Goal: Information Seeking & Learning: Learn about a topic

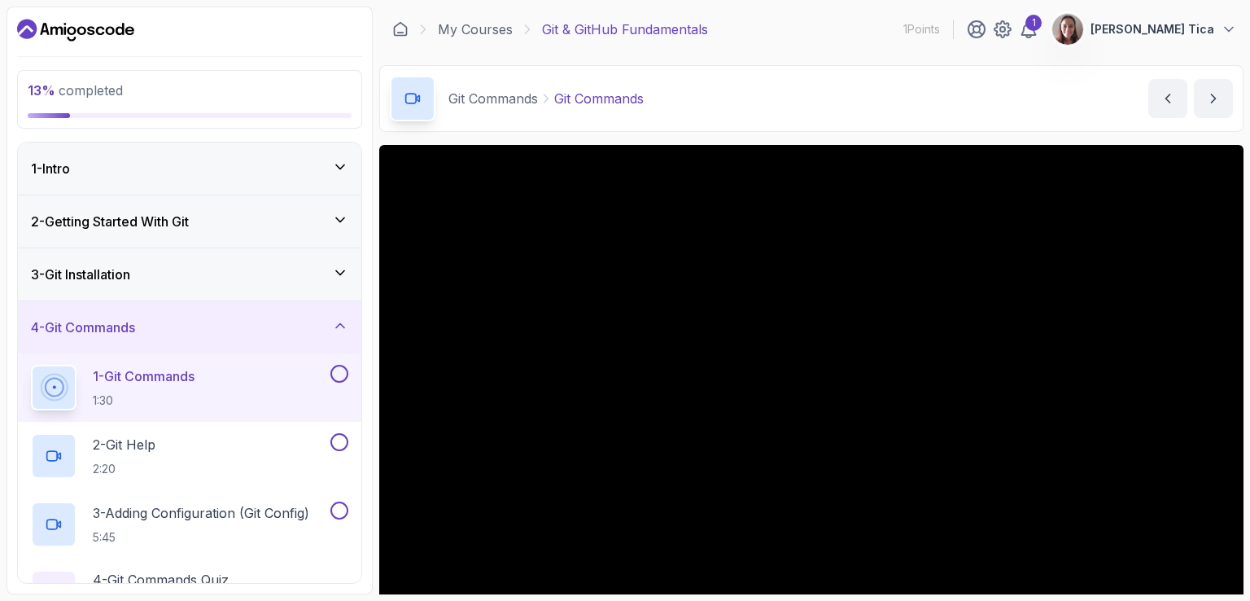
scroll to position [651, 0]
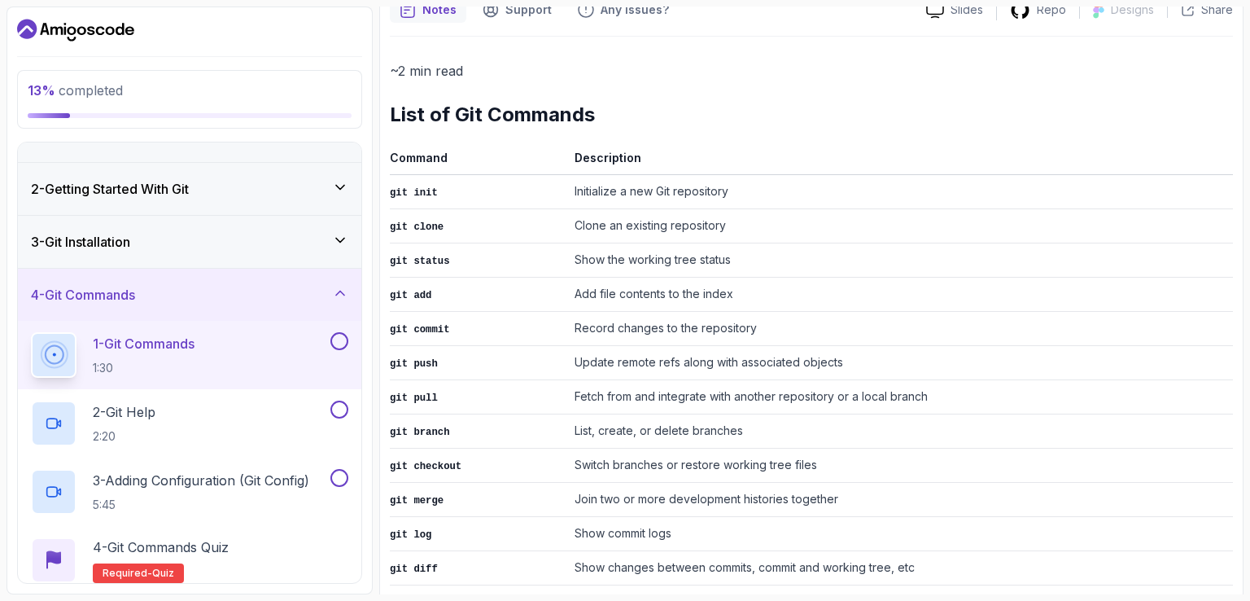
click at [756, 80] on p "~2 min read" at bounding box center [811, 70] width 843 height 23
click at [777, 80] on p "~2 min read" at bounding box center [811, 70] width 843 height 23
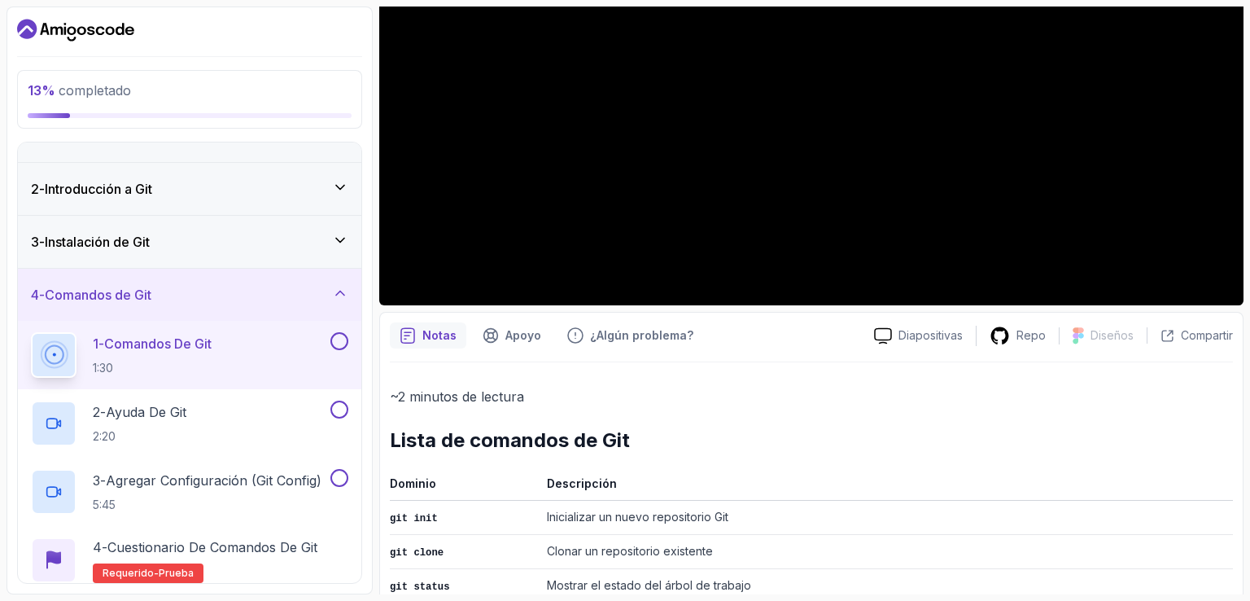
scroll to position [163, 0]
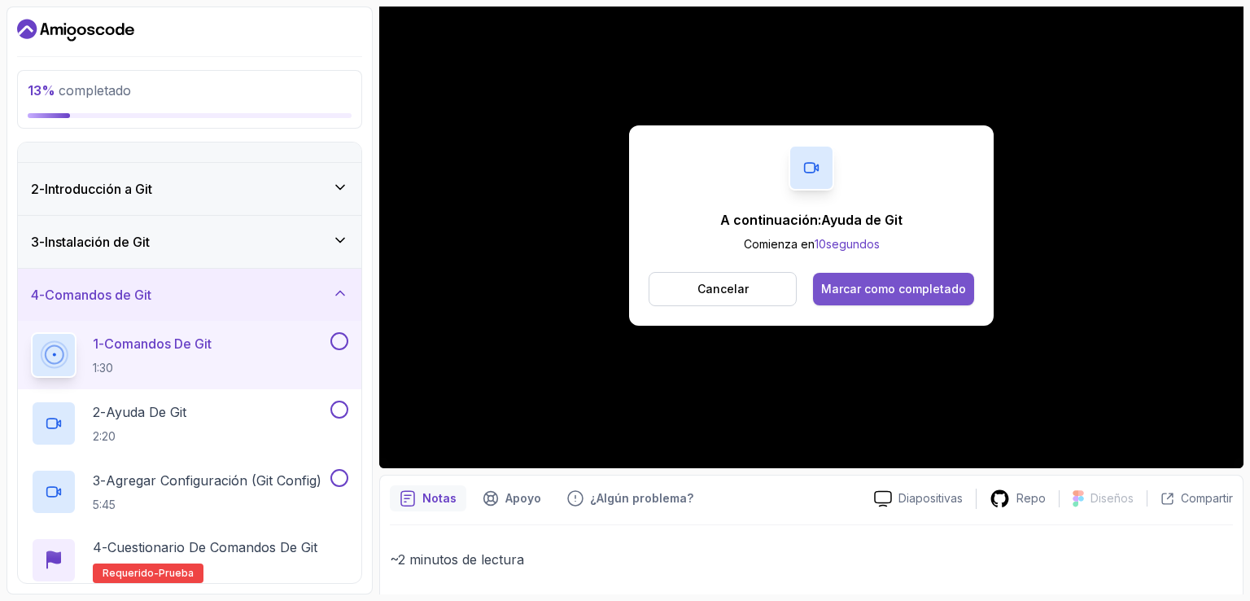
click at [948, 294] on font "Marcar como completado" at bounding box center [893, 289] width 145 height 14
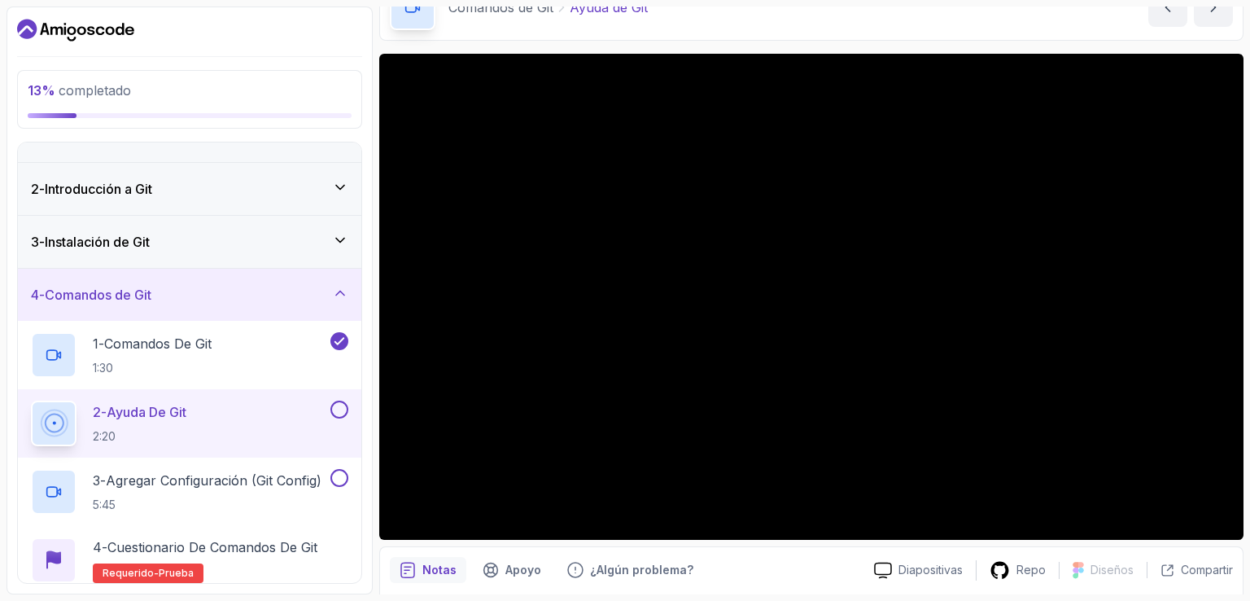
scroll to position [68, 0]
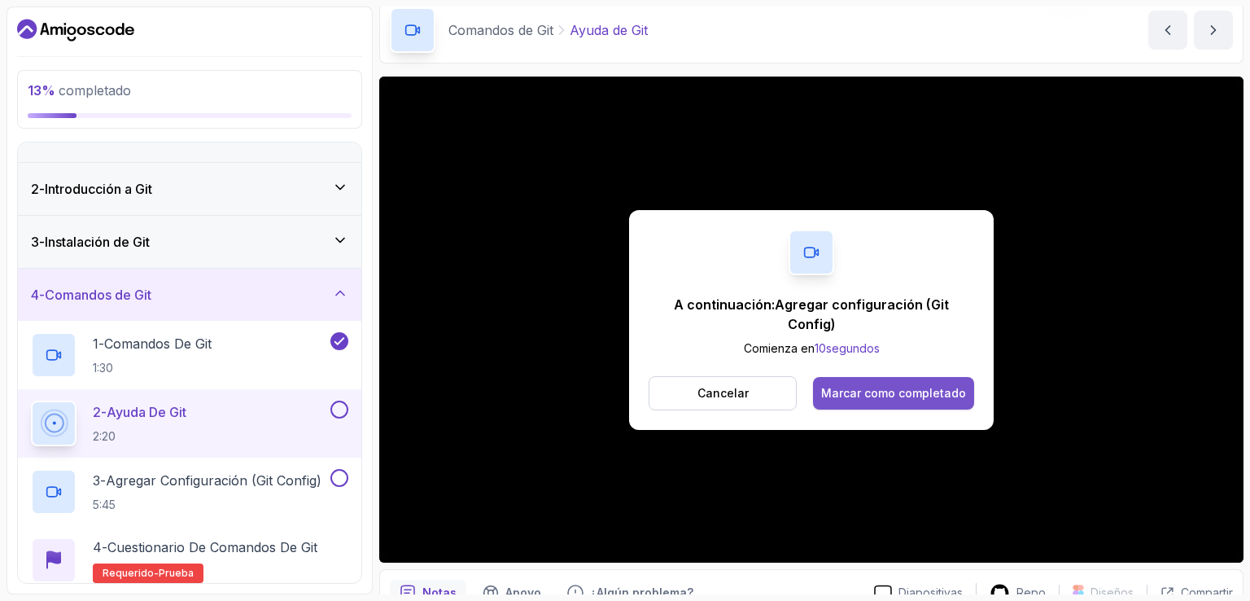
click at [937, 377] on button "Marcar como completado" at bounding box center [893, 393] width 161 height 33
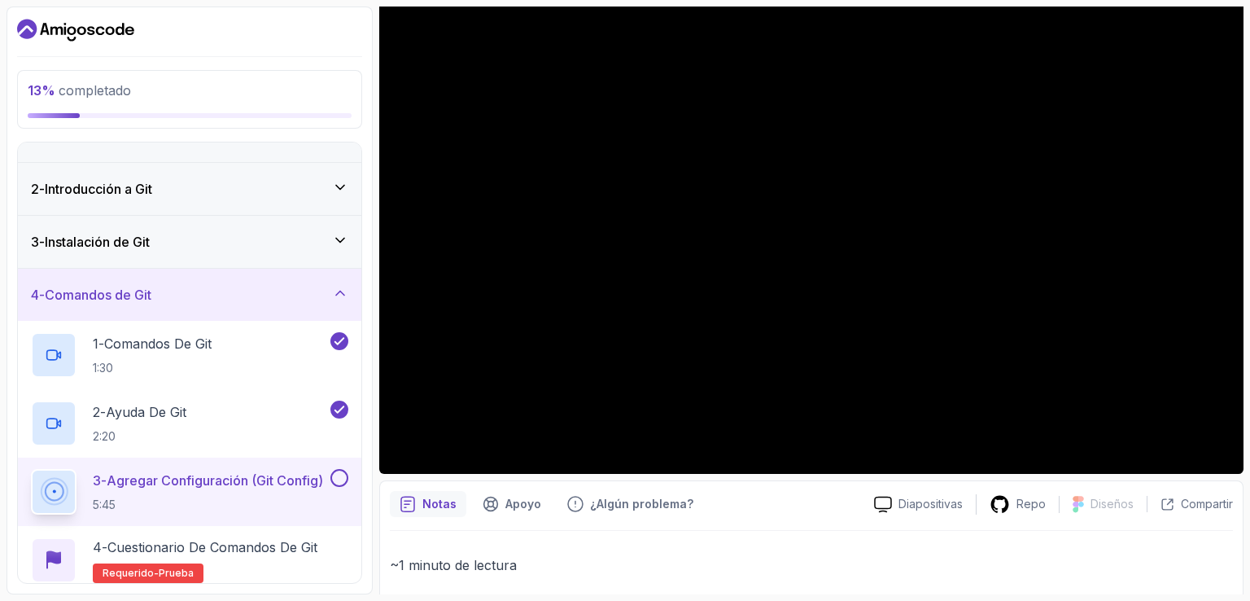
scroll to position [253, 0]
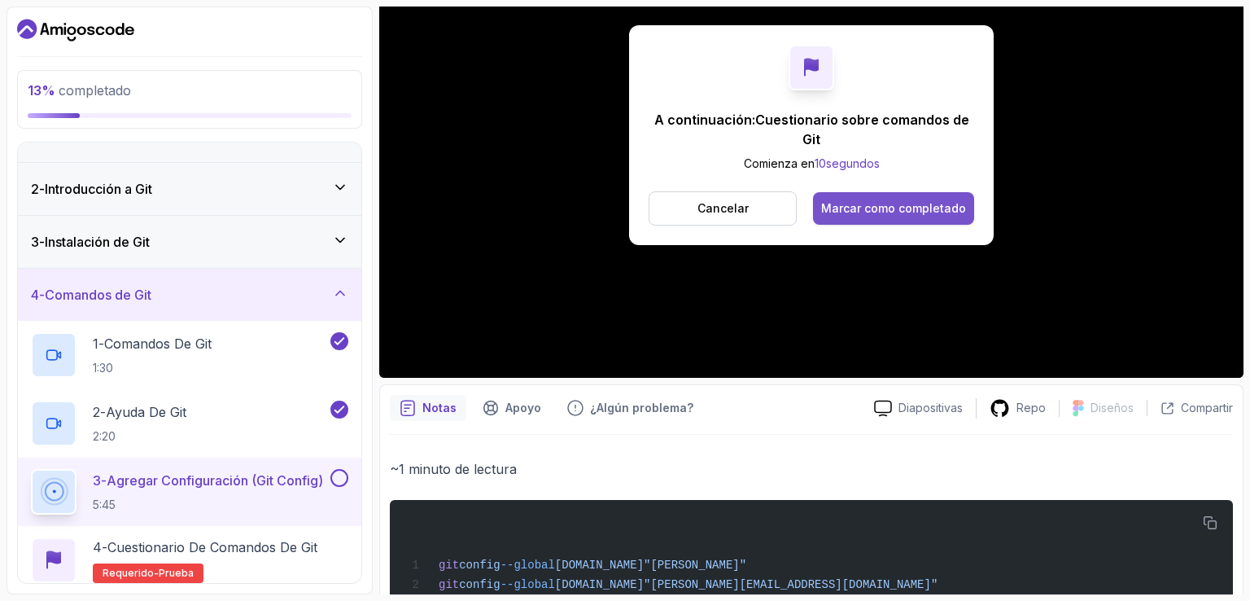
click at [888, 201] on font "Marcar como completado" at bounding box center [893, 208] width 145 height 14
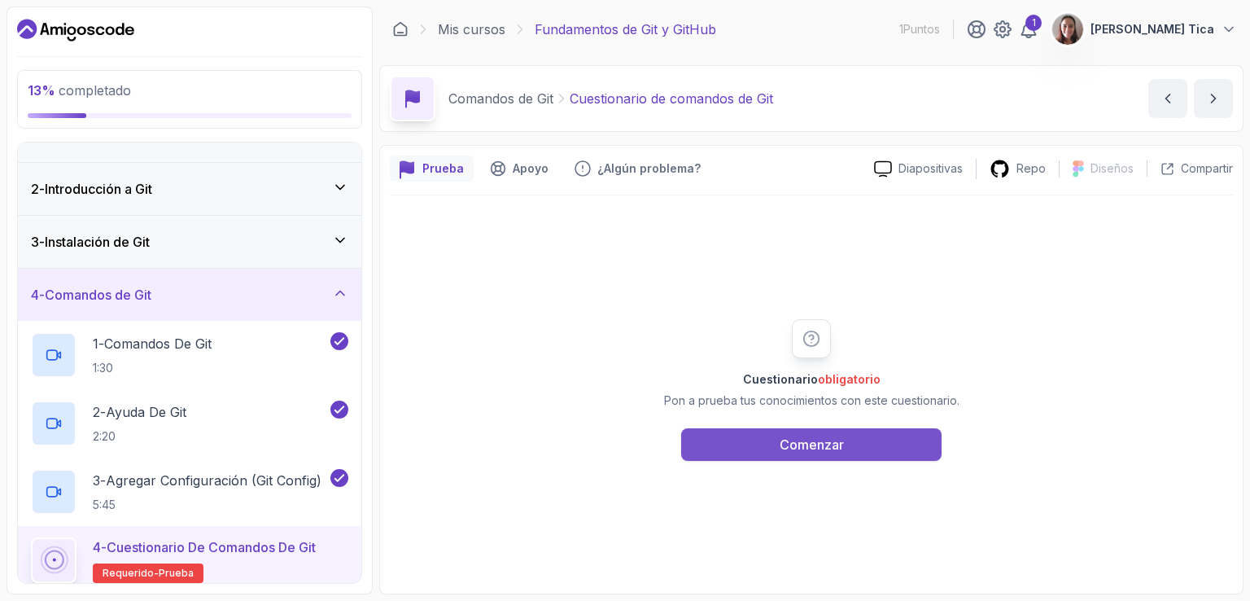
click at [775, 439] on button "Comenzar" at bounding box center [811, 444] width 260 height 33
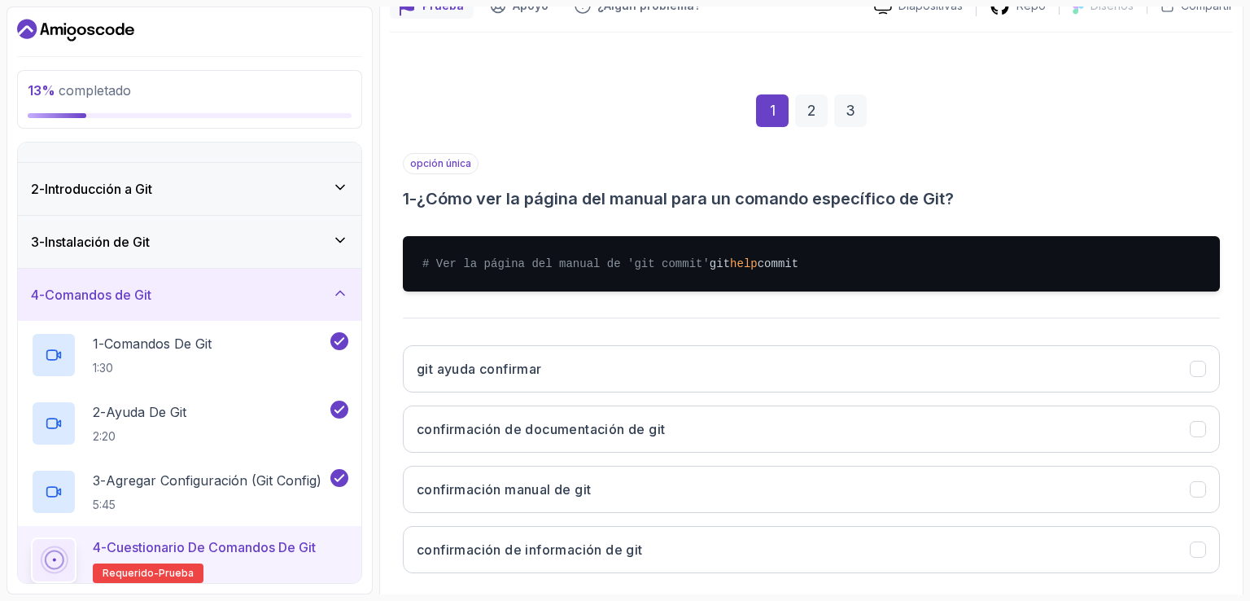
scroll to position [244, 0]
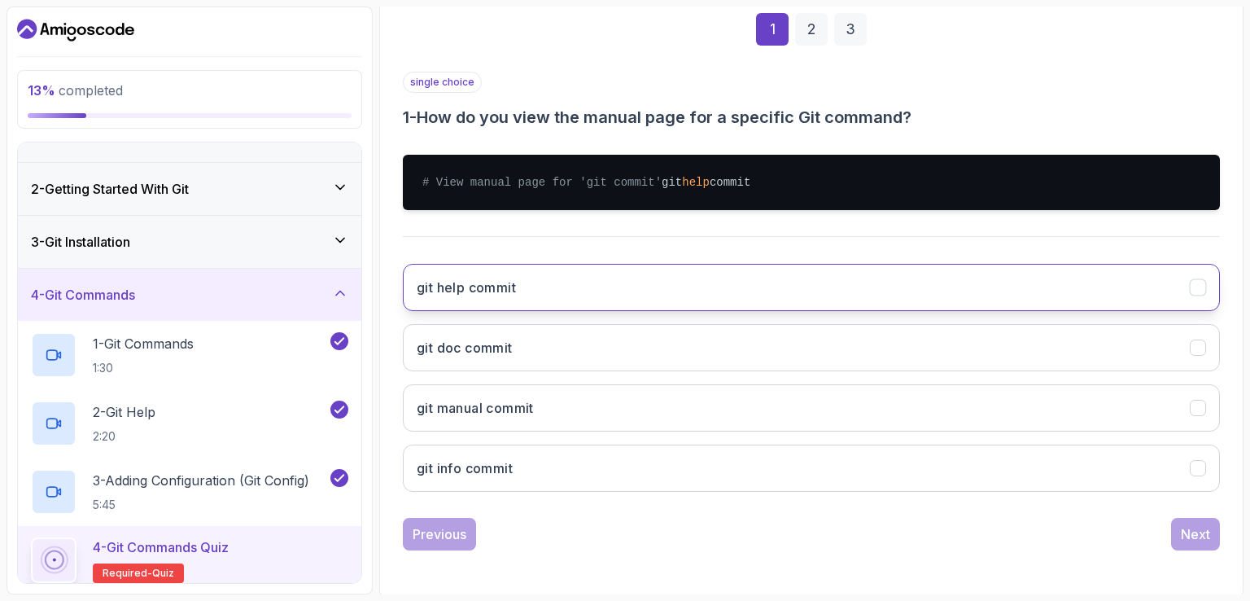
click at [563, 283] on button "git help commit" at bounding box center [811, 287] width 817 height 47
click at [1206, 544] on div "Next" at bounding box center [1195, 534] width 29 height 20
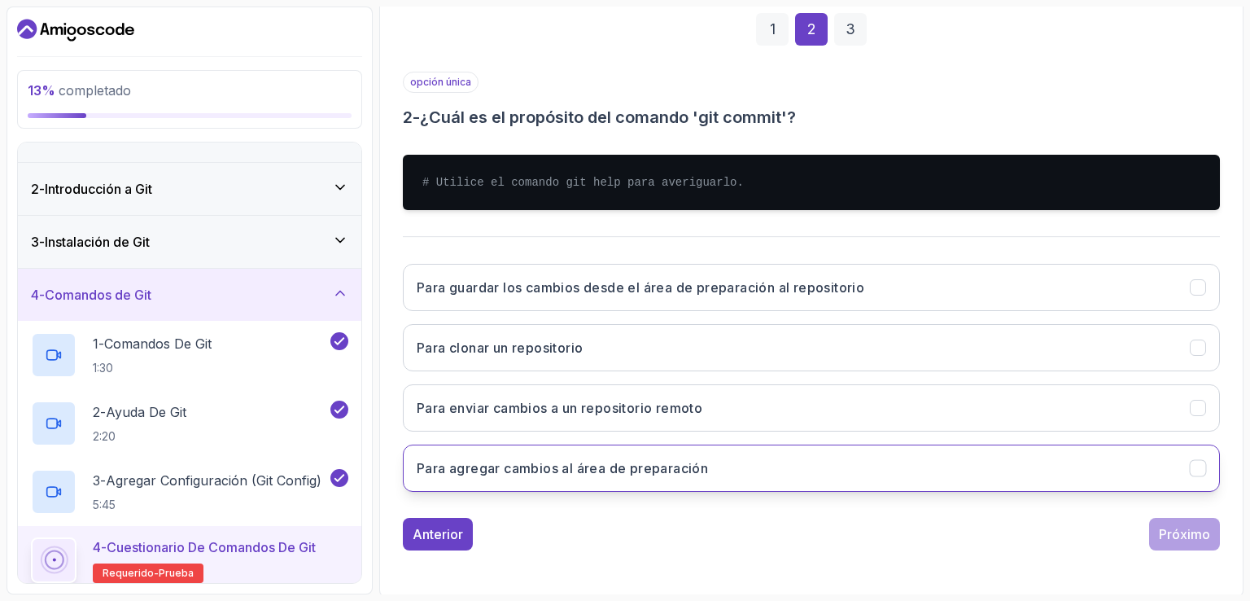
click at [482, 470] on font "Para agregar cambios al área de preparación" at bounding box center [562, 468] width 291 height 16
click at [1175, 539] on font "Próximo" at bounding box center [1184, 534] width 51 height 16
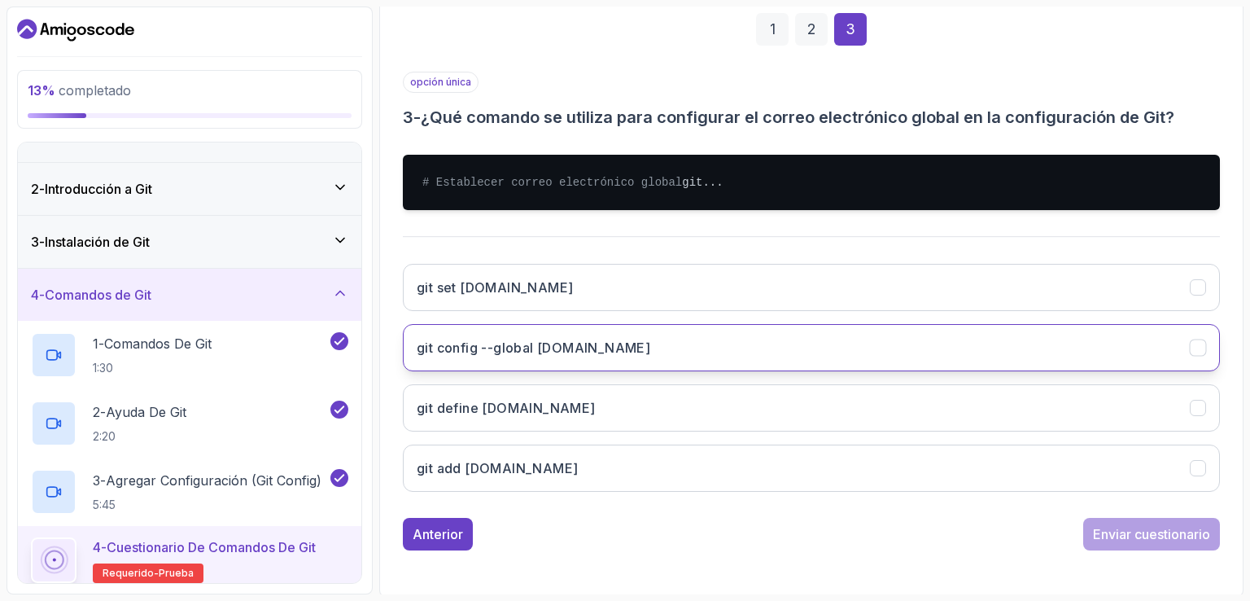
click at [580, 357] on h3 "git config --global [DOMAIN_NAME]" at bounding box center [534, 348] width 234 height 20
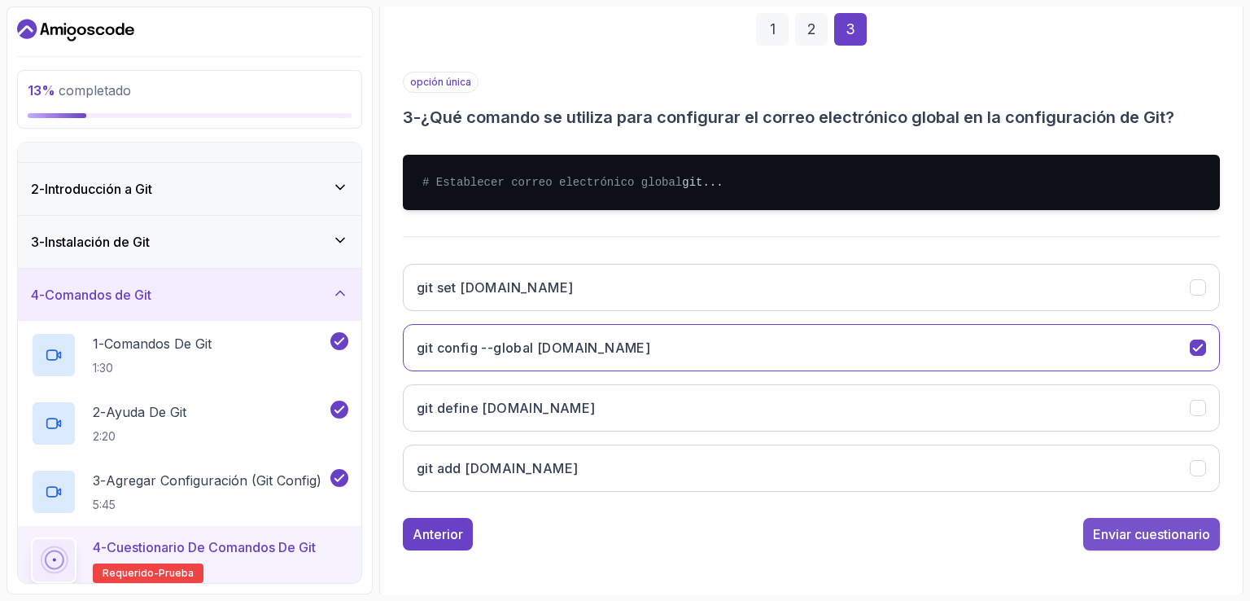
click at [1118, 544] on div "Enviar cuestionario" at bounding box center [1151, 534] width 117 height 20
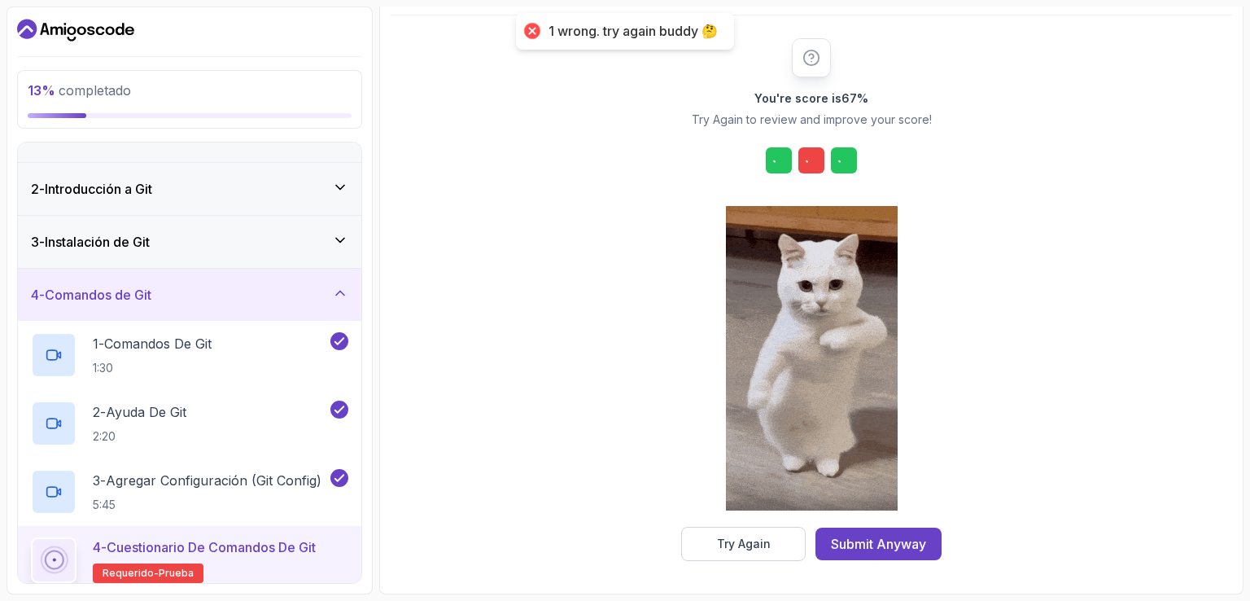
scroll to position [179, 0]
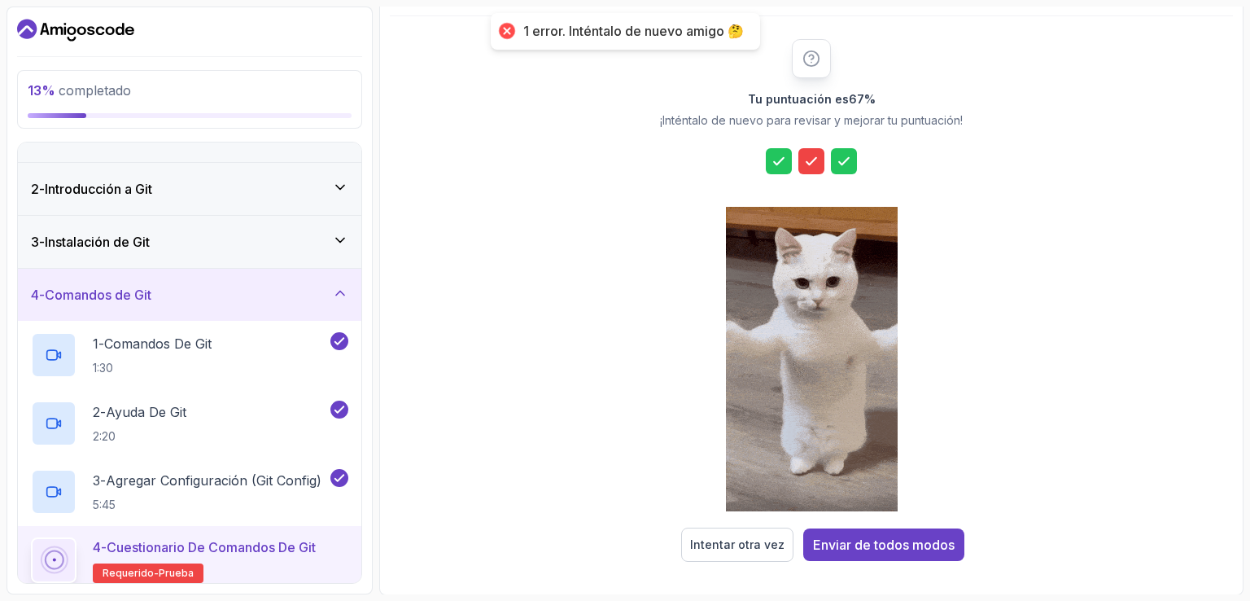
click at [808, 164] on icon at bounding box center [811, 161] width 16 height 16
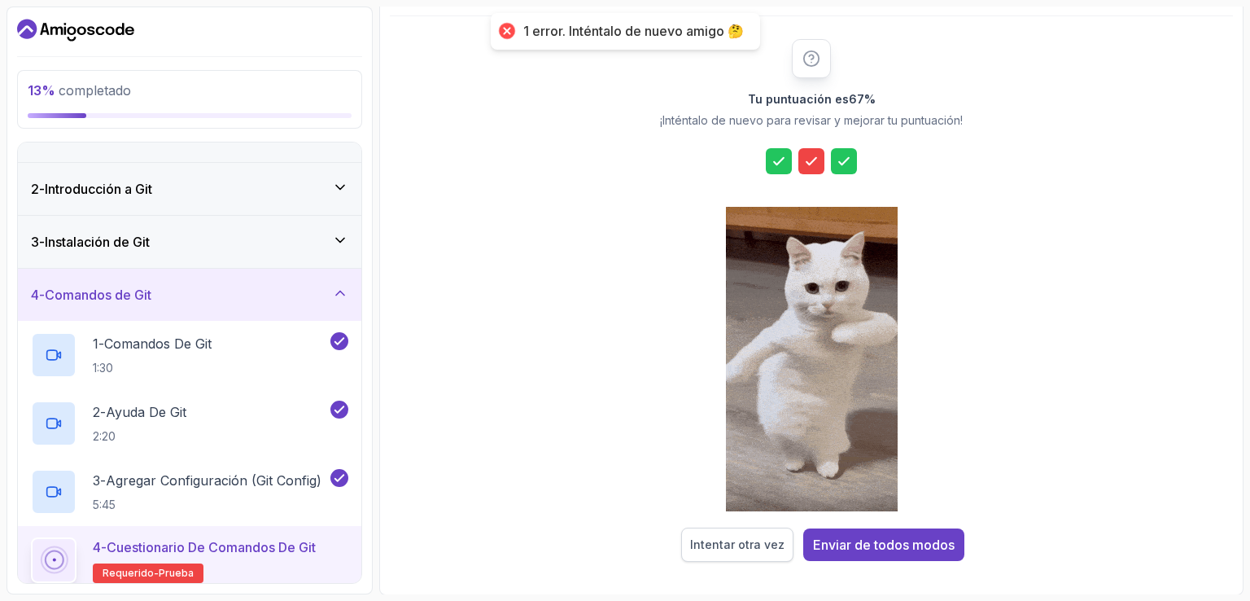
click at [725, 552] on button "Intentar otra vez" at bounding box center [737, 545] width 112 height 34
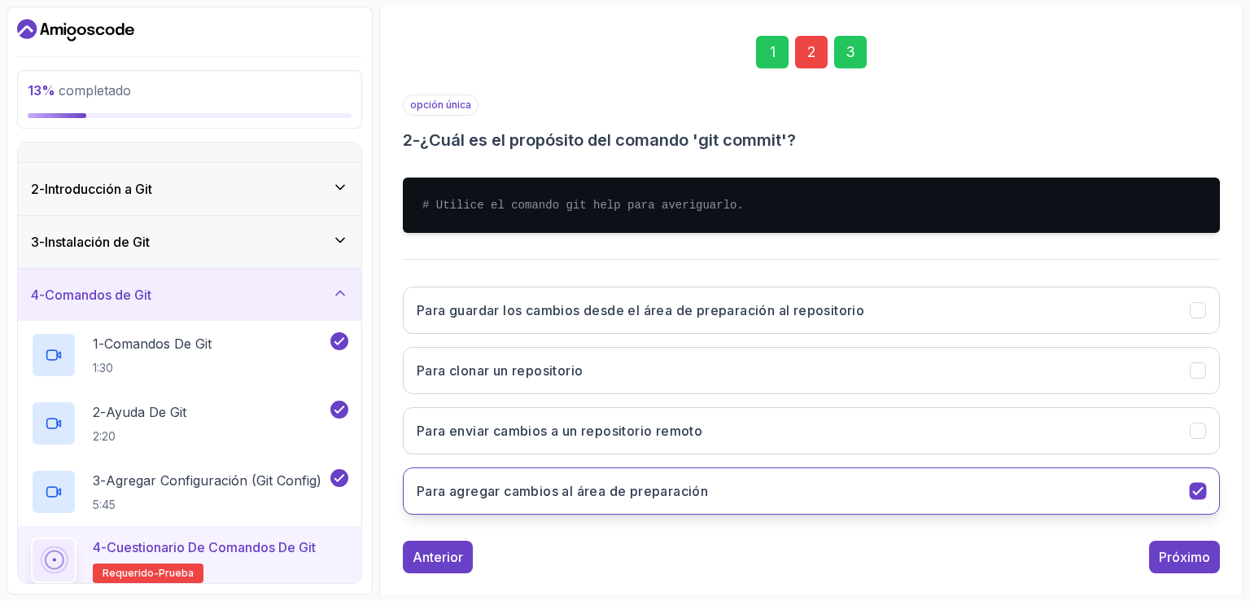
scroll to position [244, 0]
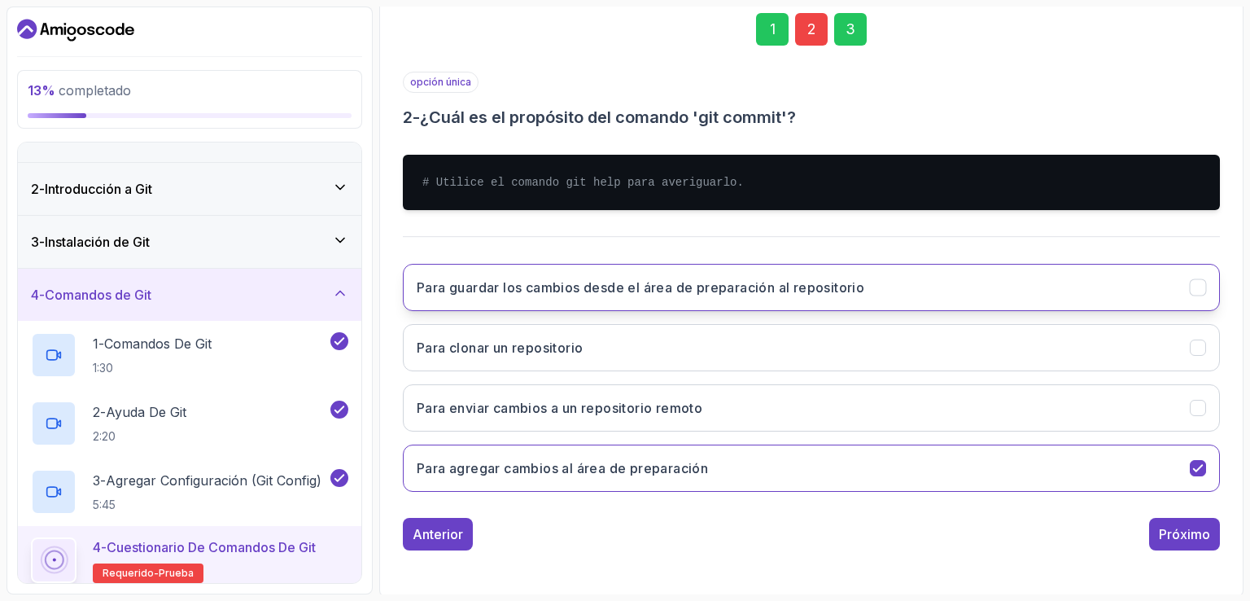
click at [1206, 286] on div "Para guardar los cambios desde el área de preparación al repositorio" at bounding box center [1198, 287] width 17 height 17
click at [1166, 536] on font "Próximo" at bounding box center [1184, 534] width 51 height 16
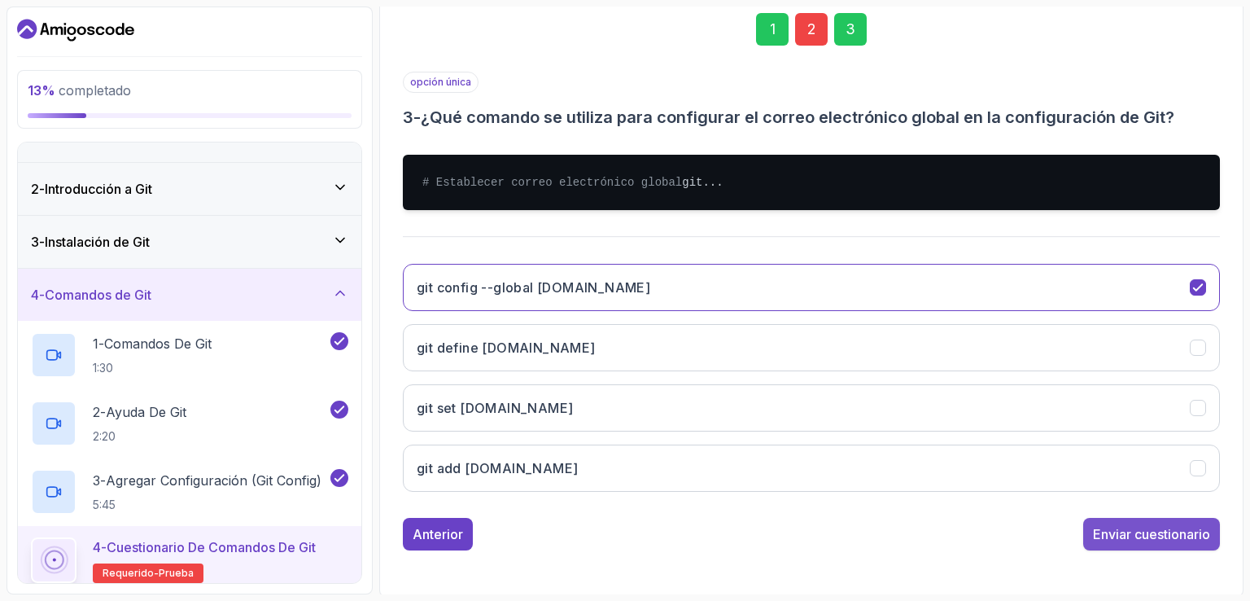
click at [1142, 542] on font "Enviar cuestionario" at bounding box center [1151, 534] width 117 height 16
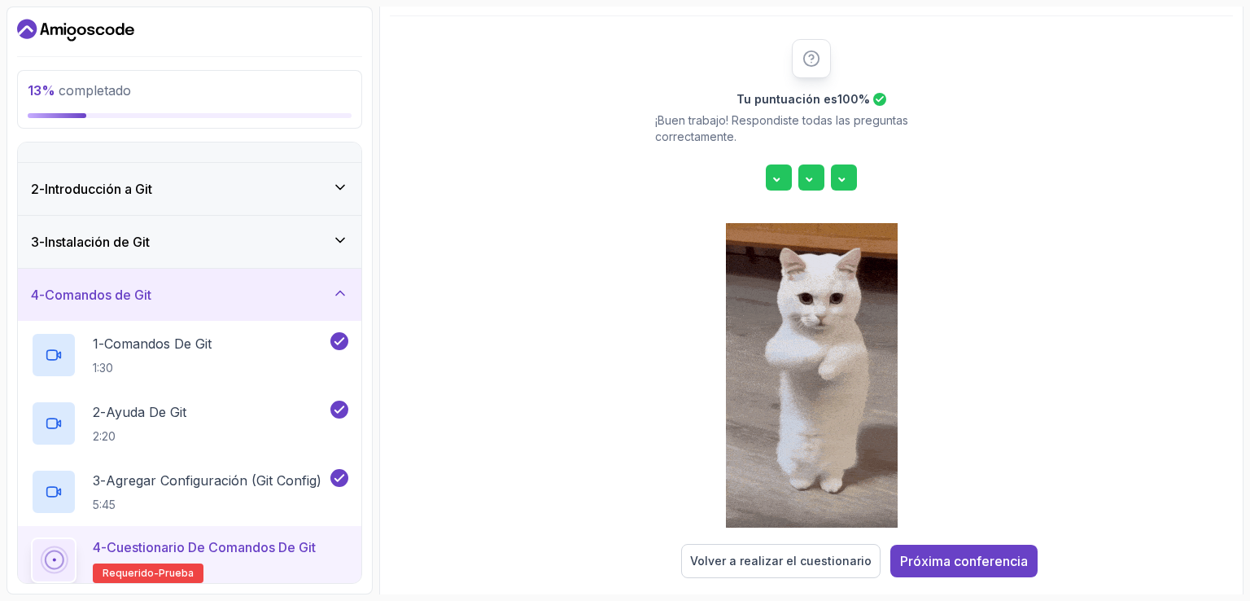
scroll to position [195, 0]
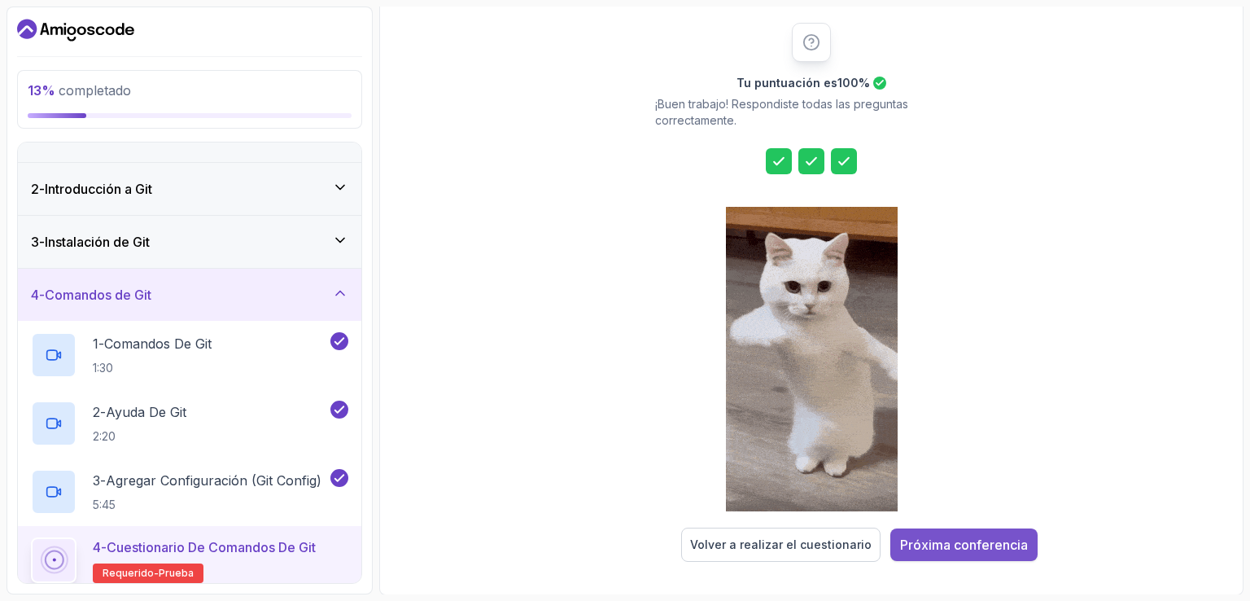
click at [962, 541] on font "Próxima conferencia" at bounding box center [964, 544] width 128 height 16
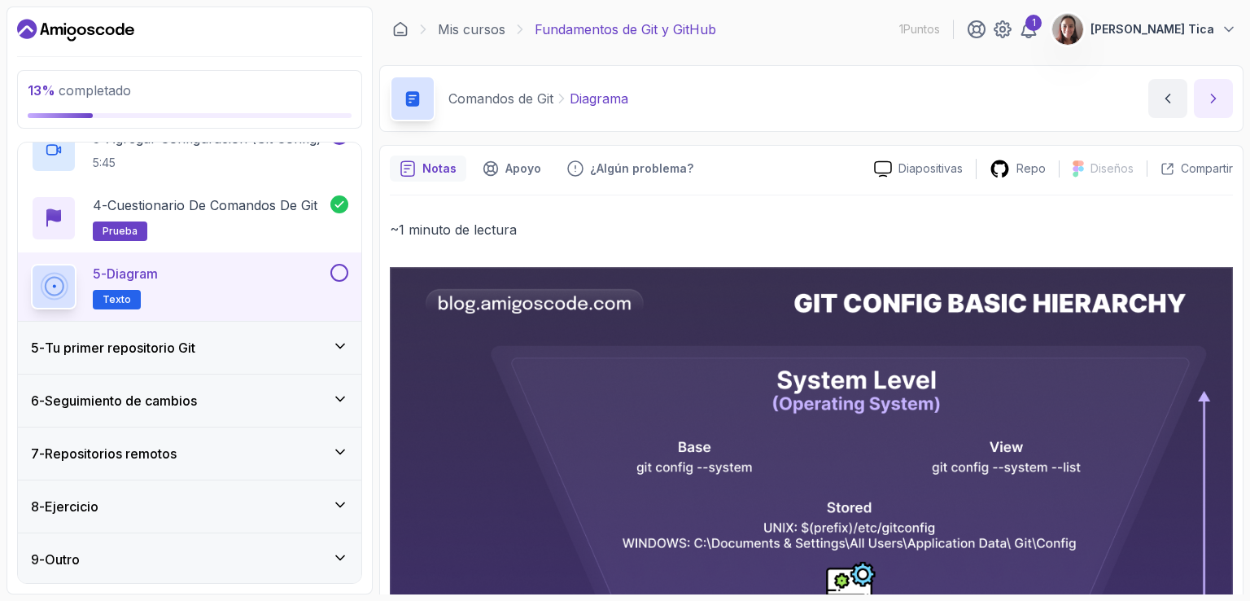
click at [1213, 112] on button "siguiente contenido" at bounding box center [1213, 98] width 39 height 39
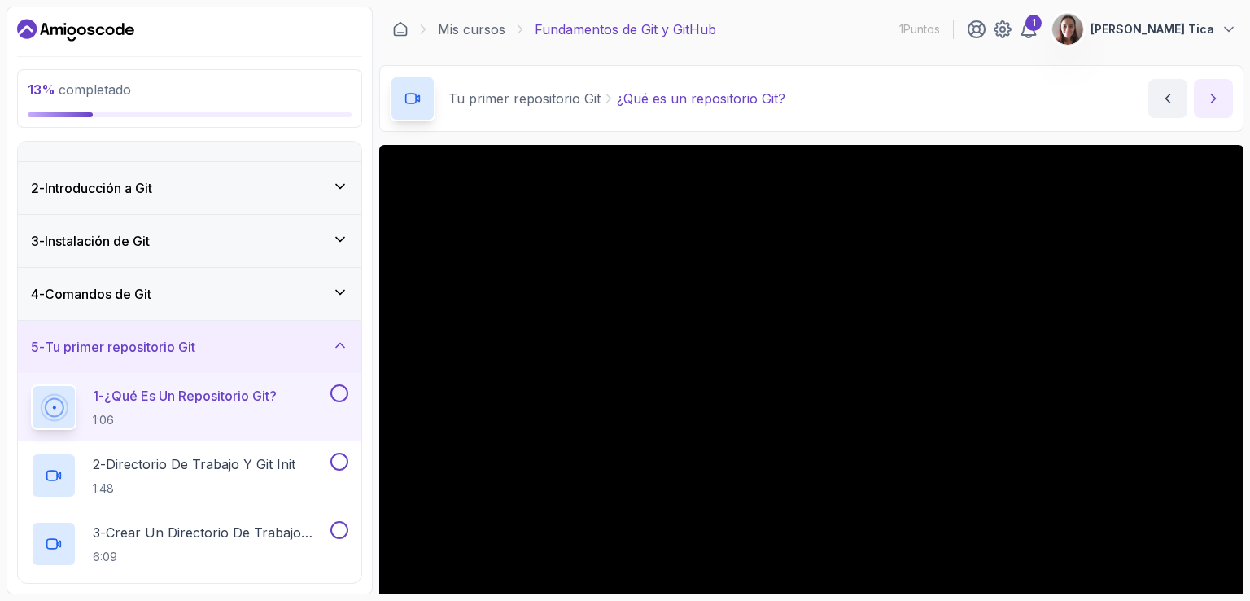
click at [1214, 98] on icon "siguiente contenido" at bounding box center [1214, 98] width 16 height 16
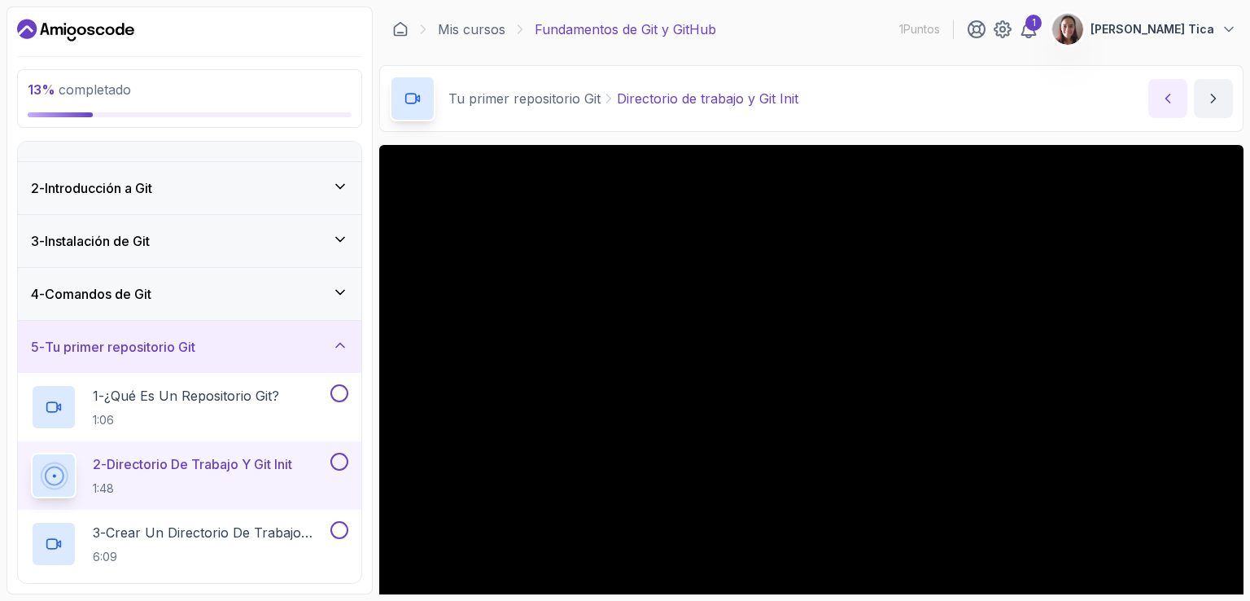
click at [1152, 94] on button "contenido anterior" at bounding box center [1168, 98] width 39 height 39
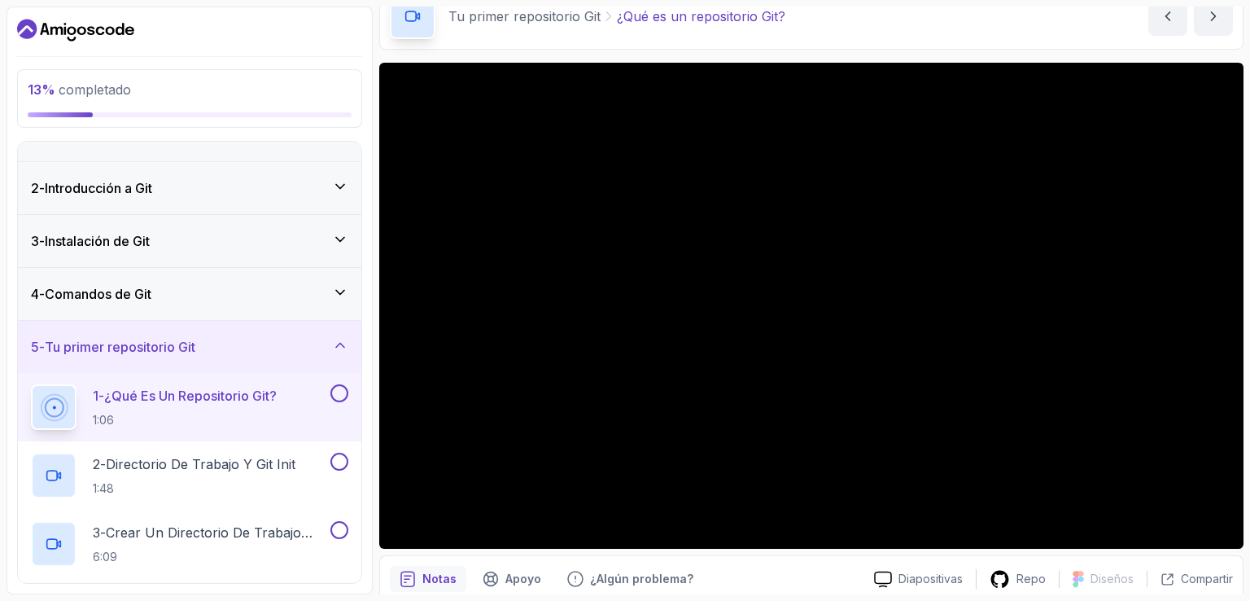
scroll to position [150, 0]
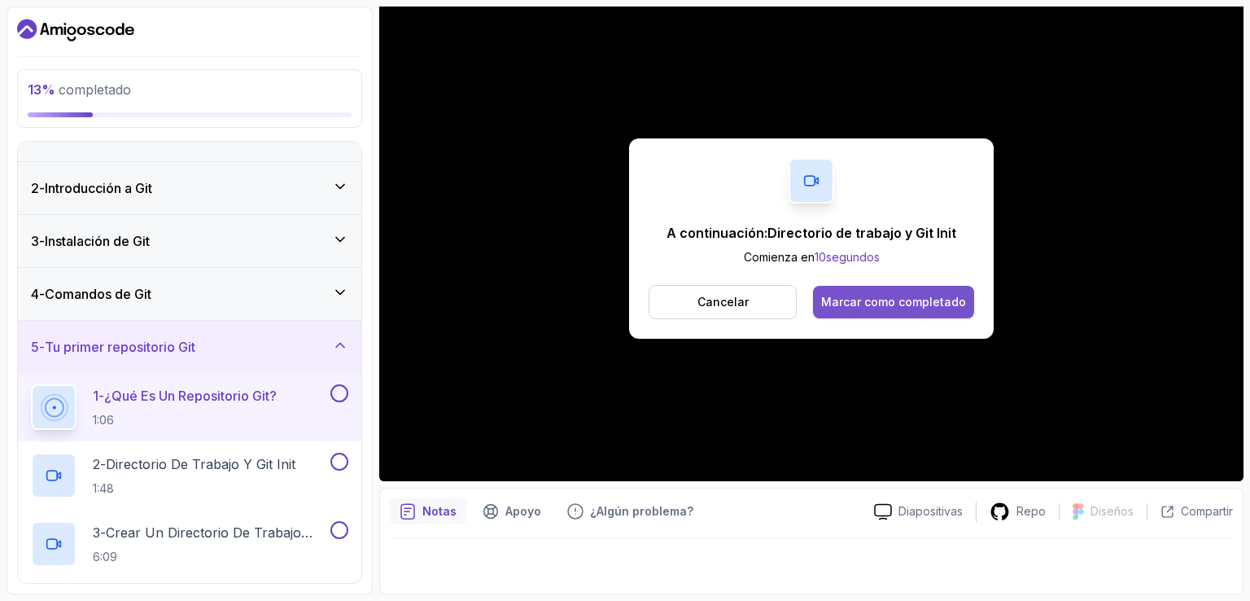
click at [943, 307] on font "Marcar como completado" at bounding box center [893, 302] width 145 height 14
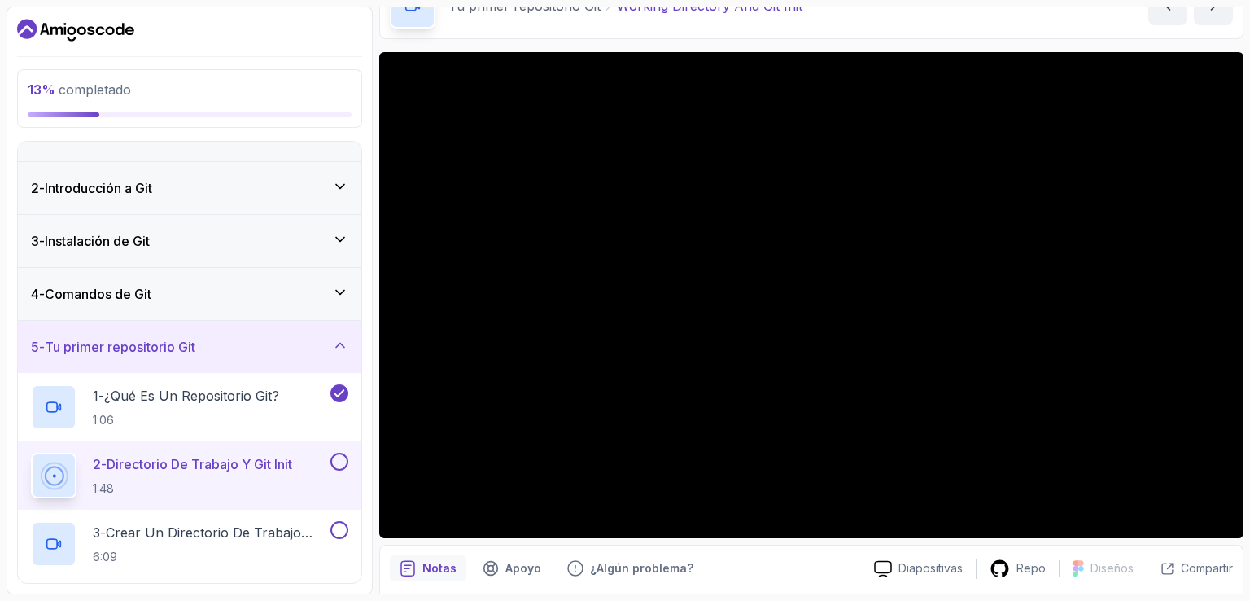
scroll to position [68, 0]
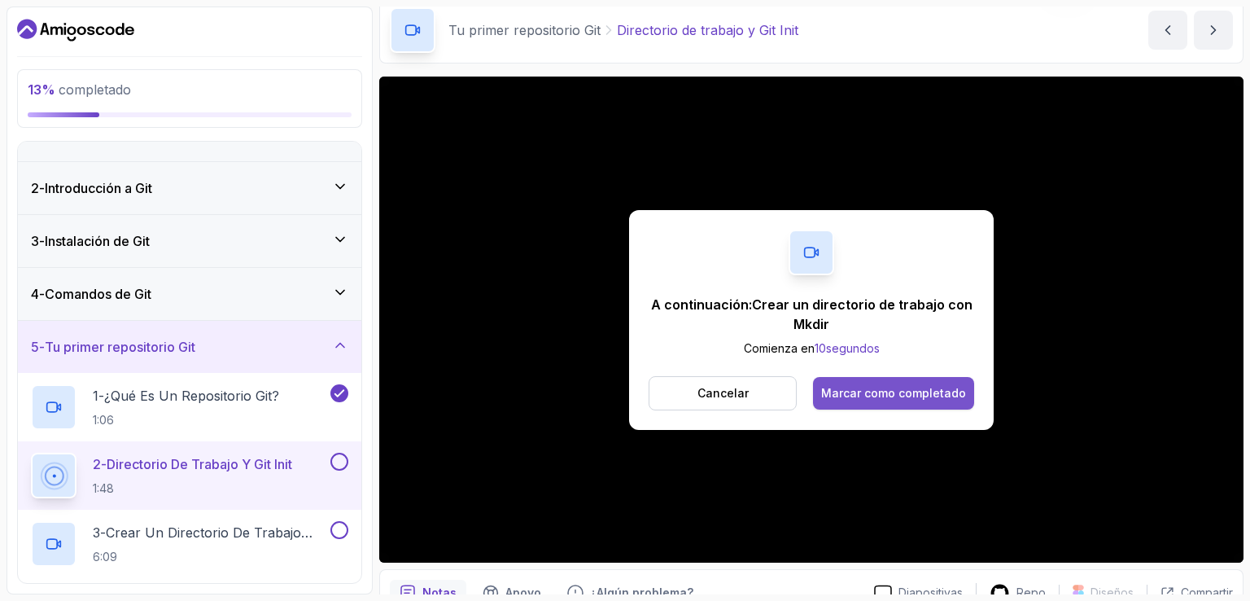
click at [890, 394] on font "Marcar como completado" at bounding box center [893, 393] width 145 height 14
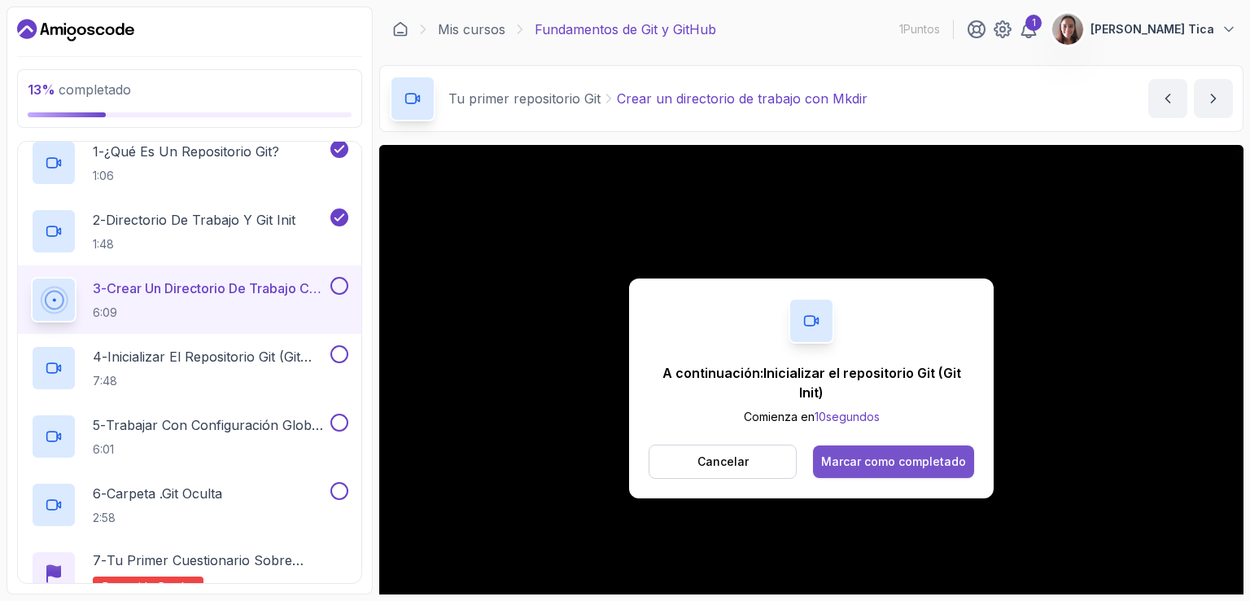
click at [900, 454] on font "Marcar como completado" at bounding box center [893, 461] width 145 height 14
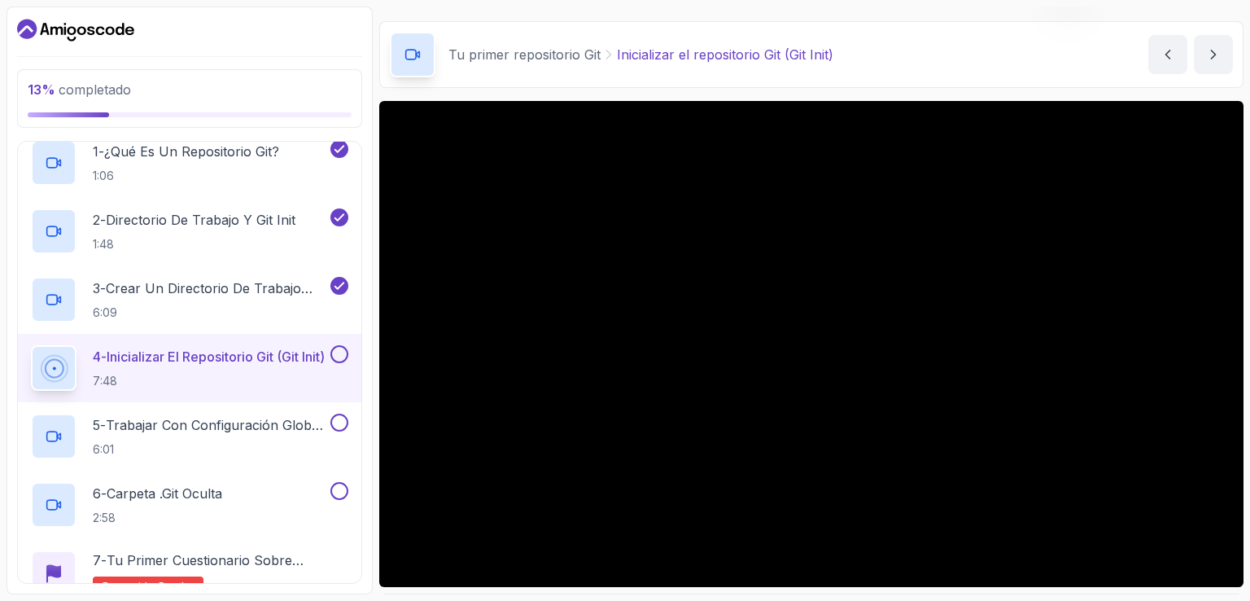
scroll to position [81, 0]
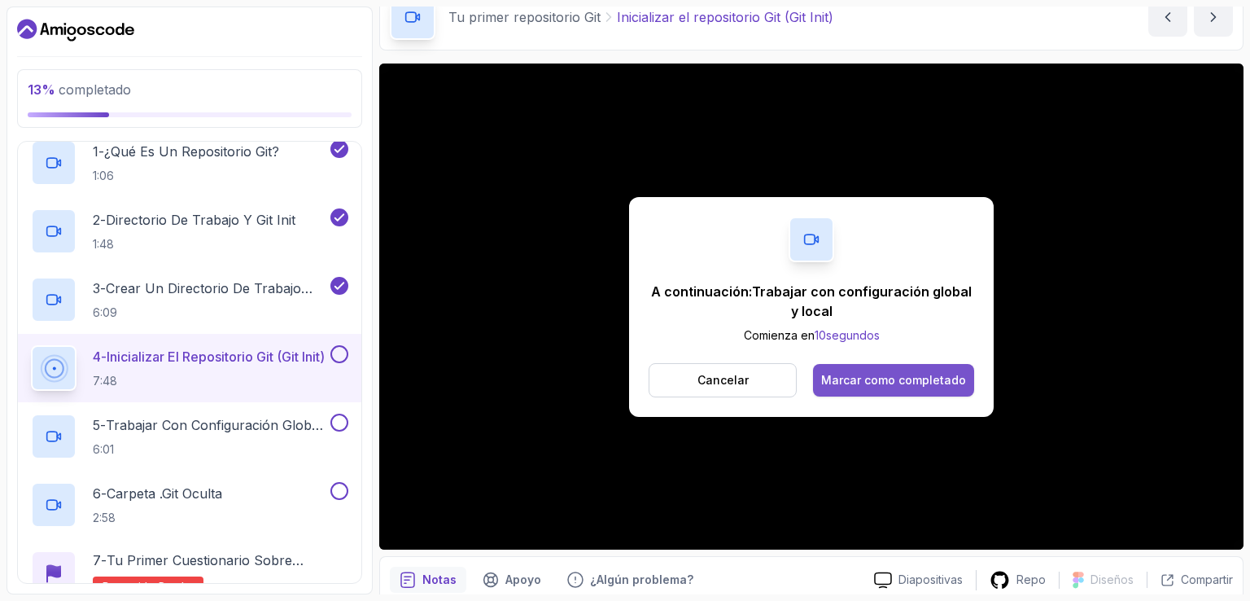
click at [911, 383] on font "Marcar como completado" at bounding box center [893, 380] width 145 height 14
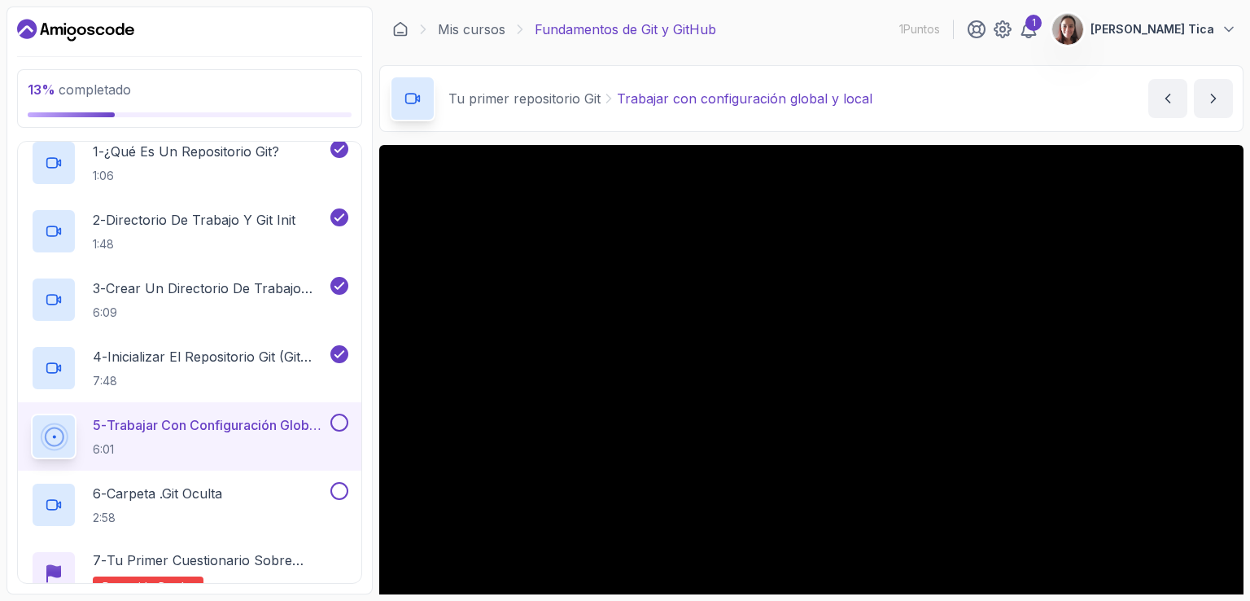
scroll to position [150, 0]
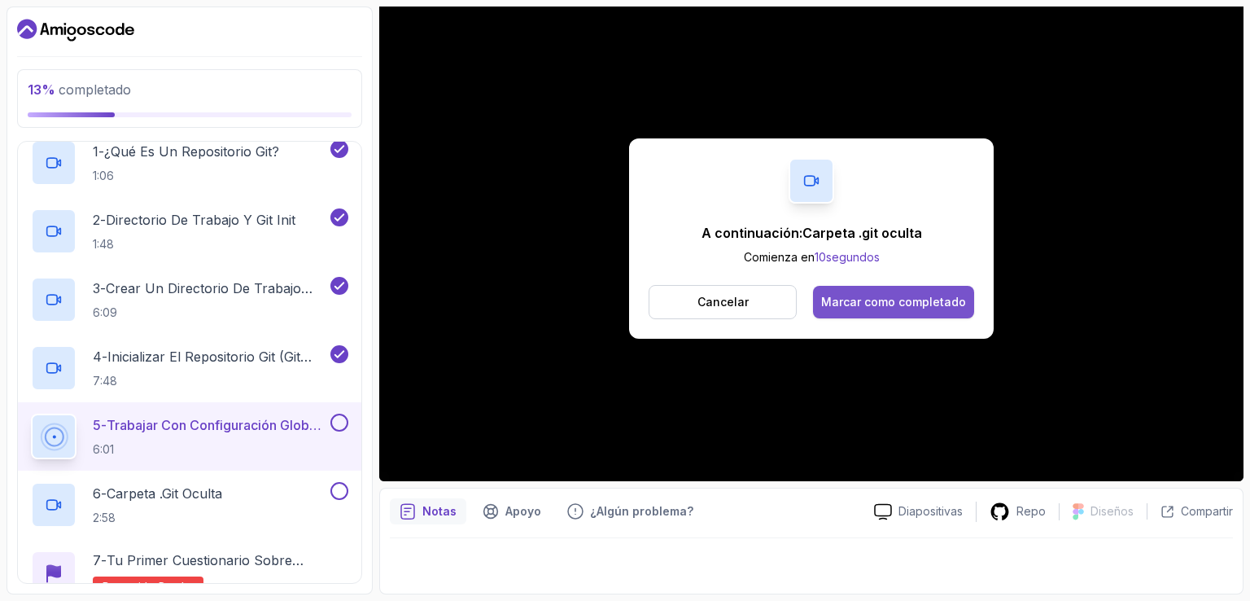
click at [932, 300] on font "Marcar como completado" at bounding box center [893, 302] width 145 height 14
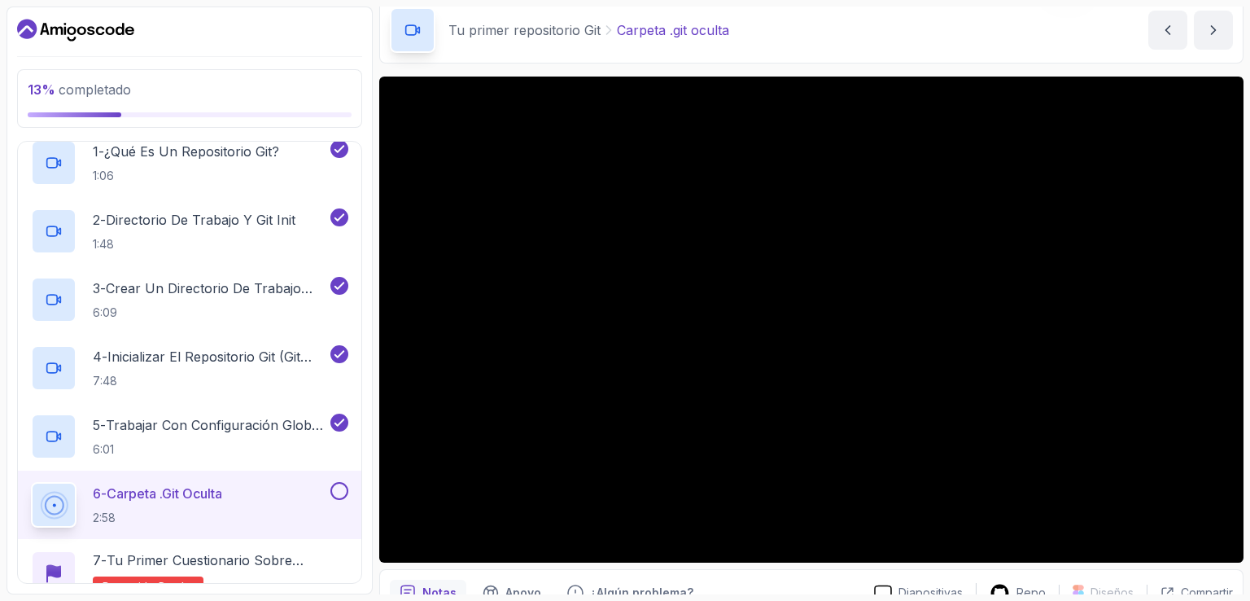
scroll to position [68, 0]
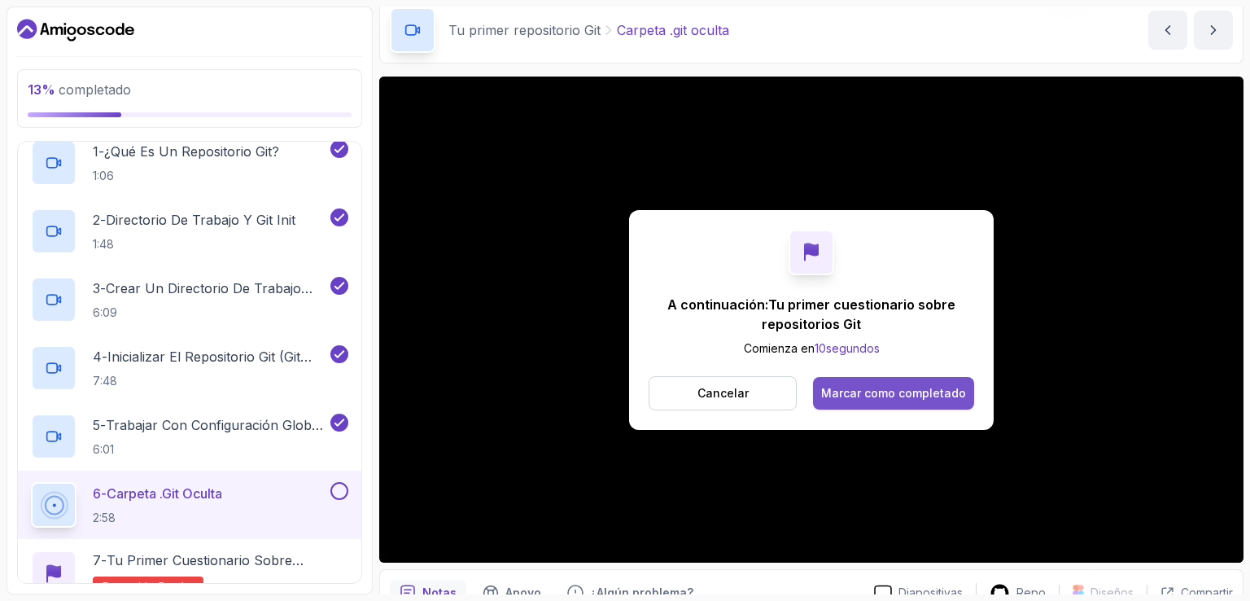
click at [923, 390] on font "Marcar como completado" at bounding box center [893, 393] width 145 height 14
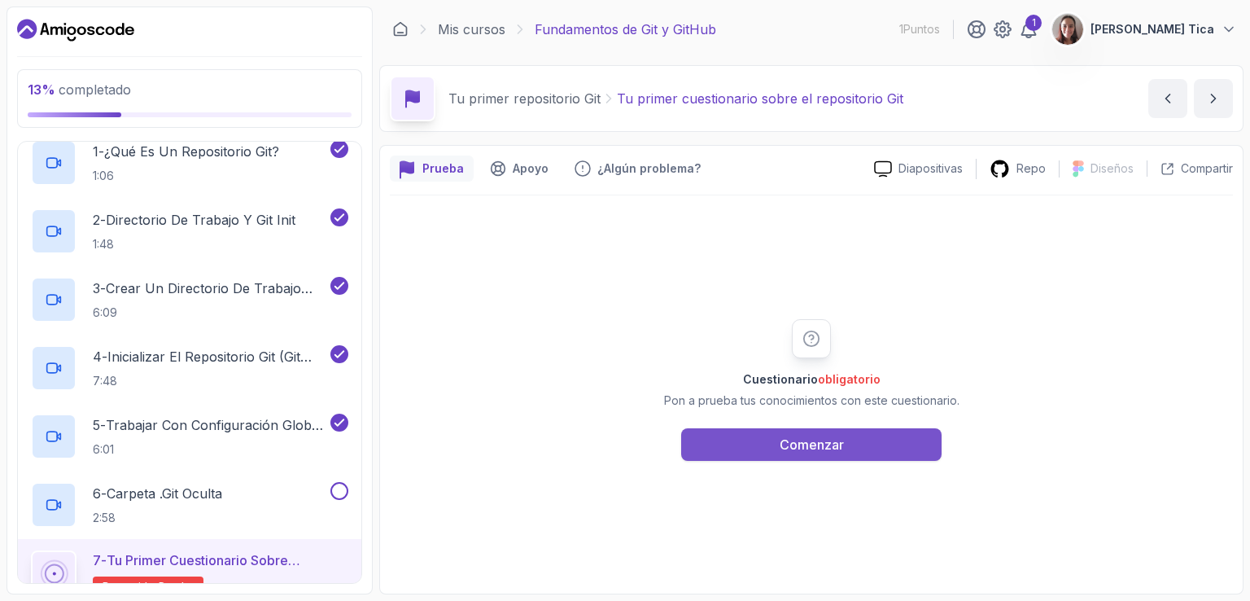
click at [886, 453] on button "Comenzar" at bounding box center [811, 444] width 260 height 33
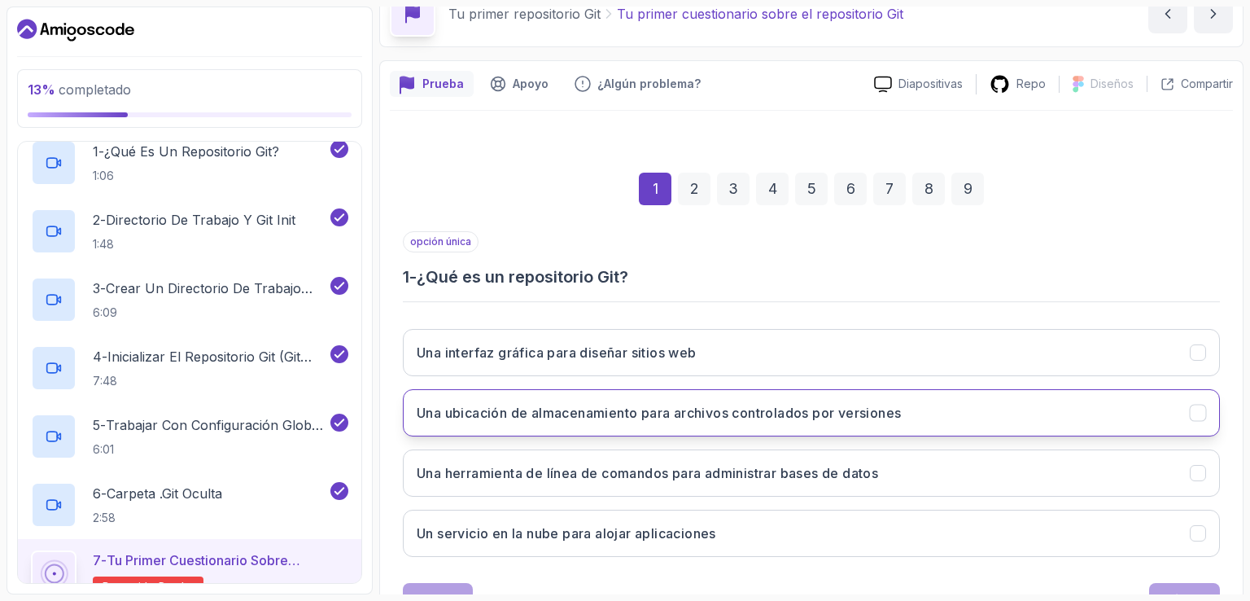
scroll to position [150, 0]
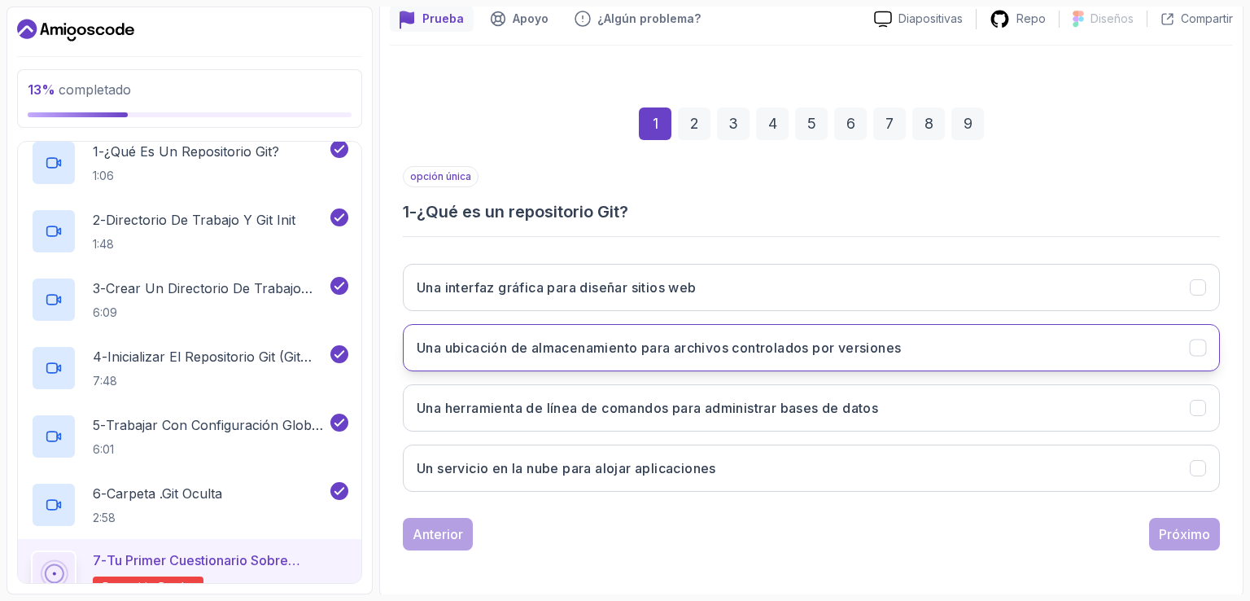
click at [799, 361] on button "Una ubicación de almacenamiento para archivos controlados por versiones" at bounding box center [811, 347] width 817 height 47
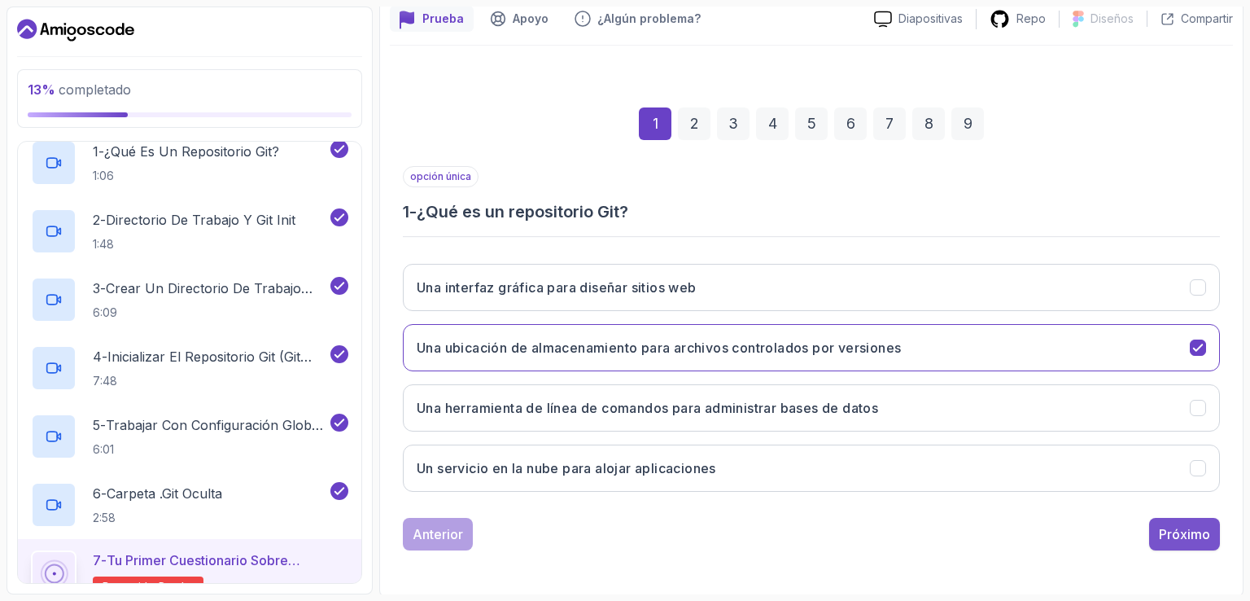
click at [1173, 524] on div "Próximo" at bounding box center [1184, 534] width 51 height 20
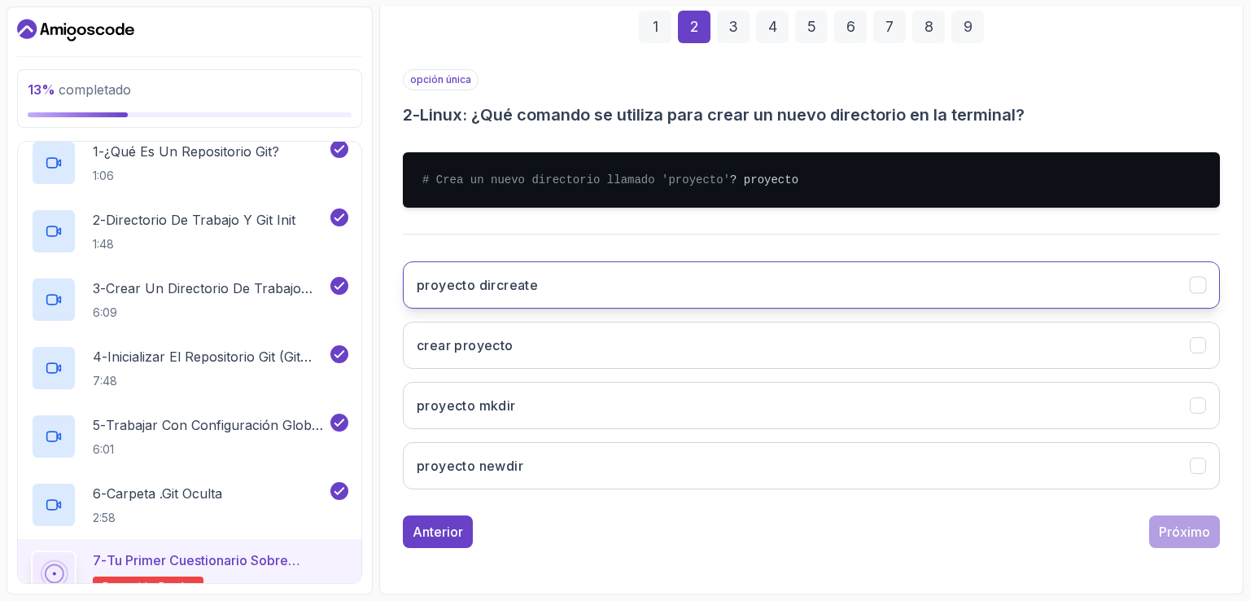
scroll to position [260, 0]
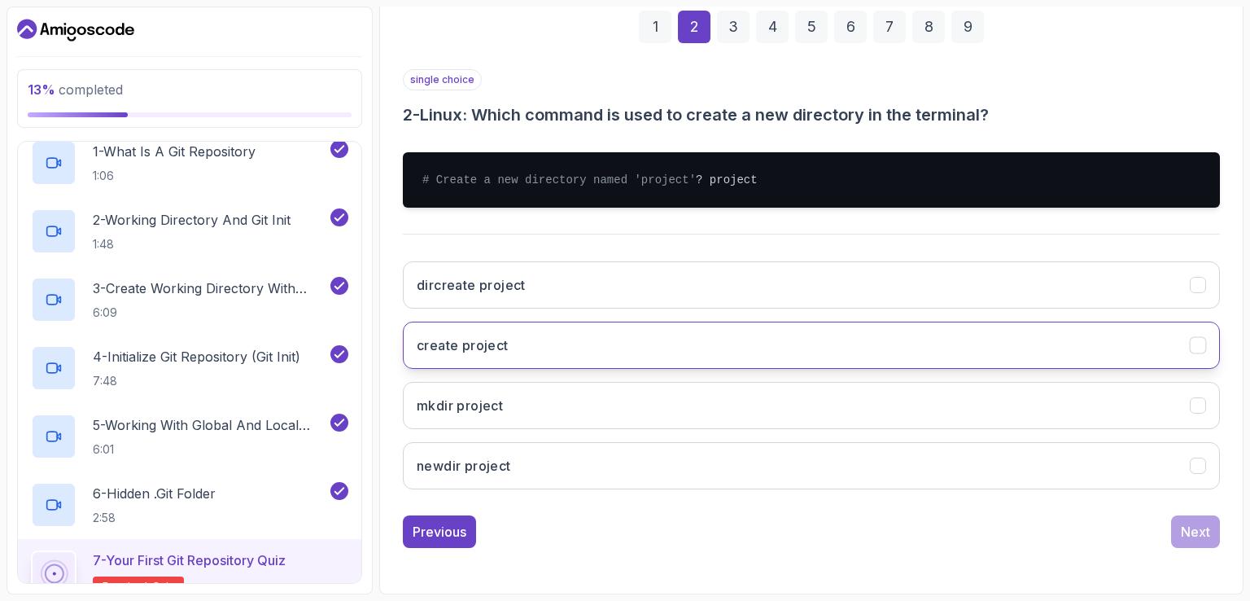
click at [508, 357] on button "create project" at bounding box center [811, 345] width 817 height 47
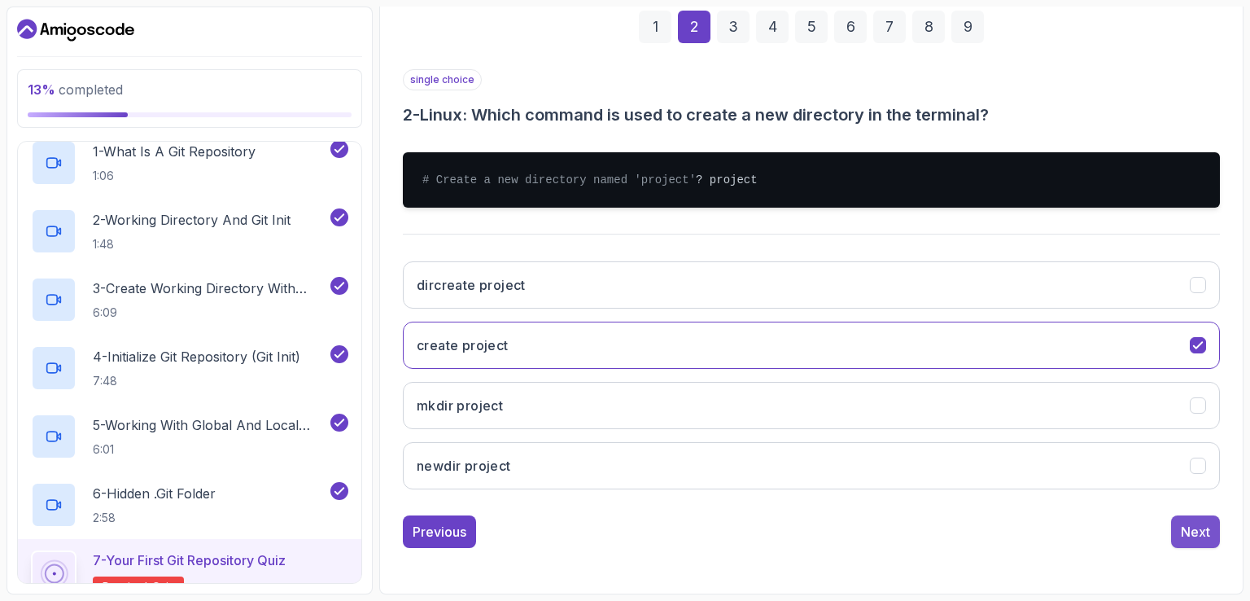
click at [1191, 528] on div "Next" at bounding box center [1195, 532] width 29 height 20
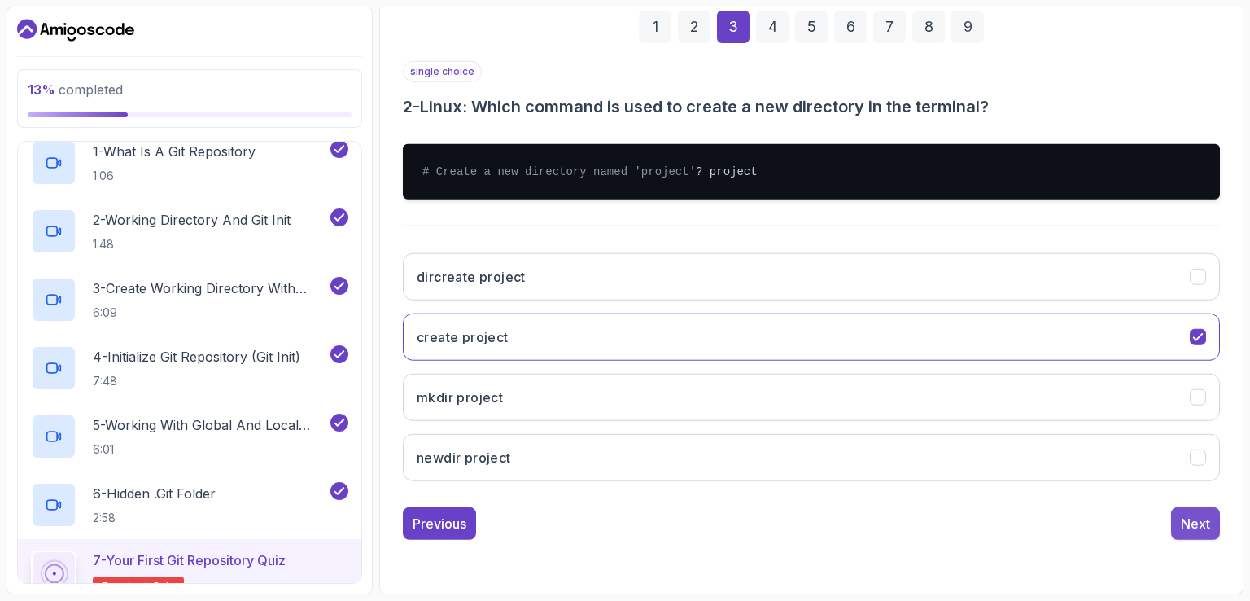
scroll to position [150, 0]
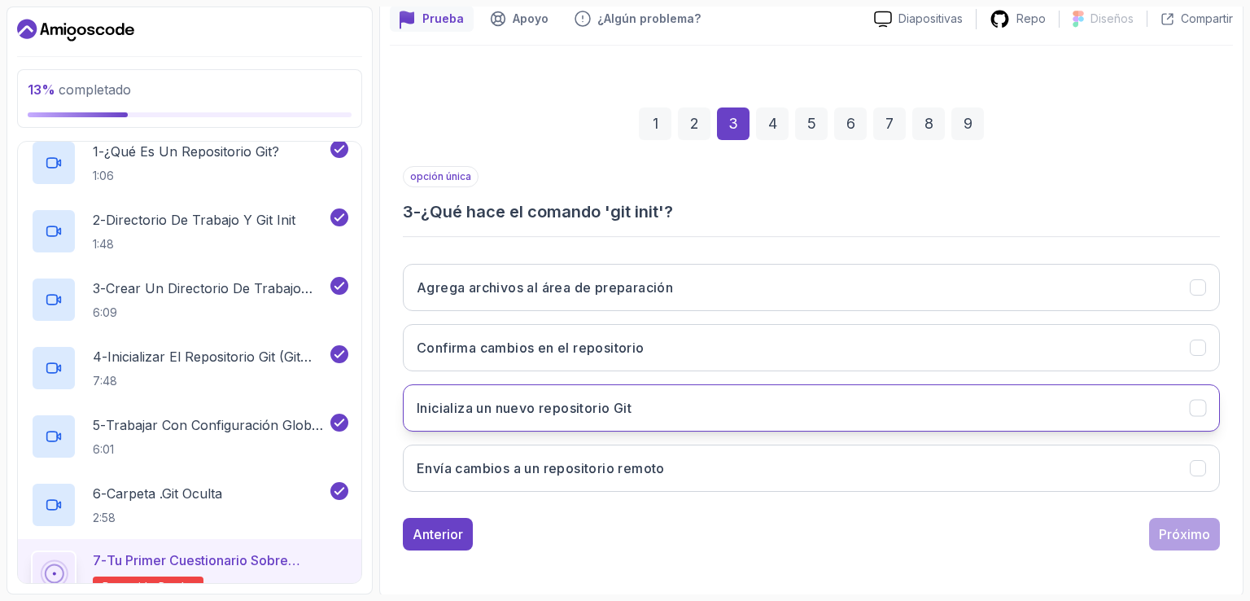
click at [536, 401] on font "Inicializa un nuevo repositorio Git" at bounding box center [524, 408] width 215 height 16
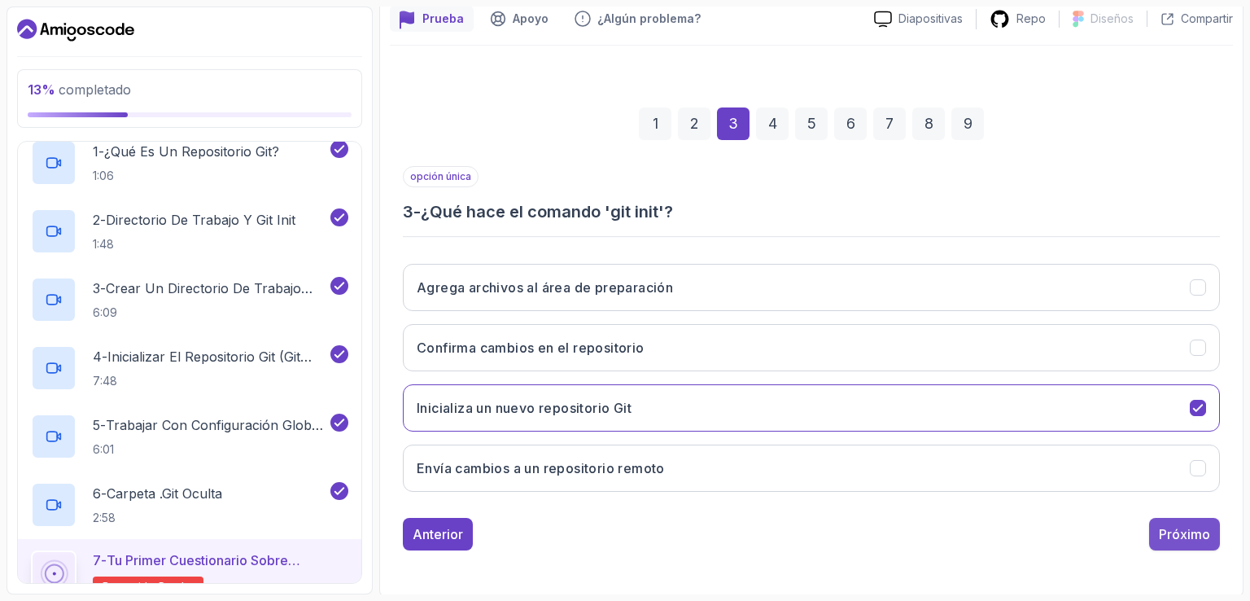
click at [1178, 533] on font "Próximo" at bounding box center [1184, 534] width 51 height 16
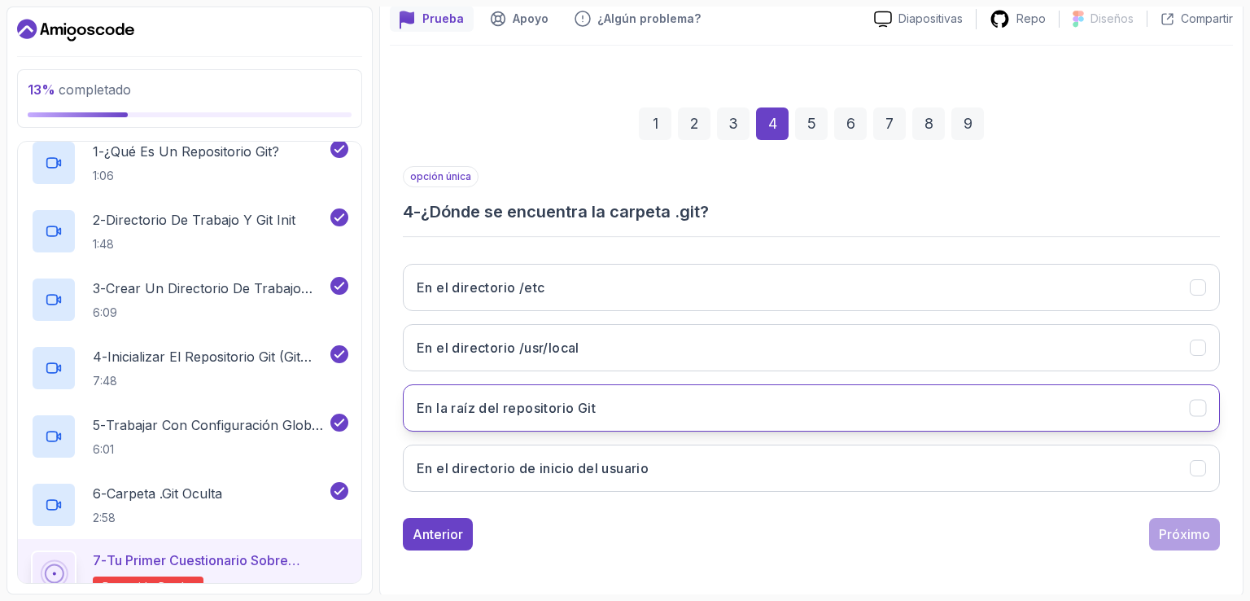
click at [567, 411] on font "En la raíz del repositorio Git" at bounding box center [506, 408] width 179 height 16
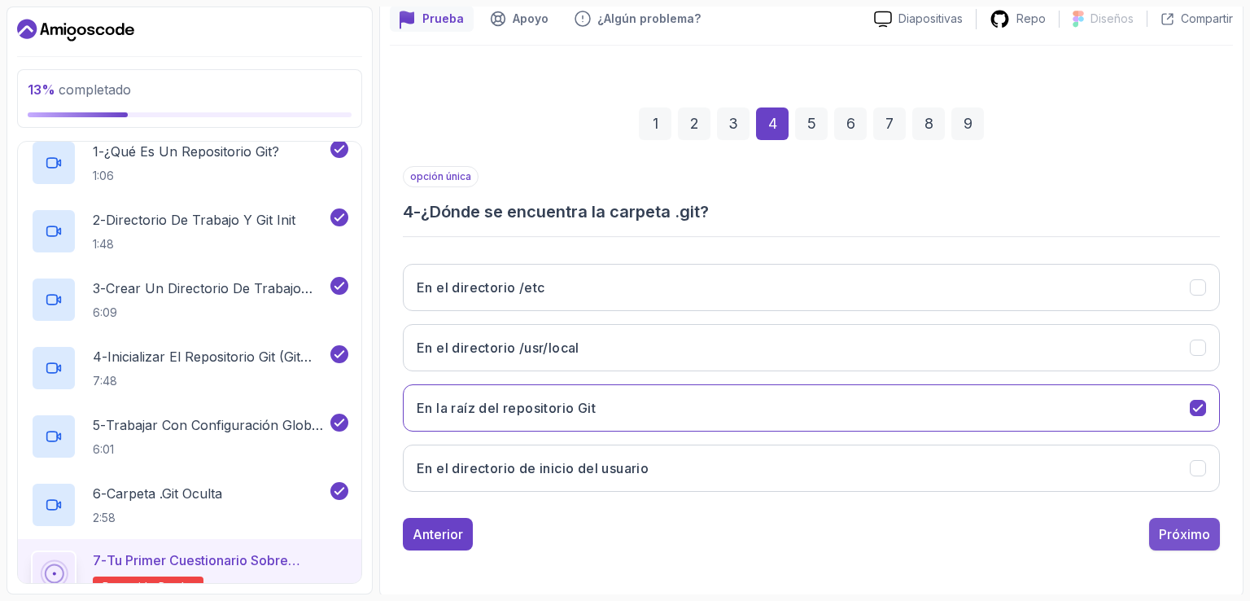
click at [1189, 541] on button "Próximo" at bounding box center [1184, 534] width 71 height 33
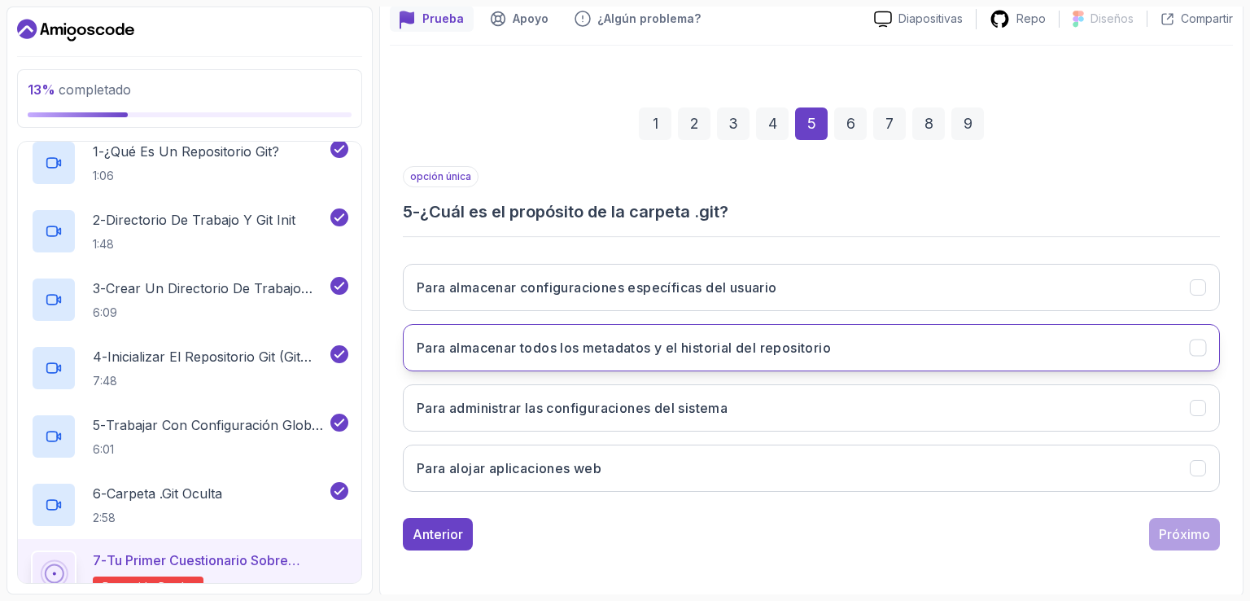
click at [687, 355] on h3 "Para almacenar todos los metadatos y el historial del repositorio" at bounding box center [624, 348] width 414 height 20
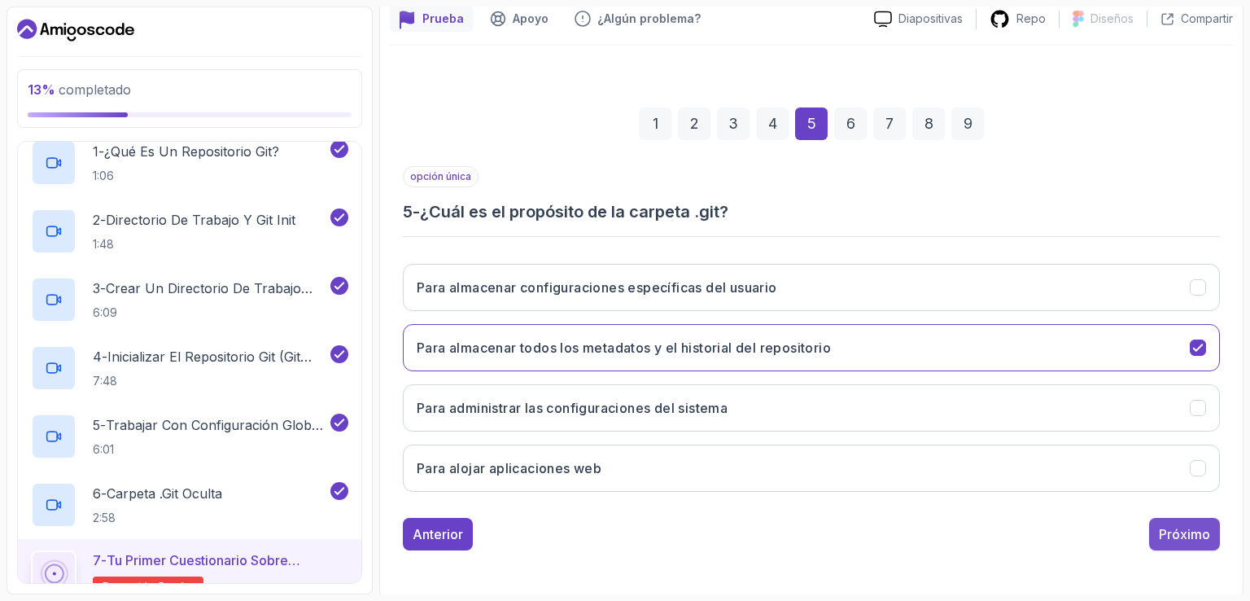
click at [1173, 540] on div "Próximo" at bounding box center [1184, 534] width 51 height 20
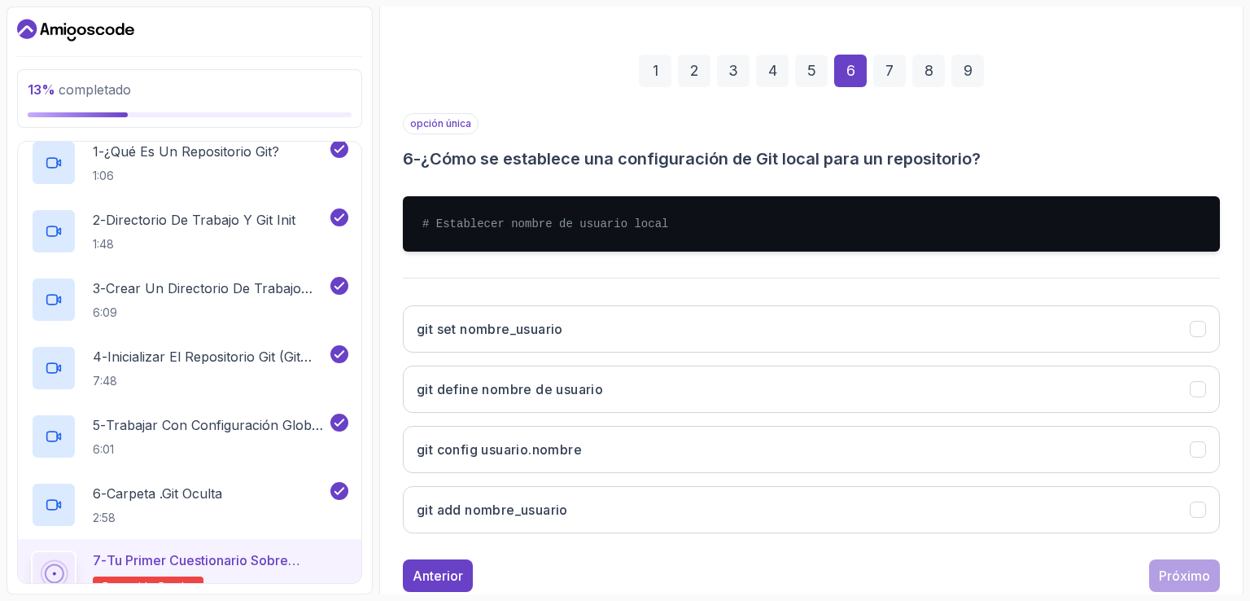
scroll to position [231, 0]
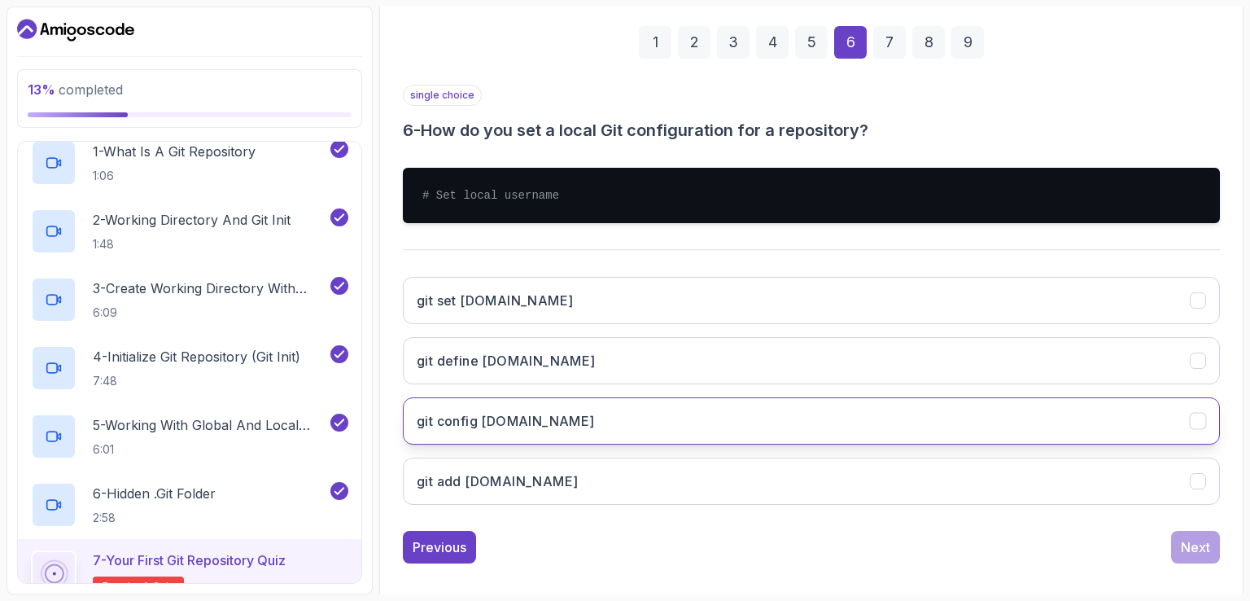
click at [479, 431] on button "git config [DOMAIN_NAME]" at bounding box center [811, 420] width 817 height 47
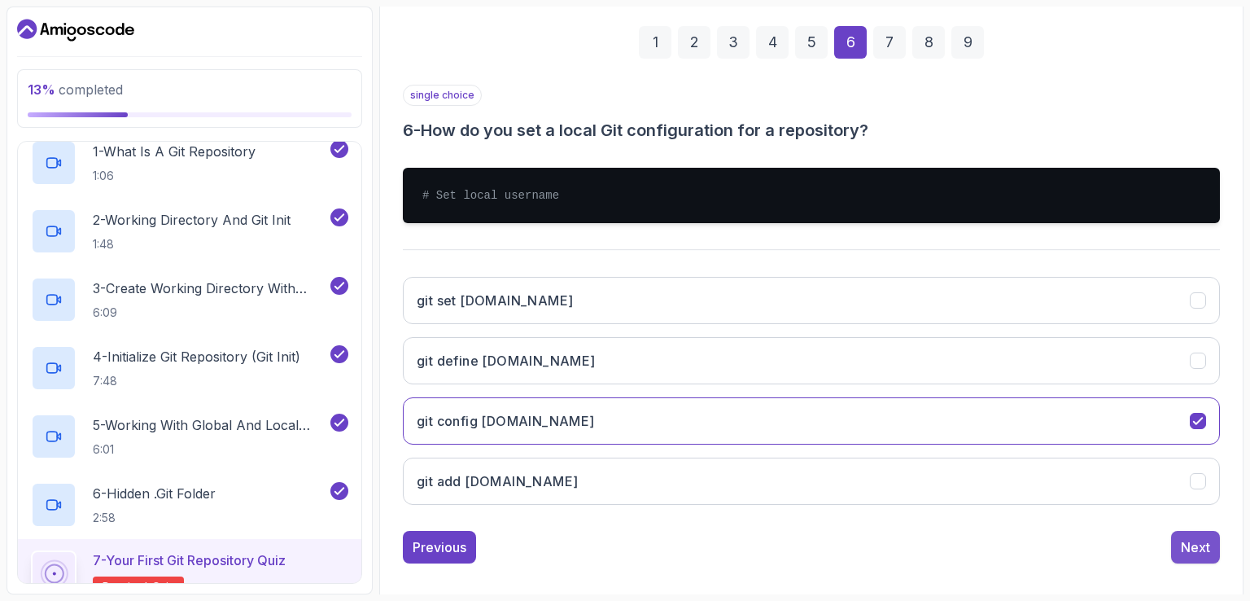
click at [1198, 537] on div "Next" at bounding box center [1195, 547] width 29 height 20
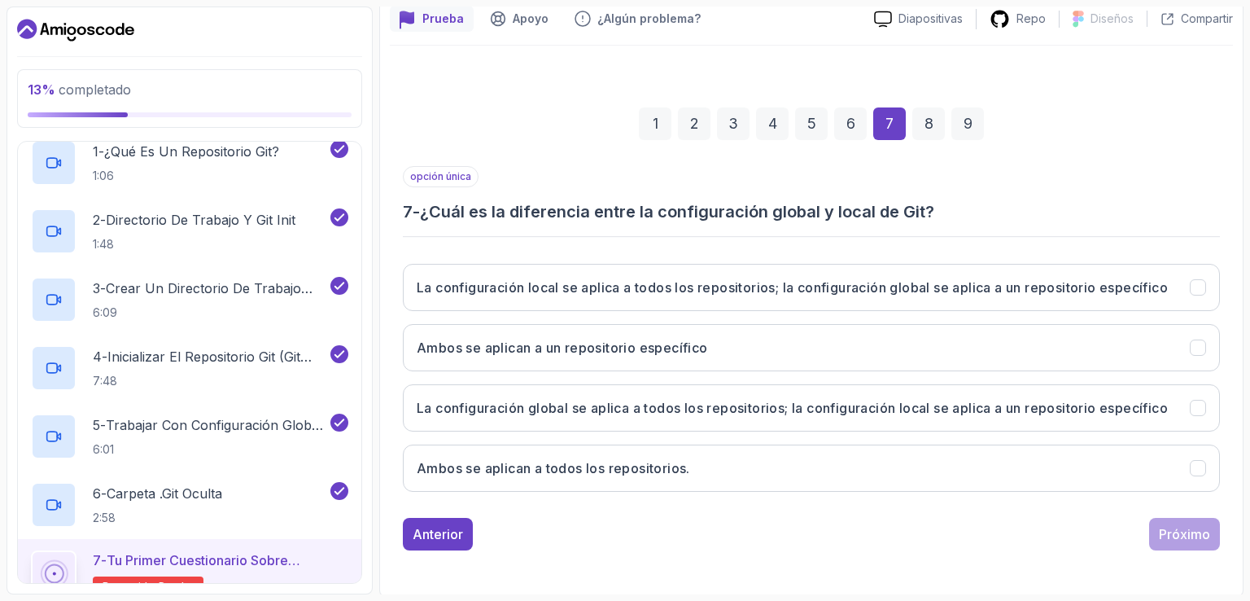
scroll to position [189, 0]
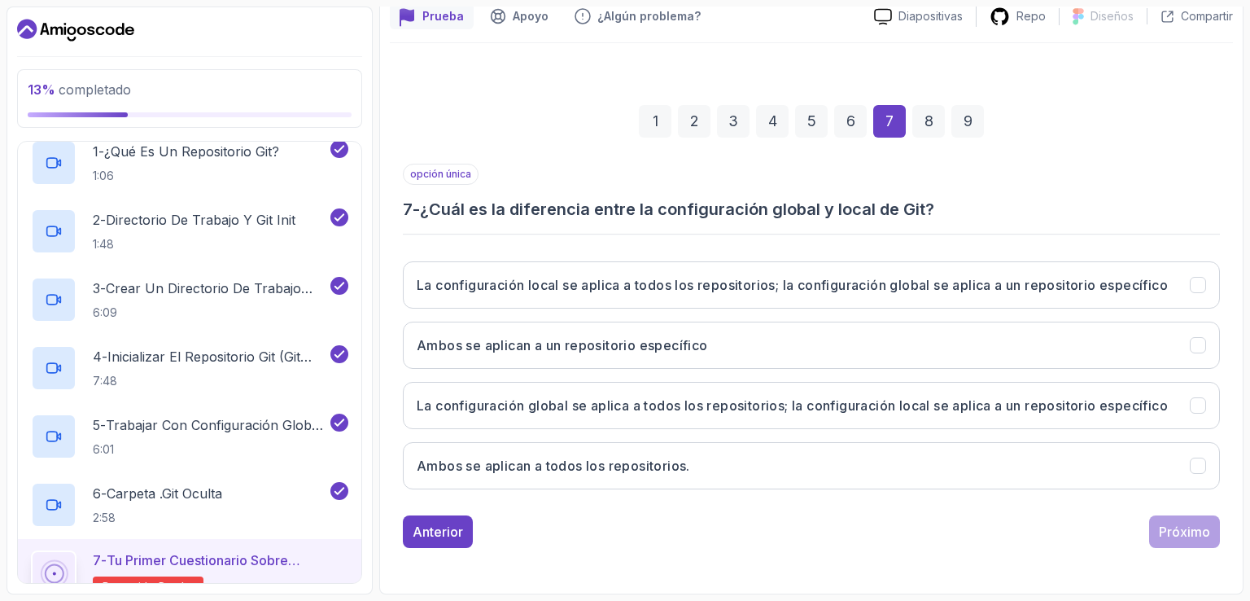
drag, startPoint x: 751, startPoint y: 219, endPoint x: 717, endPoint y: 204, distance: 37.2
click at [717, 204] on div "opción única 7 - ¿Cuál es la diferencia entre la configuración global y local d…" at bounding box center [811, 333] width 817 height 339
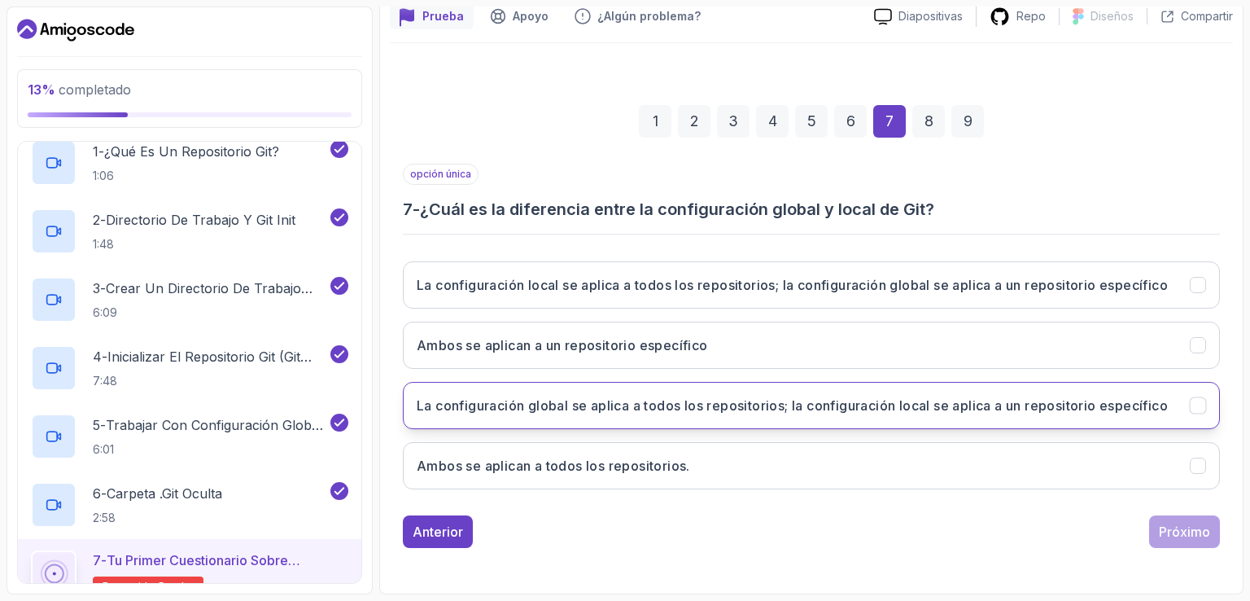
click at [989, 397] on font "La configuración global se aplica a todos los repositorios; la configuración lo…" at bounding box center [792, 405] width 751 height 16
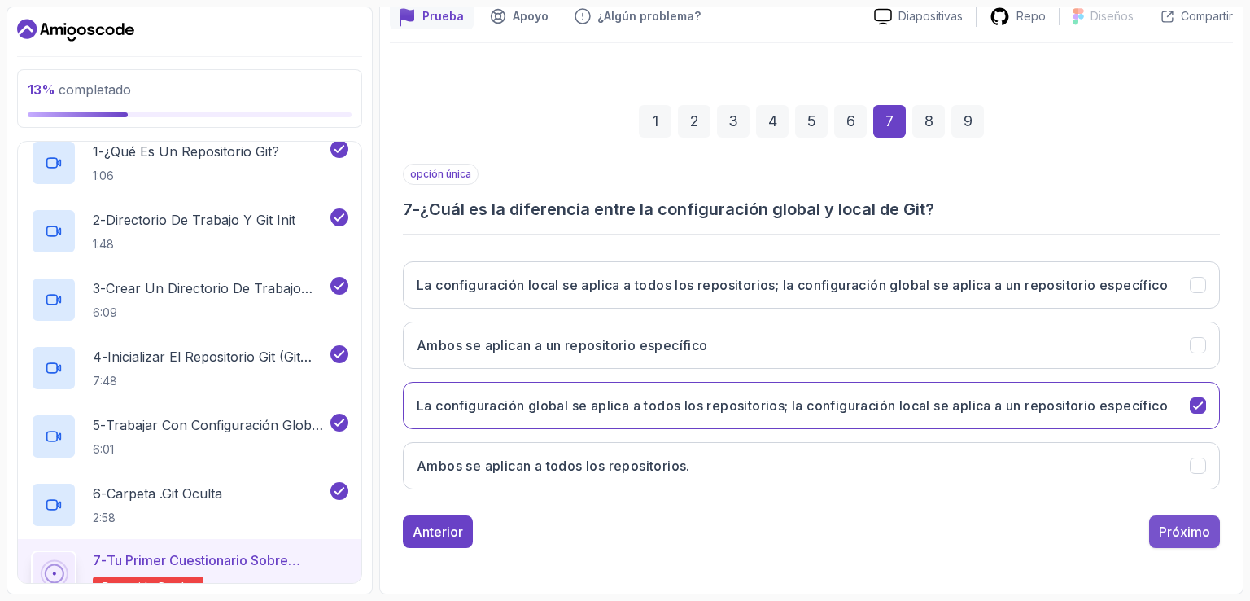
click at [1192, 538] on font "Próximo" at bounding box center [1184, 531] width 51 height 16
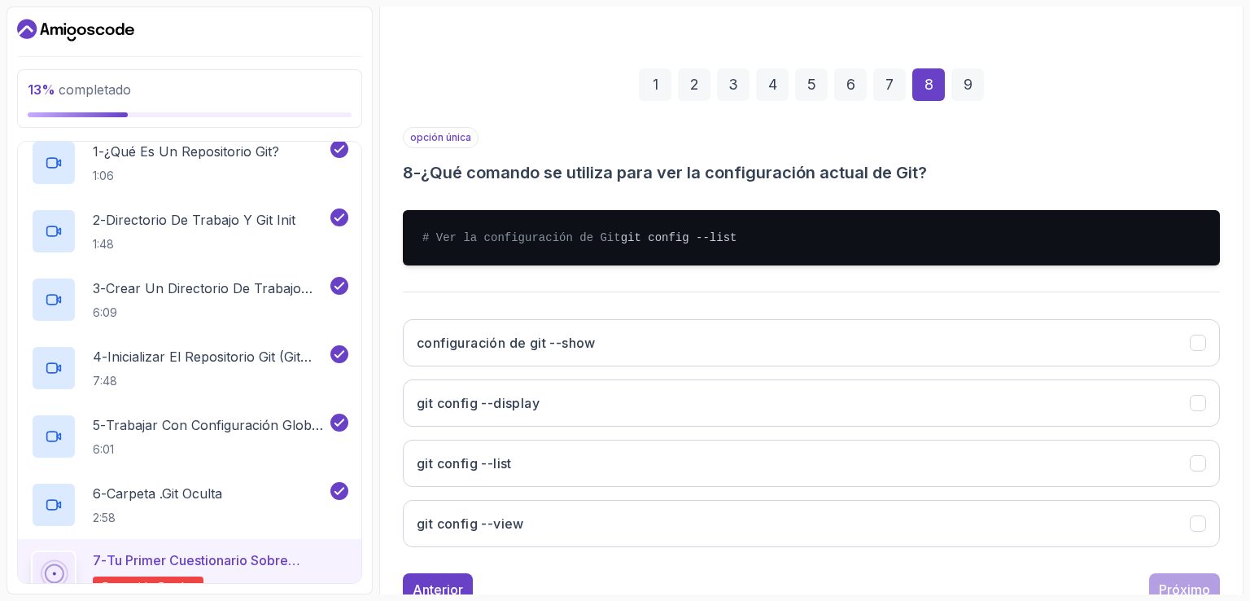
scroll to position [260, 0]
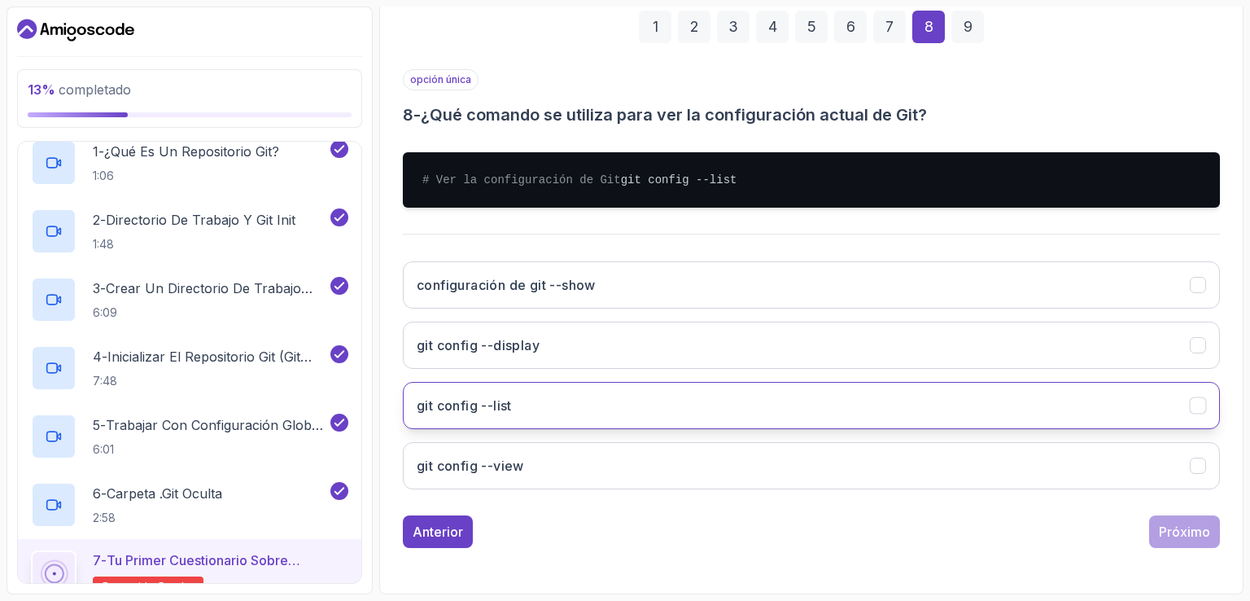
click at [569, 420] on button "git config --list" at bounding box center [811, 405] width 817 height 47
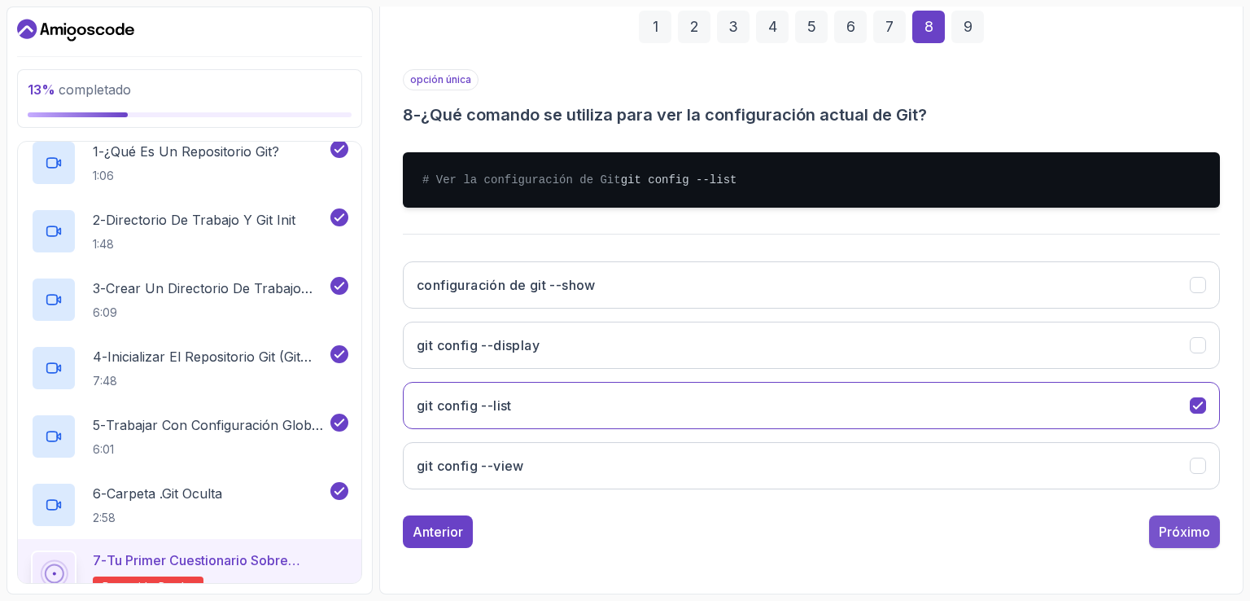
click at [1196, 538] on font "Próximo" at bounding box center [1184, 531] width 51 height 16
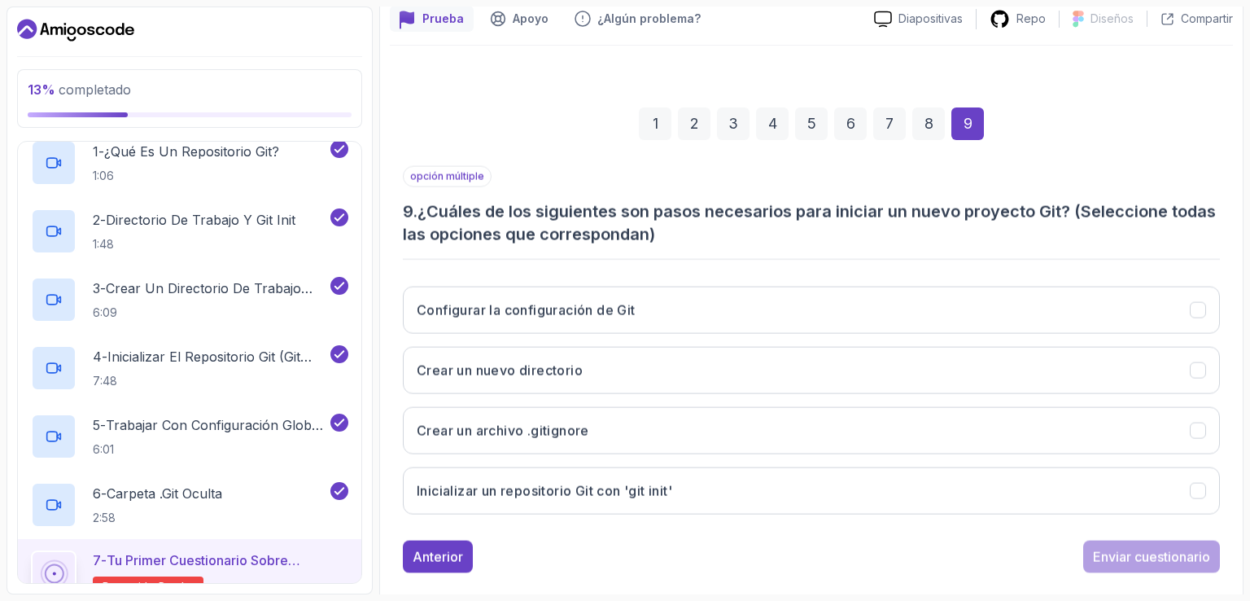
scroll to position [173, 0]
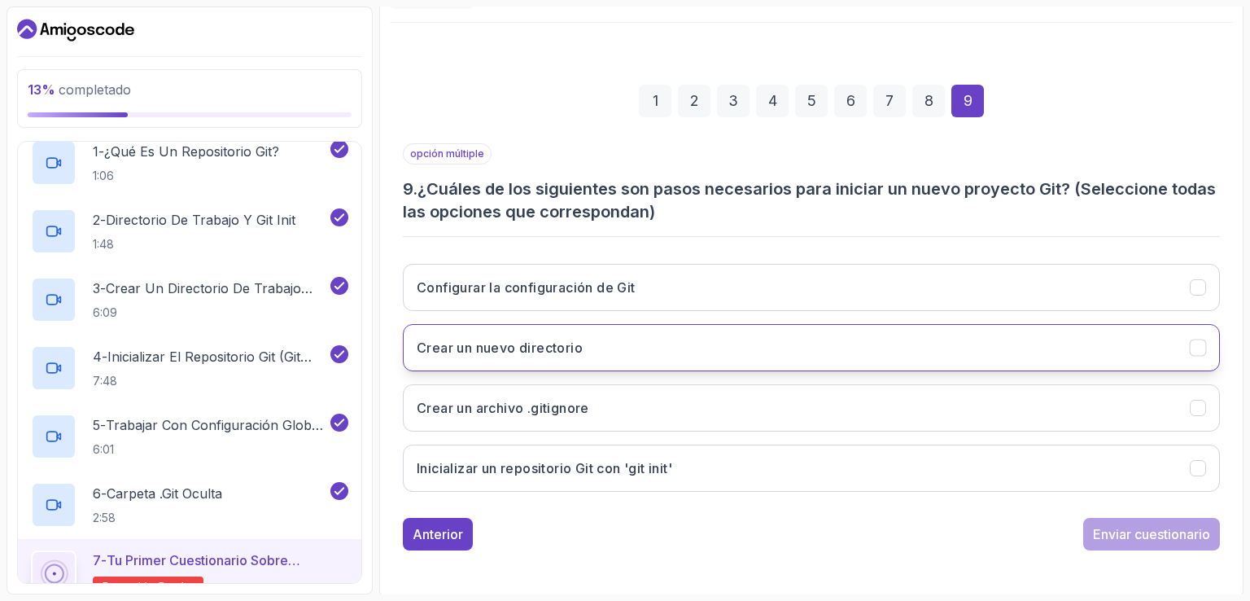
click at [627, 347] on button "Crear un nuevo directorio" at bounding box center [811, 347] width 817 height 47
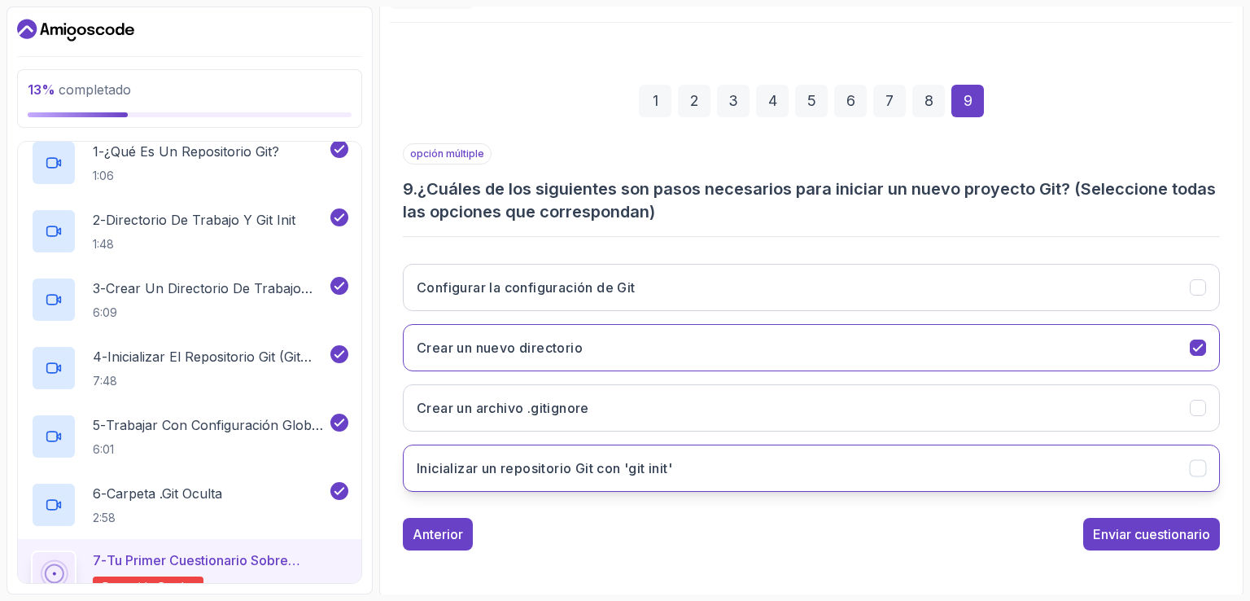
click at [615, 466] on font "Inicializar un repositorio Git con 'git init'" at bounding box center [545, 468] width 256 height 16
click at [1139, 536] on font "Enviar cuestionario" at bounding box center [1151, 534] width 117 height 16
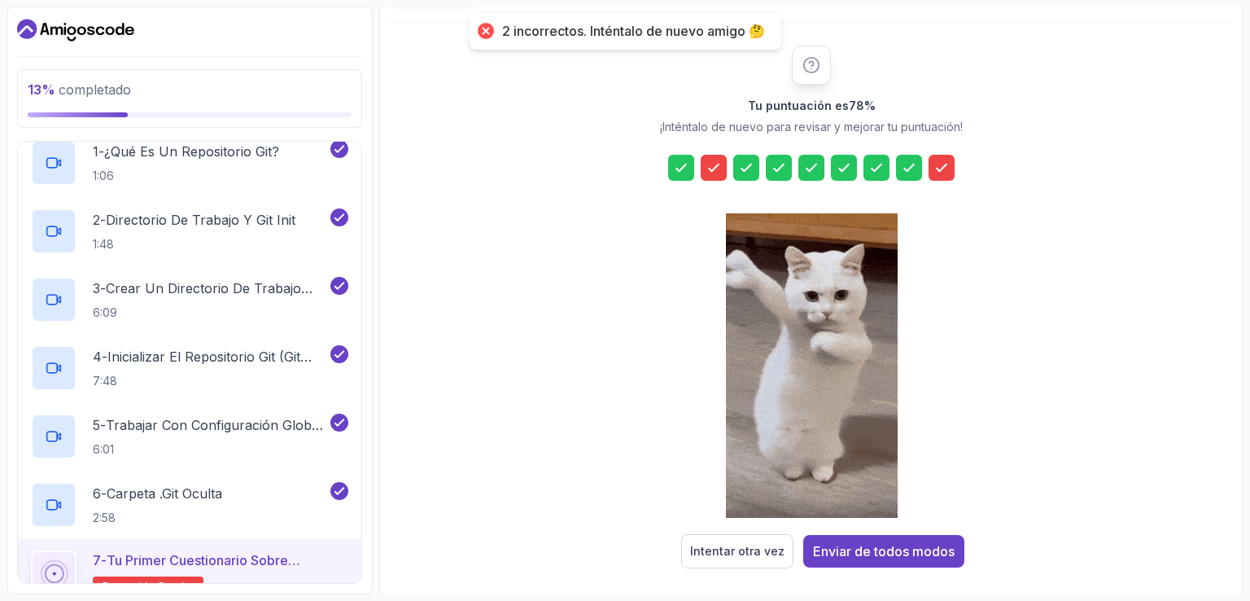
click at [719, 160] on icon at bounding box center [714, 168] width 16 height 16
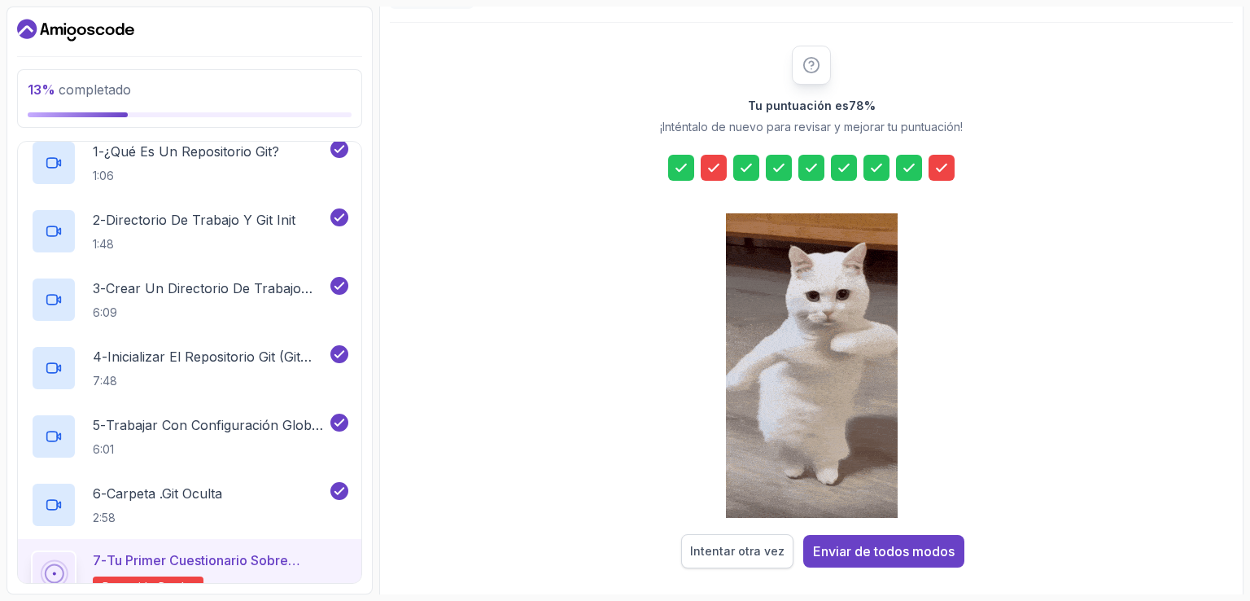
click at [752, 557] on div "Intentar otra vez" at bounding box center [737, 551] width 94 height 16
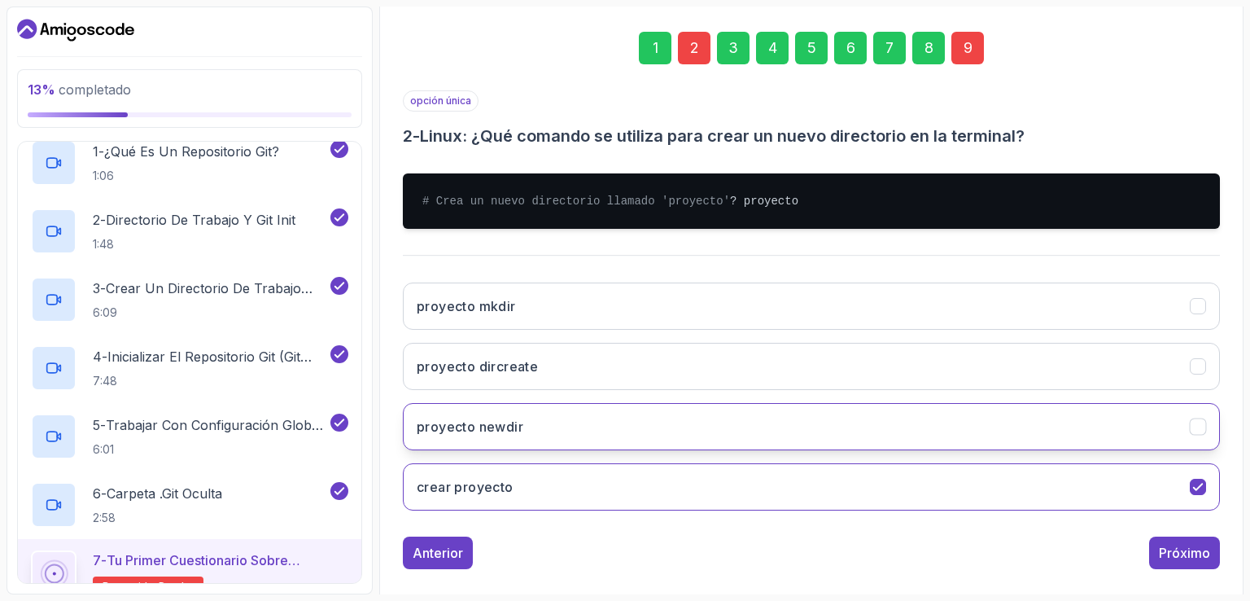
scroll to position [254, 0]
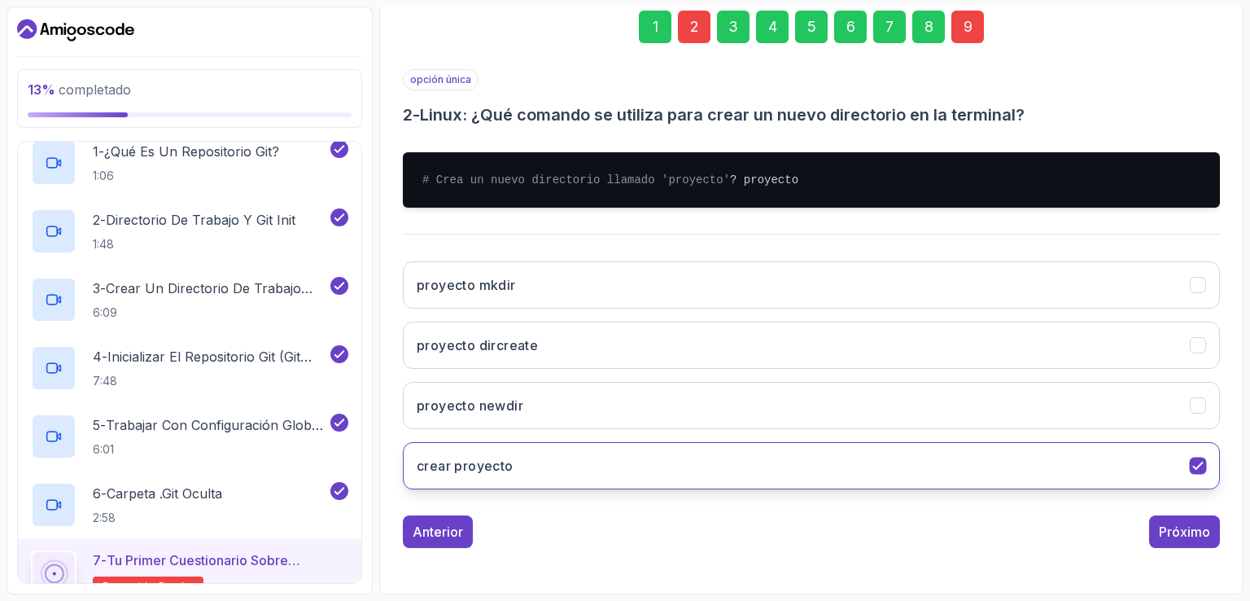
click at [1186, 463] on button "crear proyecto" at bounding box center [811, 465] width 817 height 47
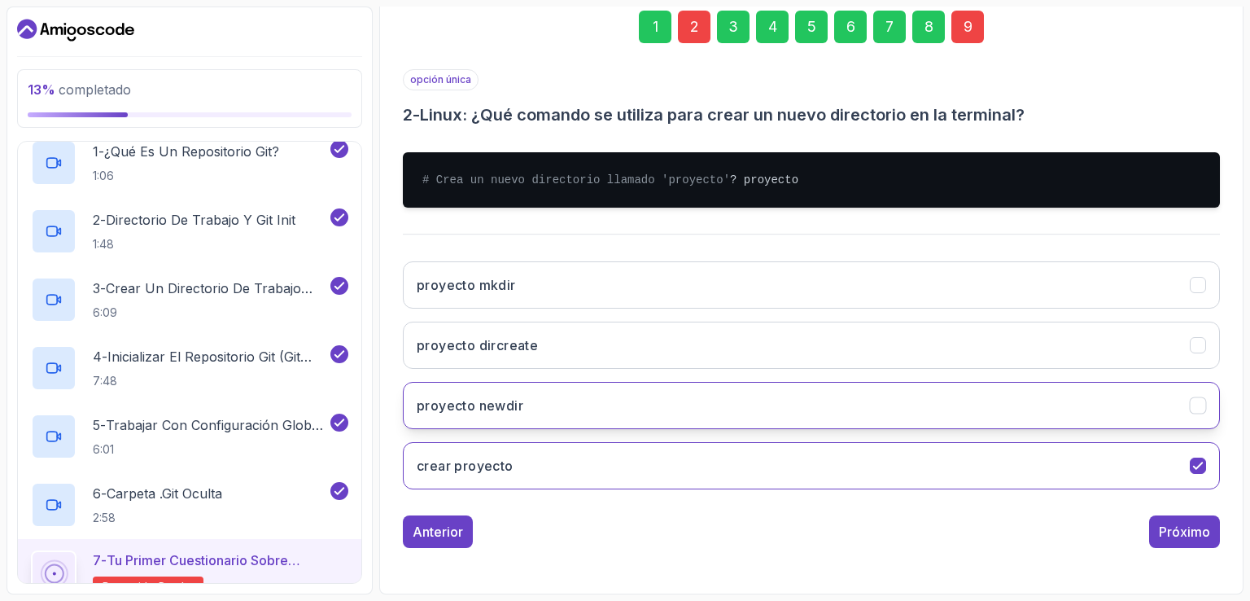
click at [1195, 410] on icon "proyecto newdir" at bounding box center [1198, 405] width 15 height 15
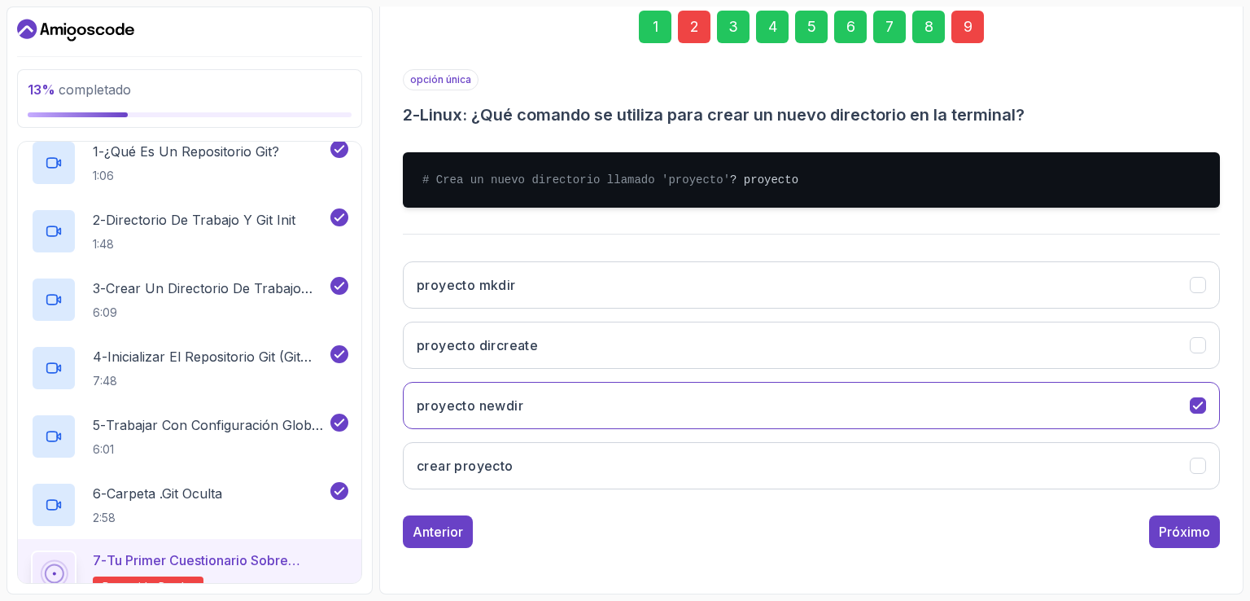
click at [965, 18] on font "9" at bounding box center [968, 26] width 9 height 17
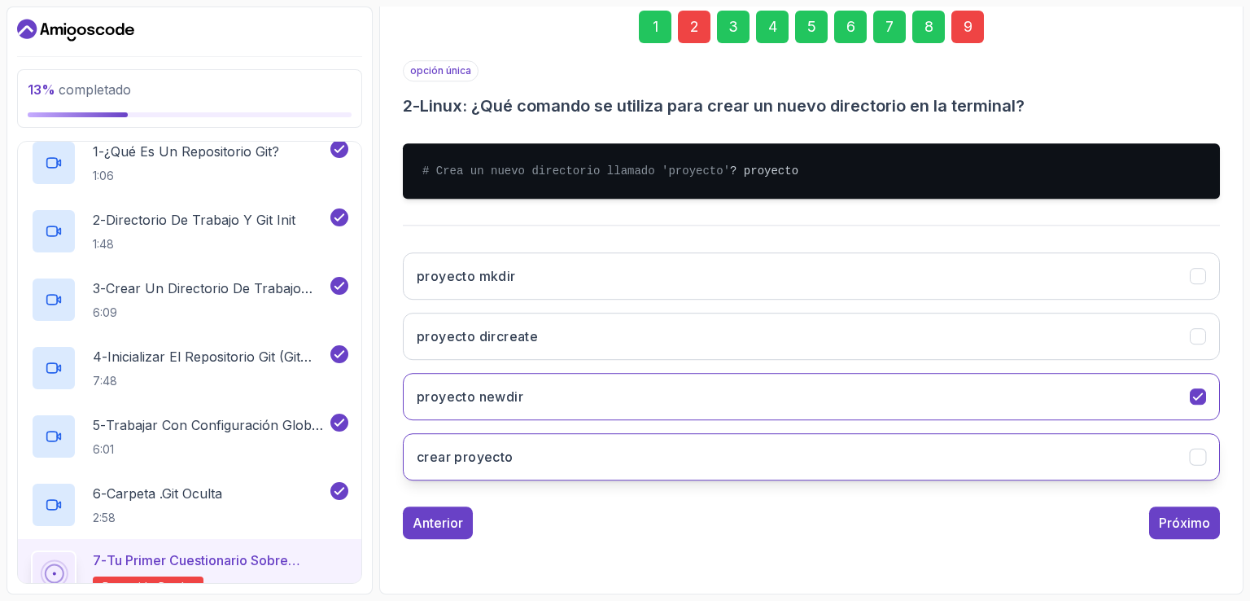
scroll to position [173, 0]
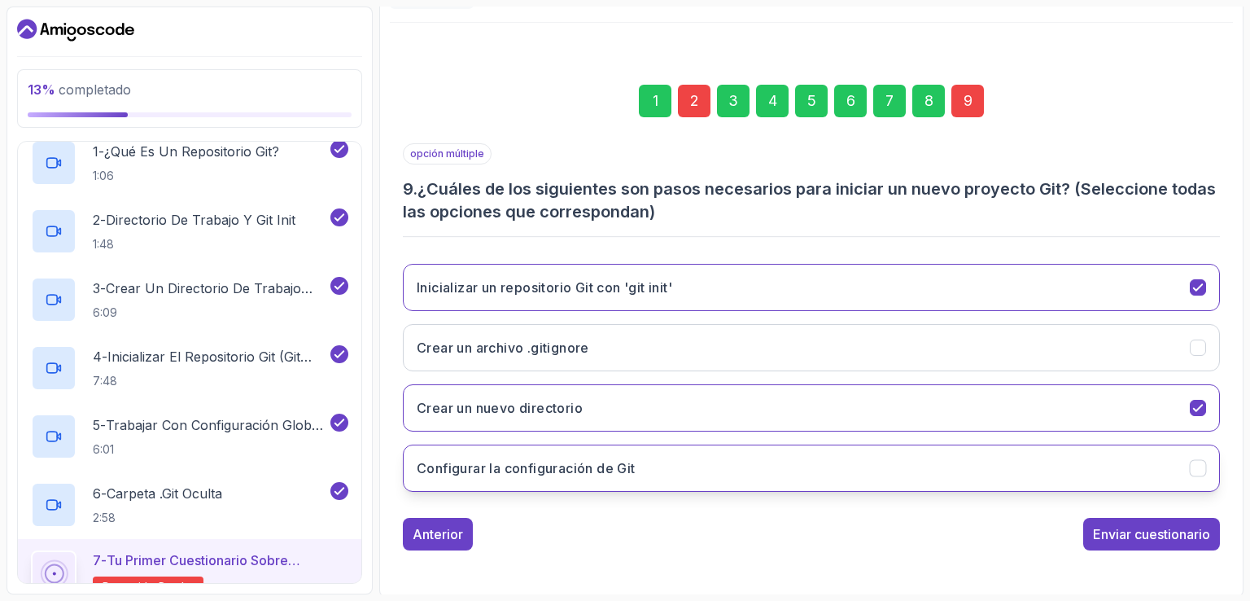
click at [1004, 477] on button "Configurar la configuración de Git" at bounding box center [811, 467] width 817 height 47
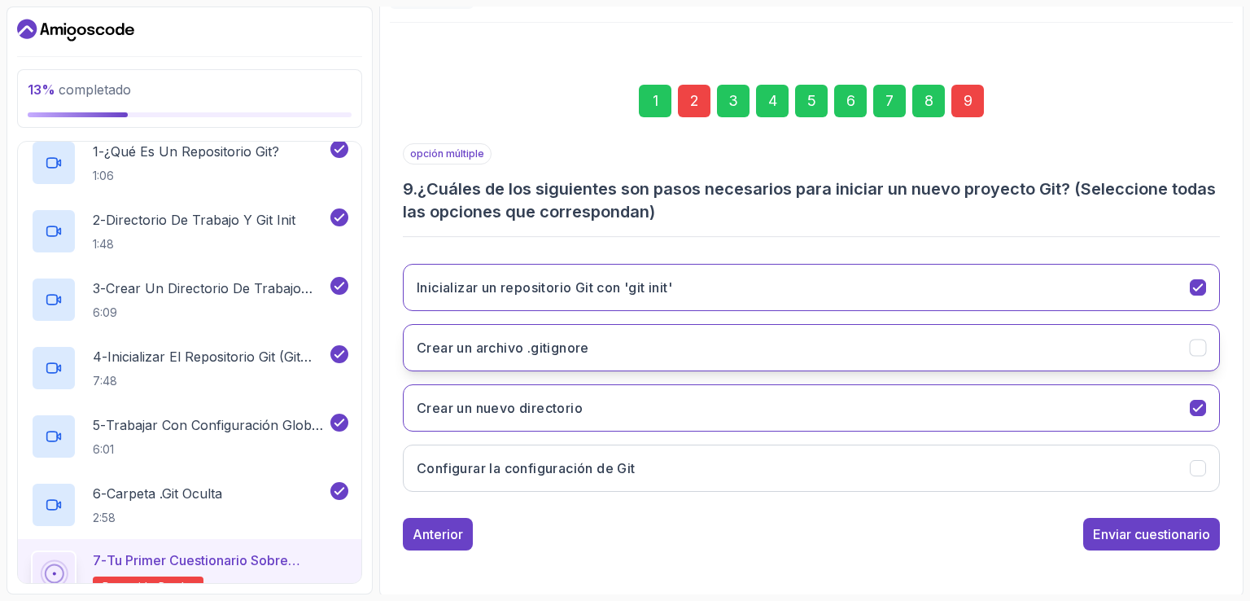
click at [1103, 348] on button "Crear un archivo .gitignore" at bounding box center [811, 347] width 817 height 47
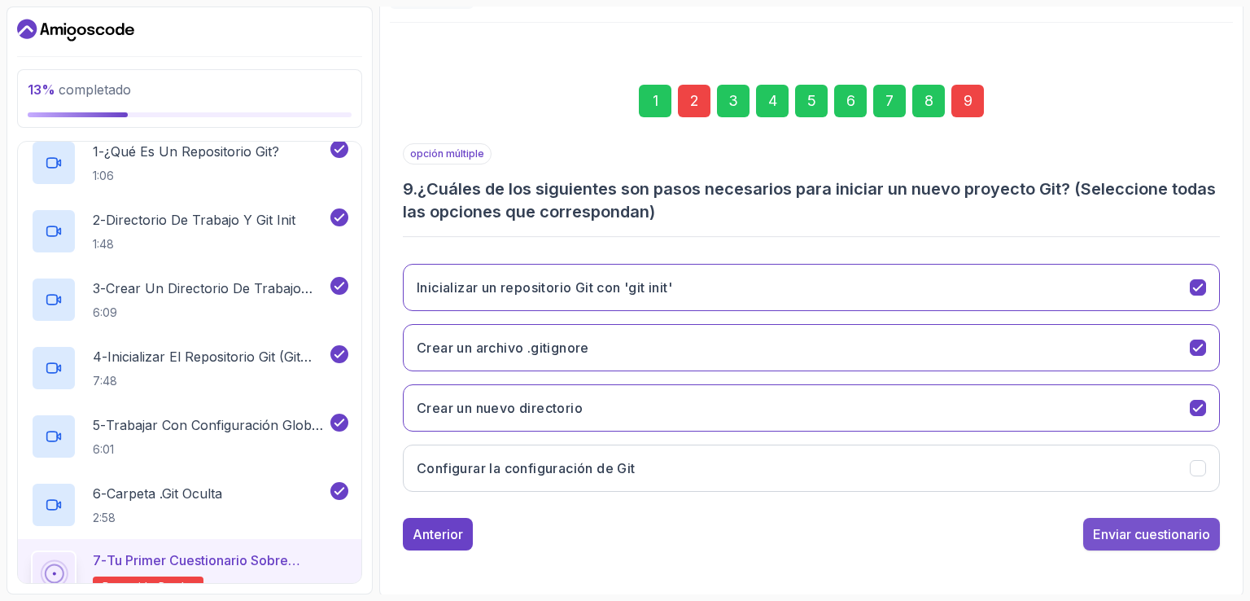
click at [1147, 535] on font "Enviar cuestionario" at bounding box center [1151, 534] width 117 height 16
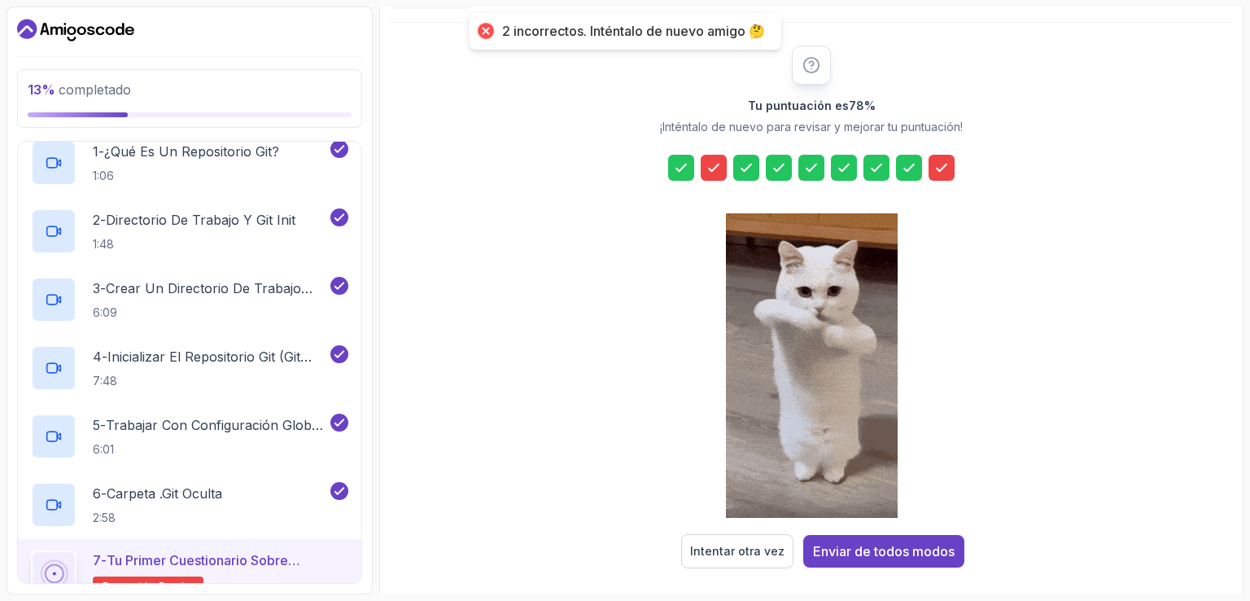
click at [714, 160] on icon at bounding box center [714, 168] width 16 height 16
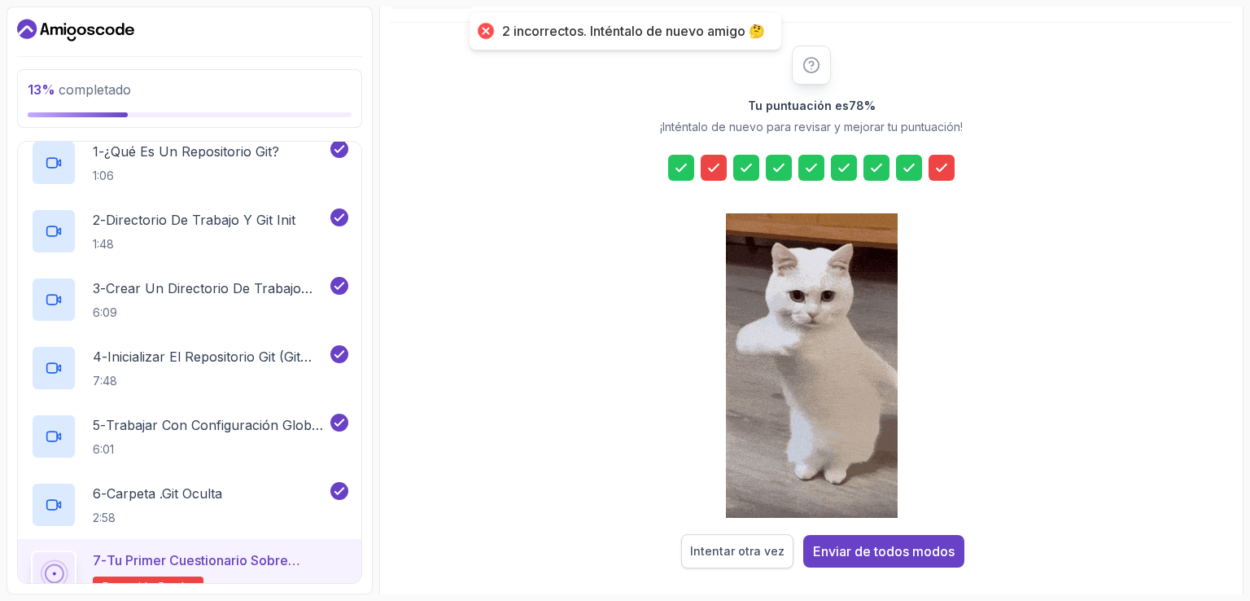
click at [716, 558] on button "Intentar otra vez" at bounding box center [737, 551] width 112 height 34
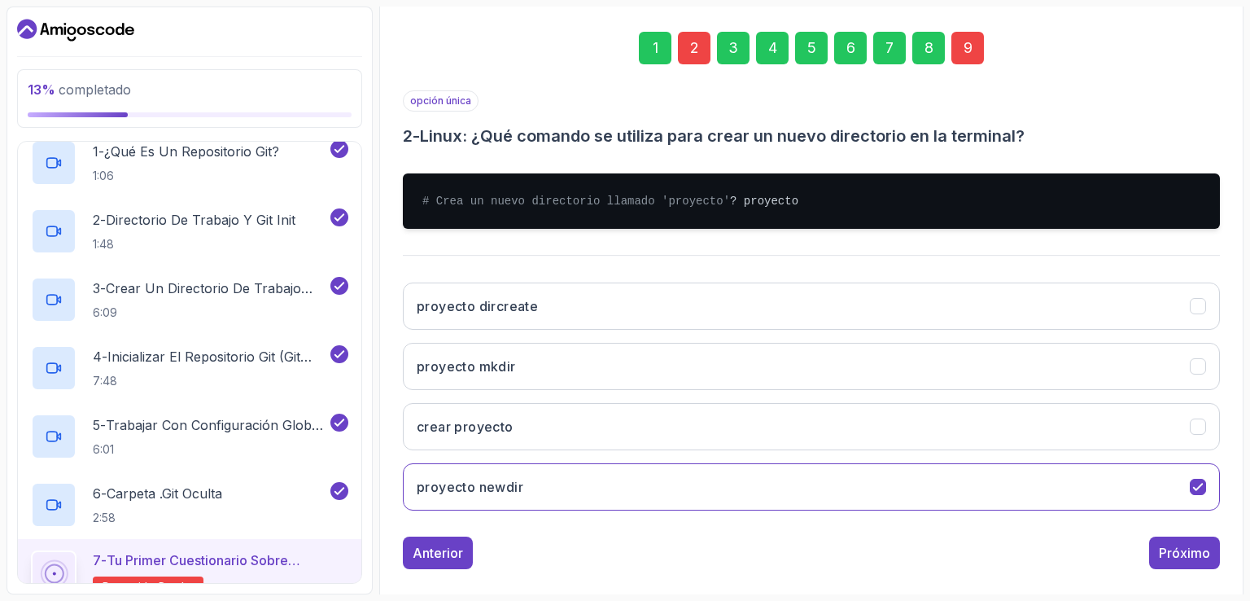
scroll to position [254, 0]
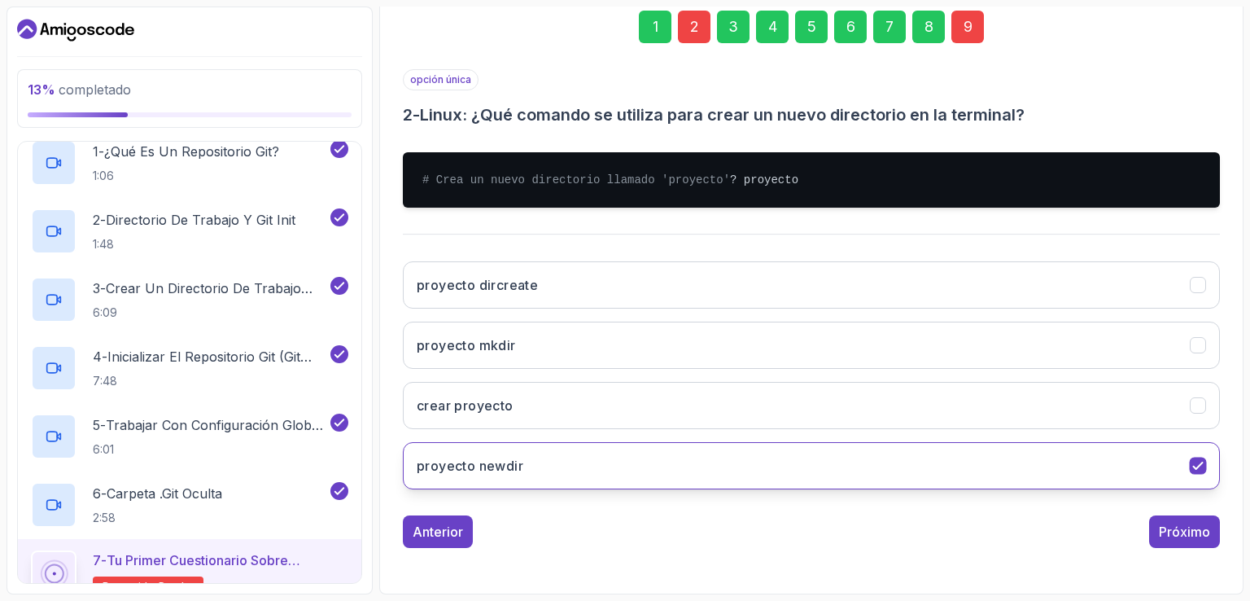
click at [1219, 463] on button "proyecto newdir" at bounding box center [811, 465] width 817 height 47
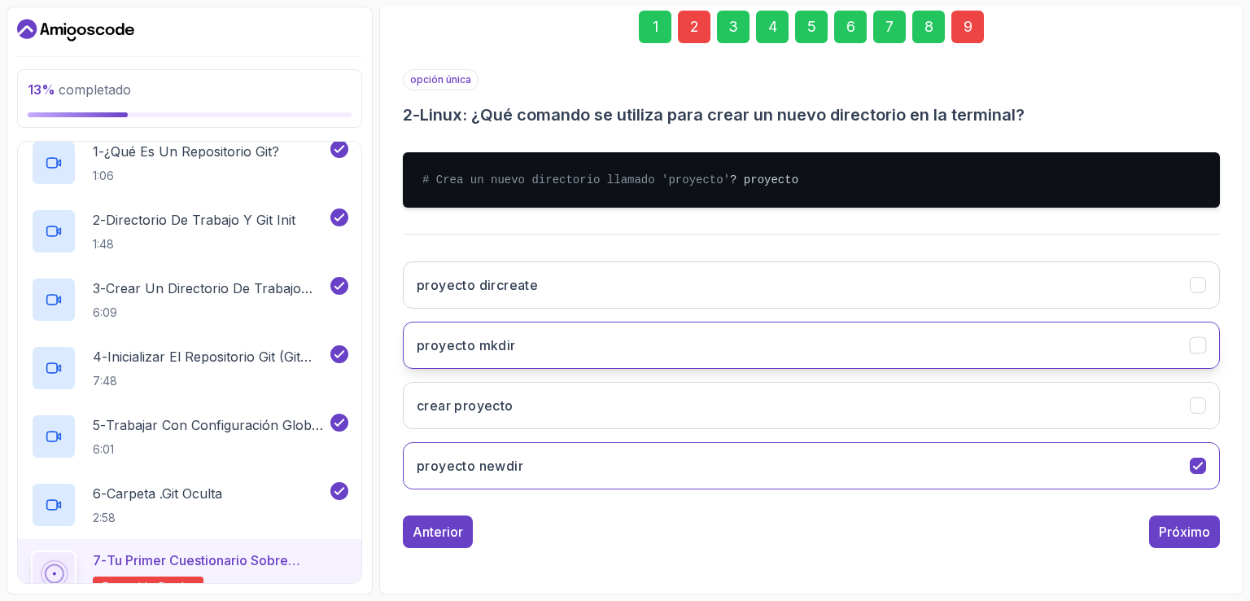
click at [1198, 348] on icon "proyecto mkdir" at bounding box center [1197, 345] width 9 height 7
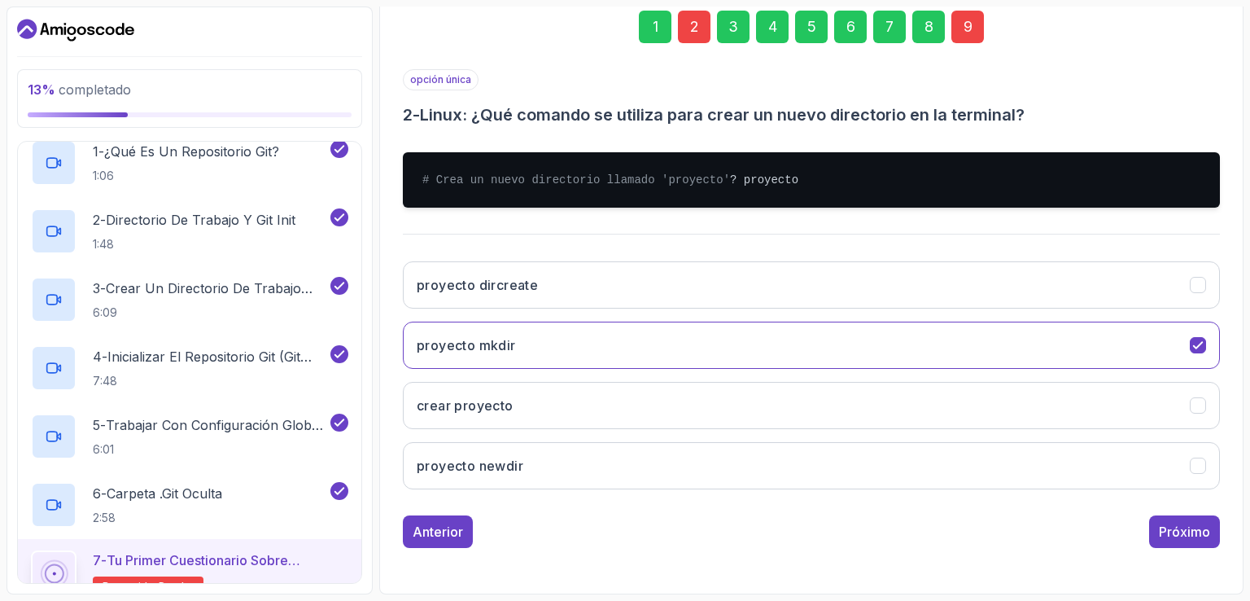
click at [965, 18] on font "9" at bounding box center [968, 26] width 9 height 17
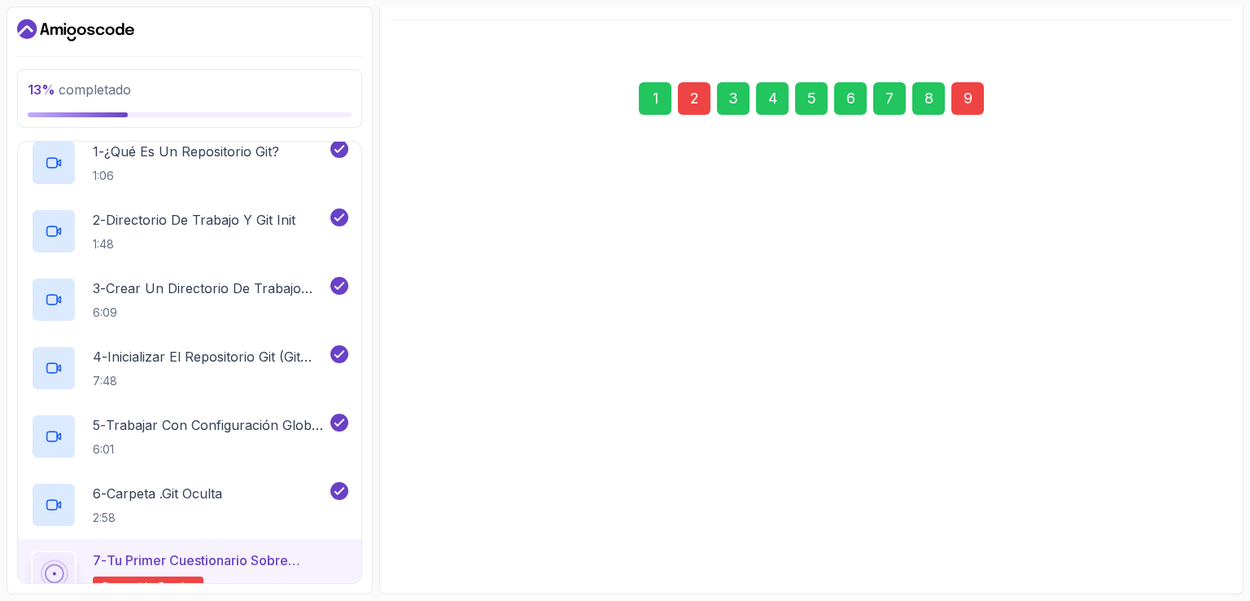
scroll to position [173, 0]
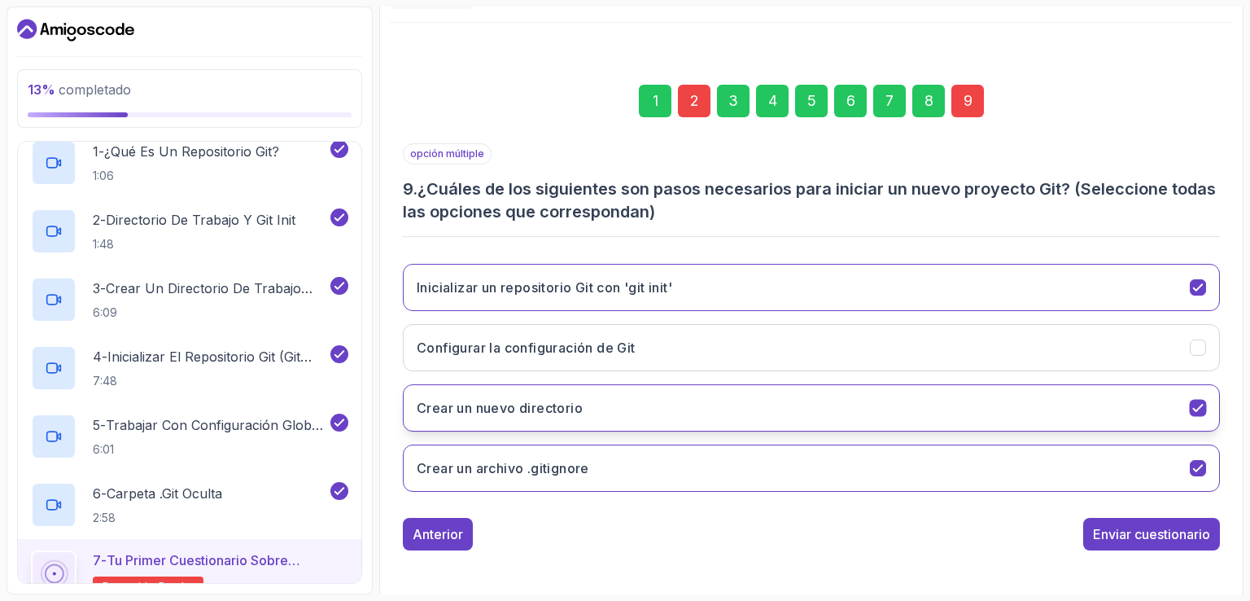
click at [1203, 414] on div "Crear un nuevo directorio" at bounding box center [1198, 408] width 17 height 17
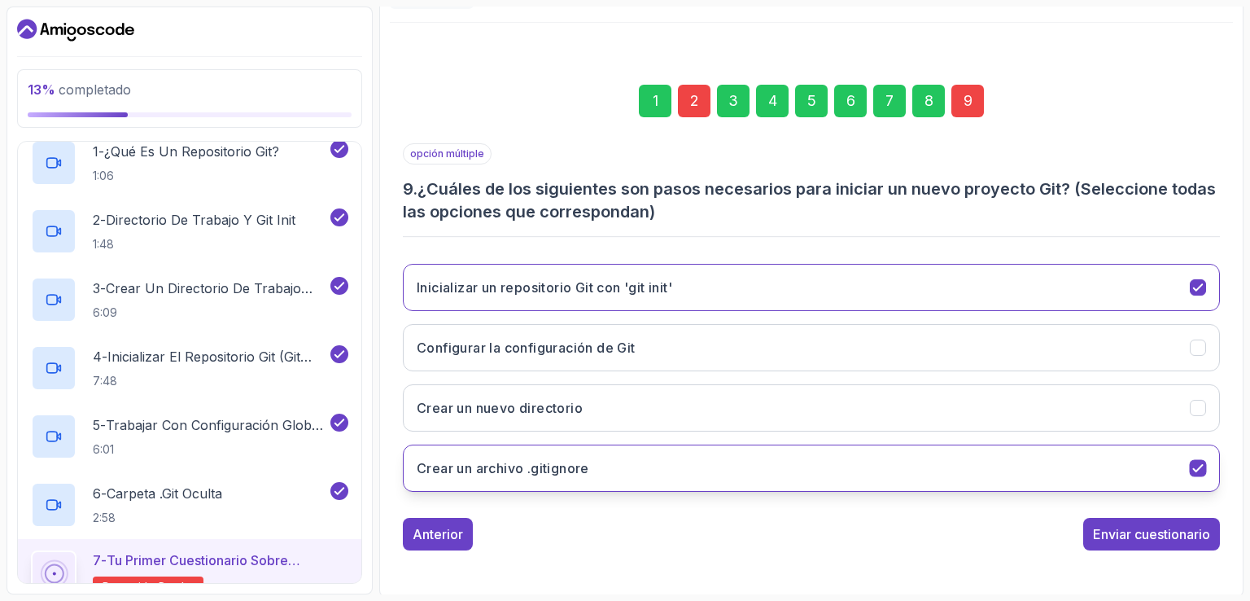
click at [1198, 468] on icon "Crear un archivo .gitignore" at bounding box center [1198, 468] width 15 height 15
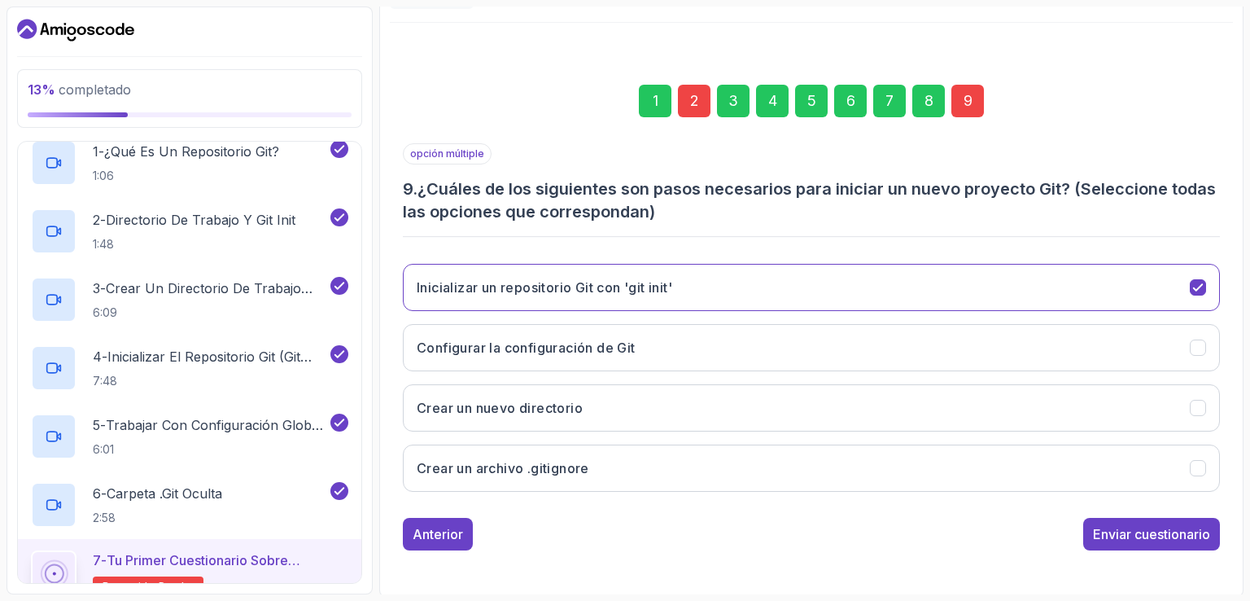
click at [1191, 526] on font "Enviar cuestionario" at bounding box center [1151, 534] width 117 height 16
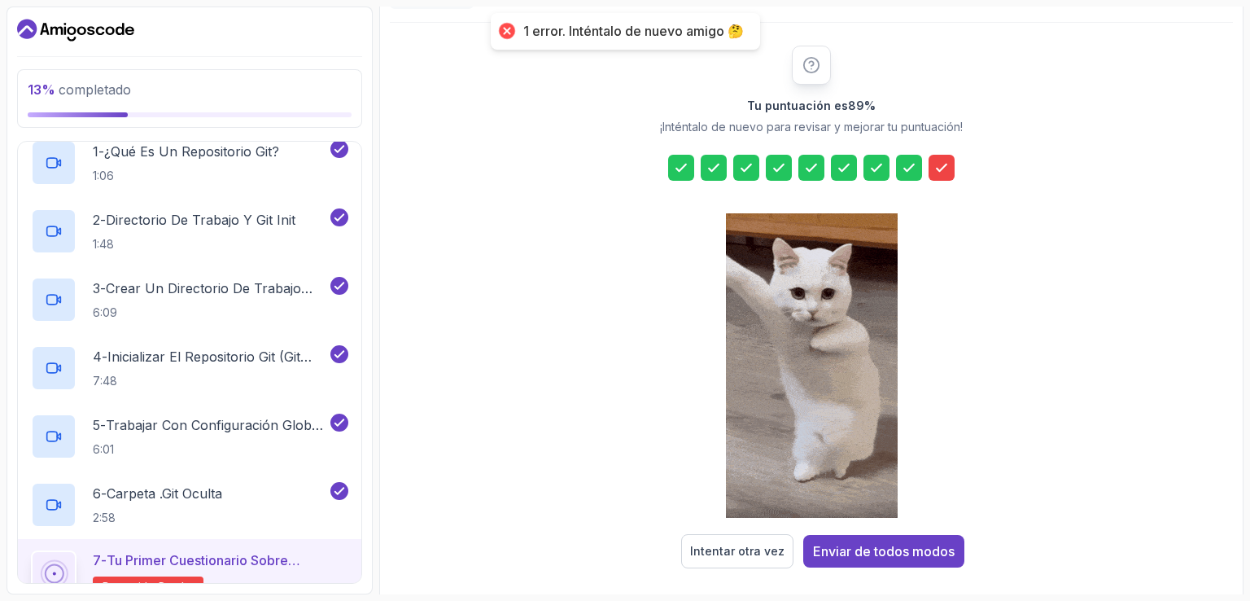
click at [954, 163] on div at bounding box center [942, 168] width 26 height 26
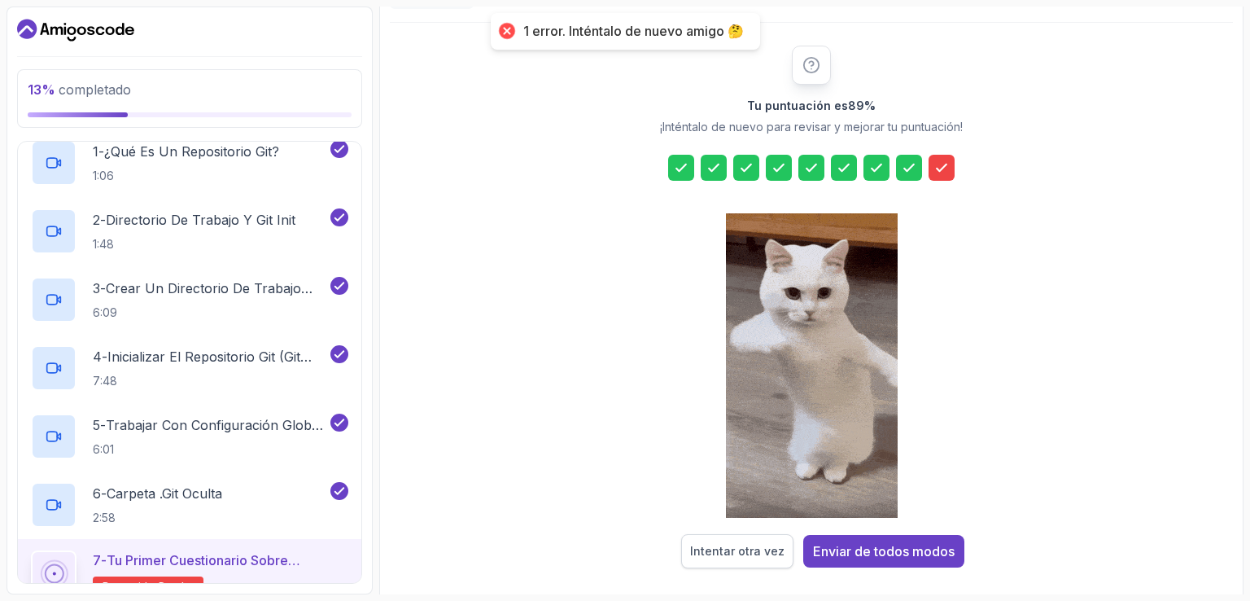
click at [732, 539] on button "Intentar otra vez" at bounding box center [737, 551] width 112 height 34
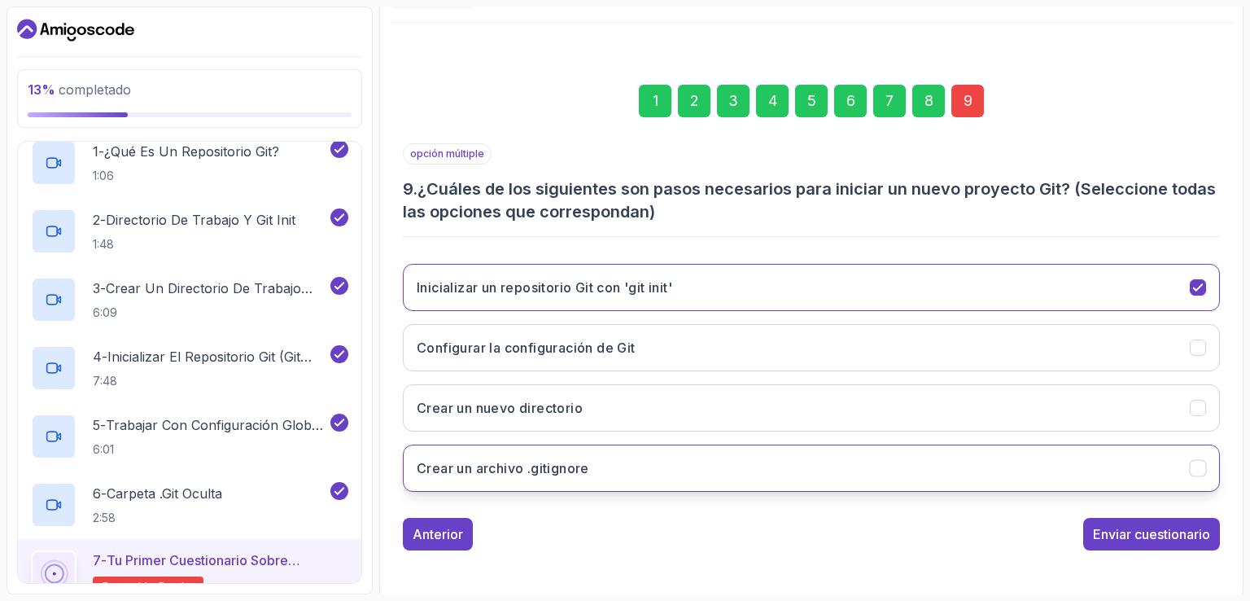
click at [625, 468] on button "Crear un archivo .gitignore" at bounding box center [811, 467] width 817 height 47
click at [1149, 532] on font "Enviar cuestionario" at bounding box center [1151, 534] width 117 height 16
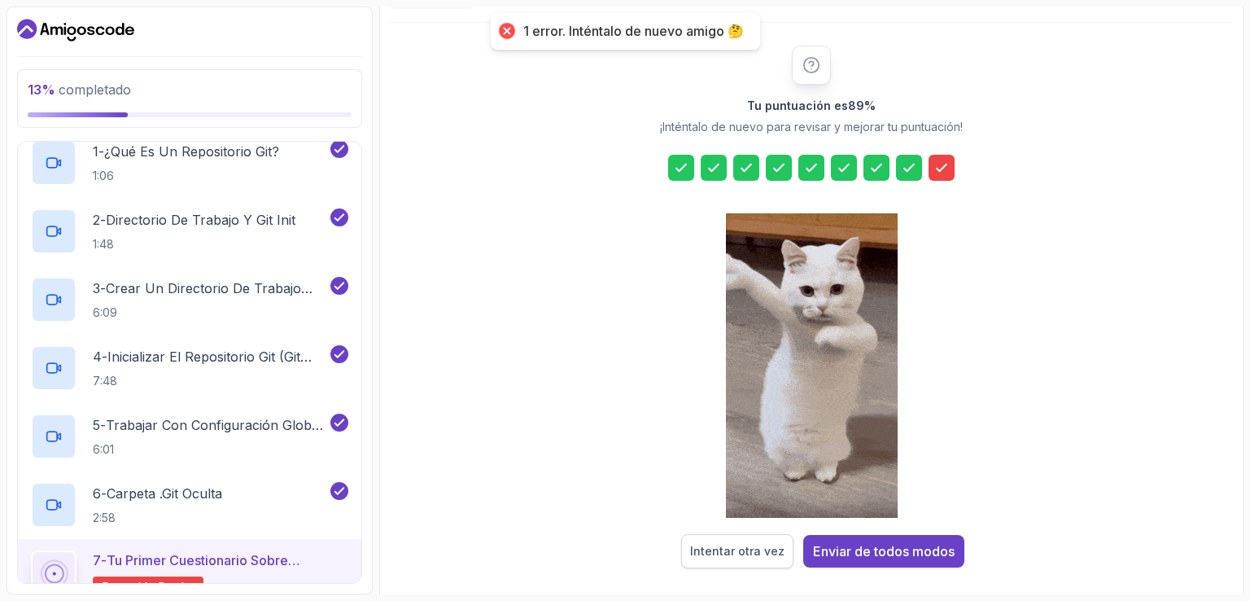
click at [760, 538] on button "Intentar otra vez" at bounding box center [737, 551] width 112 height 34
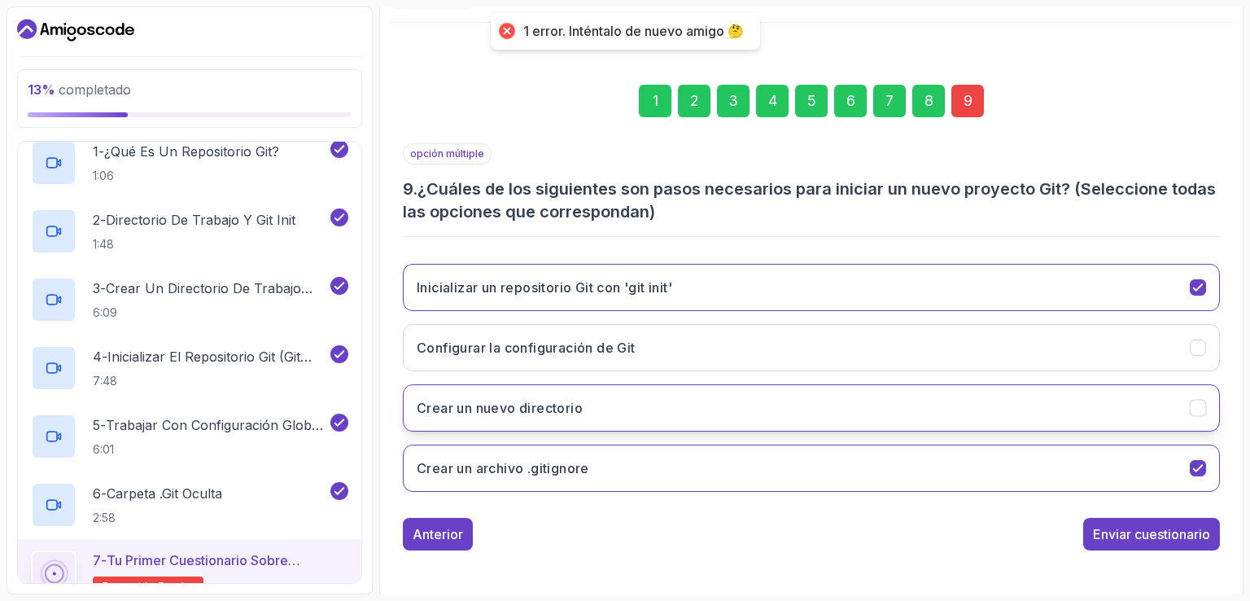
click at [1205, 392] on button "Crear un nuevo directorio" at bounding box center [811, 407] width 817 height 47
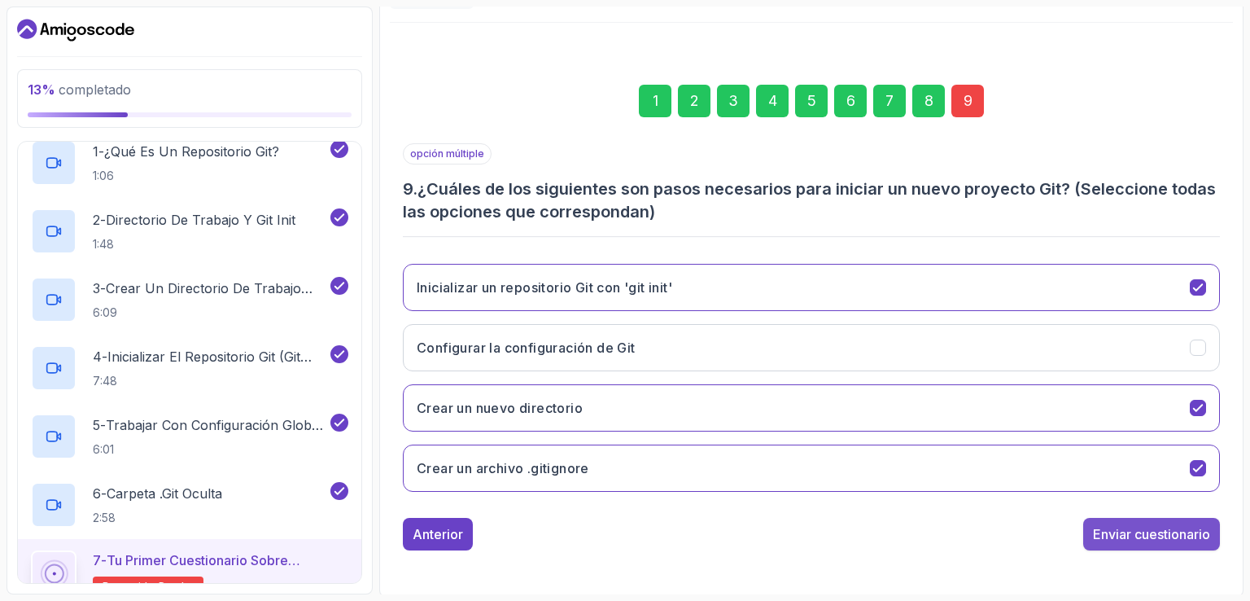
click at [1130, 543] on button "Enviar cuestionario" at bounding box center [1151, 534] width 137 height 33
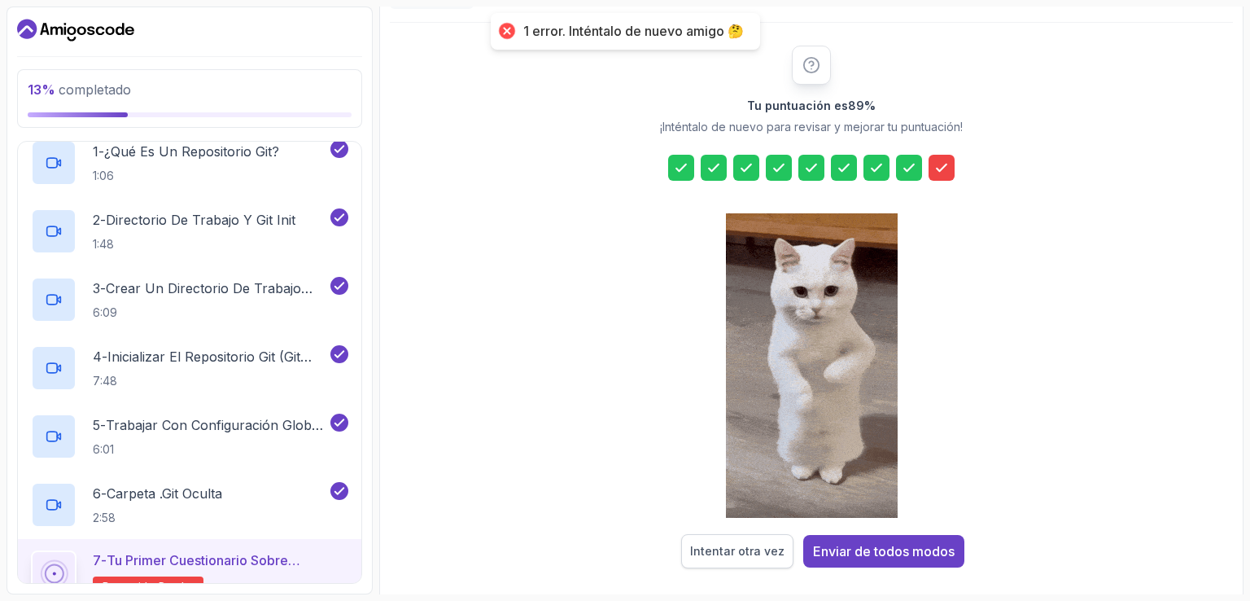
click at [742, 551] on font "Intentar otra vez" at bounding box center [737, 551] width 94 height 14
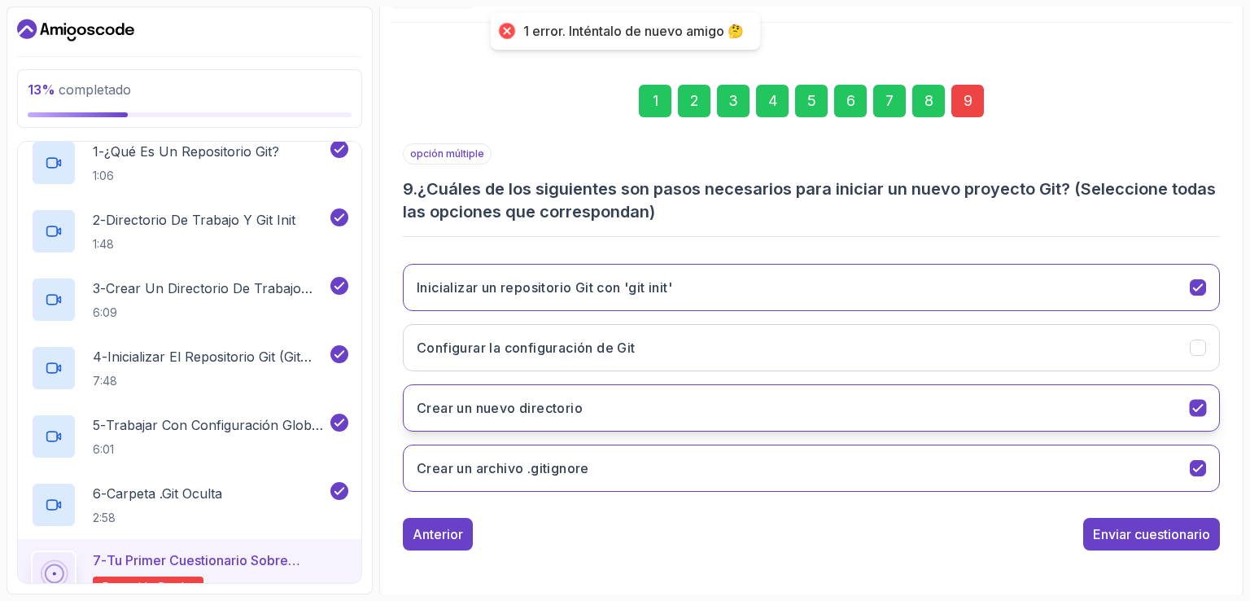
click at [1204, 409] on icon "Crear un nuevo directorio" at bounding box center [1198, 408] width 15 height 15
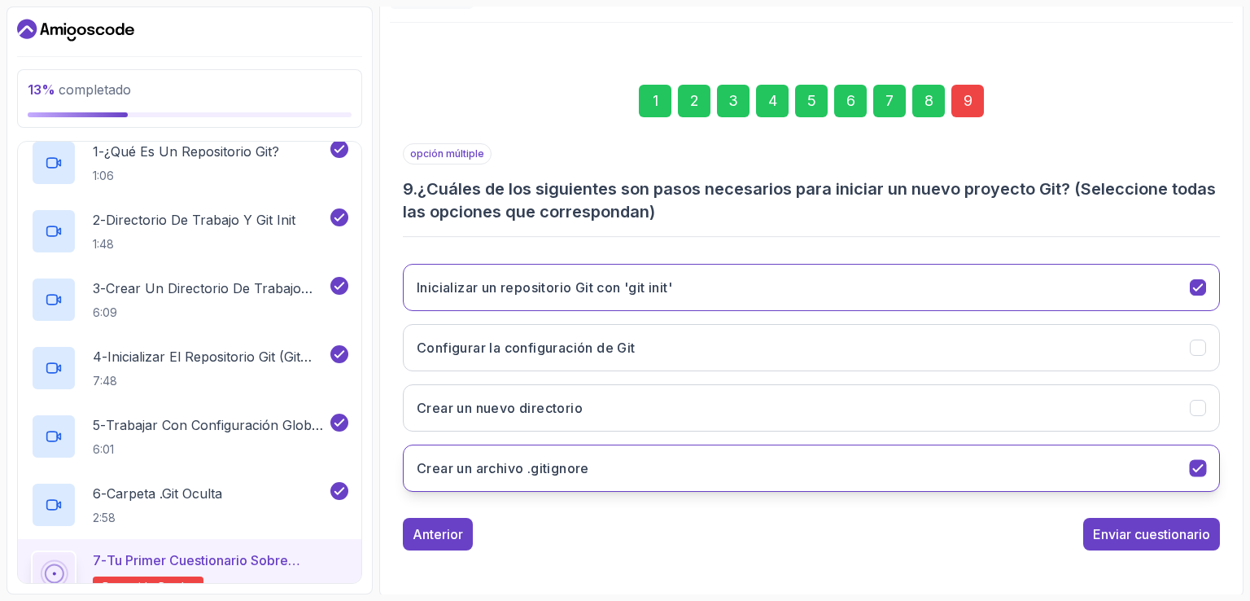
click at [1195, 471] on icon "Crear un archivo .gitignore" at bounding box center [1198, 468] width 15 height 15
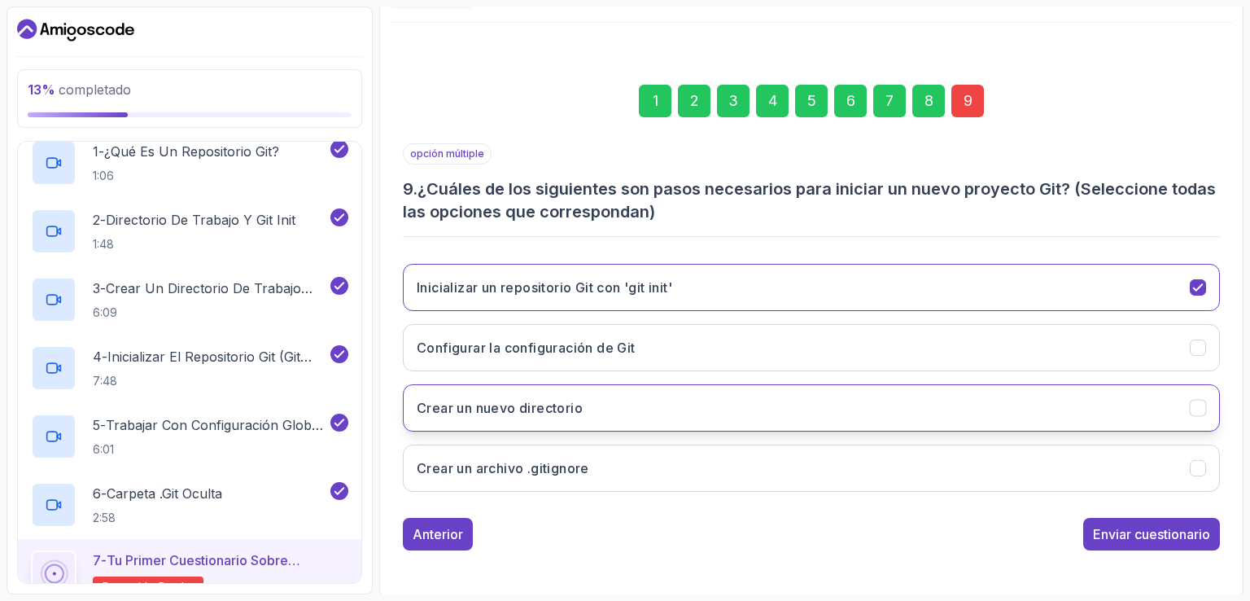
click at [1167, 421] on button "Crear un nuevo directorio" at bounding box center [811, 407] width 817 height 47
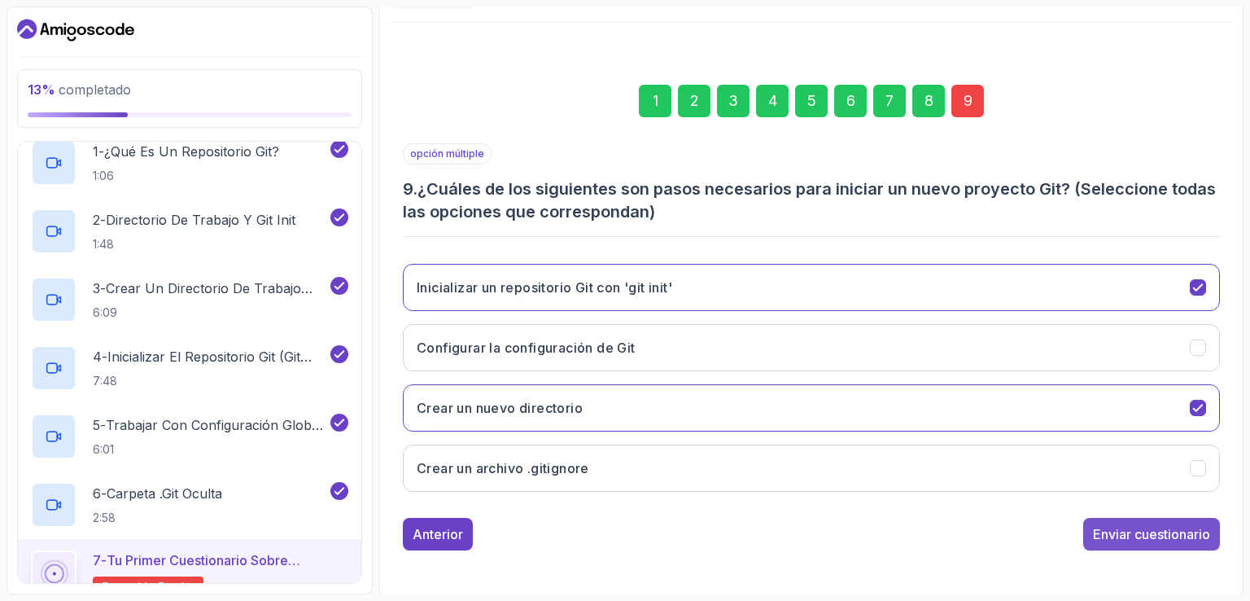
click at [1198, 526] on font "Enviar cuestionario" at bounding box center [1151, 534] width 117 height 16
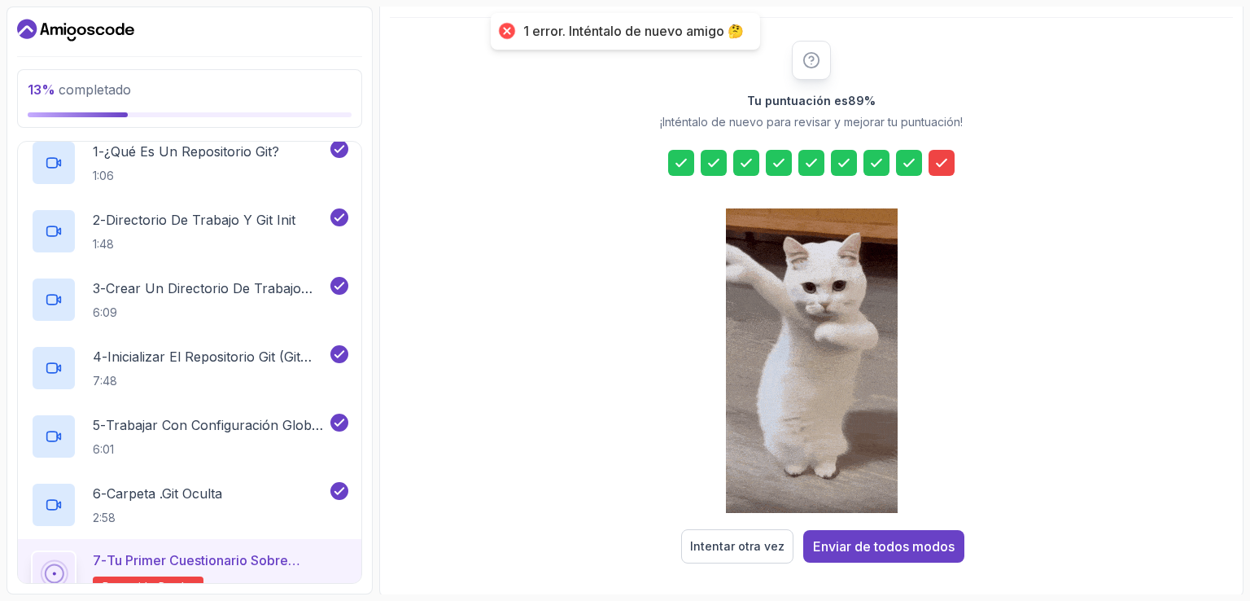
scroll to position [179, 0]
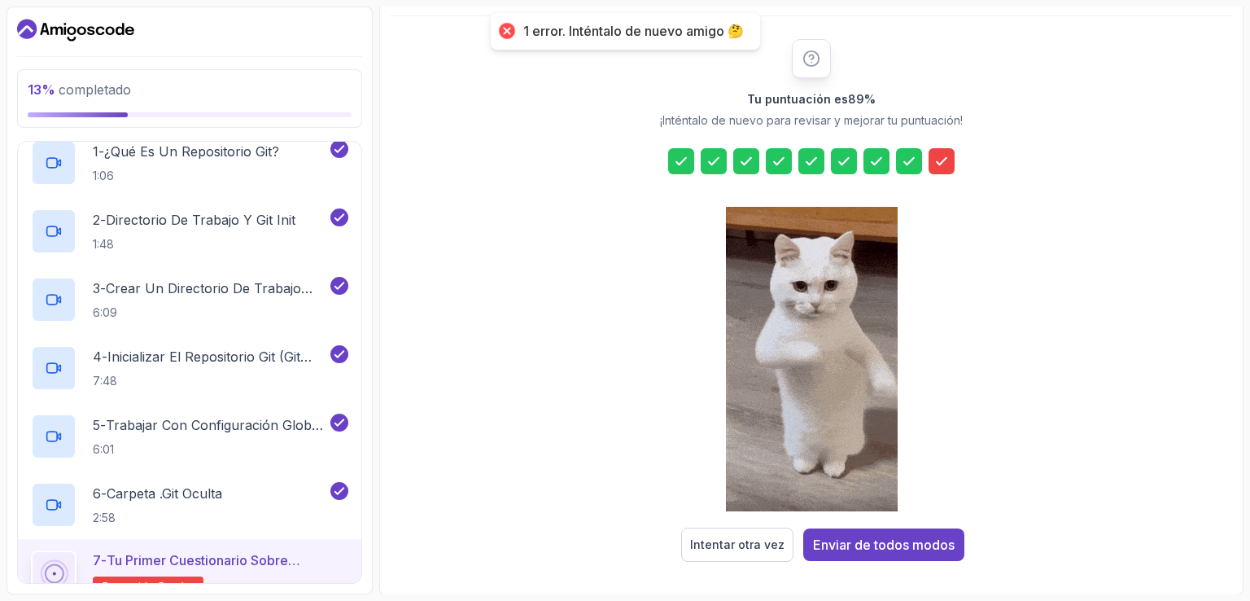
click at [741, 563] on div "Tu puntuación es 89 % ¡Inténtalo de nuevo para revisar y mejorar tu puntuación!…" at bounding box center [811, 300] width 843 height 568
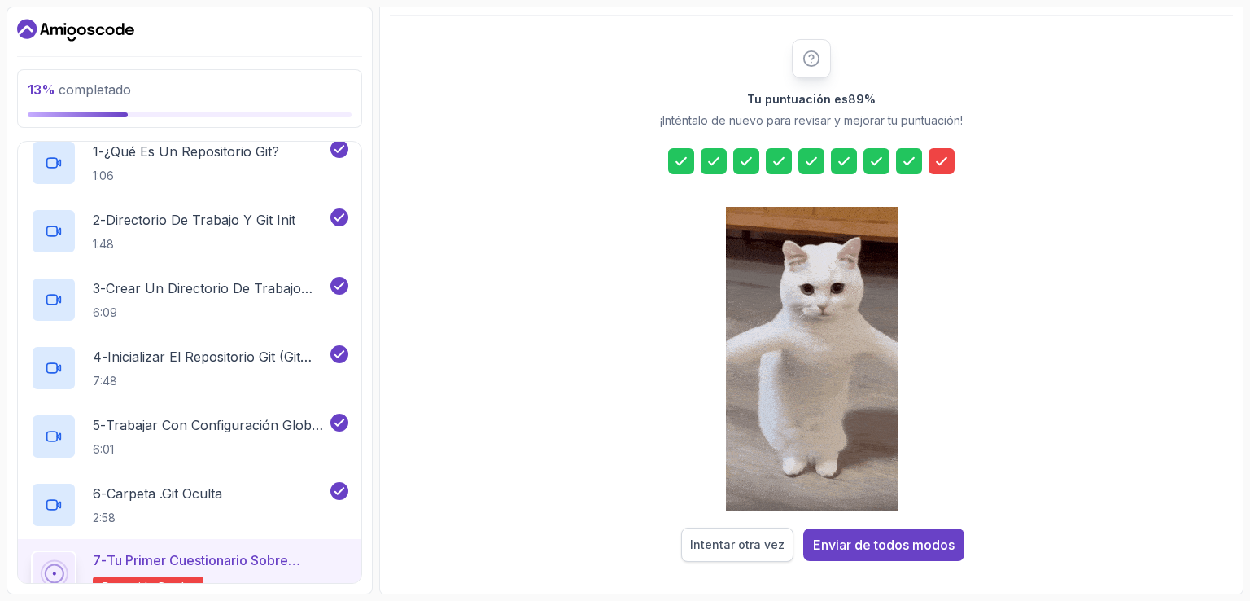
click at [715, 554] on button "Intentar otra vez" at bounding box center [737, 545] width 112 height 34
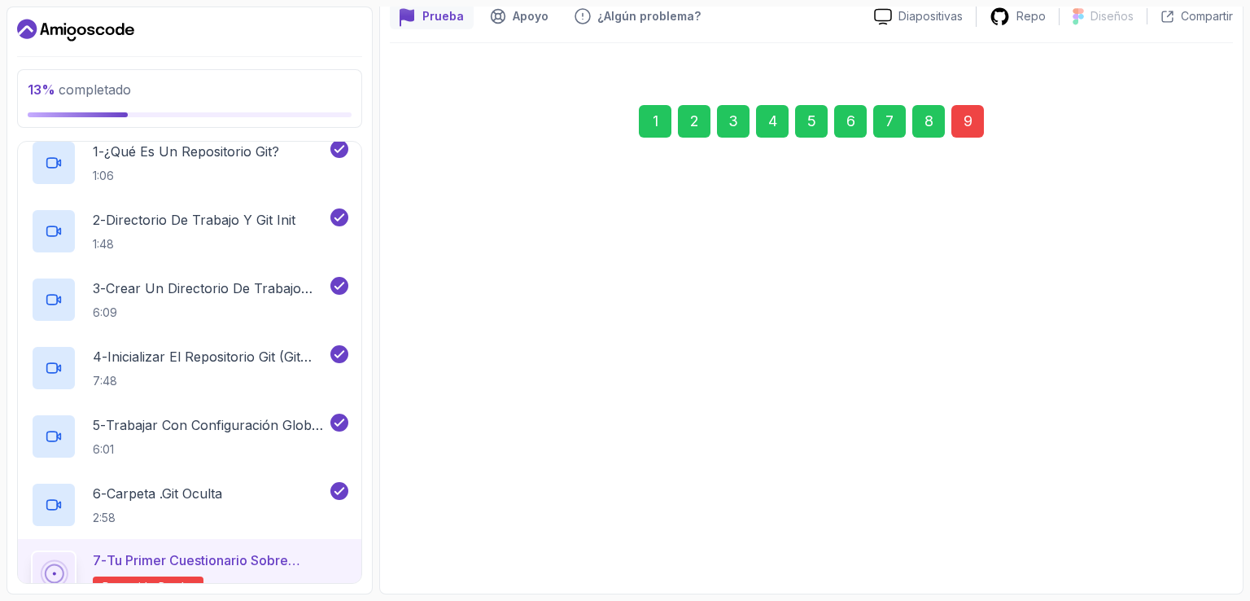
scroll to position [173, 0]
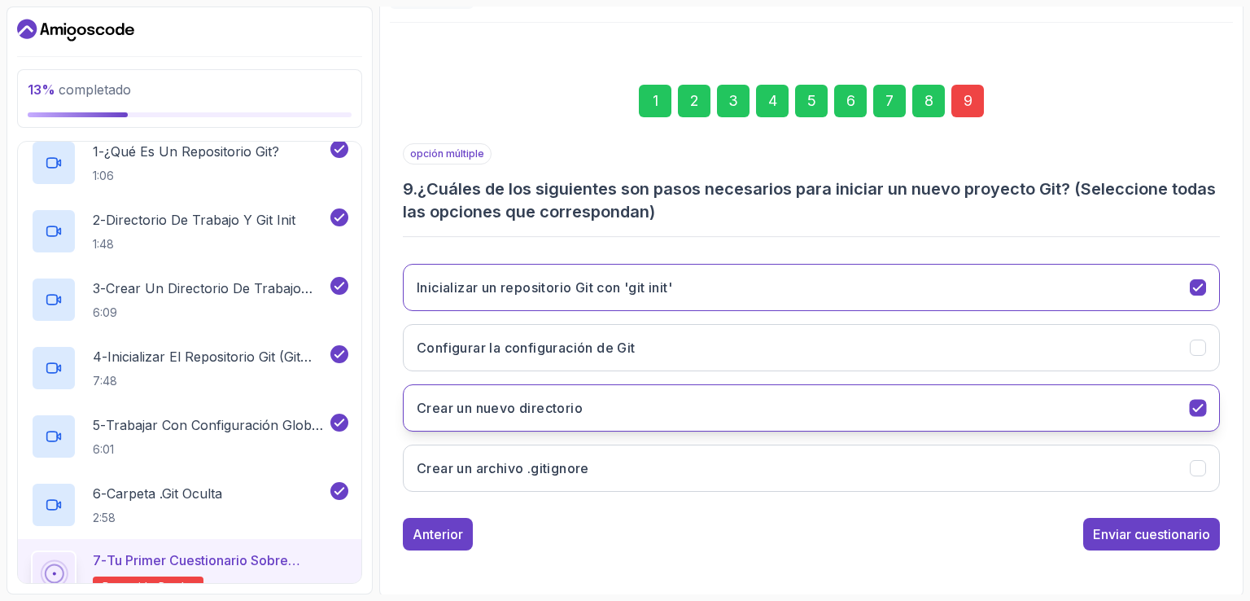
click at [1186, 405] on button "Crear un nuevo directorio" at bounding box center [811, 407] width 817 height 47
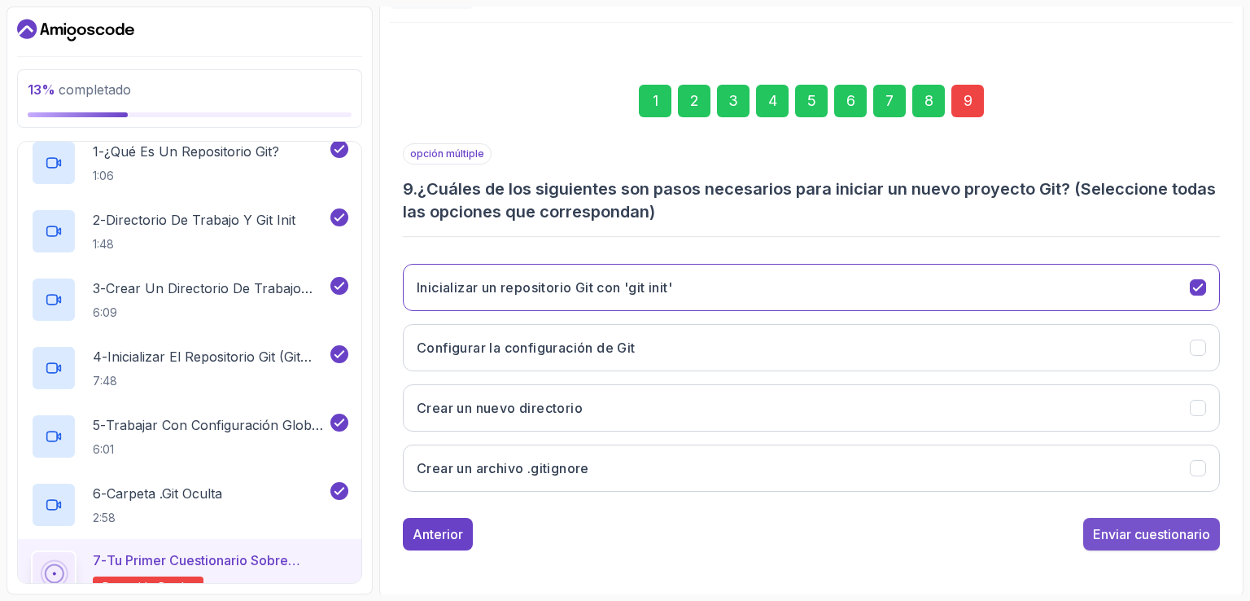
click at [1132, 531] on font "Enviar cuestionario" at bounding box center [1151, 534] width 117 height 16
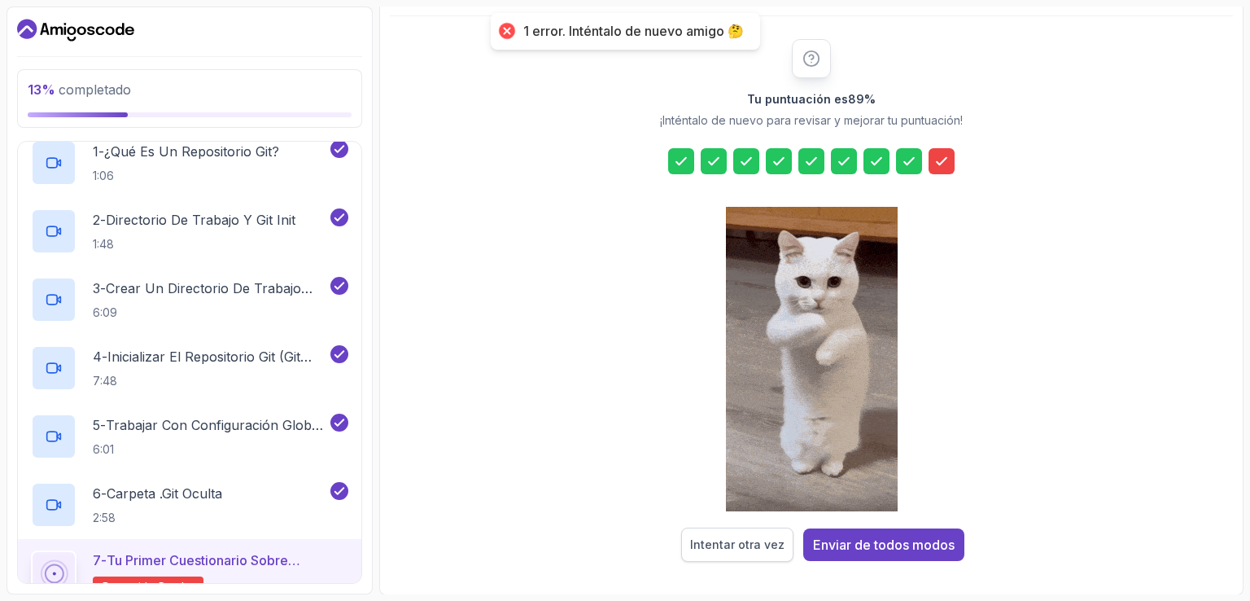
click at [716, 550] on div "Intentar otra vez" at bounding box center [737, 544] width 94 height 16
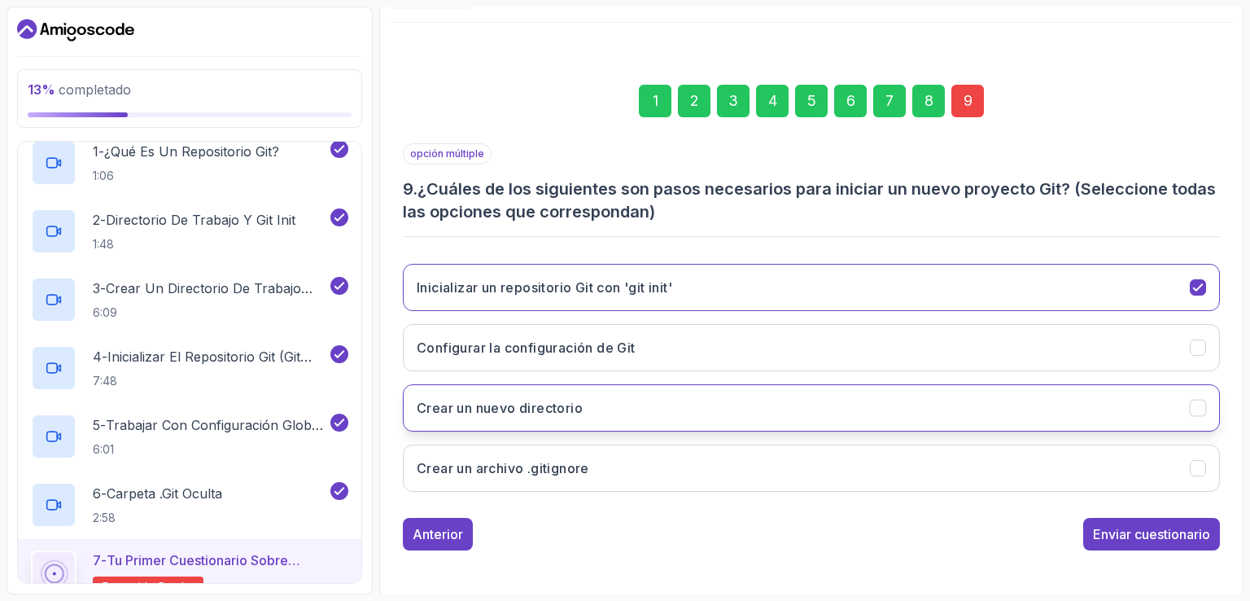
click at [1193, 401] on icon "Crear un nuevo directorio" at bounding box center [1198, 408] width 15 height 15
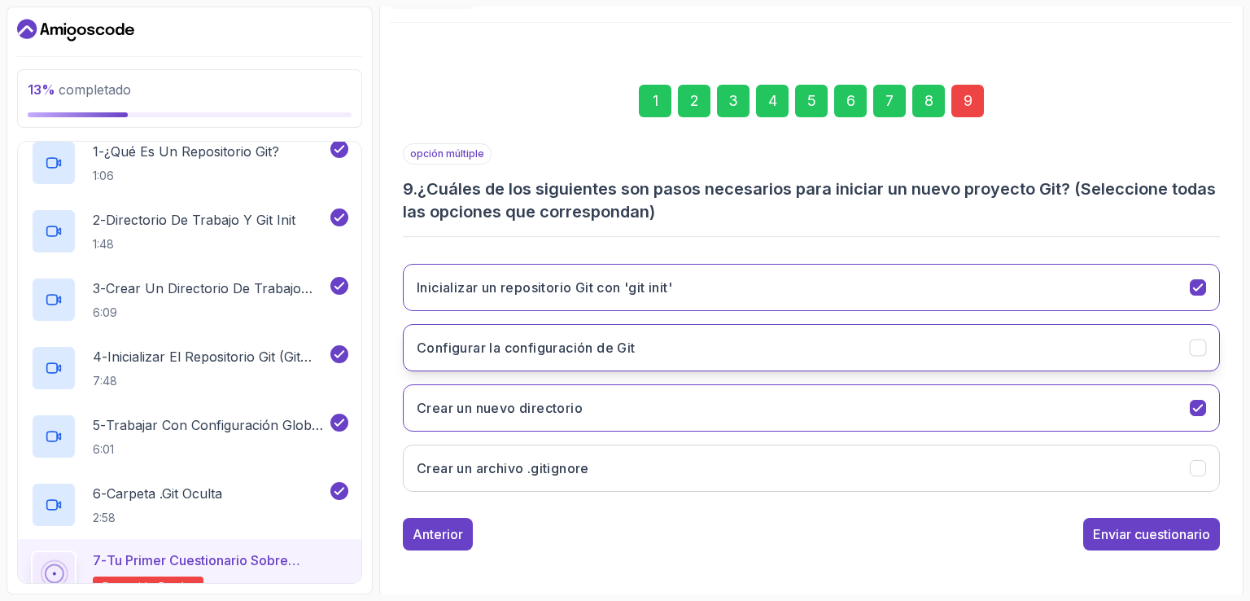
click at [1171, 332] on button "Configurar la configuración de Git" at bounding box center [811, 347] width 817 height 47
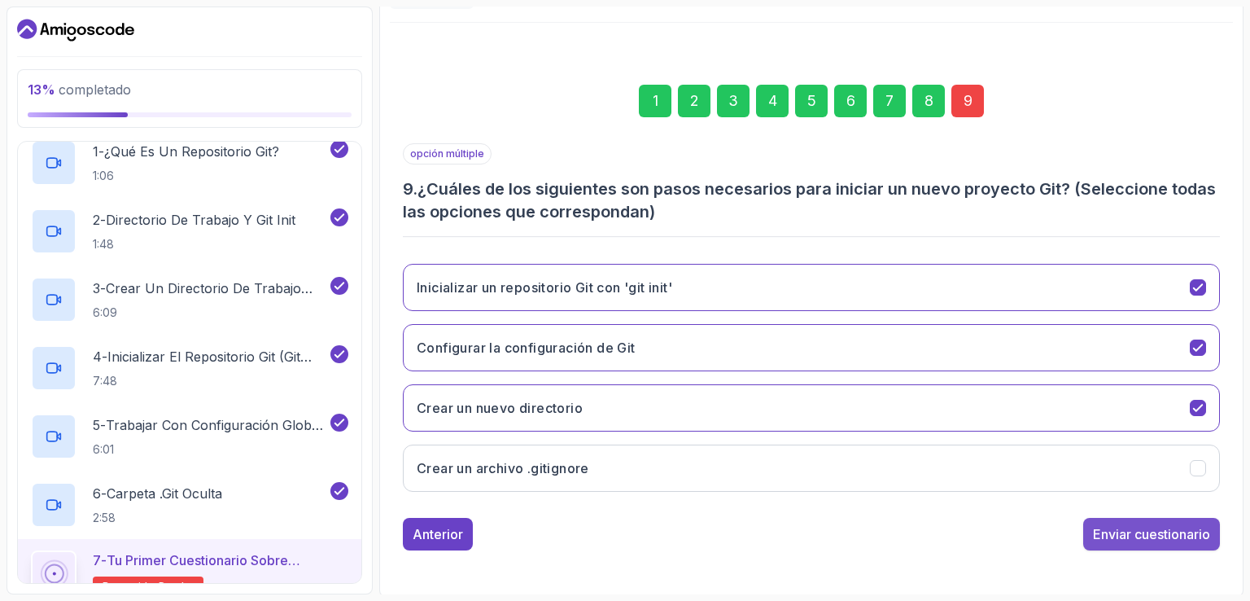
click at [1149, 532] on font "Enviar cuestionario" at bounding box center [1151, 534] width 117 height 16
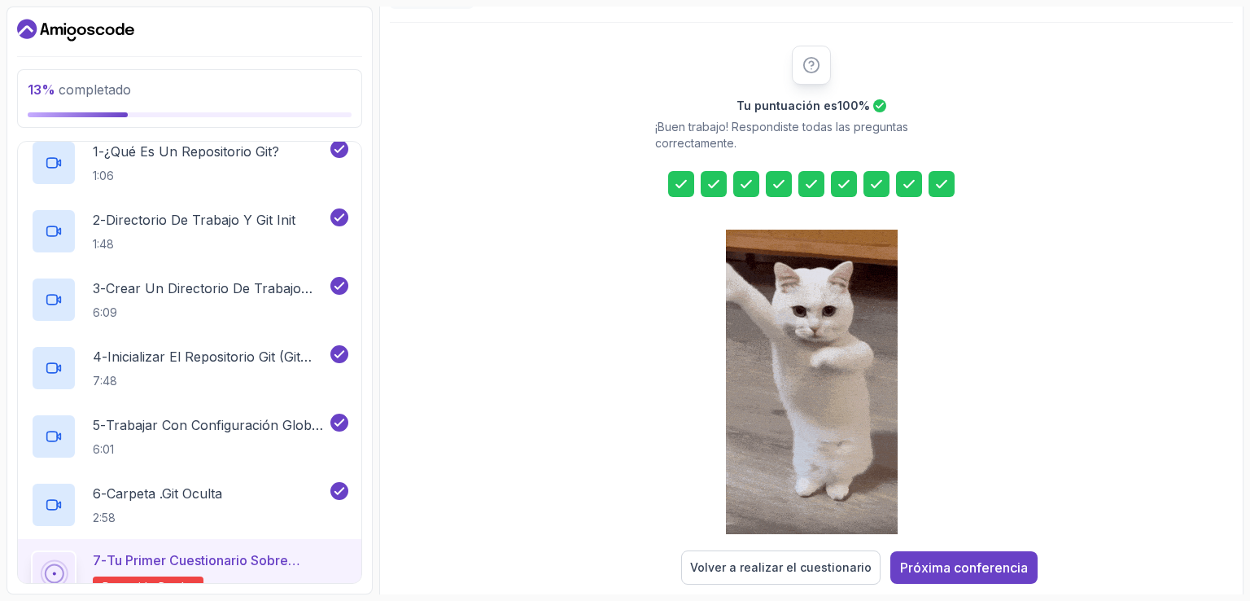
scroll to position [195, 0]
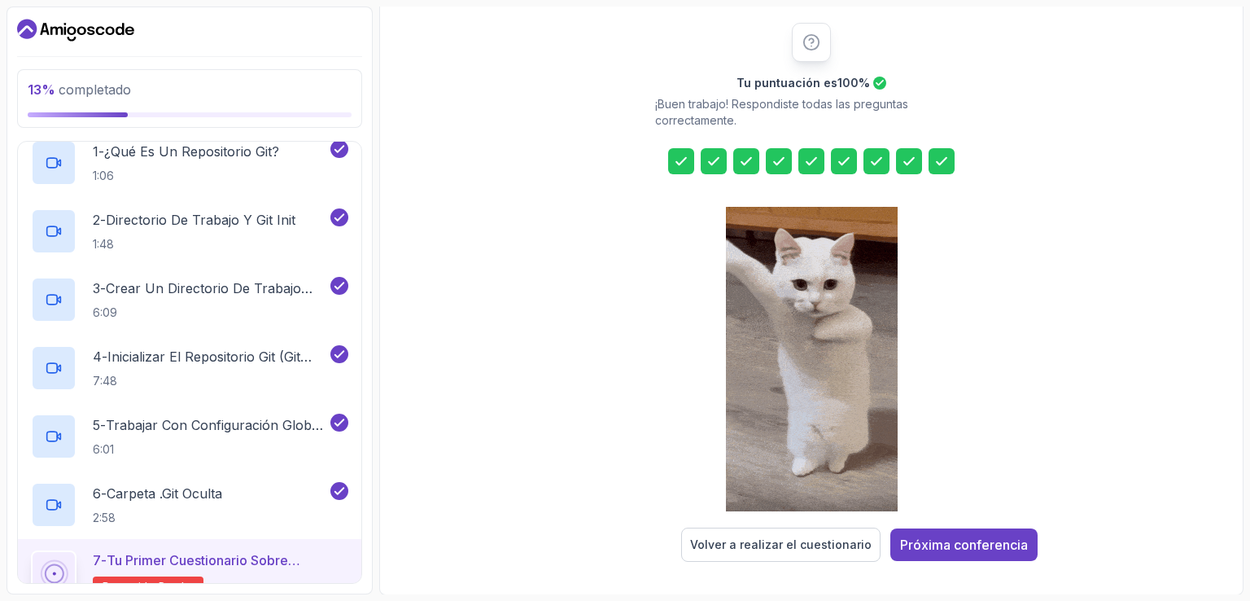
click at [958, 554] on button "Próxima conferencia" at bounding box center [964, 544] width 147 height 33
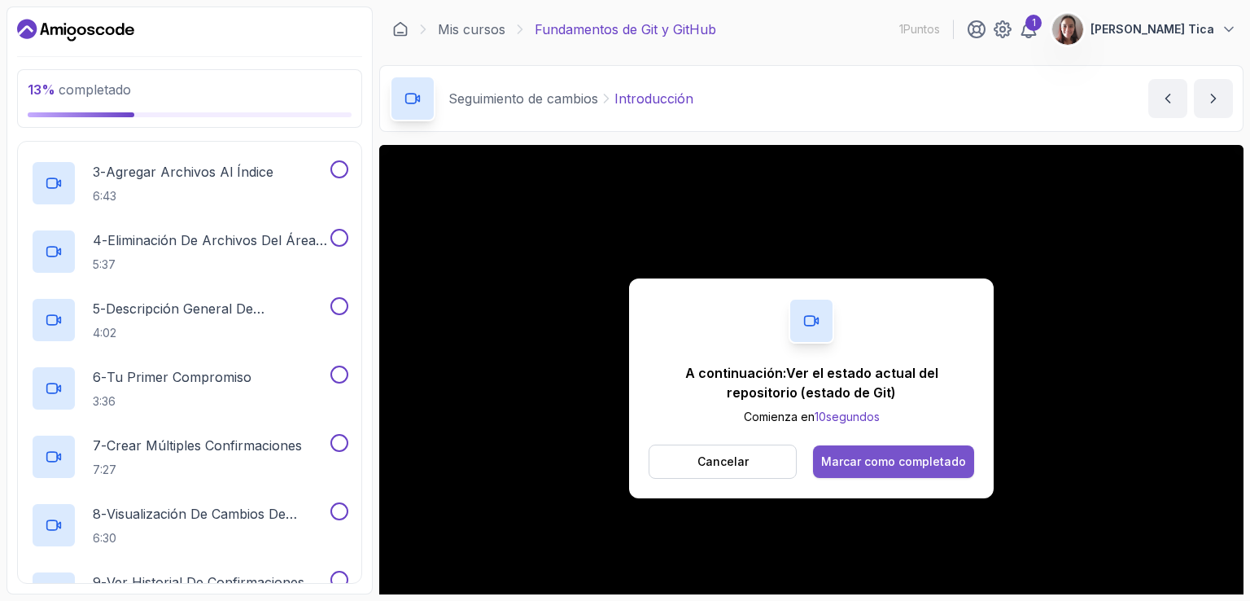
click at [902, 458] on font "Marcar como completado" at bounding box center [893, 461] width 145 height 14
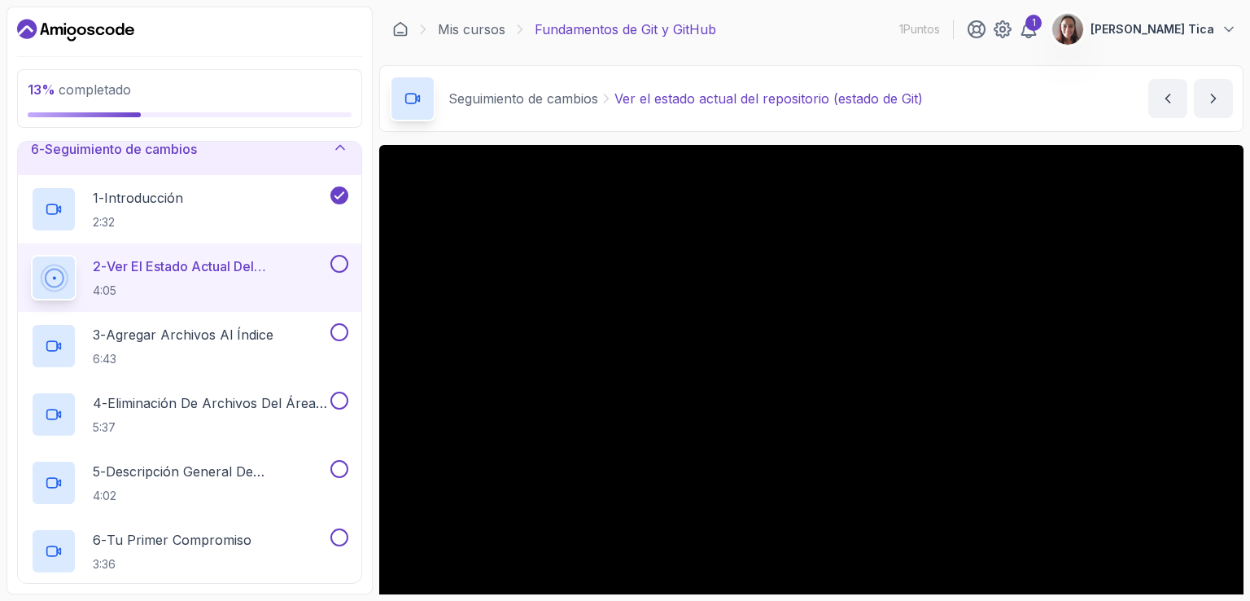
scroll to position [81, 0]
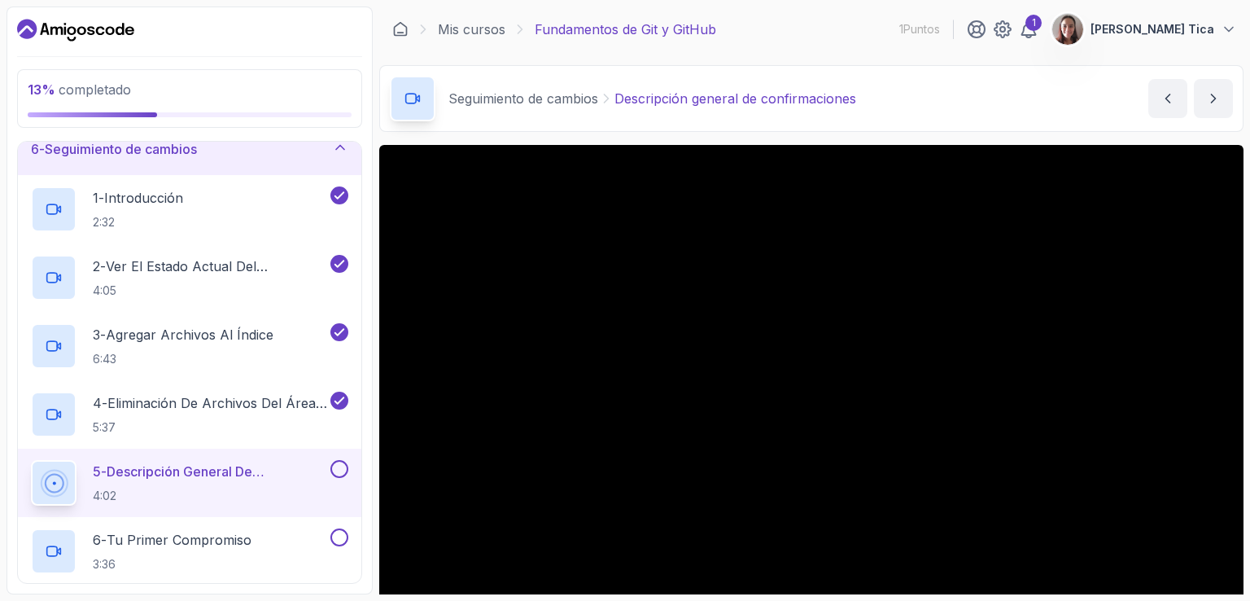
scroll to position [150, 0]
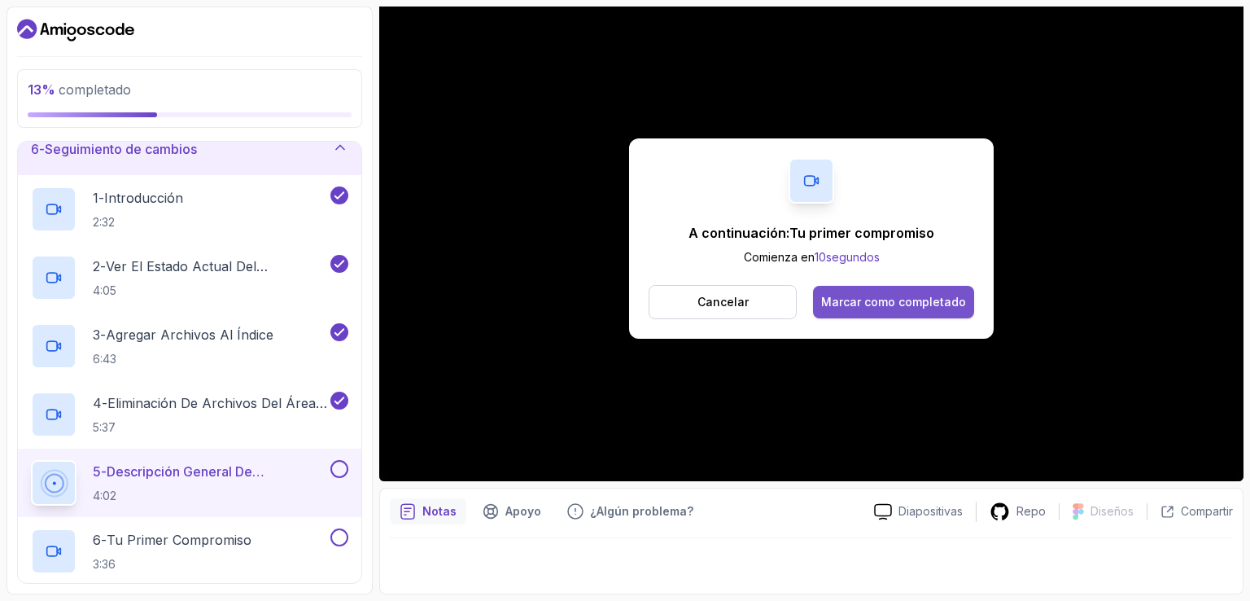
click at [909, 291] on button "Marcar como completado" at bounding box center [893, 302] width 161 height 33
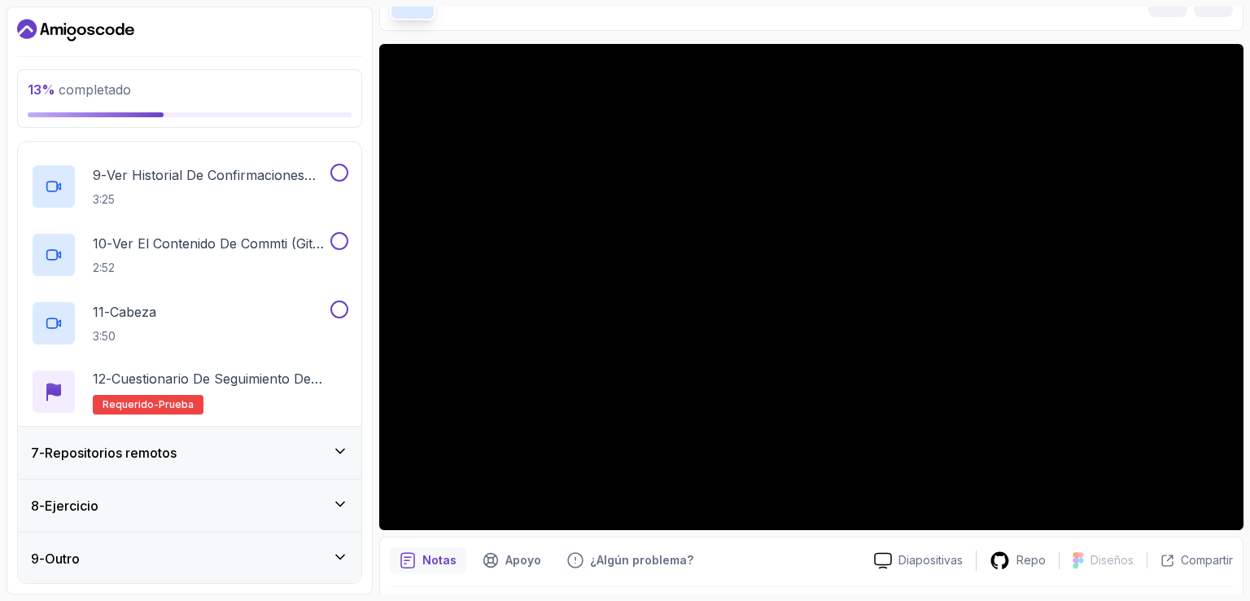
scroll to position [150, 0]
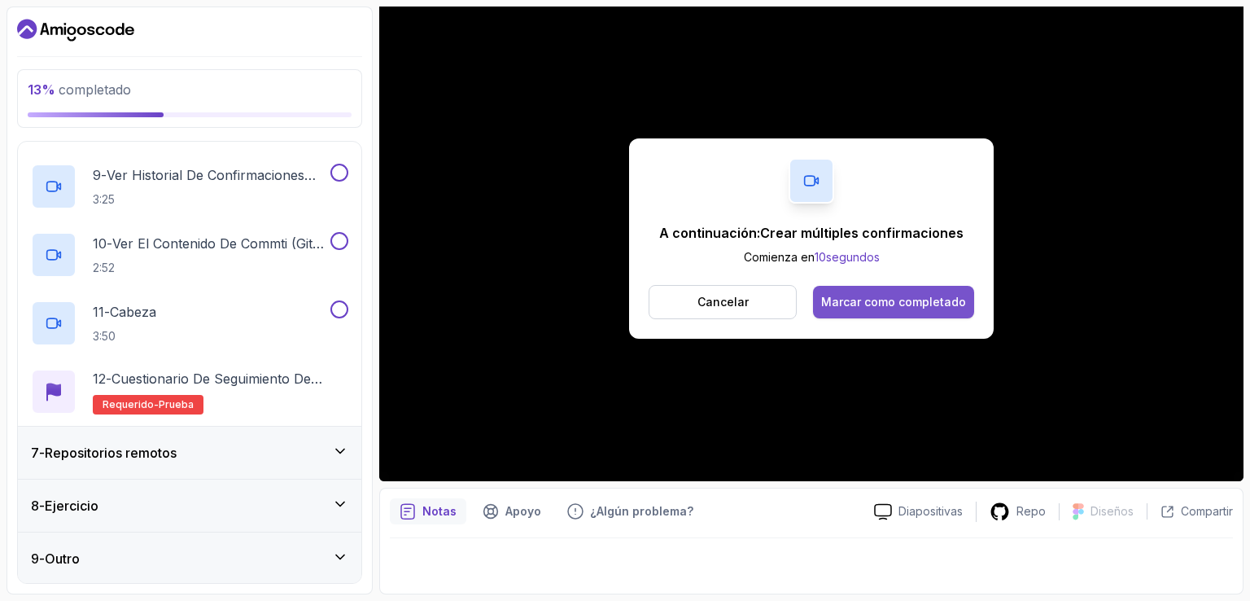
click at [952, 295] on font "Marcar como completado" at bounding box center [893, 302] width 145 height 14
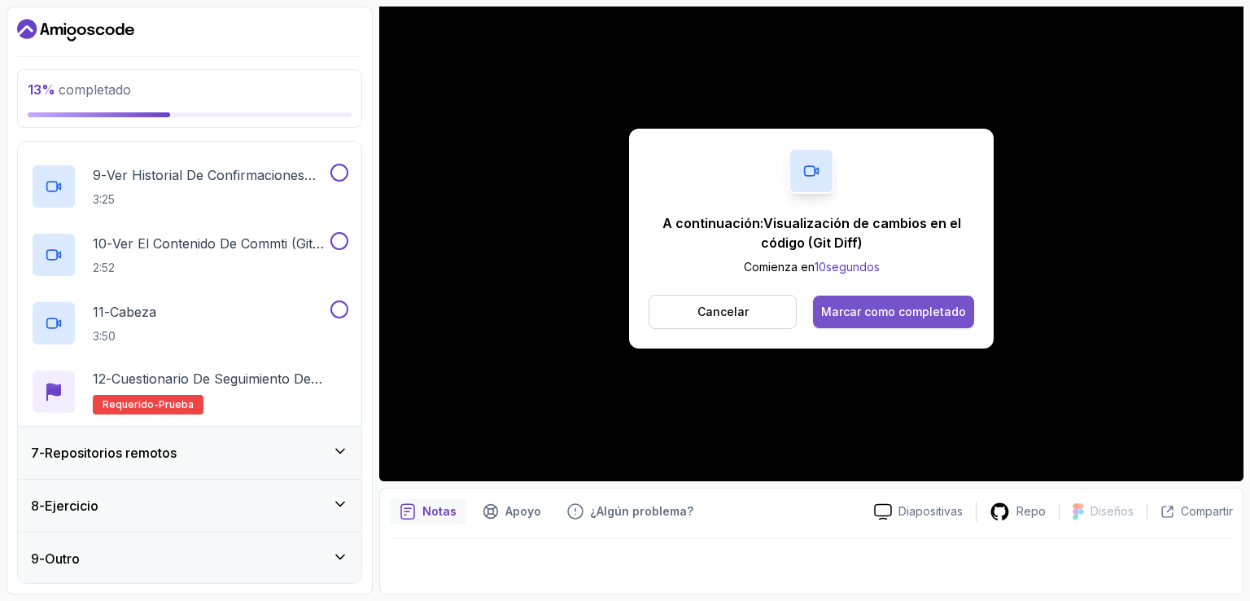
click at [898, 313] on font "Marcar como completado" at bounding box center [893, 311] width 145 height 14
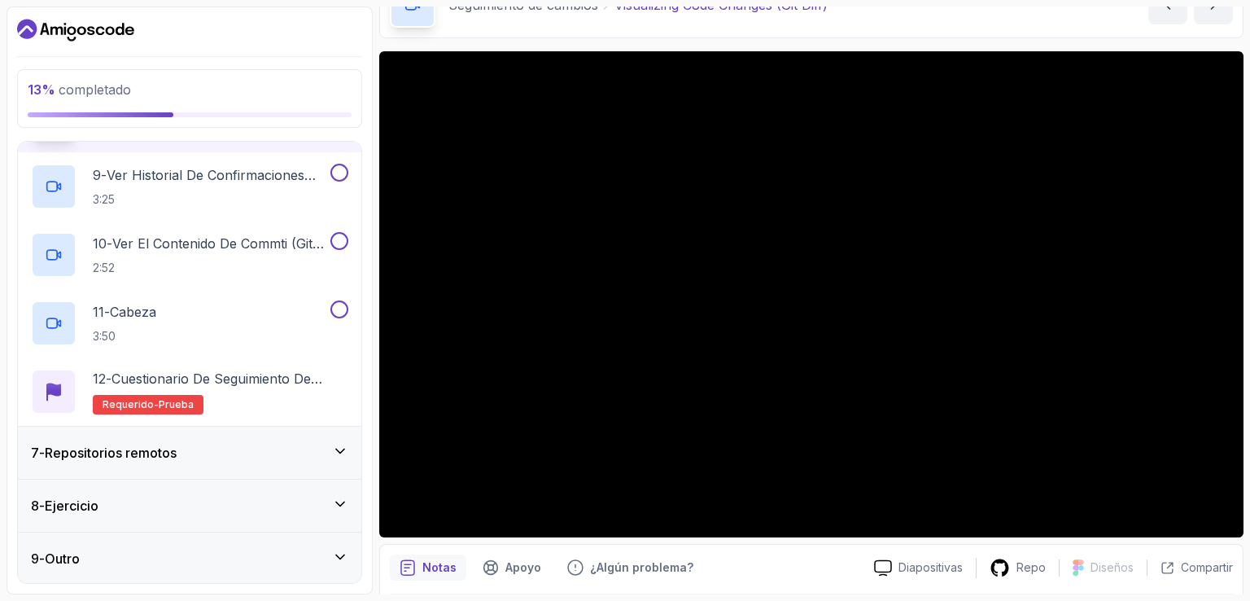
scroll to position [68, 0]
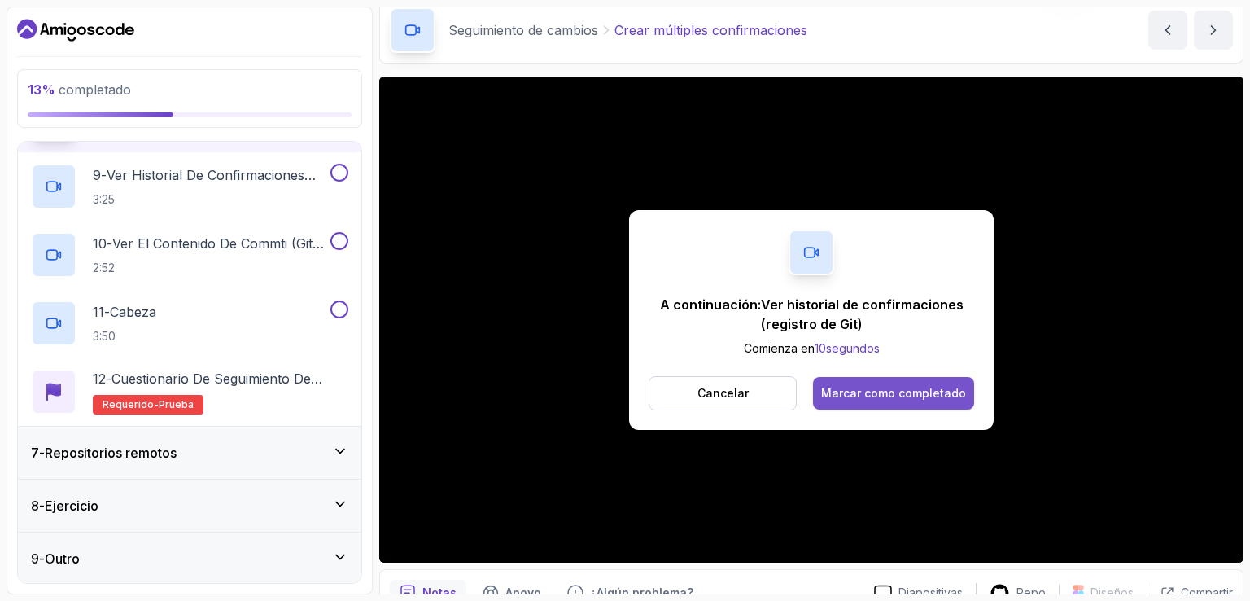
click at [957, 392] on font "Marcar como completado" at bounding box center [893, 393] width 145 height 14
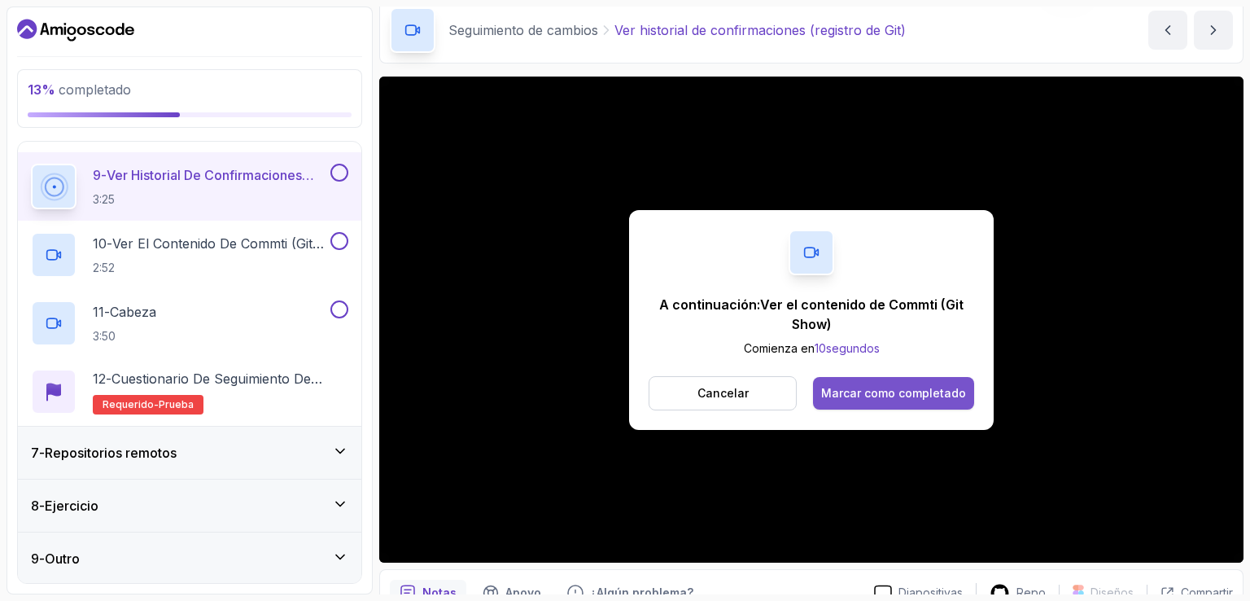
click at [956, 401] on div "Marcar como completado" at bounding box center [893, 393] width 145 height 16
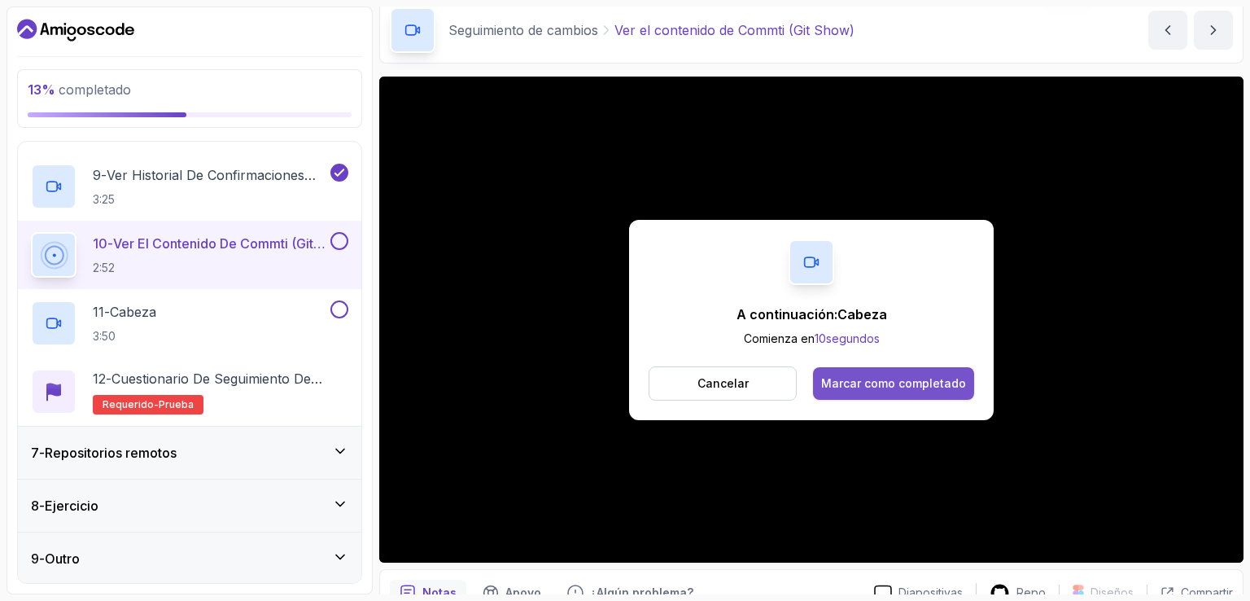
click at [939, 375] on div "Marcar como completado" at bounding box center [893, 383] width 145 height 16
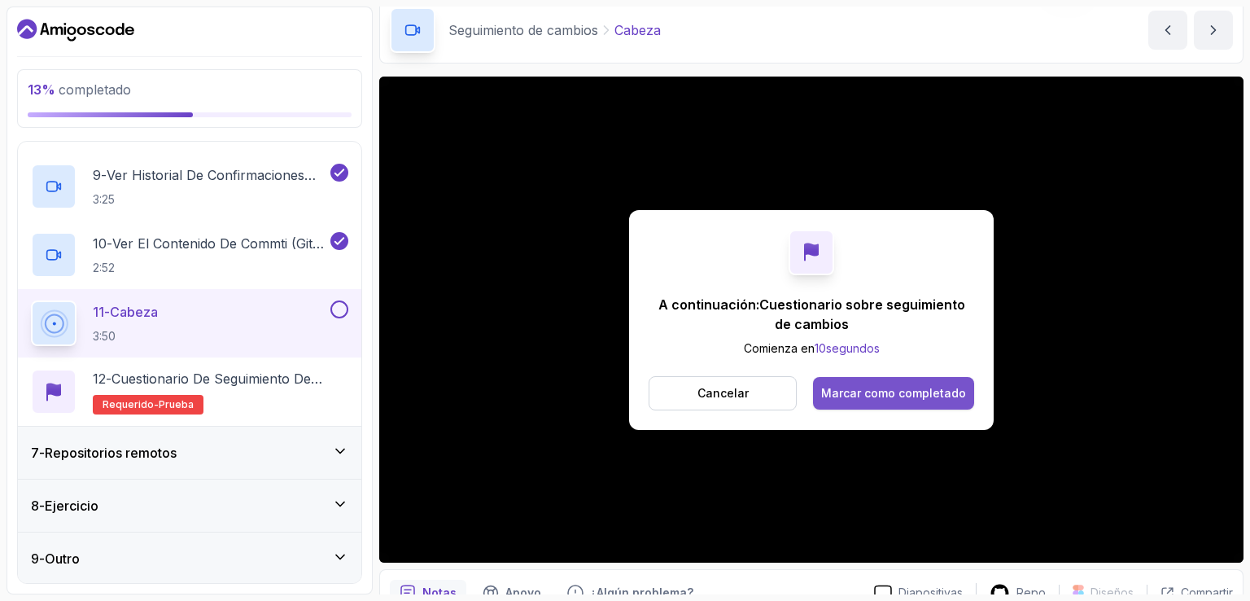
click at [963, 390] on font "Marcar como completado" at bounding box center [893, 393] width 145 height 14
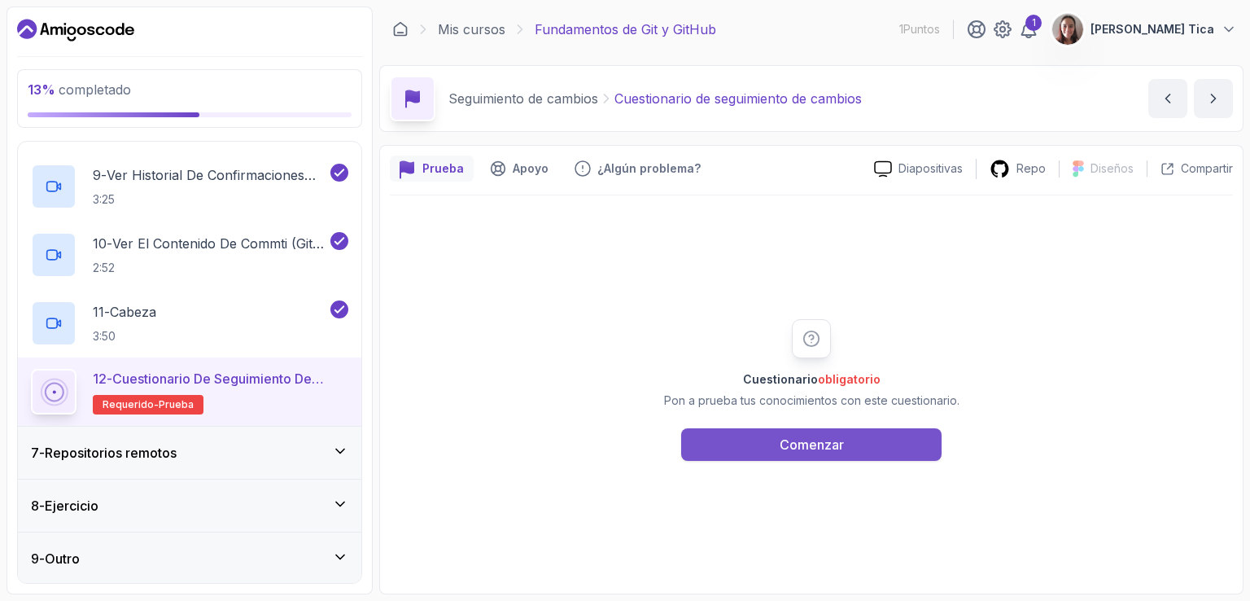
click at [785, 449] on font "Comenzar" at bounding box center [812, 444] width 64 height 16
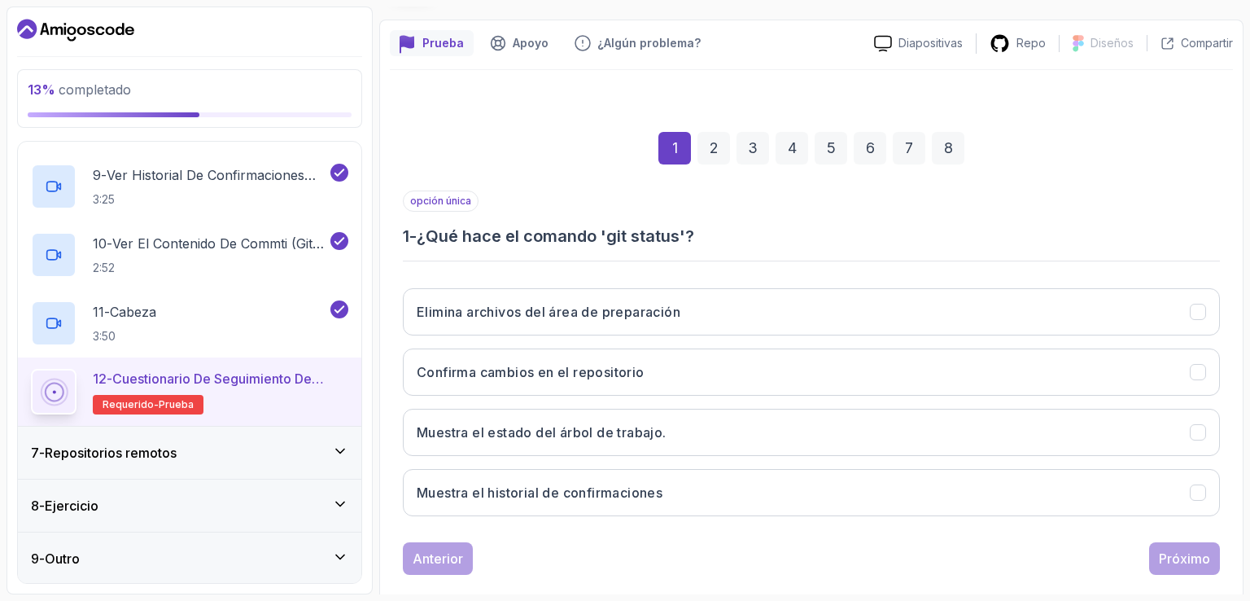
scroll to position [150, 0]
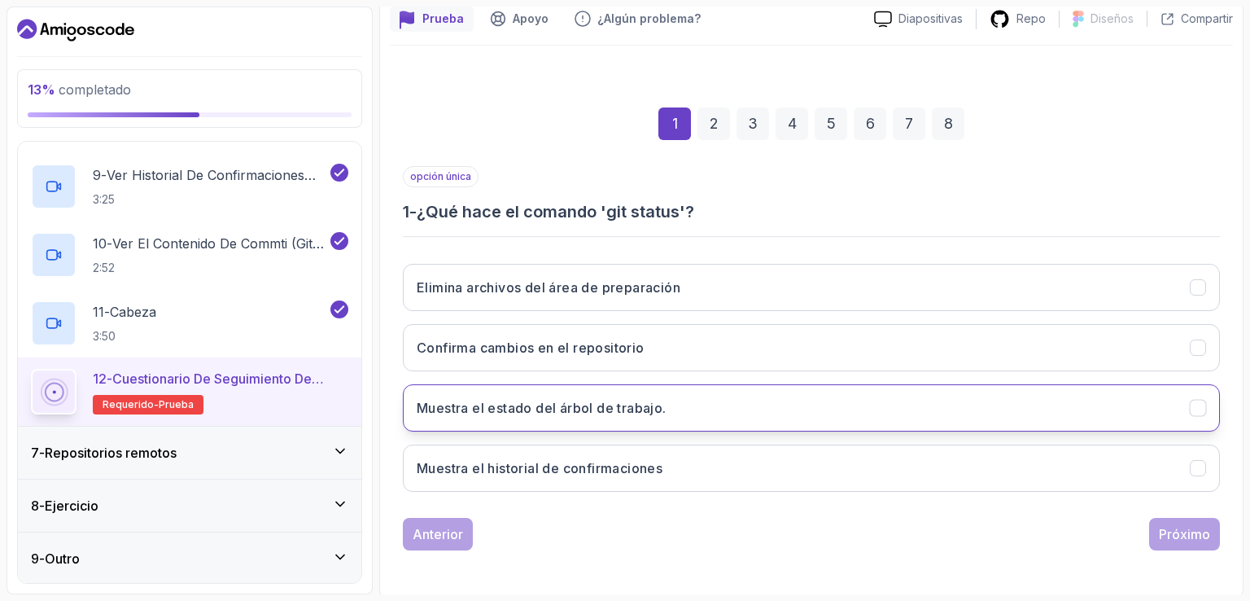
click at [641, 406] on font "Muestra el estado del árbol de trabajo." at bounding box center [542, 408] width 250 height 16
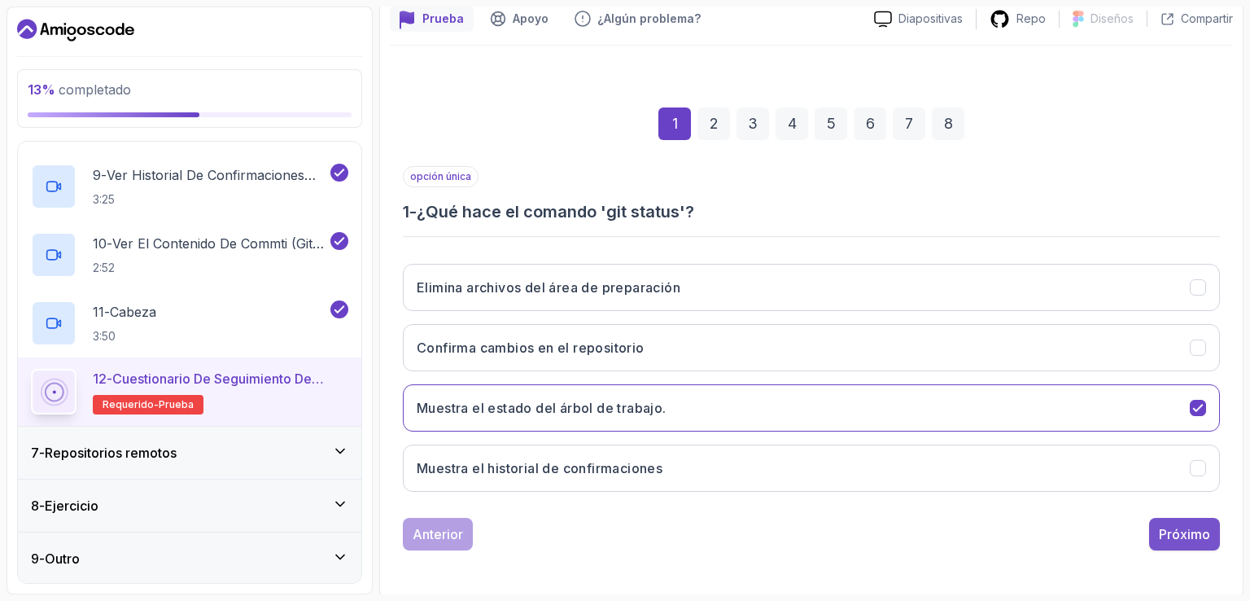
click at [1192, 534] on font "Próximo" at bounding box center [1184, 534] width 51 height 16
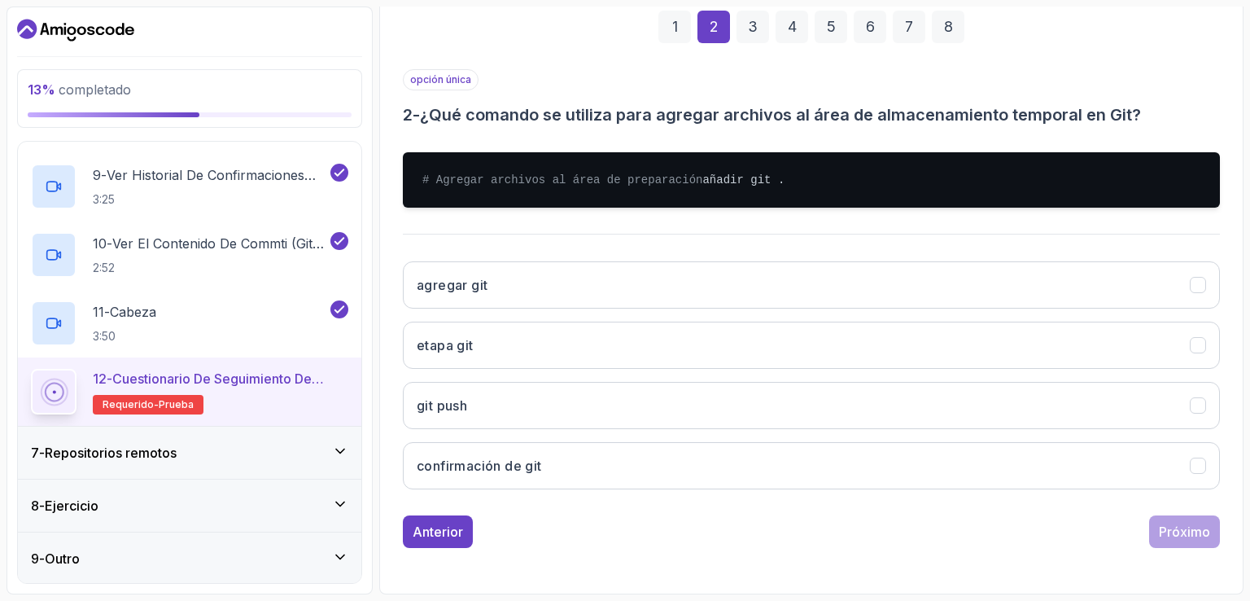
scroll to position [260, 0]
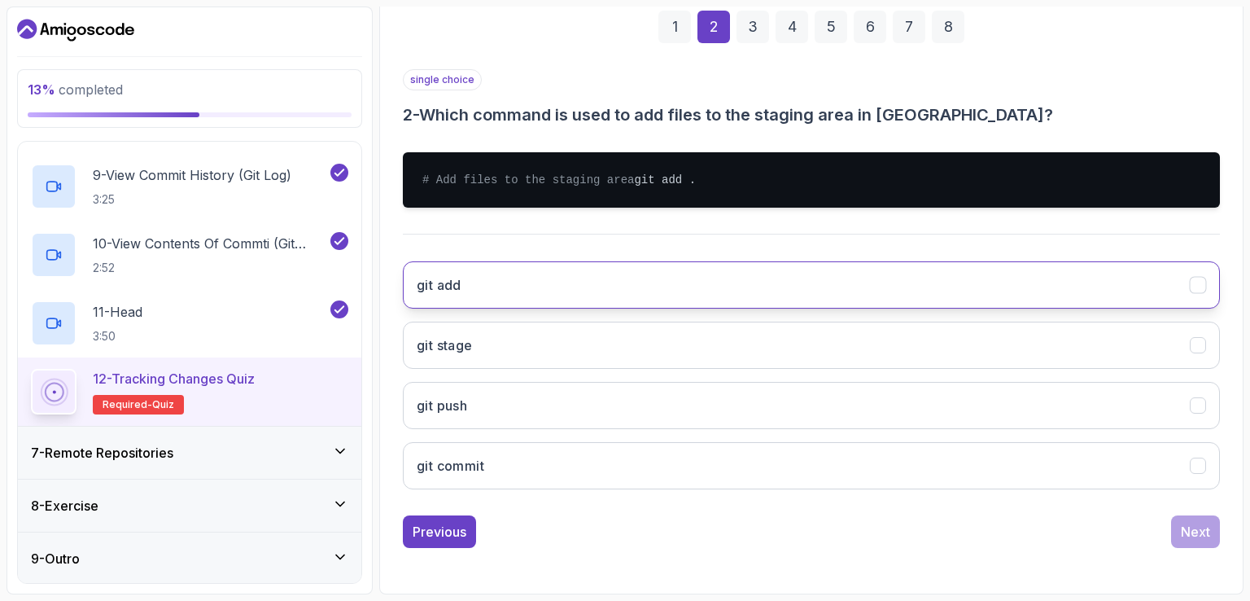
click at [589, 291] on button "git add" at bounding box center [811, 284] width 817 height 47
click at [1202, 527] on div "Next" at bounding box center [1195, 532] width 29 height 20
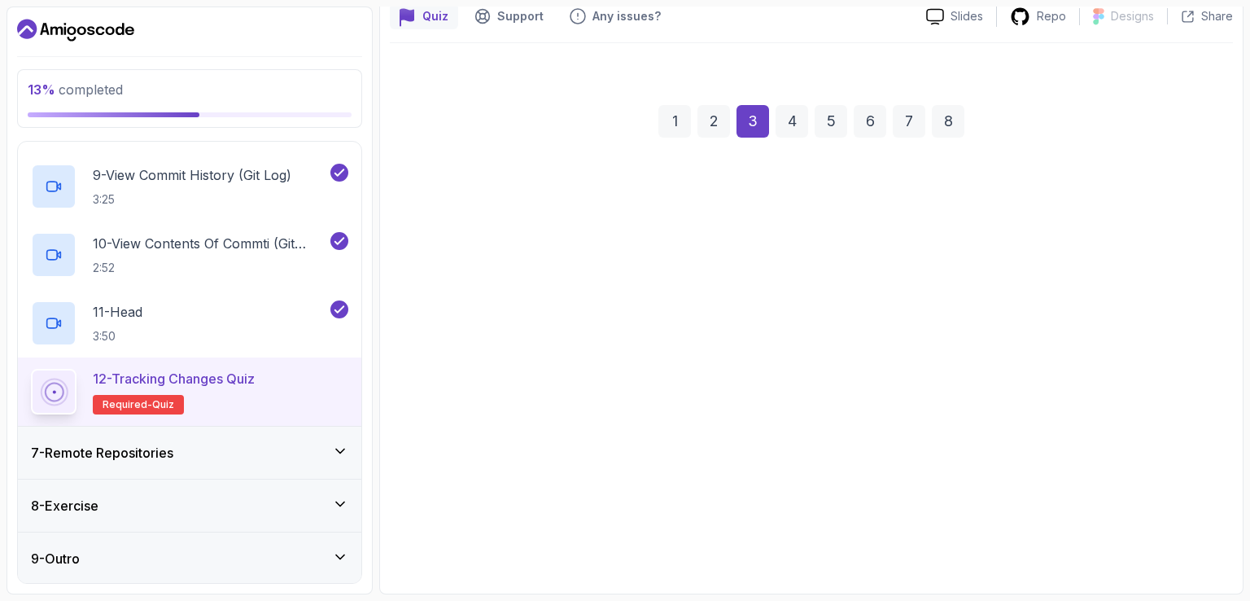
scroll to position [150, 0]
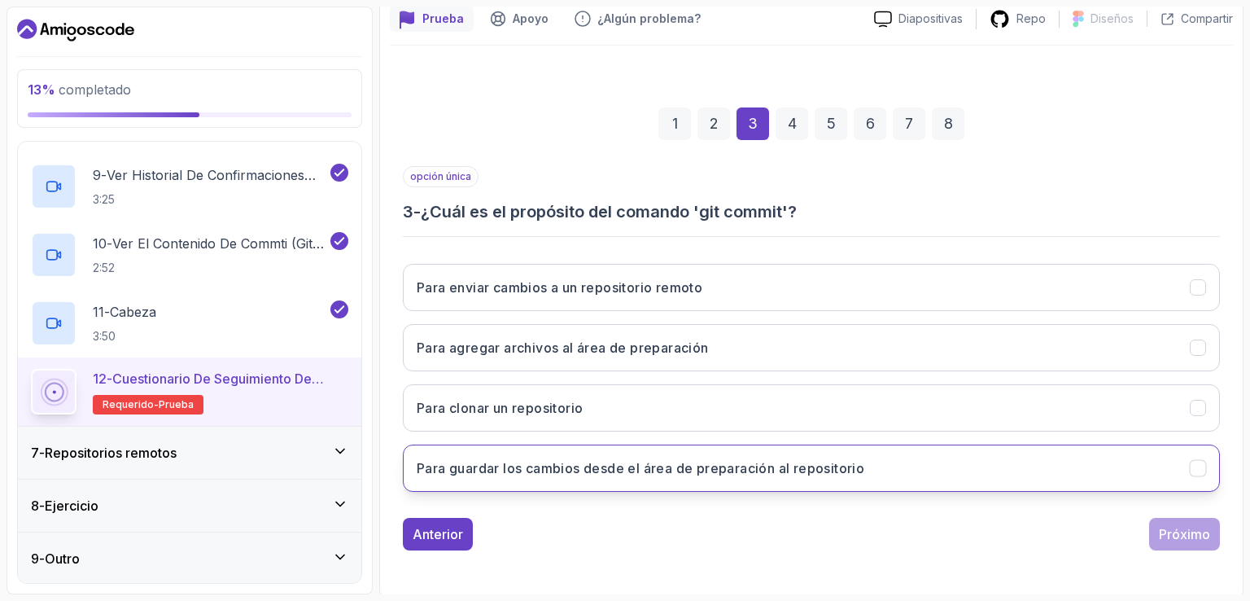
click at [698, 462] on font "Para guardar los cambios desde el área de preparación al repositorio" at bounding box center [641, 468] width 448 height 16
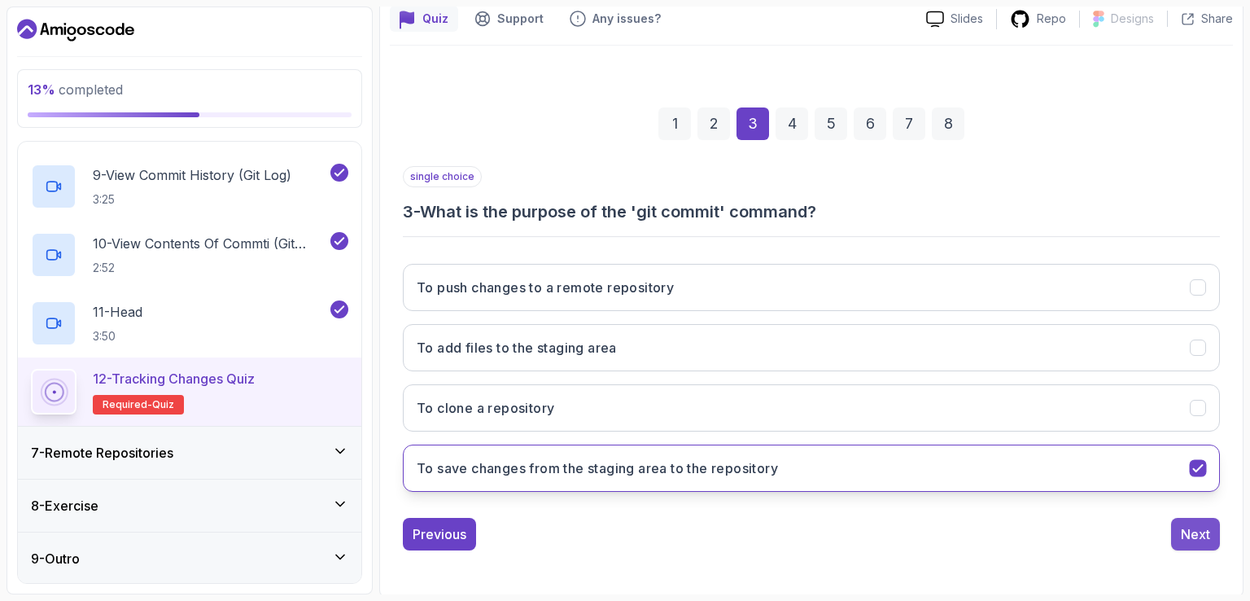
click at [1202, 532] on div "Next" at bounding box center [1195, 534] width 29 height 20
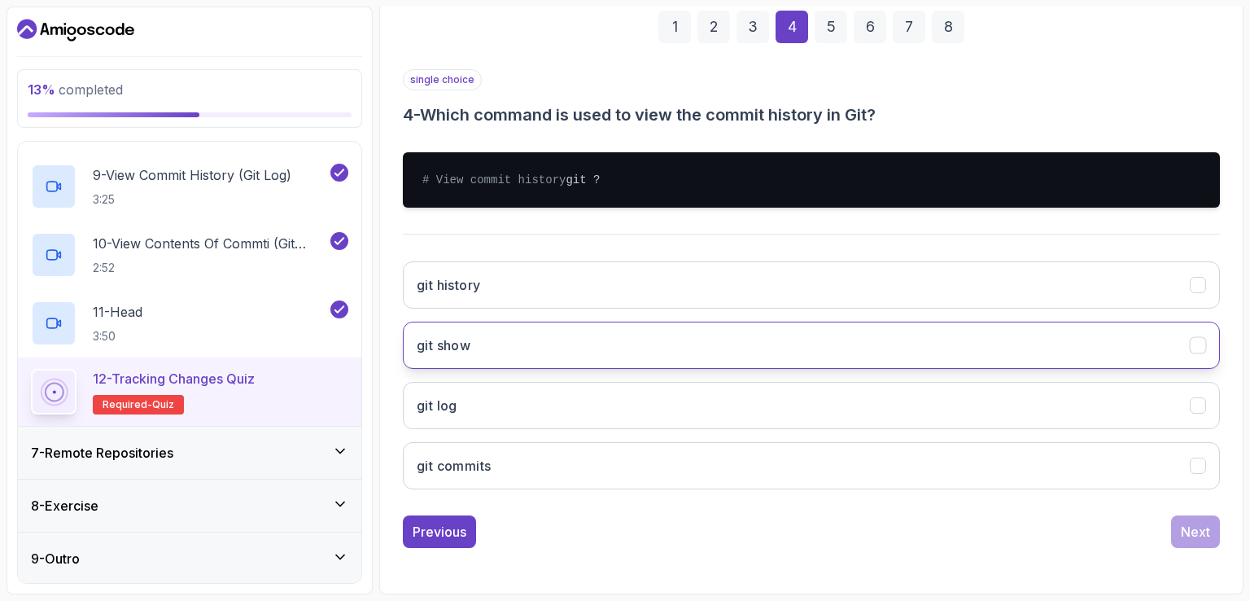
scroll to position [260, 0]
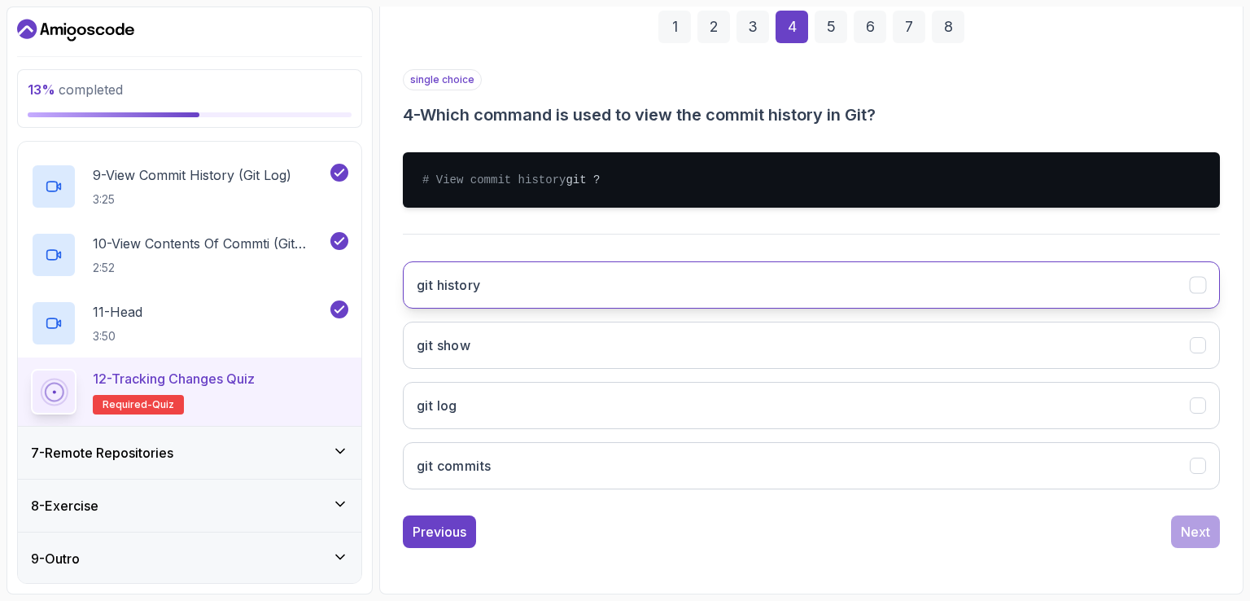
click at [716, 291] on button "git history" at bounding box center [811, 284] width 817 height 47
click at [1196, 526] on div "Next" at bounding box center [1195, 532] width 29 height 20
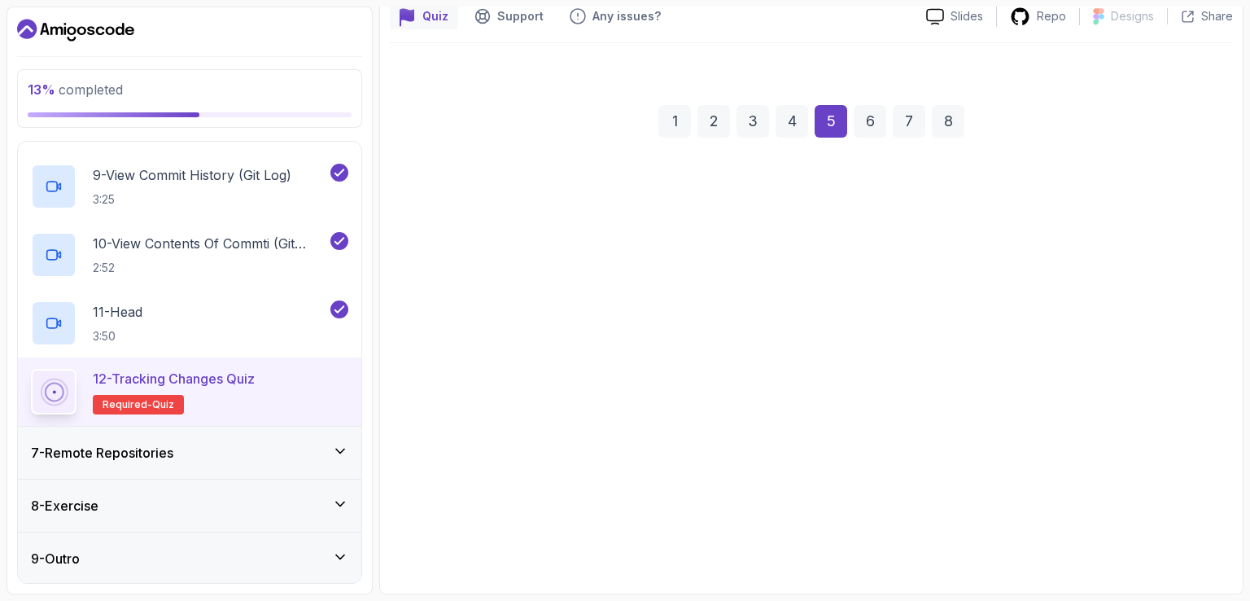
scroll to position [150, 0]
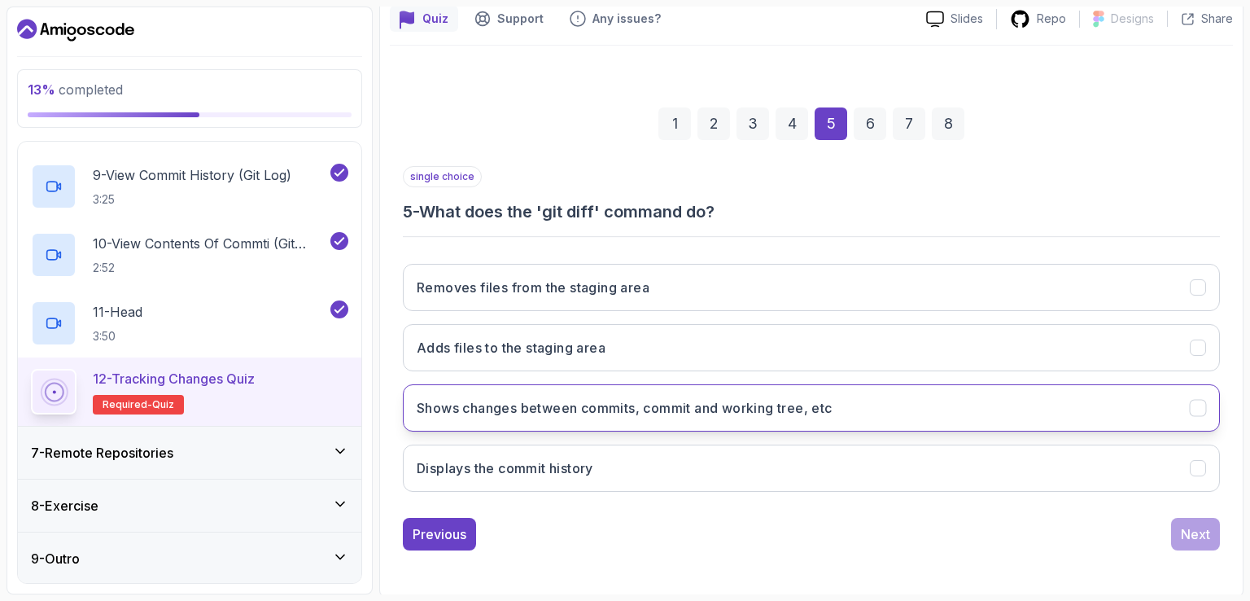
click at [665, 418] on button "Shows changes between commits, commit and working tree, etc" at bounding box center [811, 407] width 817 height 47
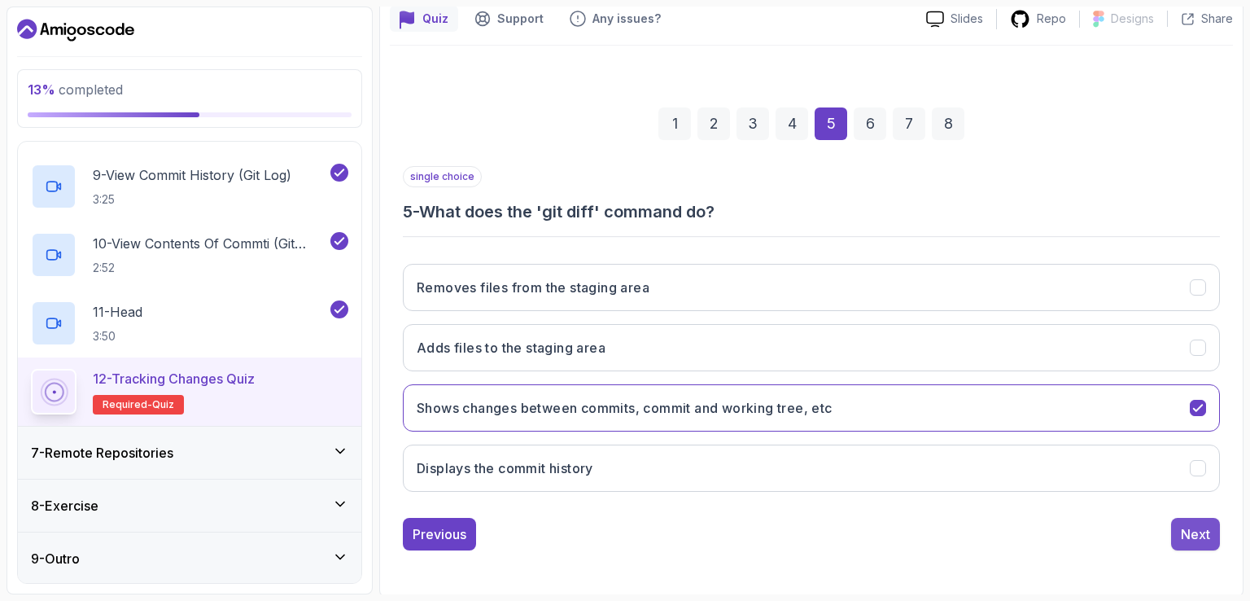
click at [1192, 538] on div "Next" at bounding box center [1195, 534] width 29 height 20
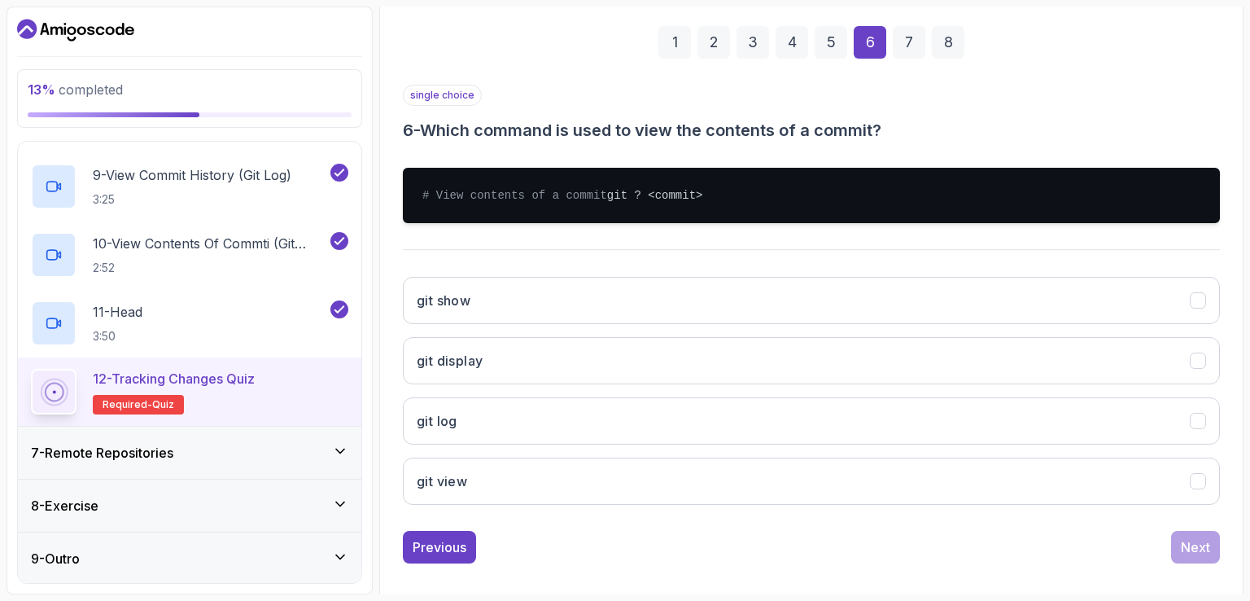
scroll to position [260, 0]
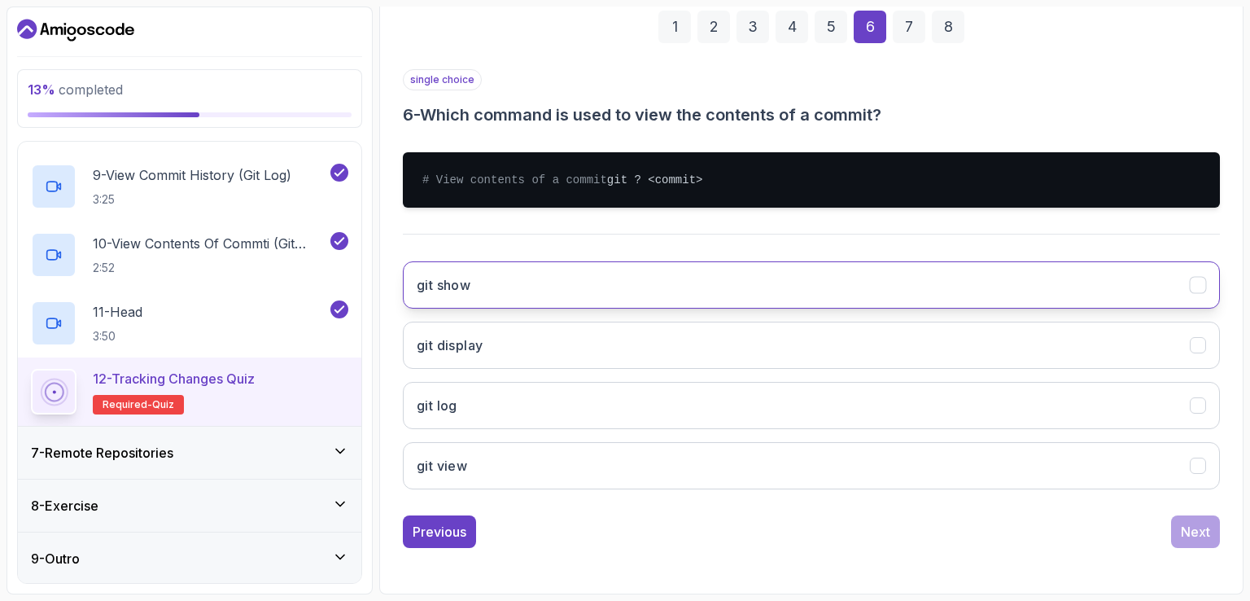
click at [844, 282] on button "git show" at bounding box center [811, 284] width 817 height 47
click at [1193, 526] on div "Next" at bounding box center [1195, 532] width 29 height 20
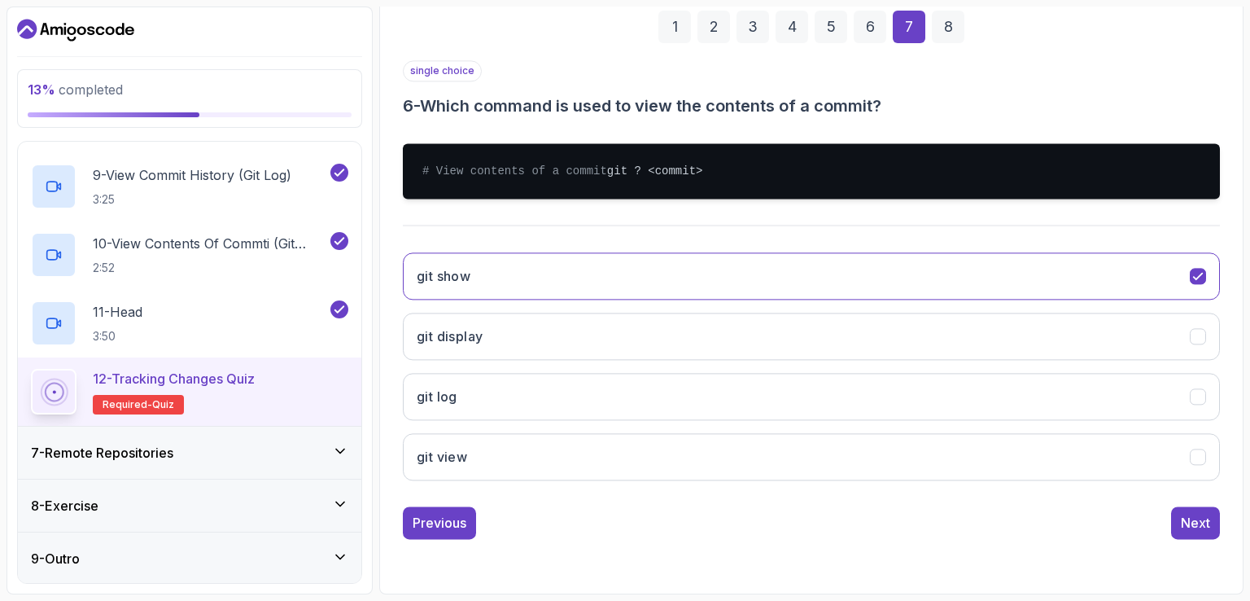
scroll to position [150, 0]
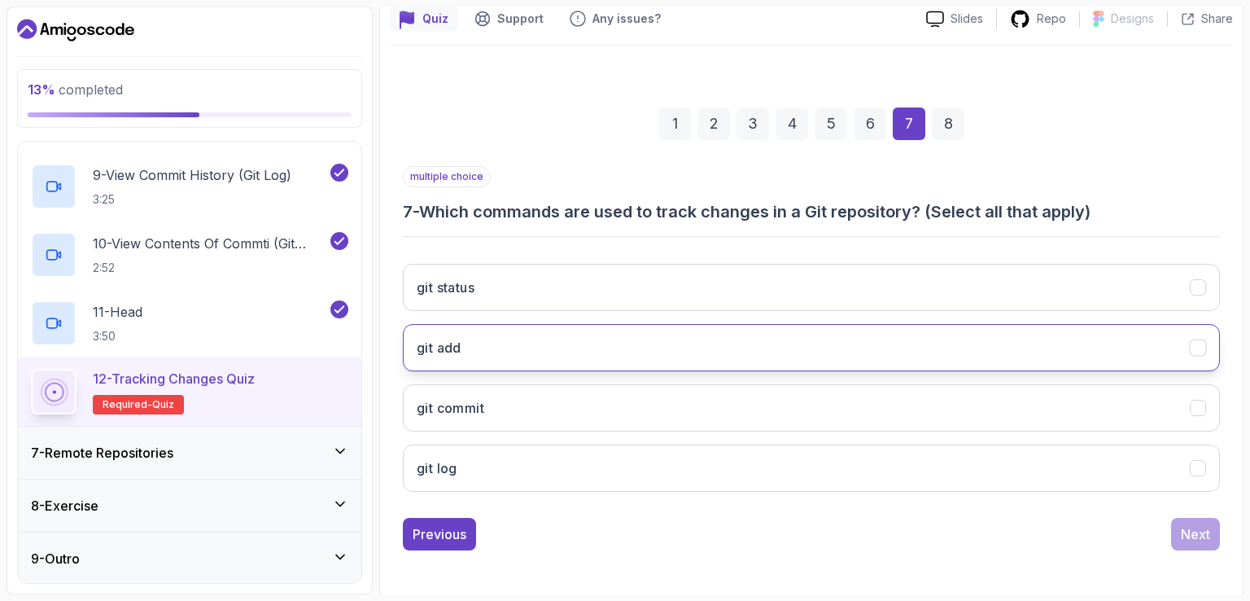
click at [682, 340] on button "git add" at bounding box center [811, 347] width 817 height 47
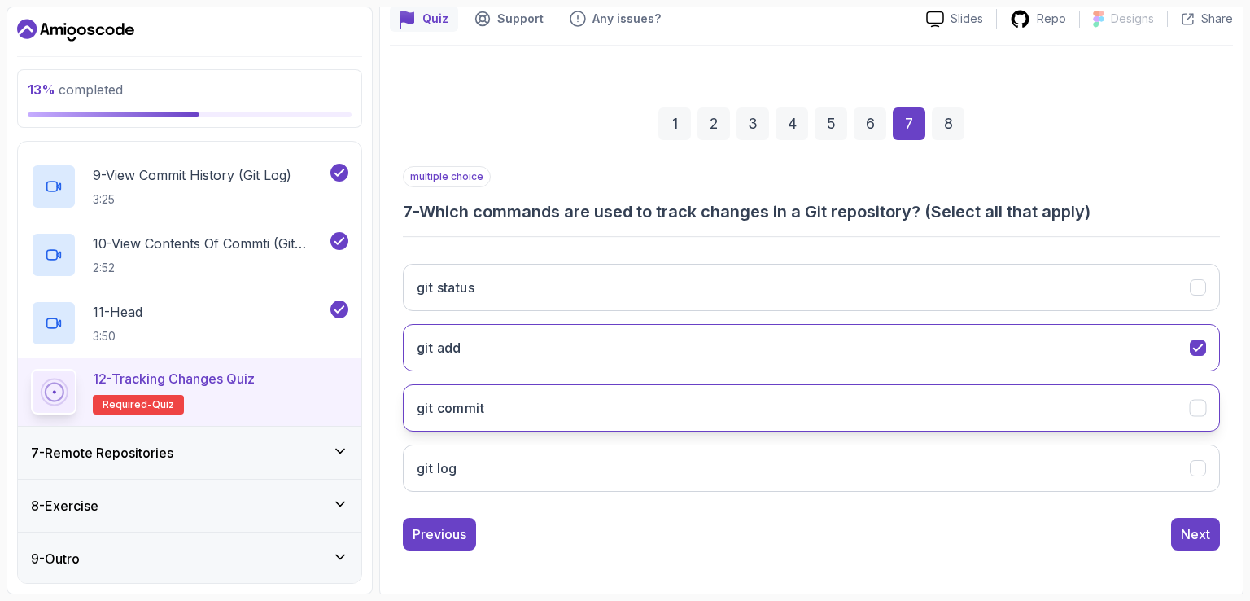
click at [654, 406] on button "git commit" at bounding box center [811, 407] width 817 height 47
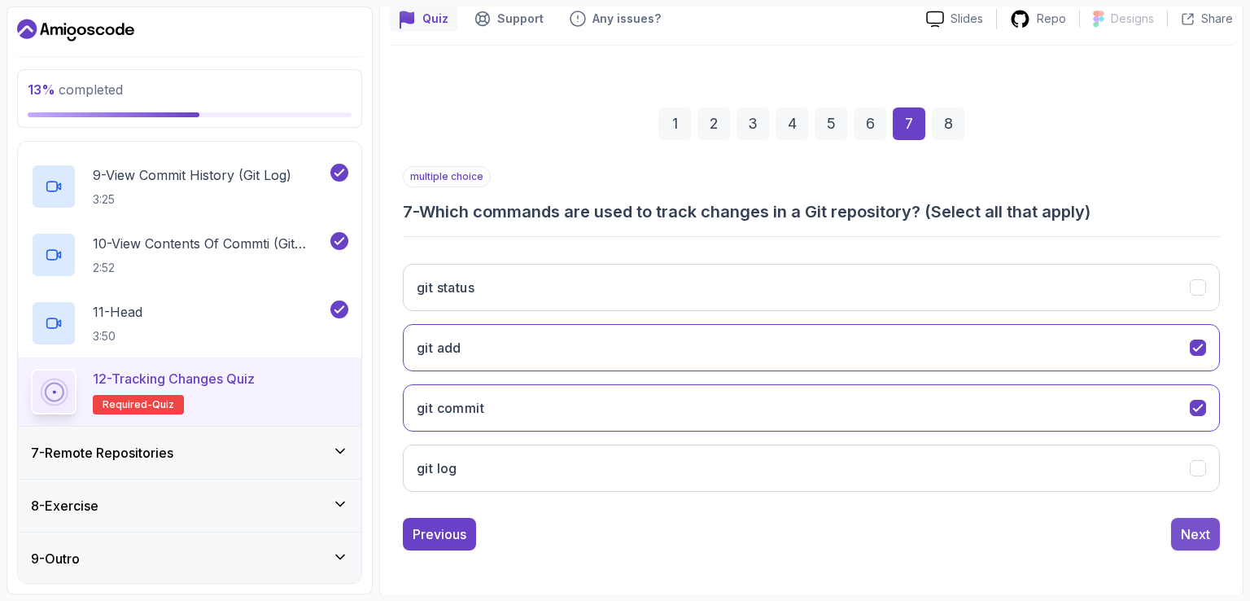
click at [1198, 525] on div "Next" at bounding box center [1195, 534] width 29 height 20
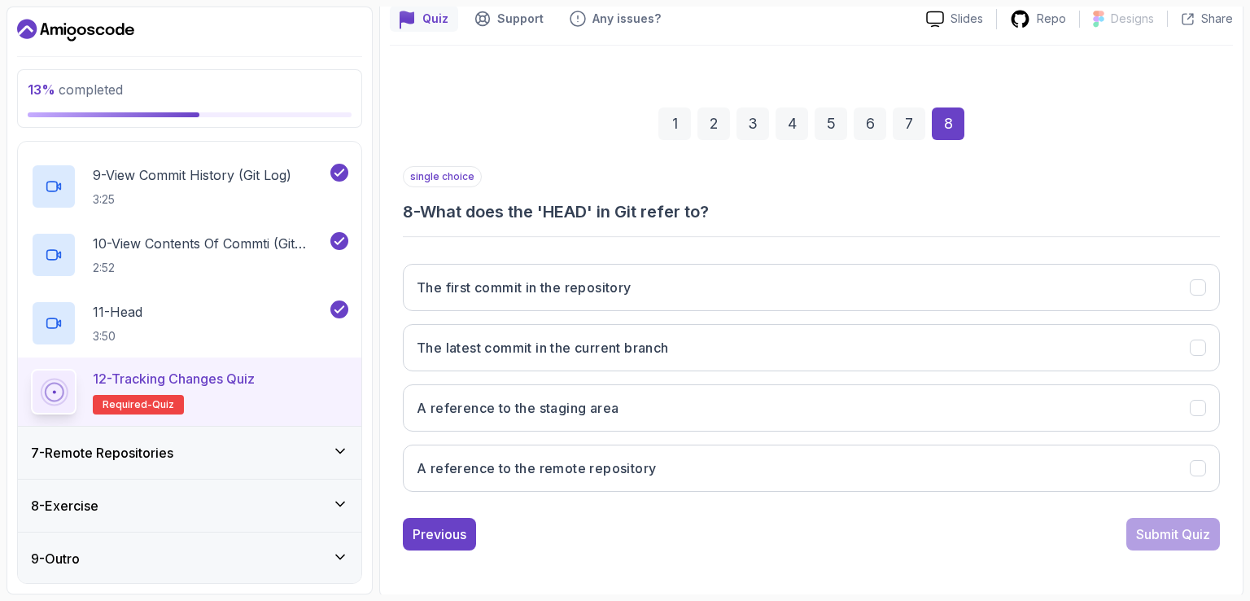
click at [918, 206] on h3 "8 - What does the 'HEAD' in Git refer to?" at bounding box center [811, 211] width 817 height 23
click at [637, 343] on h3 "The latest commit in the current branch" at bounding box center [543, 348] width 252 height 20
click at [1198, 542] on button "Submit Quiz" at bounding box center [1174, 534] width 94 height 33
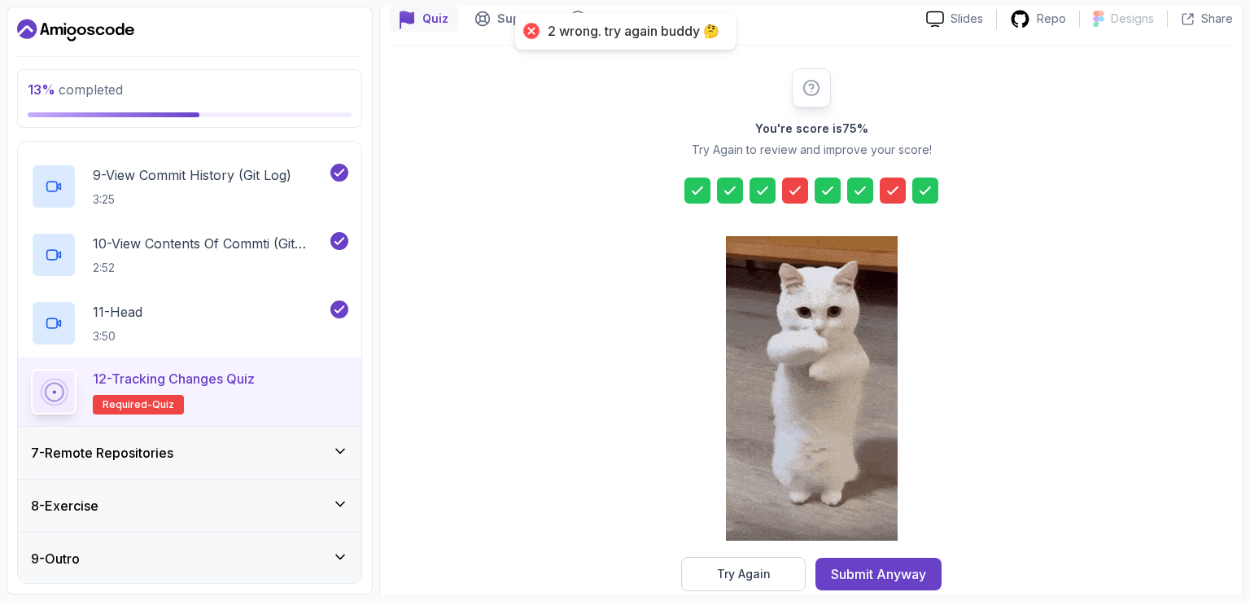
click at [787, 186] on icon at bounding box center [795, 190] width 16 height 16
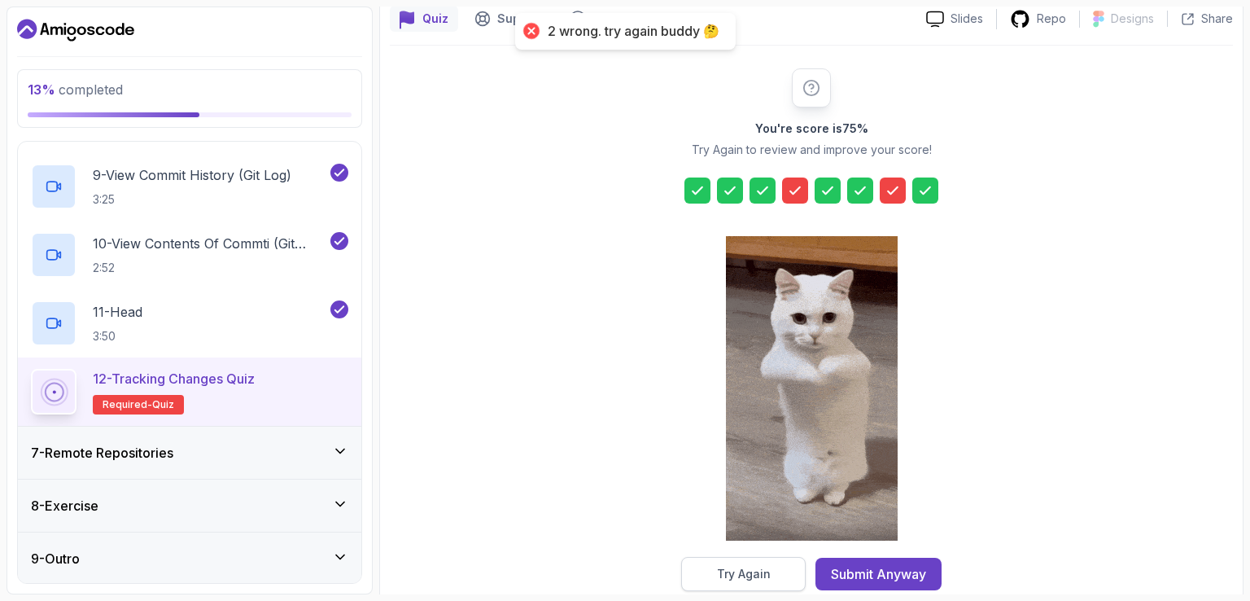
click at [750, 574] on div "Try Again" at bounding box center [744, 574] width 54 height 16
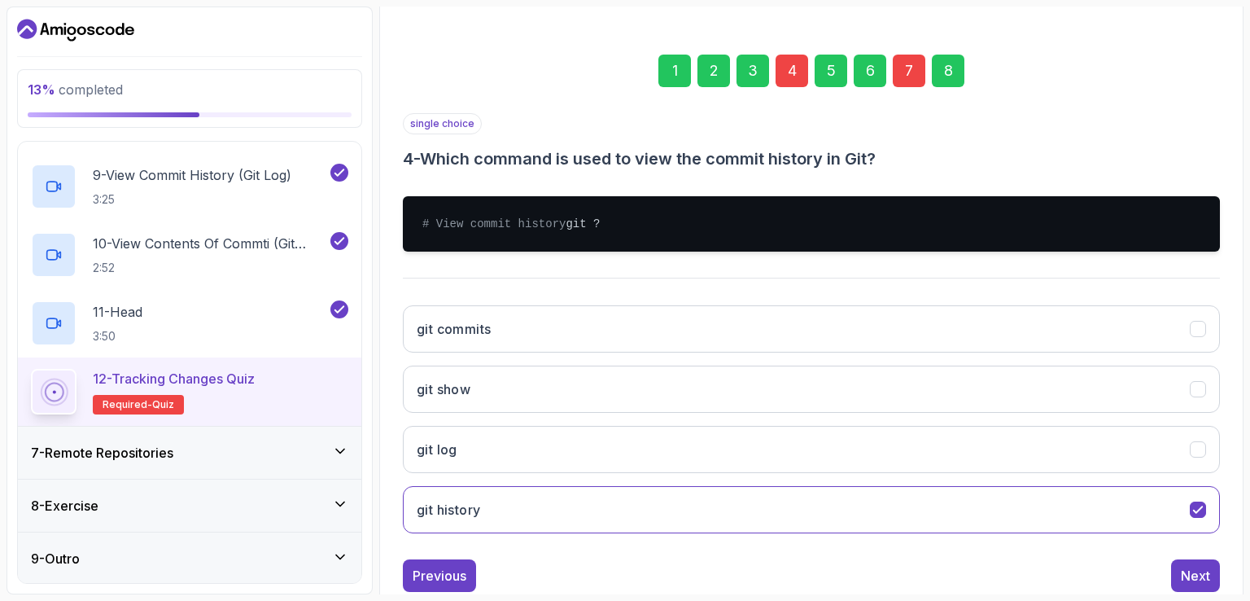
scroll to position [231, 0]
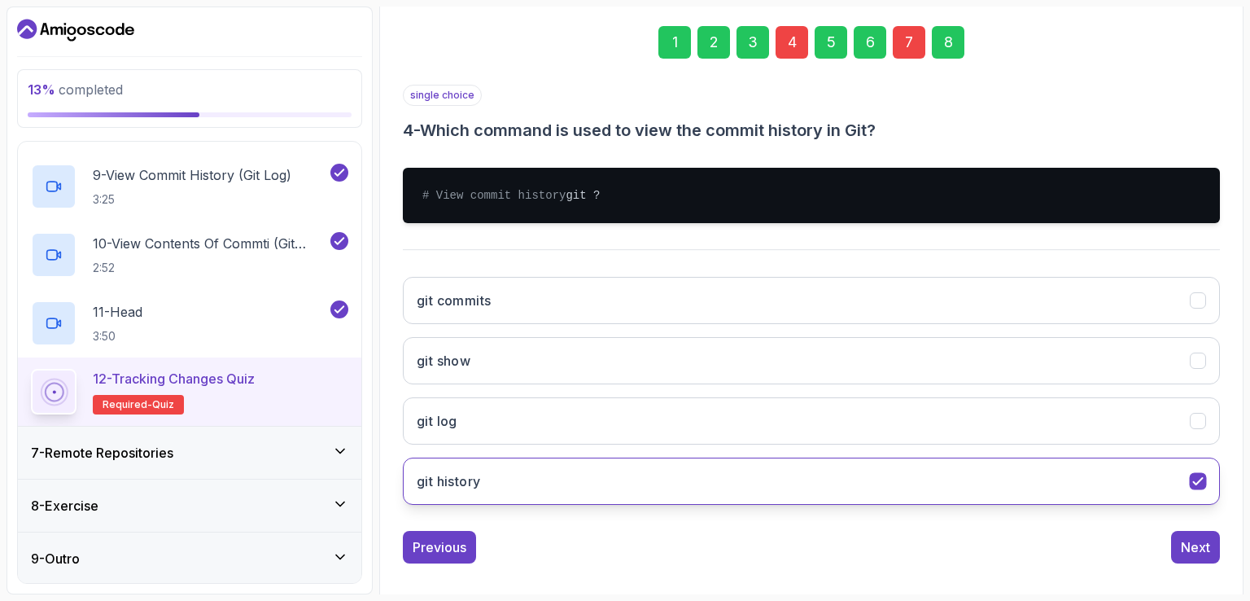
click at [878, 505] on button "git history" at bounding box center [811, 480] width 817 height 47
click at [714, 444] on button "git log" at bounding box center [811, 420] width 817 height 47
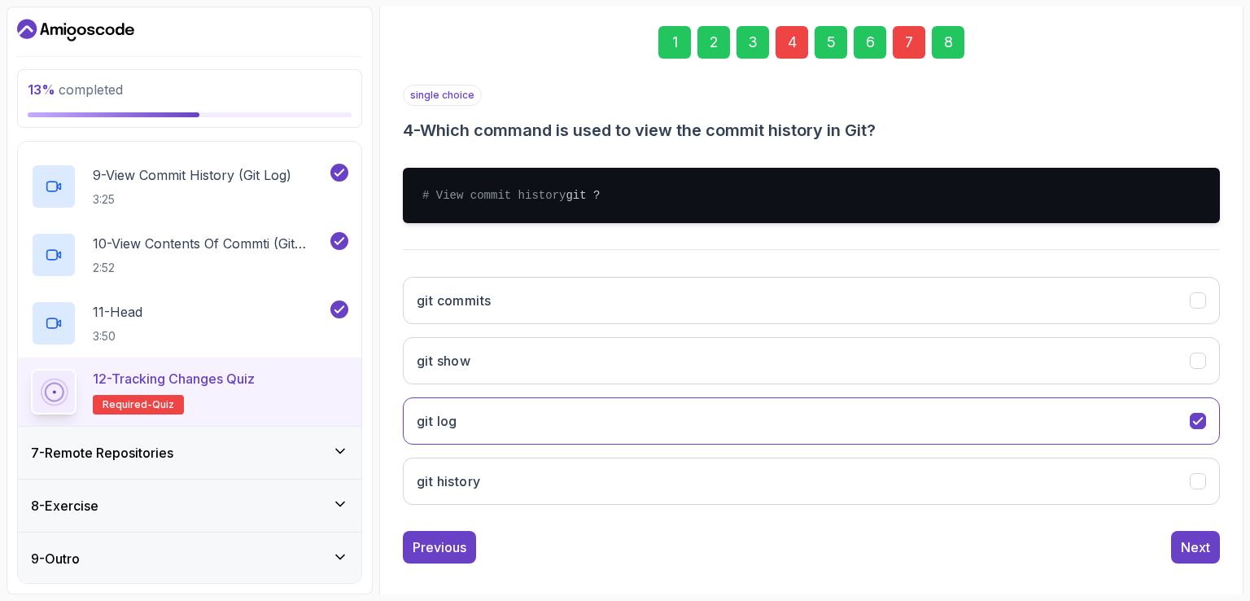
click at [910, 38] on div "7" at bounding box center [909, 42] width 33 height 33
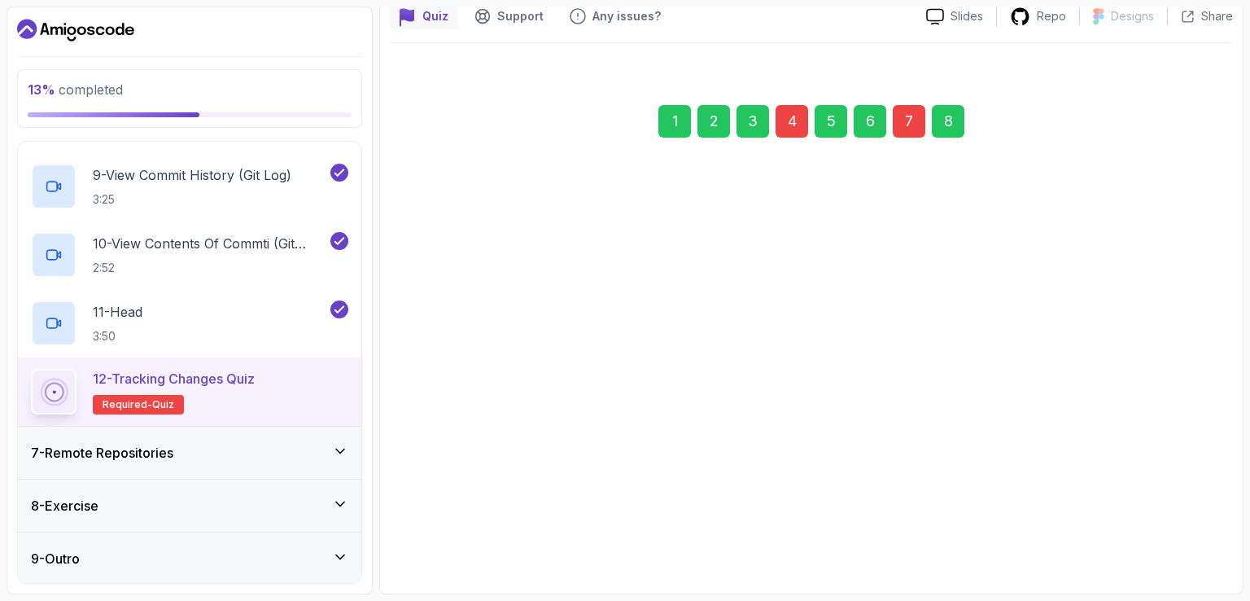
scroll to position [150, 0]
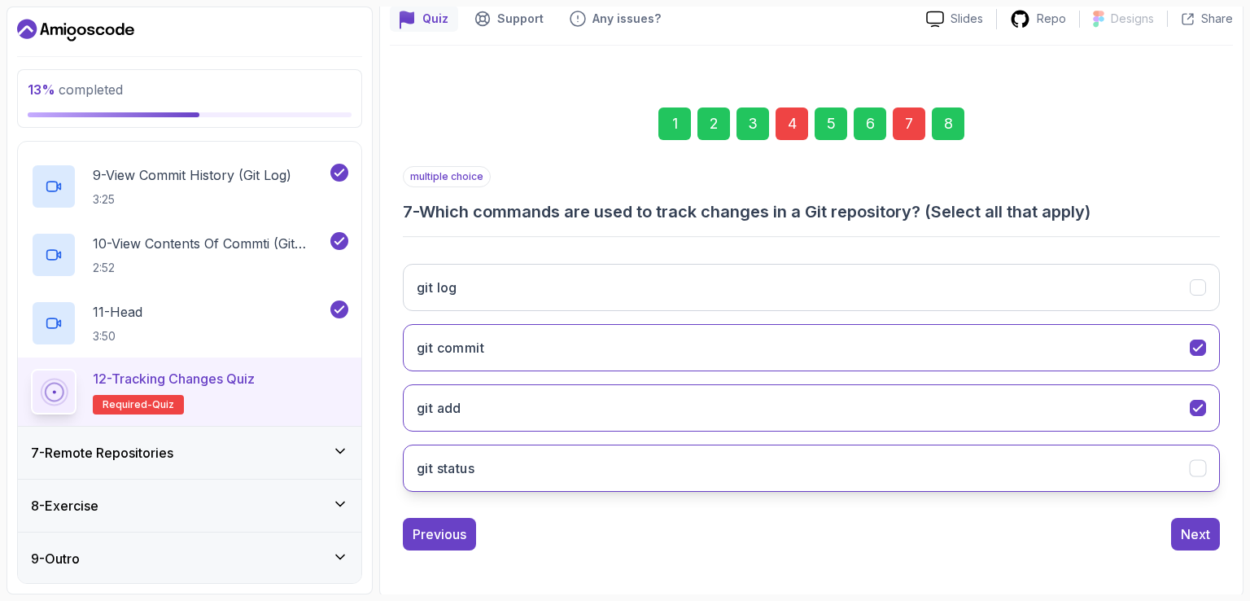
click at [1165, 483] on button "git status" at bounding box center [811, 467] width 817 height 47
click at [1191, 524] on div "Next" at bounding box center [1195, 534] width 29 height 20
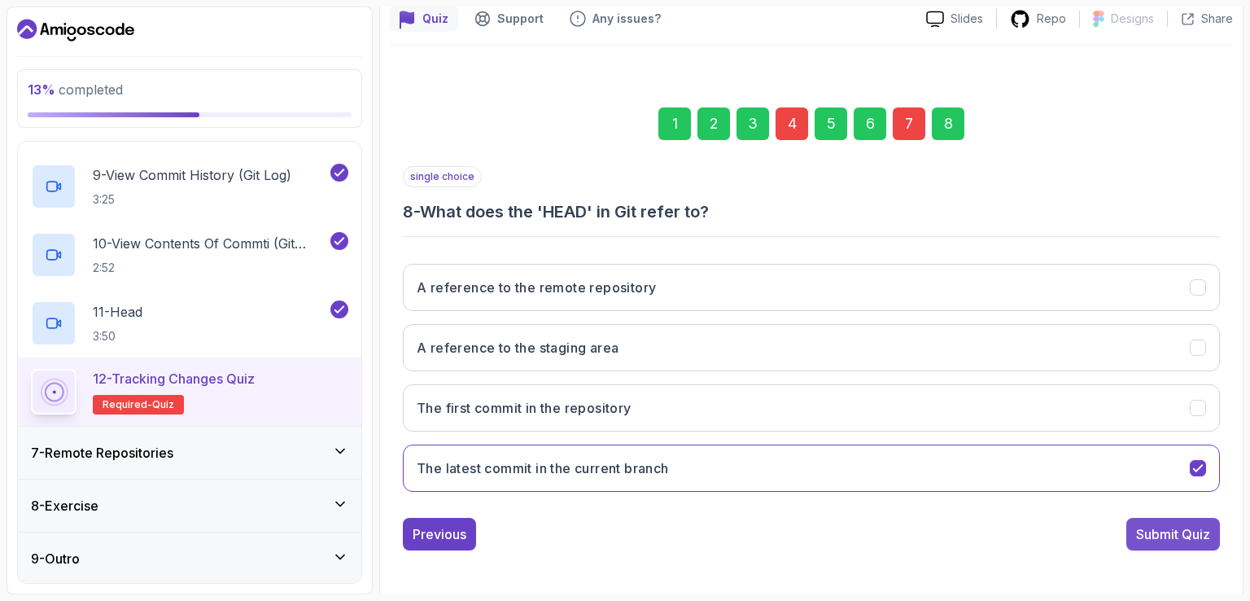
click at [1189, 528] on div "Submit Quiz" at bounding box center [1173, 534] width 74 height 20
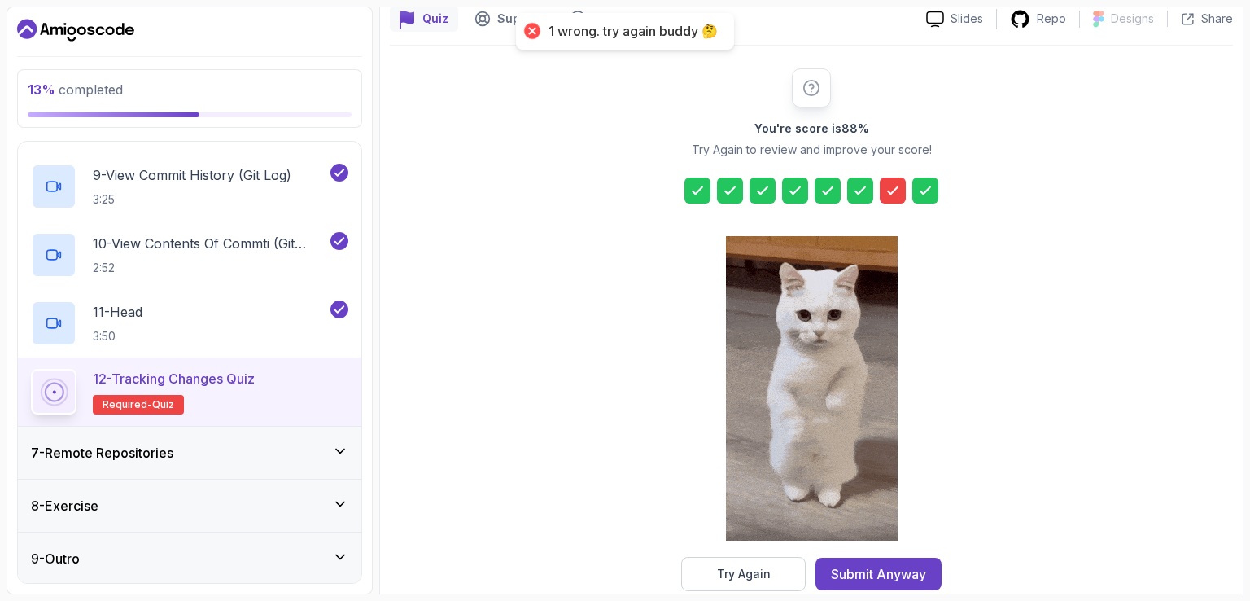
click at [892, 186] on icon at bounding box center [893, 190] width 16 height 16
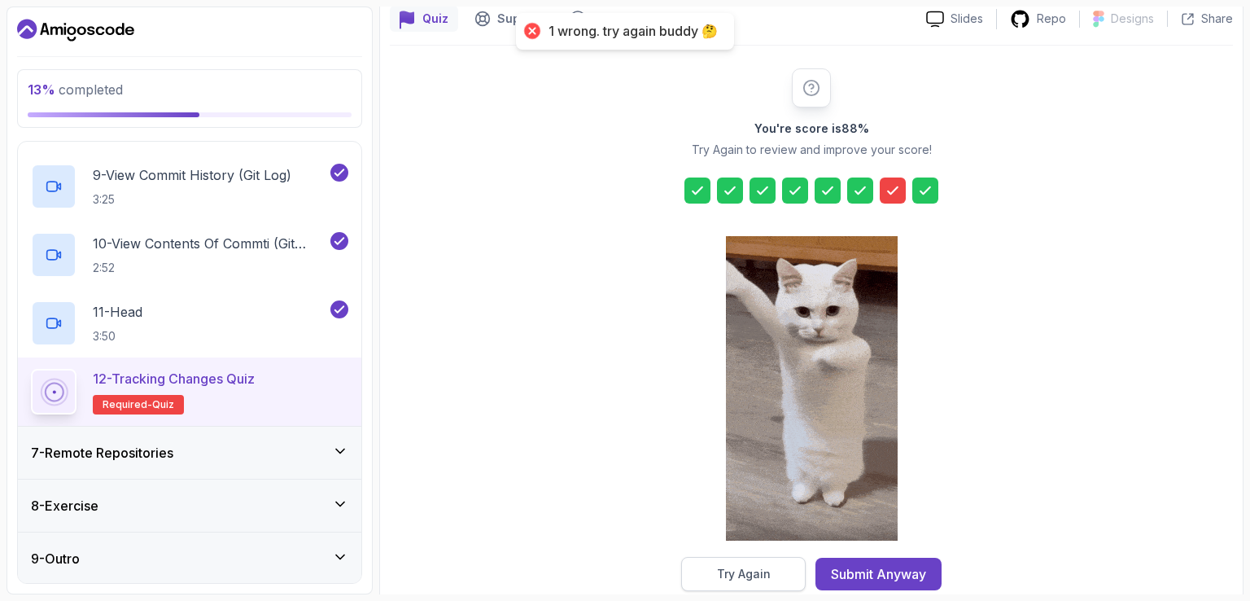
drag, startPoint x: 751, startPoint y: 570, endPoint x: 749, endPoint y: 562, distance: 8.3
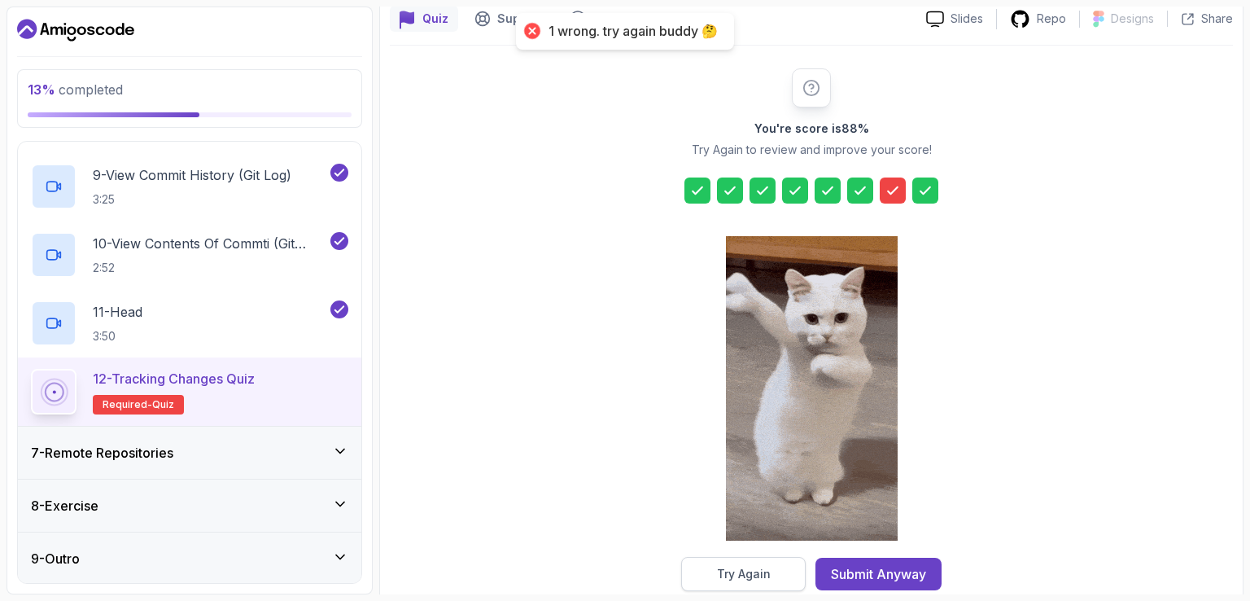
click at [751, 569] on div "Try Again" at bounding box center [744, 574] width 54 height 16
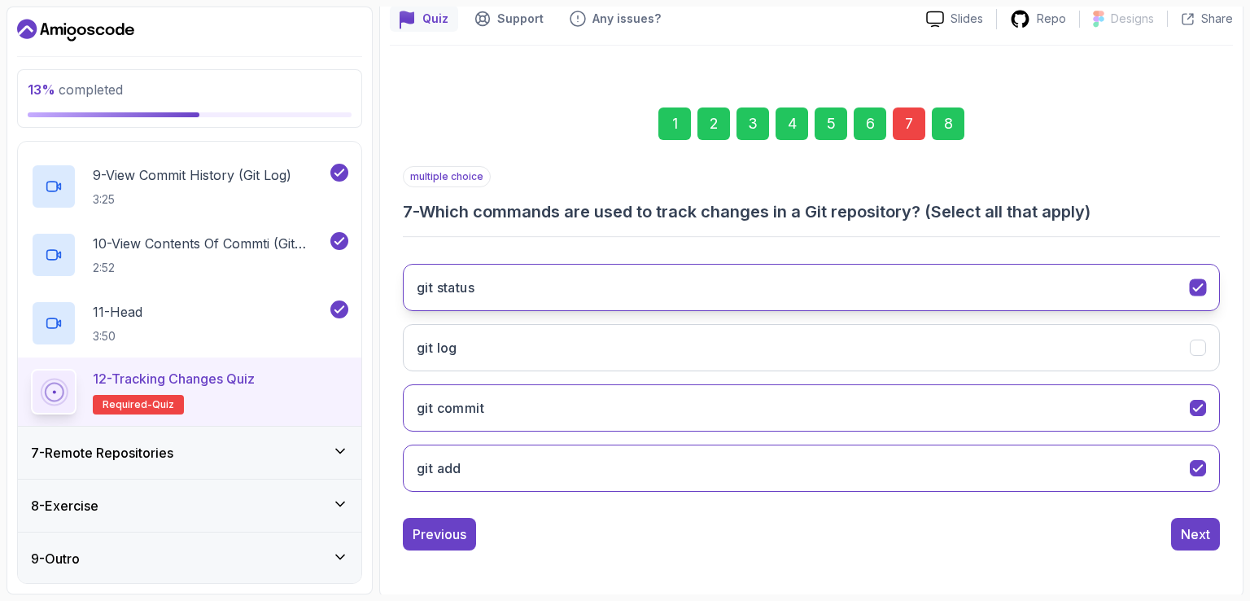
click at [1189, 273] on button "git status" at bounding box center [811, 287] width 817 height 47
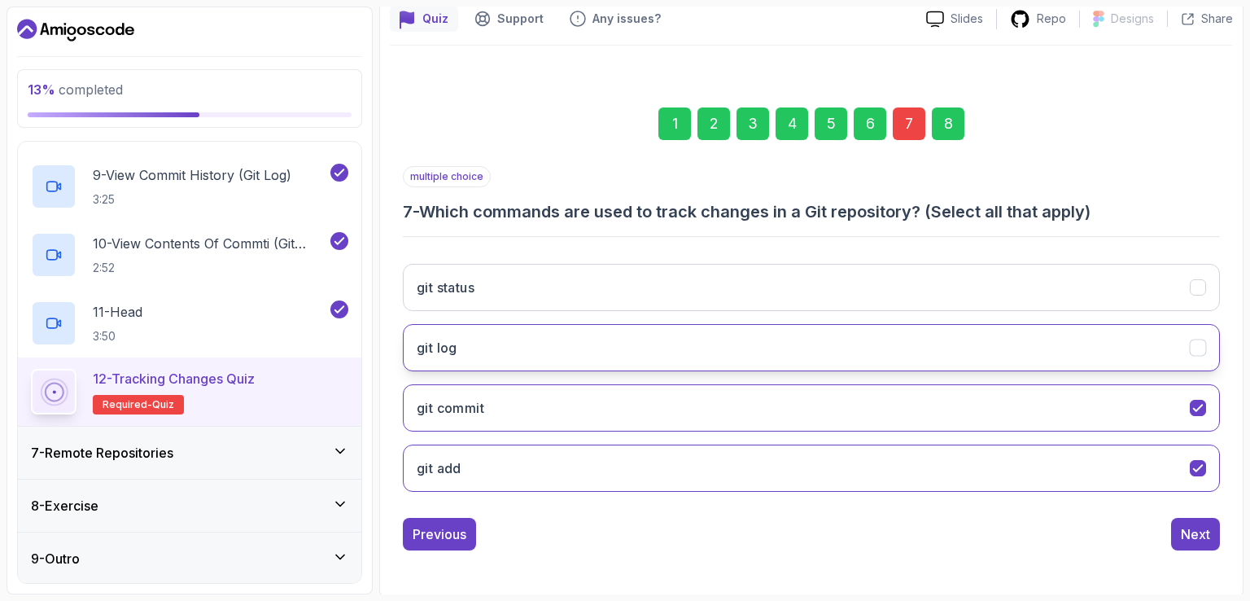
click at [1189, 343] on button "git log" at bounding box center [811, 347] width 817 height 47
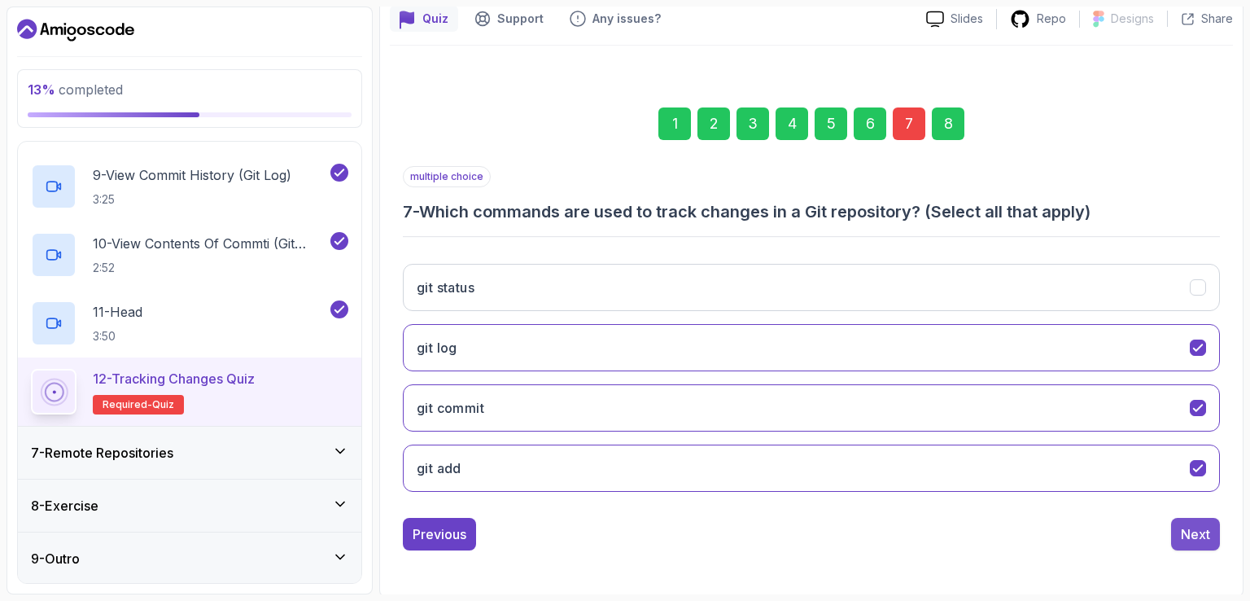
click at [1186, 541] on button "Next" at bounding box center [1195, 534] width 49 height 33
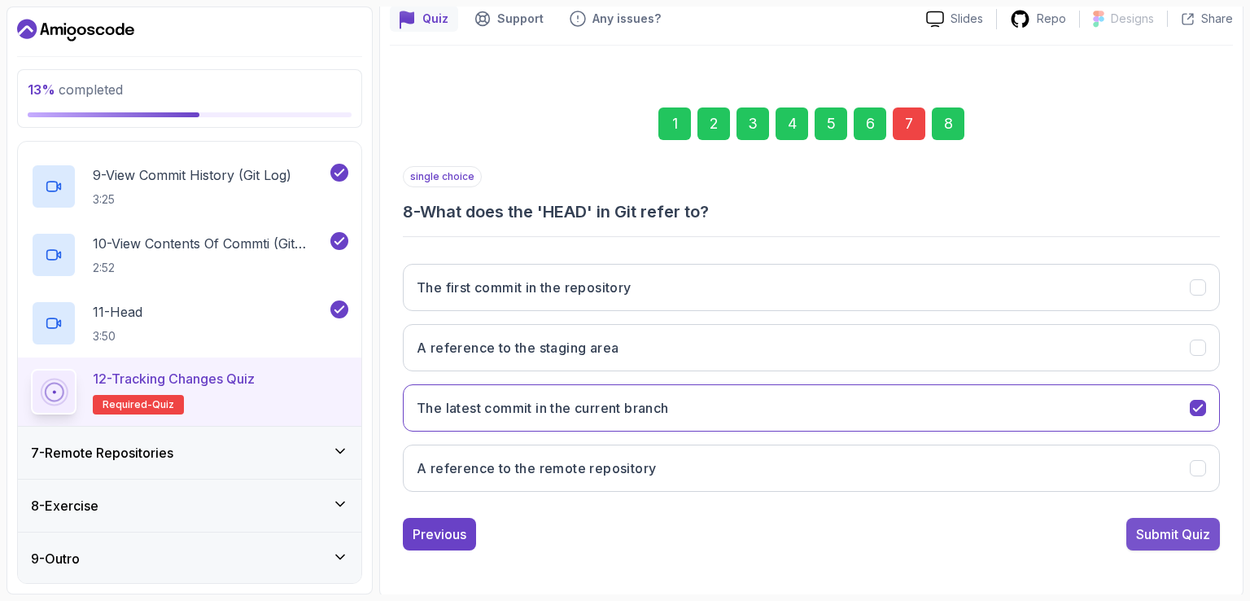
click at [1197, 529] on div "Submit Quiz" at bounding box center [1173, 534] width 74 height 20
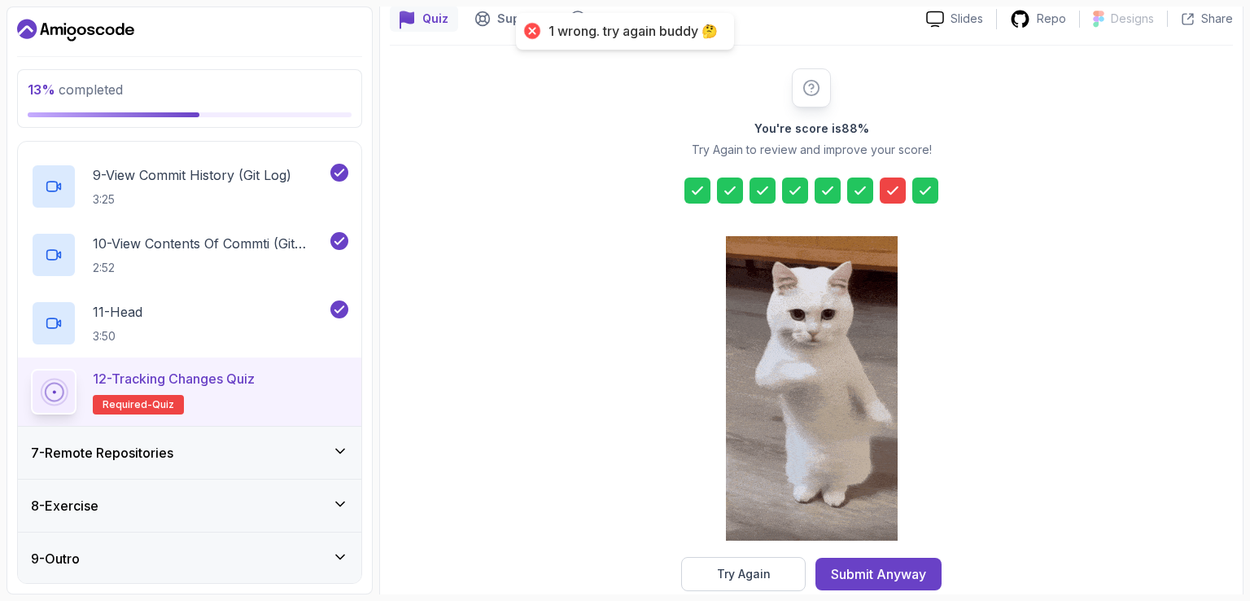
click at [760, 571] on div "Try Again" at bounding box center [744, 574] width 54 height 16
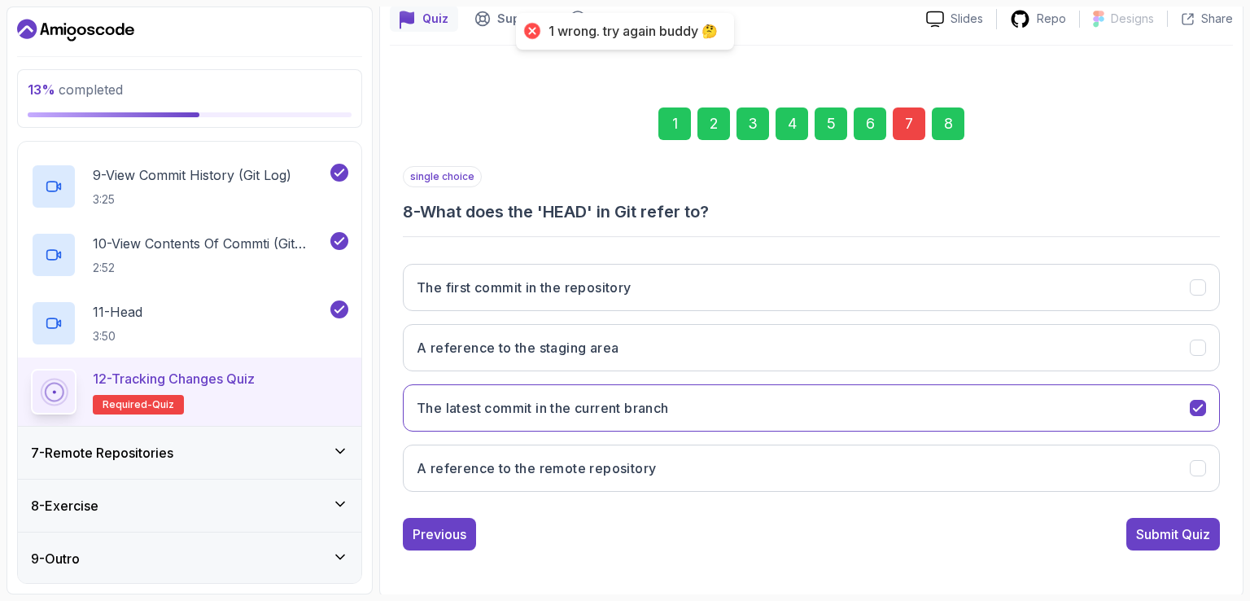
click at [915, 116] on div "7" at bounding box center [909, 123] width 33 height 33
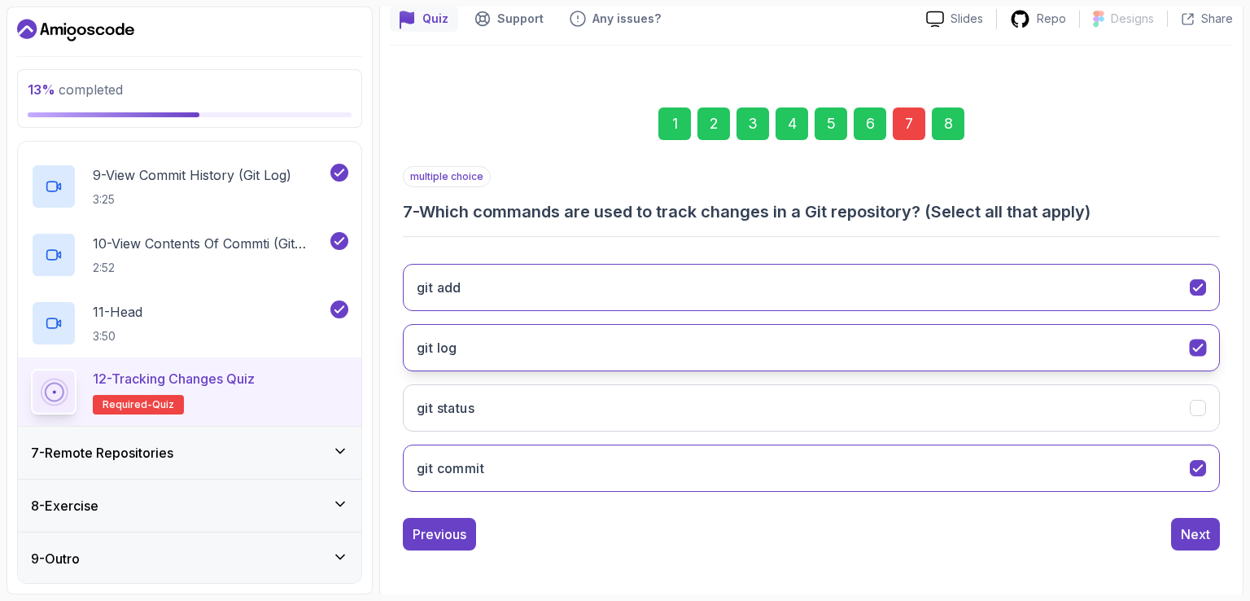
click at [993, 330] on button "git log" at bounding box center [811, 347] width 817 height 47
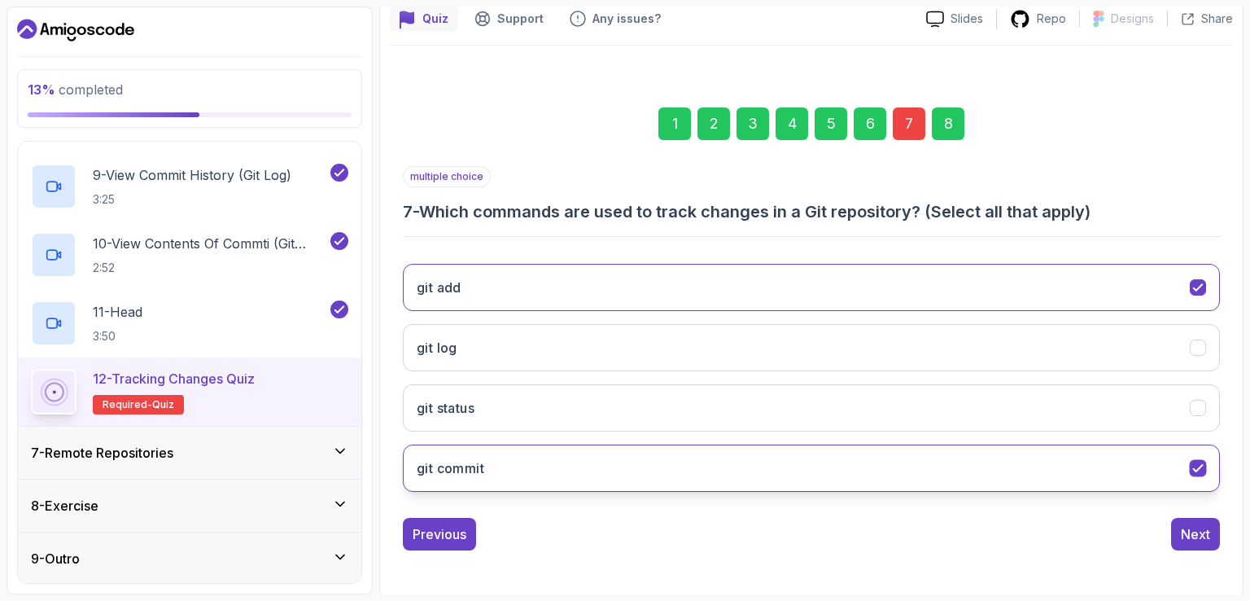
click at [750, 457] on button "git commit" at bounding box center [811, 467] width 817 height 47
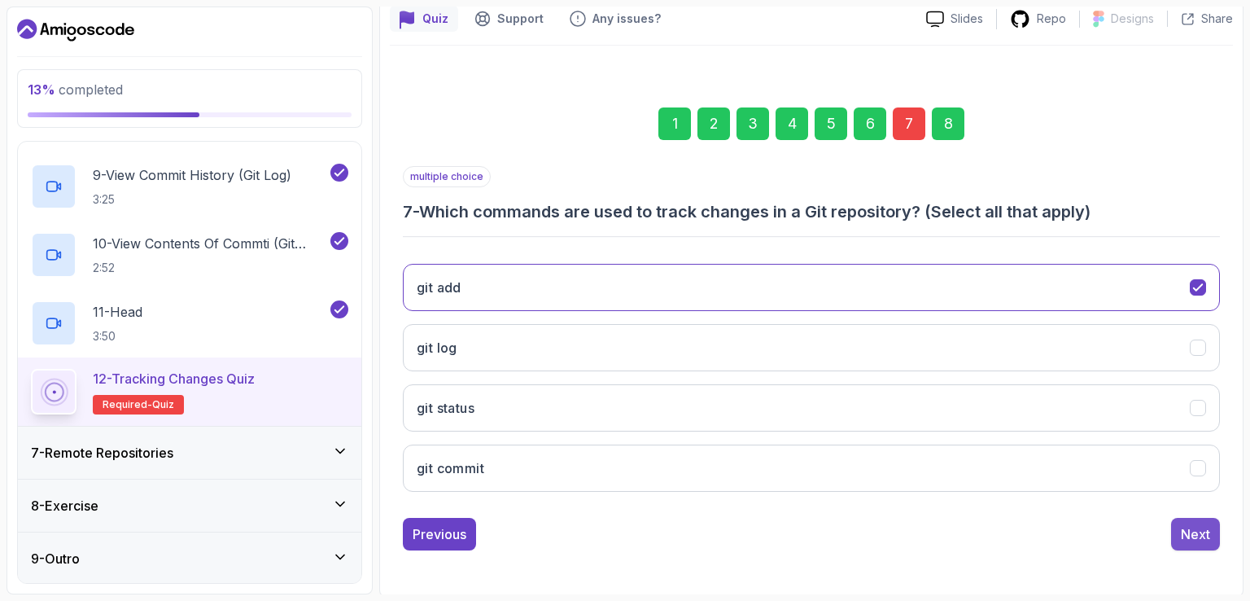
click at [1189, 534] on div "Next" at bounding box center [1195, 534] width 29 height 20
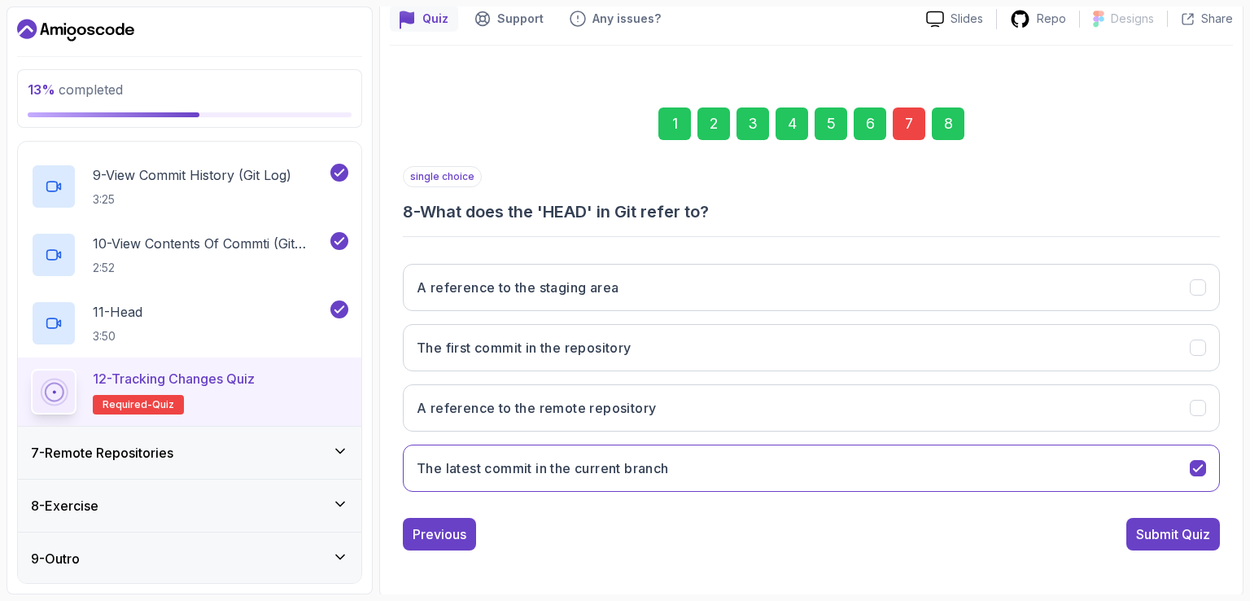
click at [1189, 534] on div "Submit Quiz" at bounding box center [1173, 534] width 74 height 20
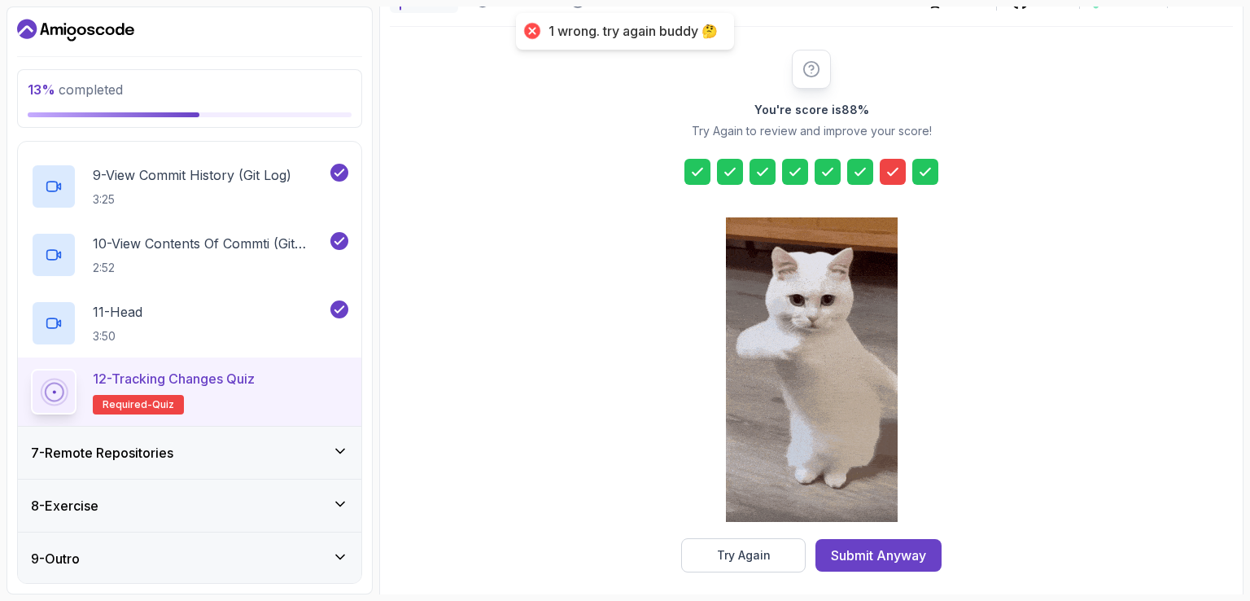
scroll to position [179, 0]
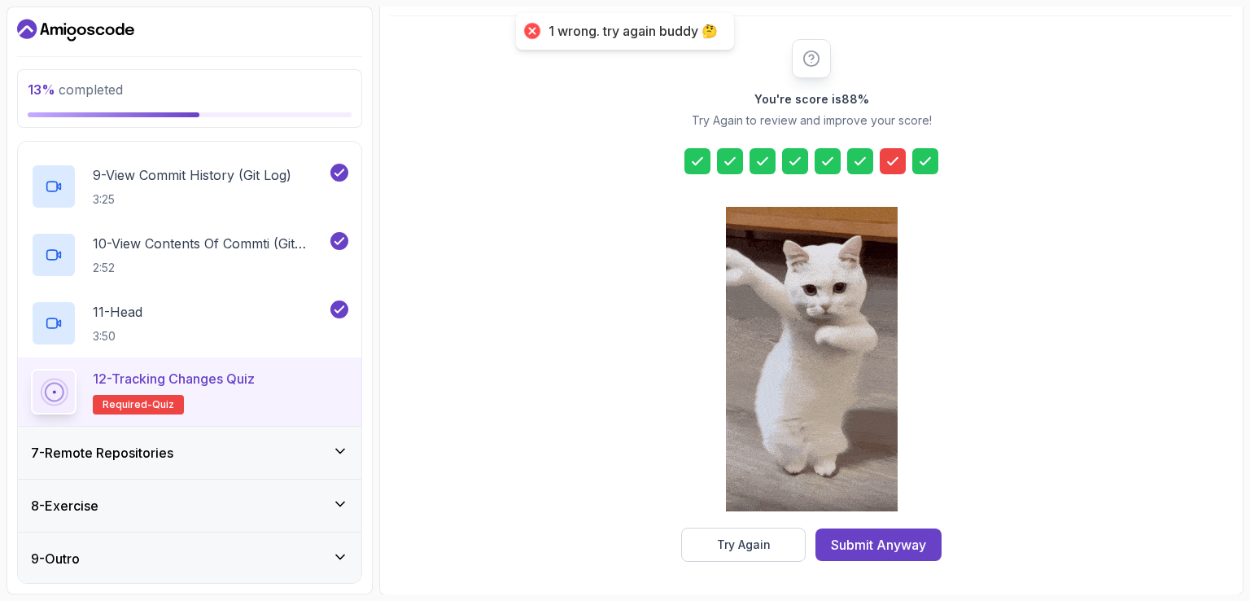
click at [901, 149] on div at bounding box center [893, 161] width 26 height 26
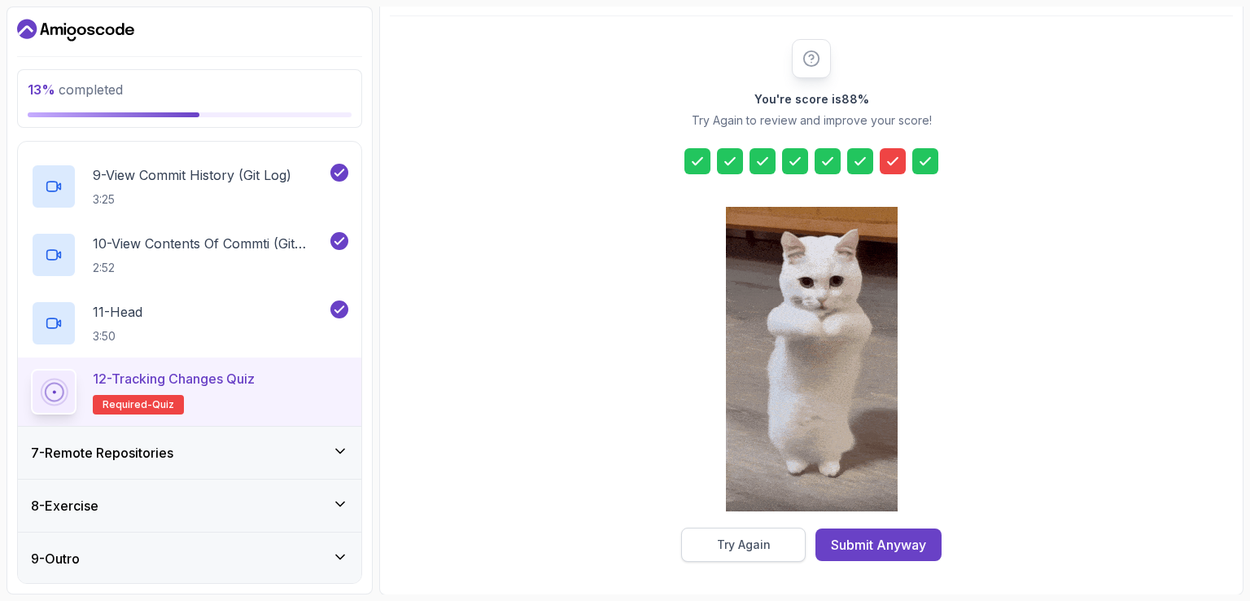
click at [707, 552] on button "Try Again" at bounding box center [743, 545] width 125 height 34
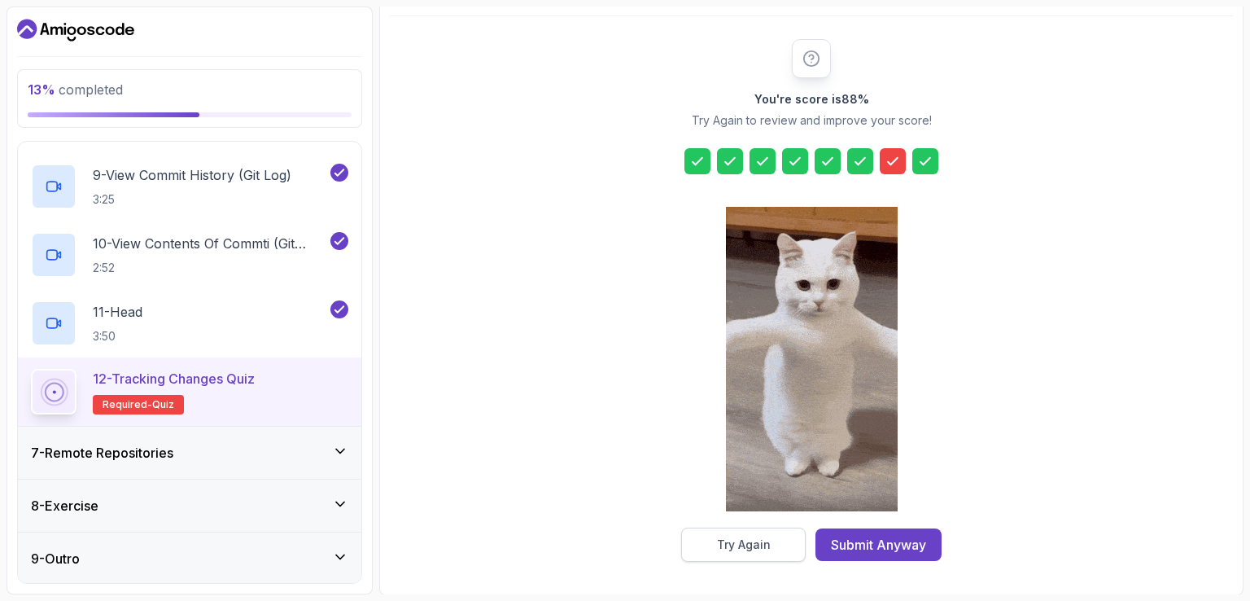
scroll to position [150, 0]
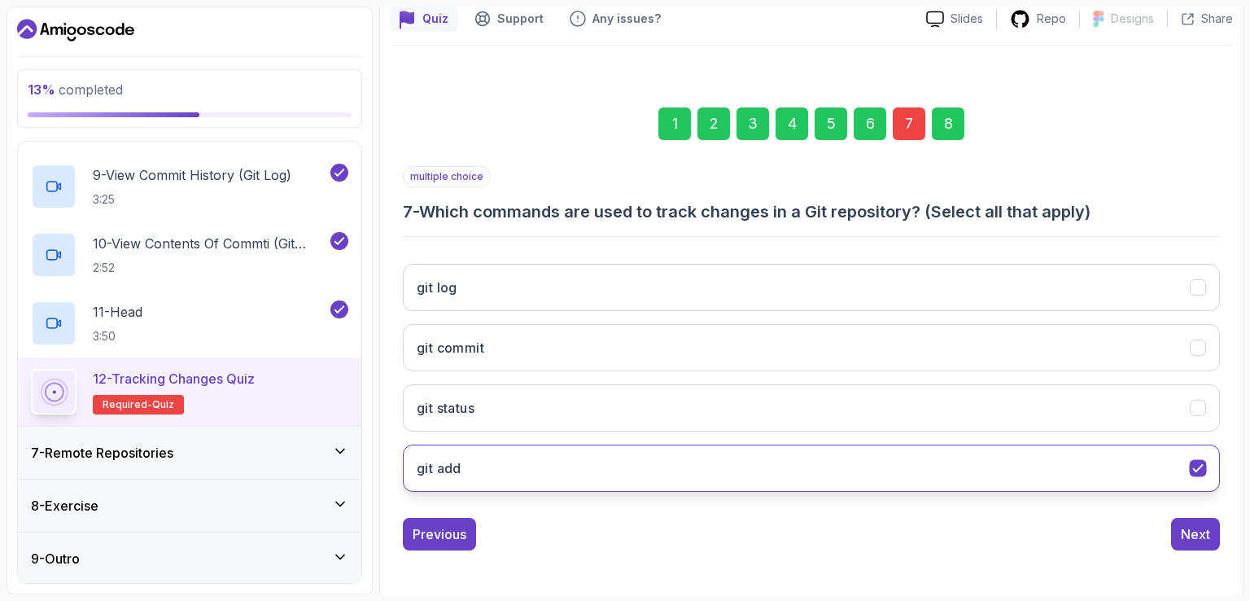
click at [1154, 484] on button "git add" at bounding box center [811, 467] width 817 height 47
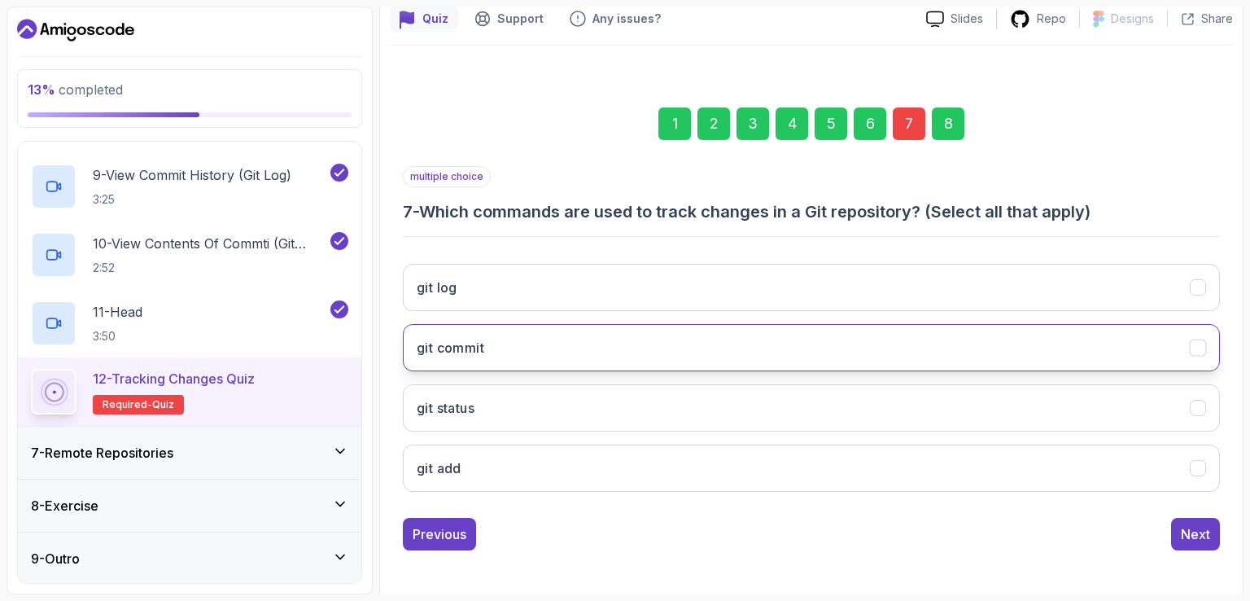
click at [1215, 357] on button "git commit" at bounding box center [811, 347] width 817 height 47
click at [1159, 358] on button "git commit" at bounding box center [811, 347] width 817 height 47
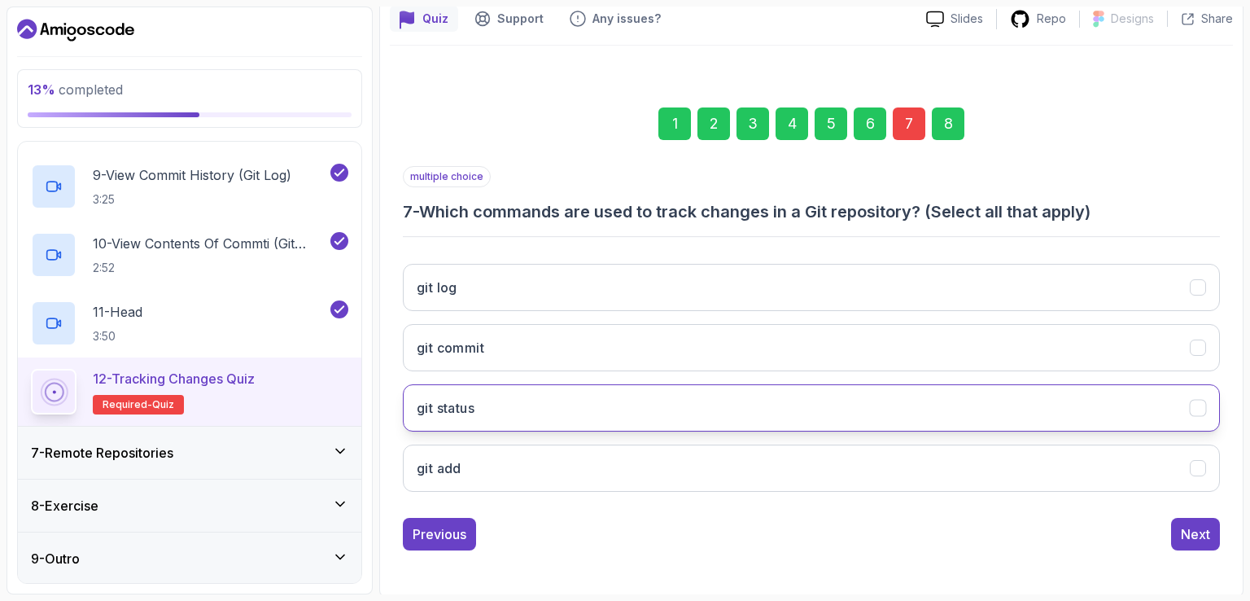
click at [1161, 399] on button "git status" at bounding box center [811, 407] width 817 height 47
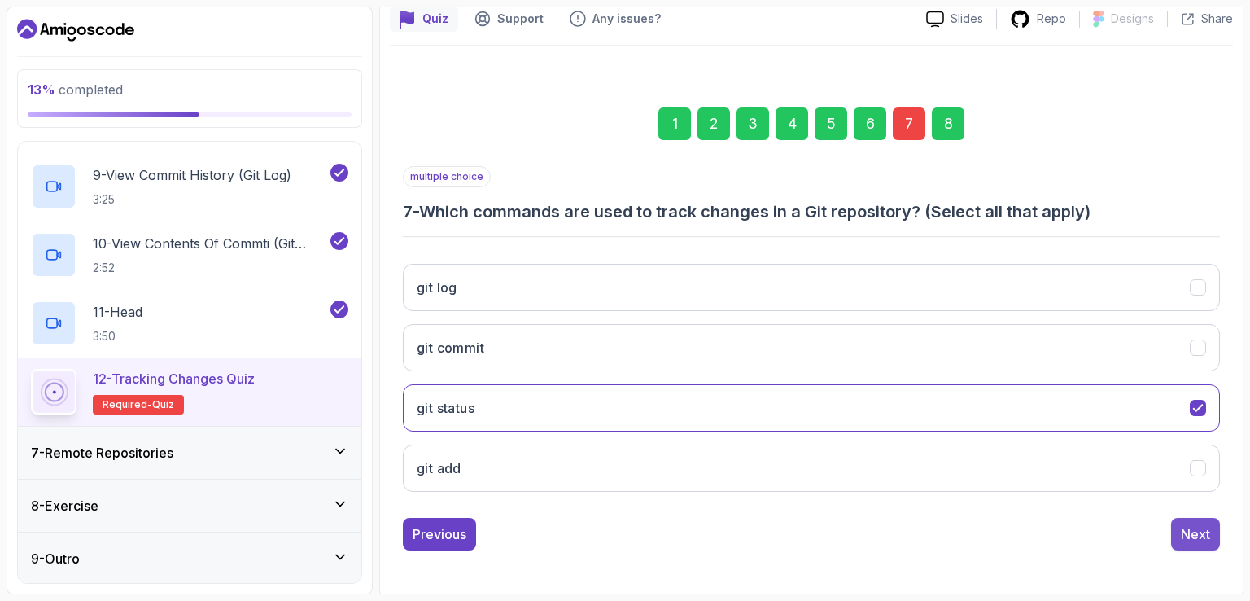
click at [1198, 537] on div "Next" at bounding box center [1195, 534] width 29 height 20
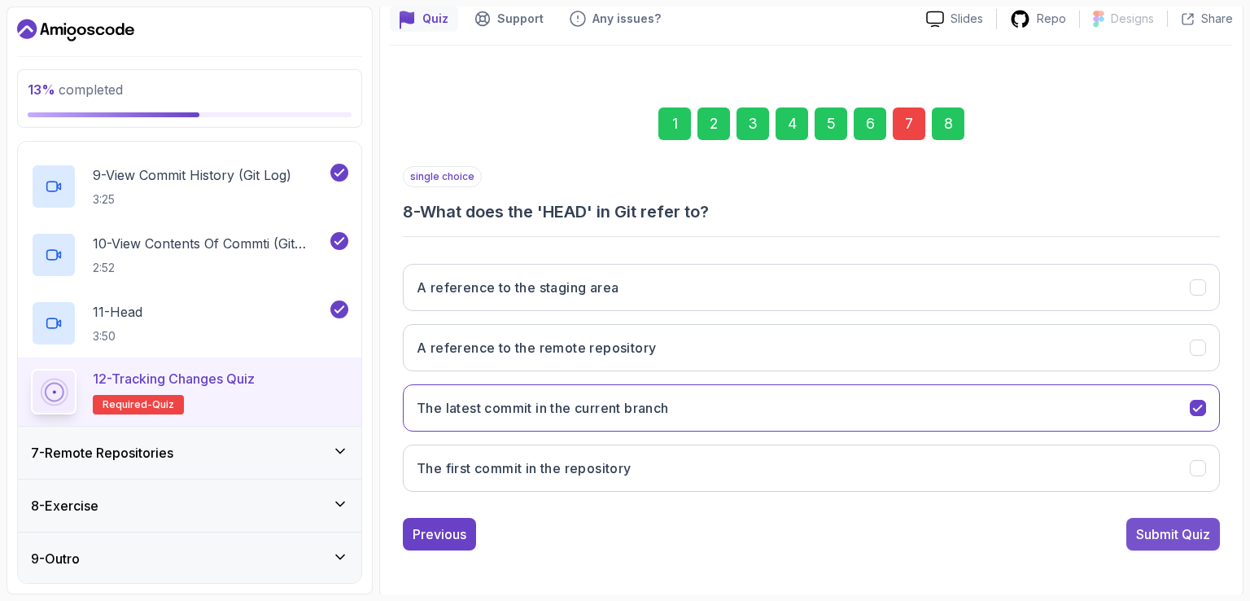
click at [1205, 532] on div "Submit Quiz" at bounding box center [1173, 534] width 74 height 20
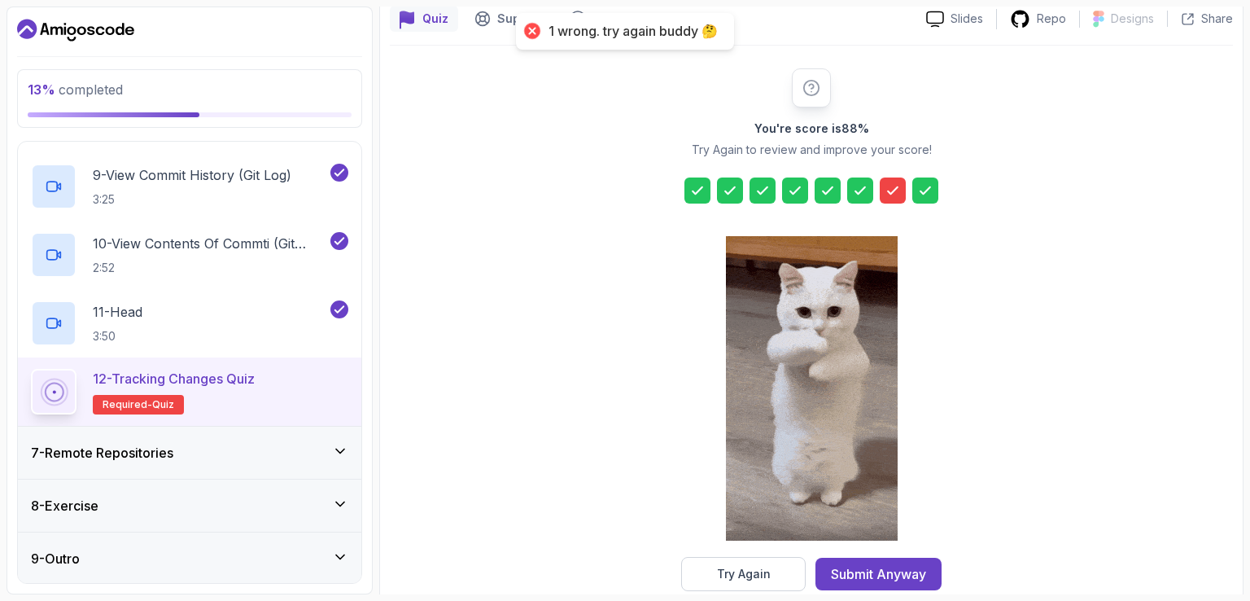
click at [897, 191] on icon at bounding box center [893, 190] width 16 height 16
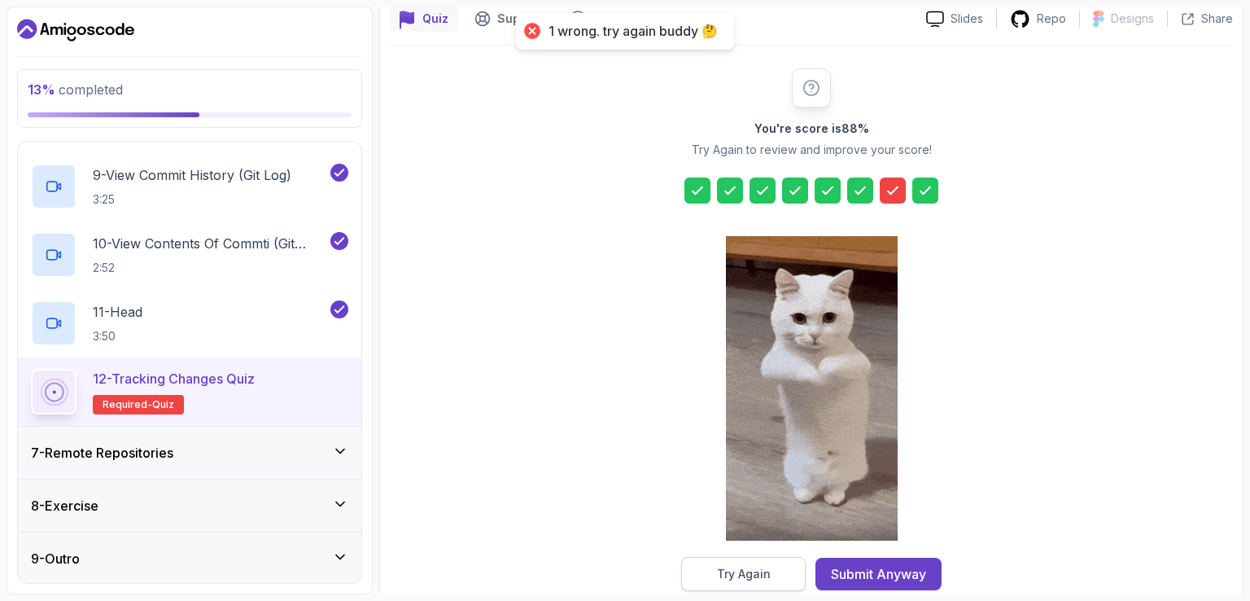
click at [748, 578] on div "Try Again" at bounding box center [744, 574] width 54 height 16
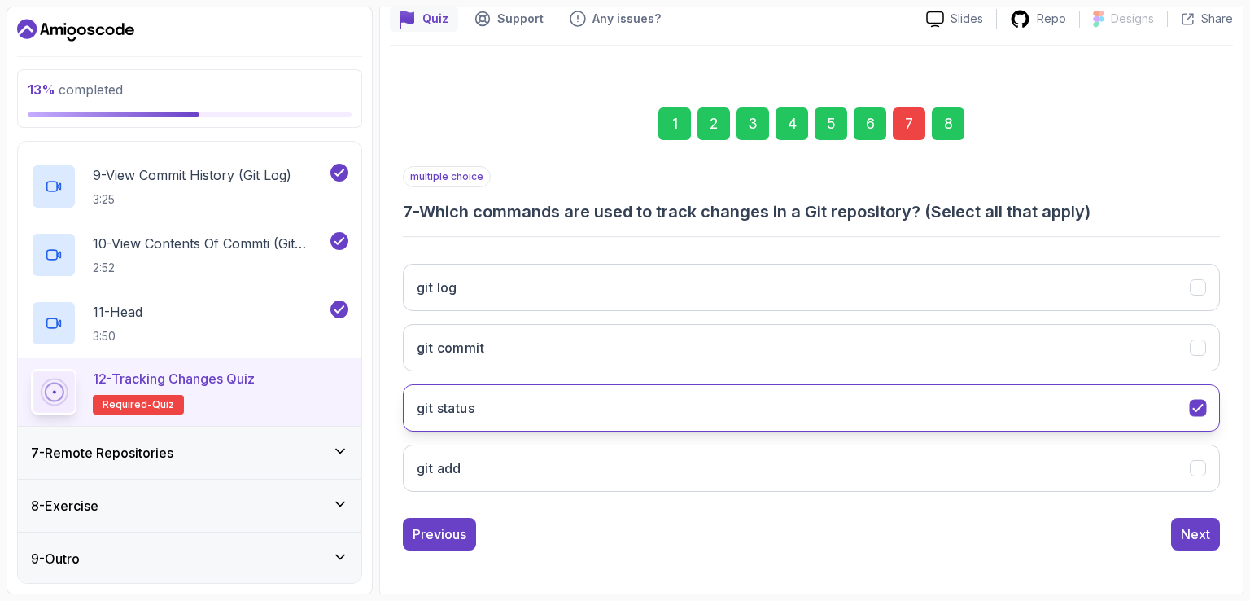
click at [1209, 414] on button "git status" at bounding box center [811, 407] width 817 height 47
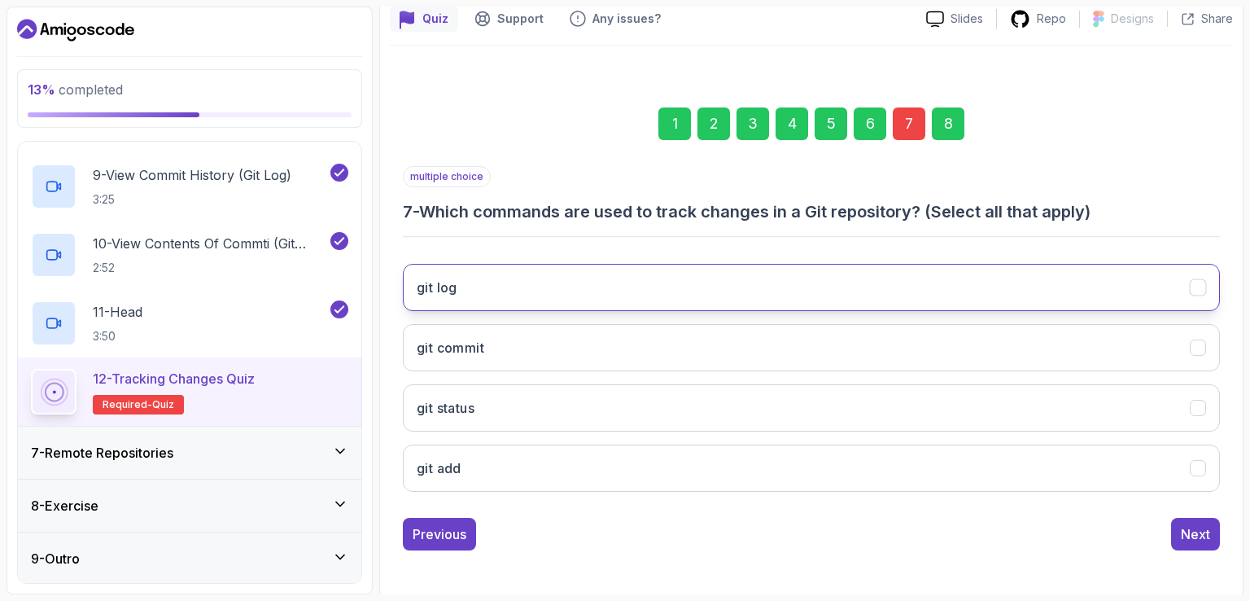
click at [1201, 282] on icon "git log" at bounding box center [1198, 287] width 15 height 15
click at [1193, 524] on div "Next" at bounding box center [1195, 534] width 29 height 20
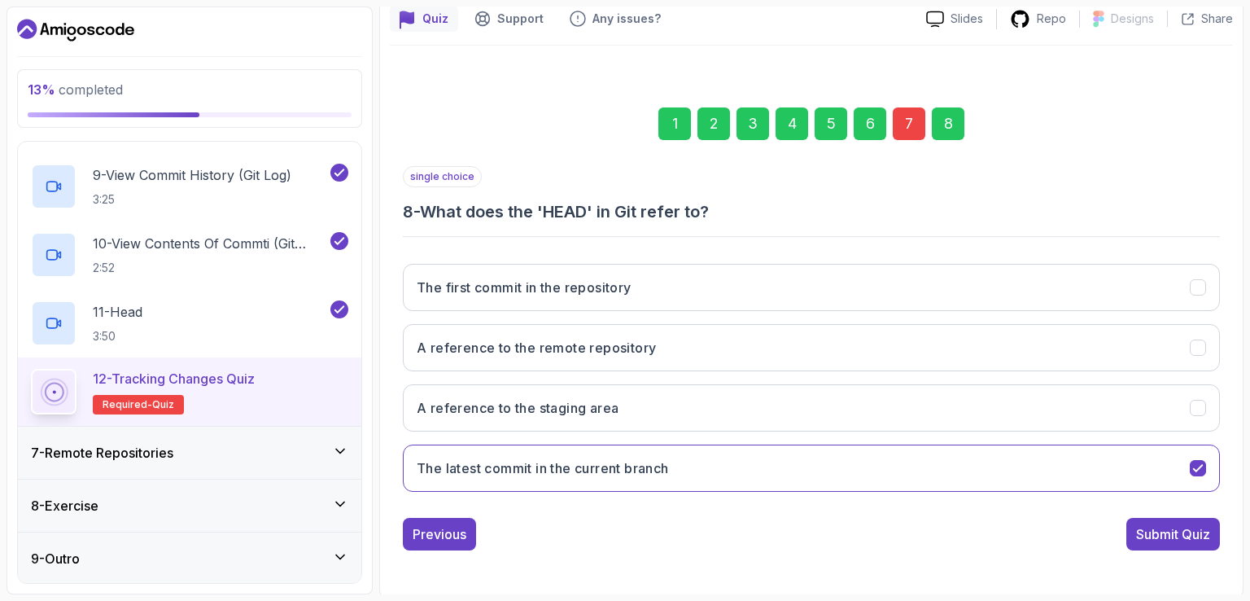
click at [1197, 538] on div "Submit Quiz" at bounding box center [1173, 534] width 74 height 20
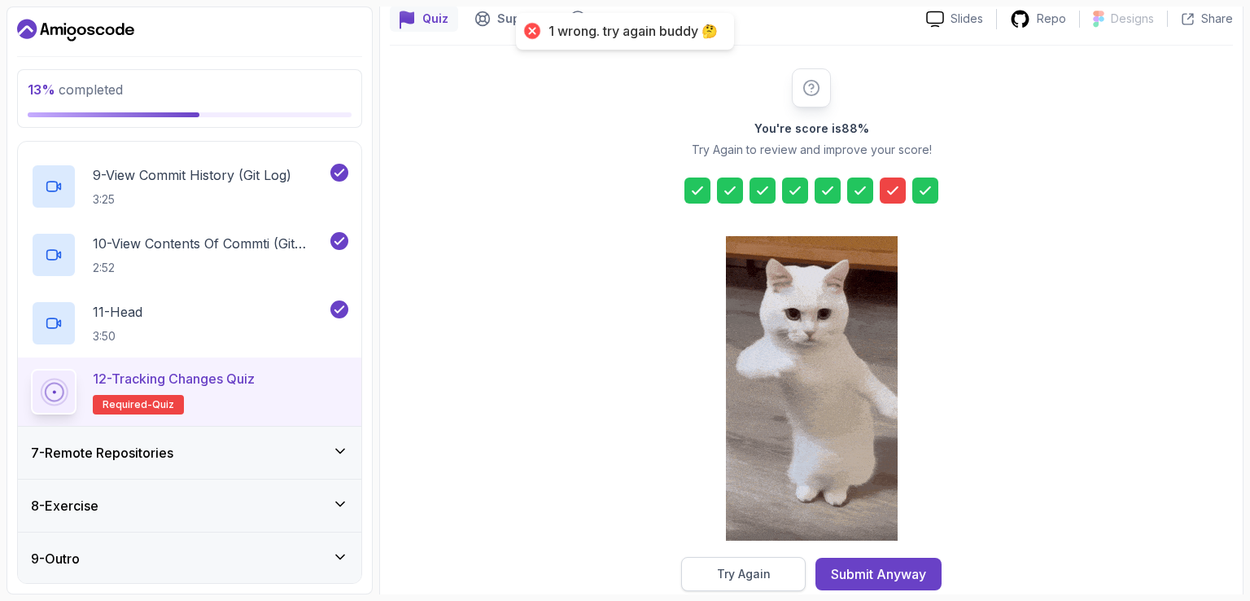
click at [720, 574] on div "Try Again" at bounding box center [744, 574] width 54 height 16
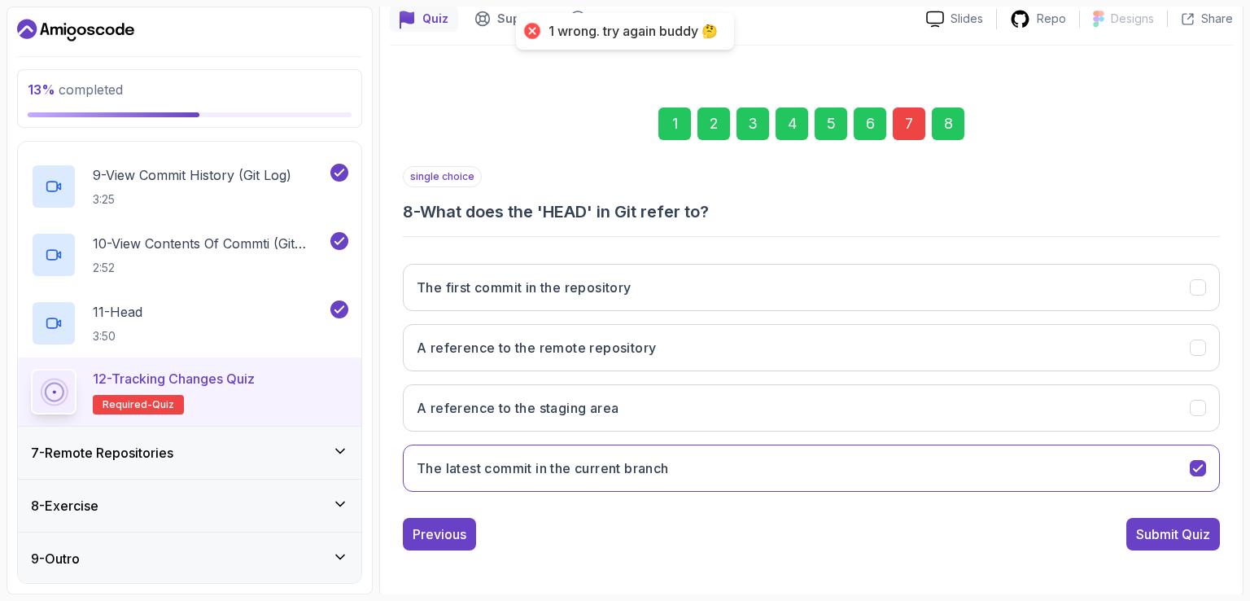
click at [917, 131] on div "7" at bounding box center [909, 123] width 33 height 33
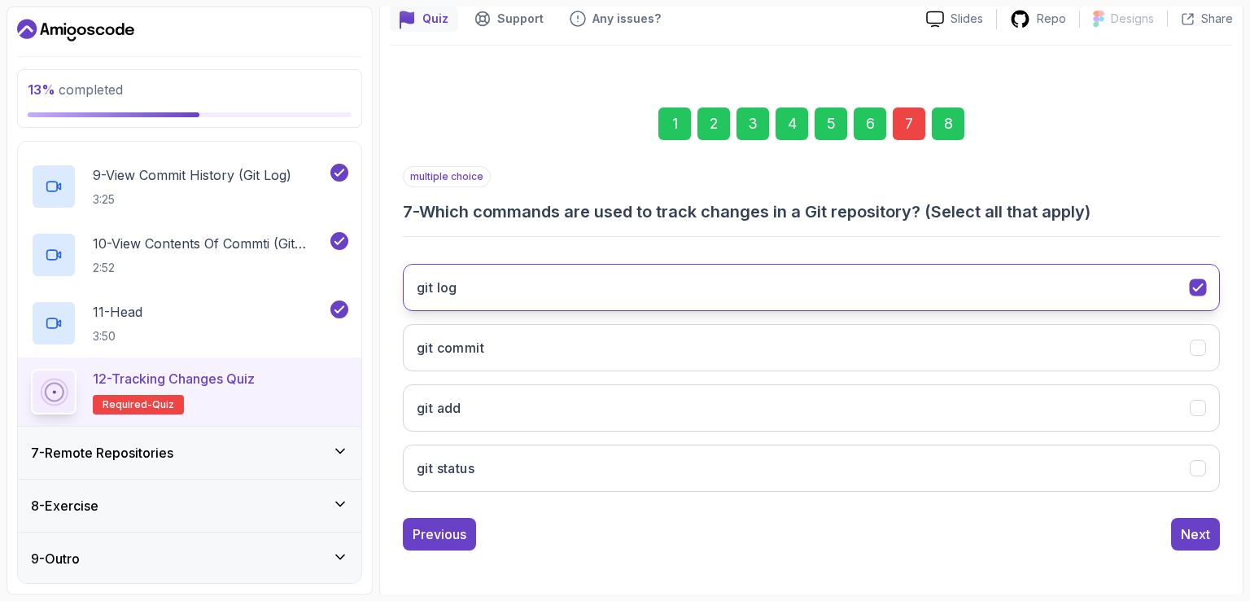
click at [1170, 295] on button "git log" at bounding box center [811, 287] width 817 height 47
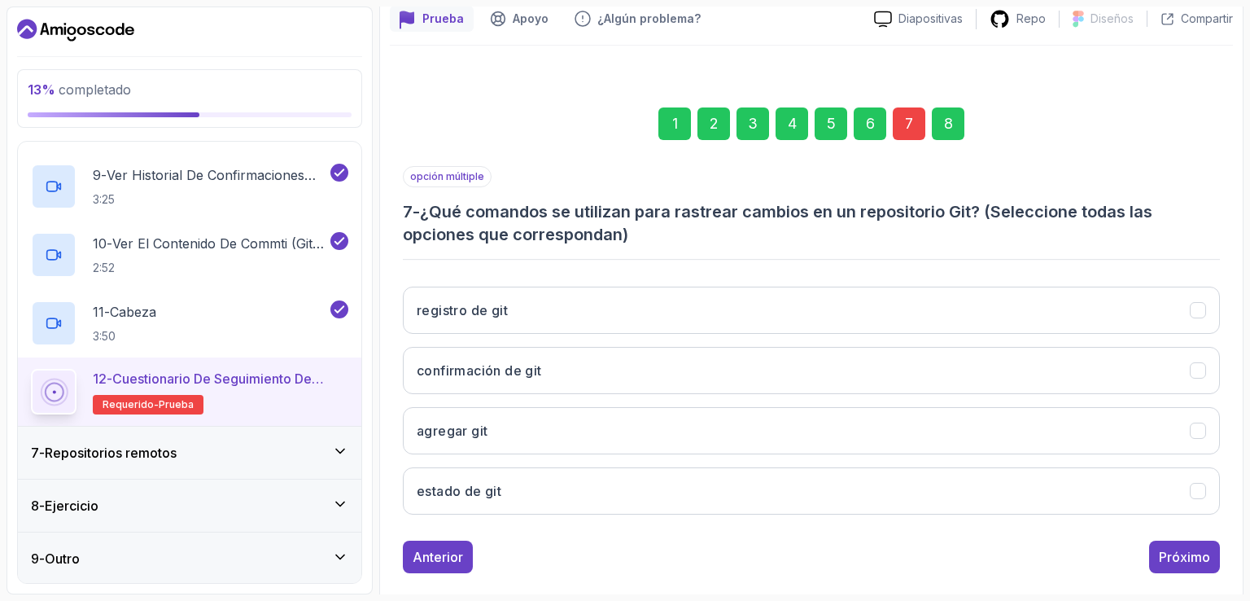
click at [521, 326] on button "registro de git" at bounding box center [811, 310] width 817 height 47
drag, startPoint x: 493, startPoint y: 488, endPoint x: 866, endPoint y: 580, distance: 384.2
click at [495, 489] on font "estado de git" at bounding box center [459, 491] width 85 height 16
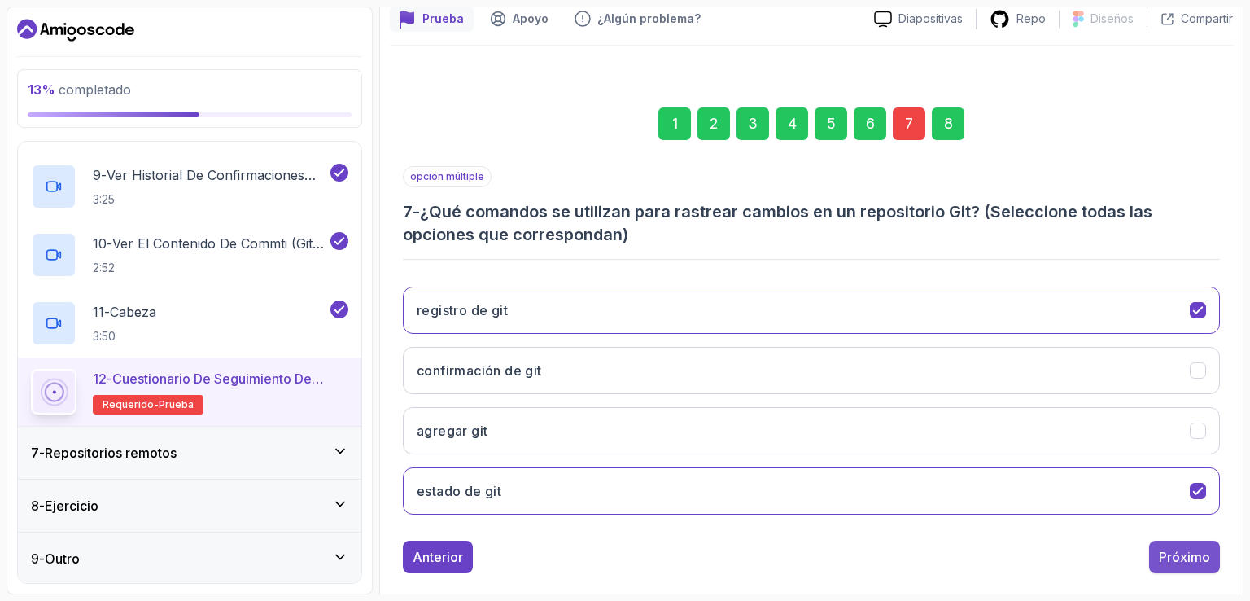
click at [1198, 567] on button "Próximo" at bounding box center [1184, 557] width 71 height 33
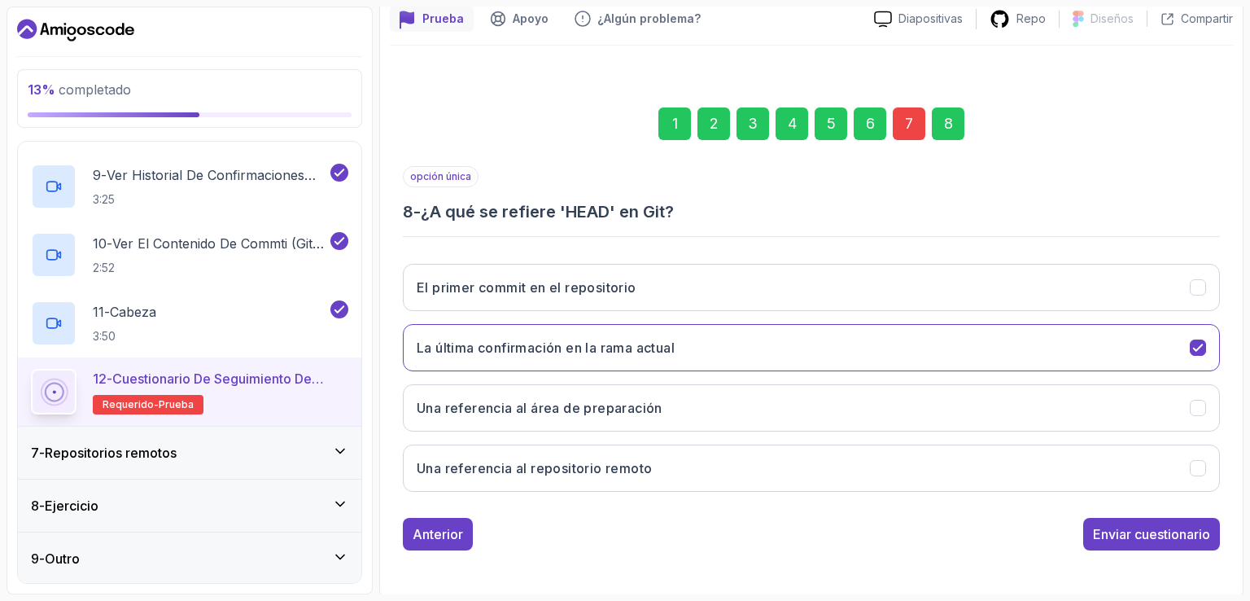
click at [1154, 522] on button "Enviar cuestionario" at bounding box center [1151, 534] width 137 height 33
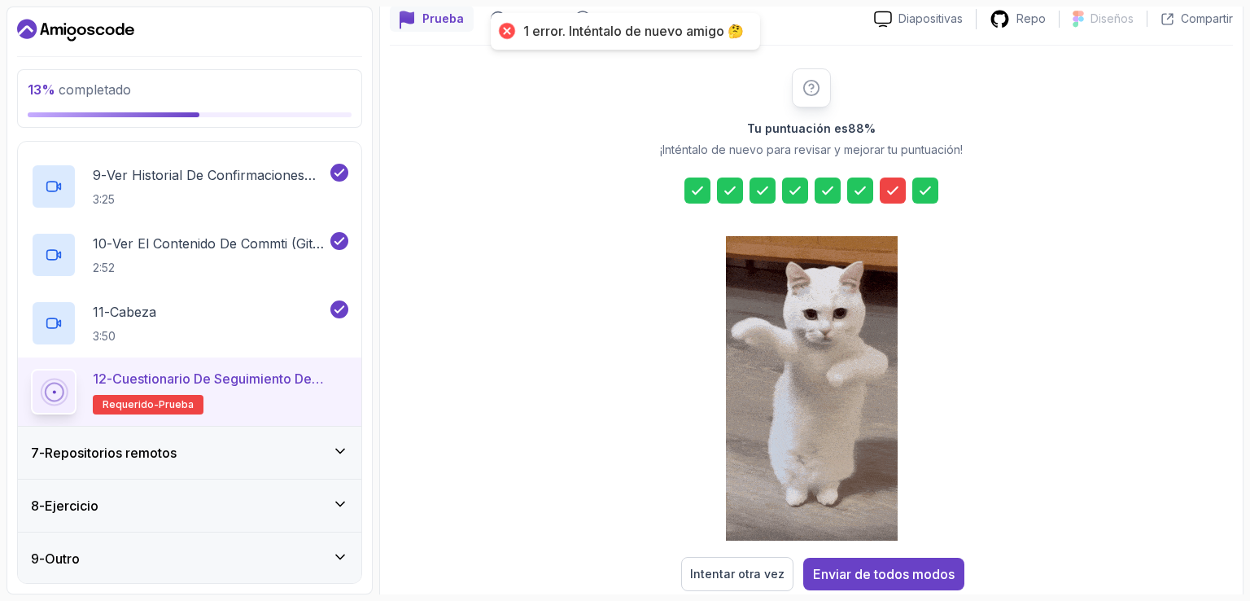
click at [904, 186] on div at bounding box center [893, 190] width 26 height 26
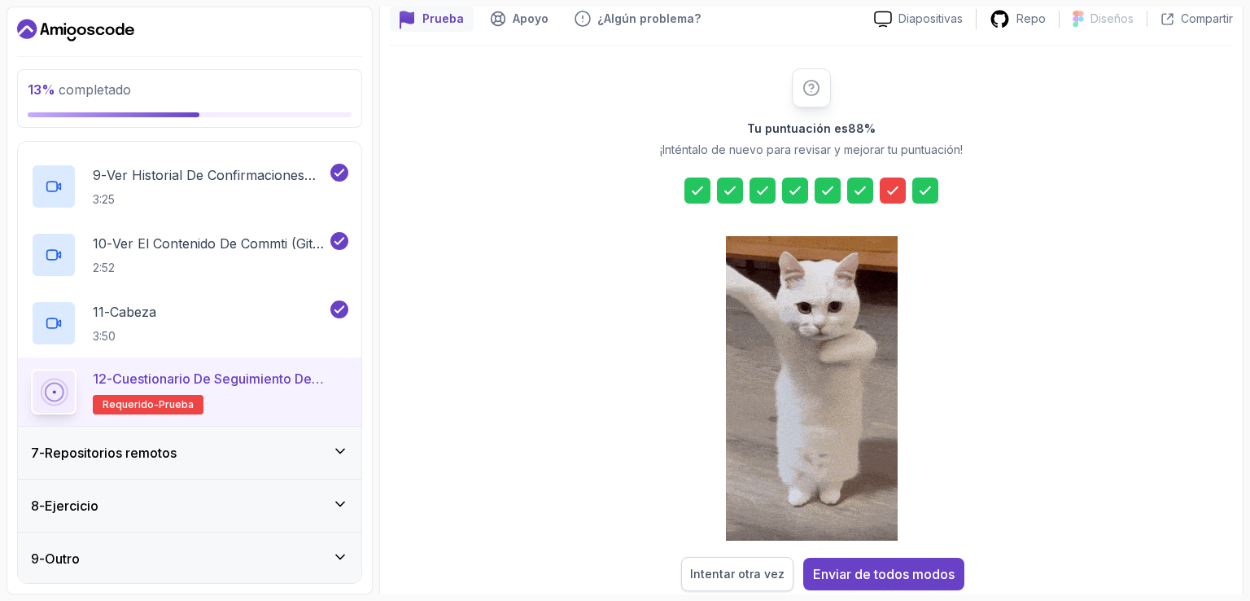
click at [720, 580] on button "Intentar otra vez" at bounding box center [737, 574] width 112 height 34
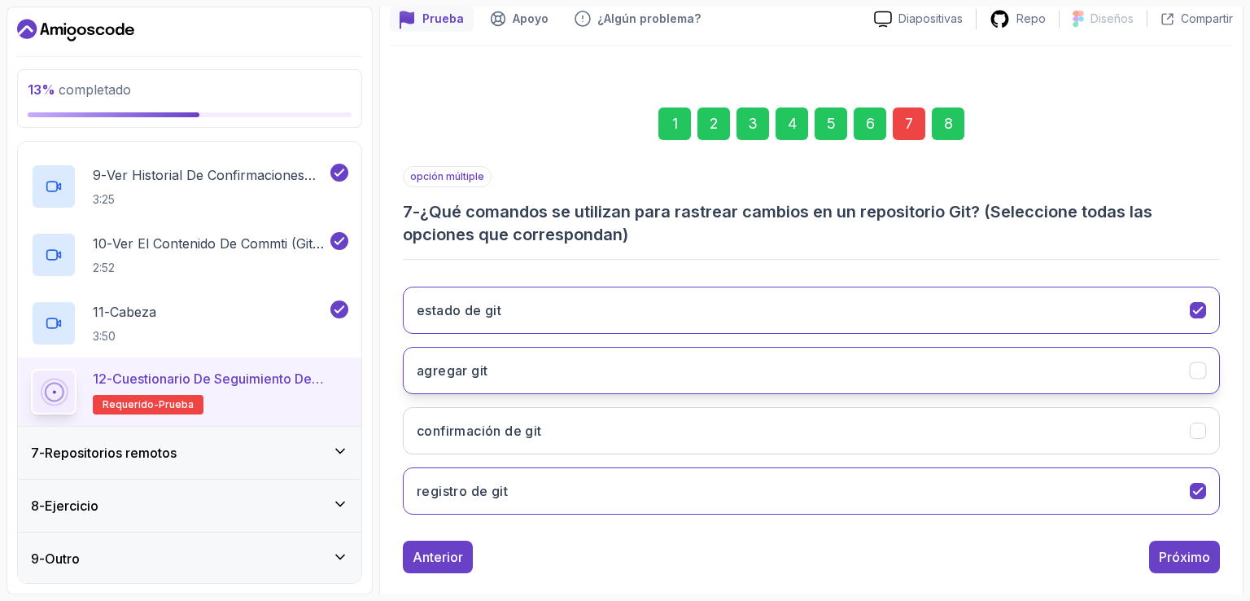
click at [959, 368] on button "agregar git" at bounding box center [811, 370] width 817 height 47
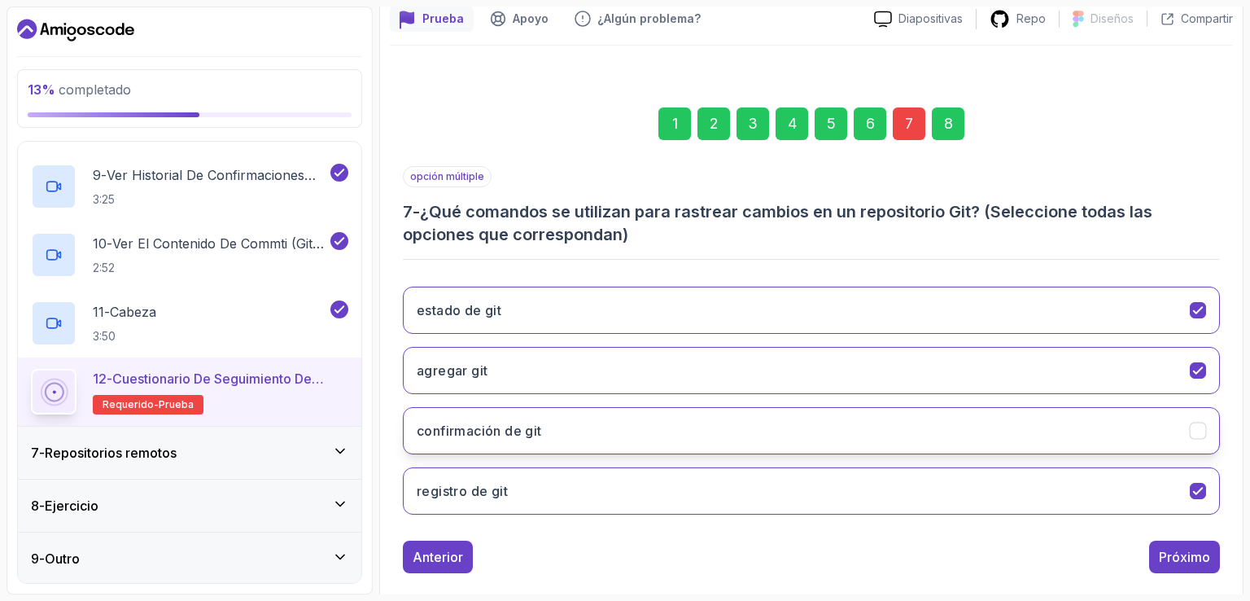
drag, startPoint x: 924, startPoint y: 444, endPoint x: 938, endPoint y: 448, distance: 14.4
click at [925, 444] on button "confirmación de git" at bounding box center [811, 430] width 817 height 47
click at [1197, 551] on font "Próximo" at bounding box center [1184, 557] width 51 height 16
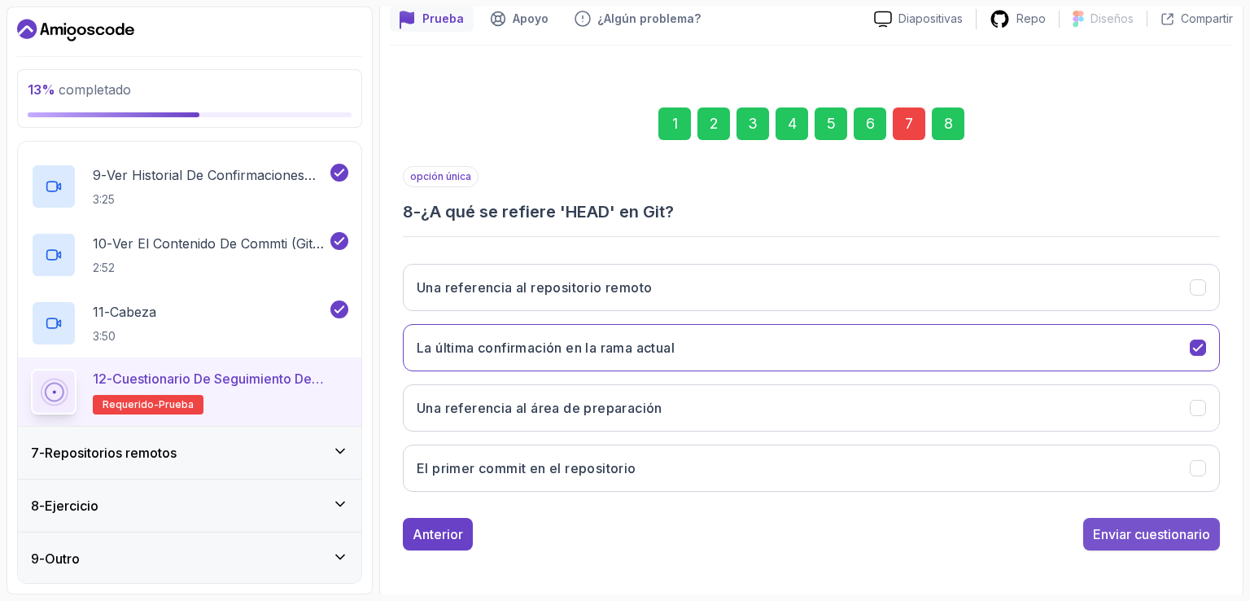
click at [1179, 524] on div "Enviar cuestionario" at bounding box center [1151, 534] width 117 height 20
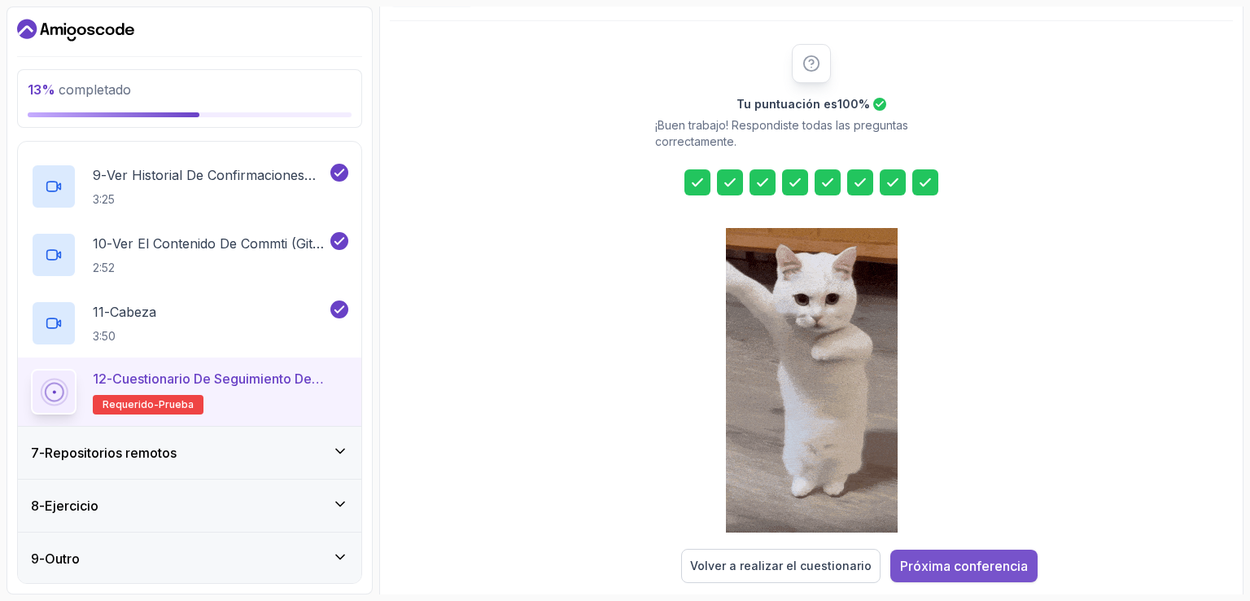
scroll to position [195, 0]
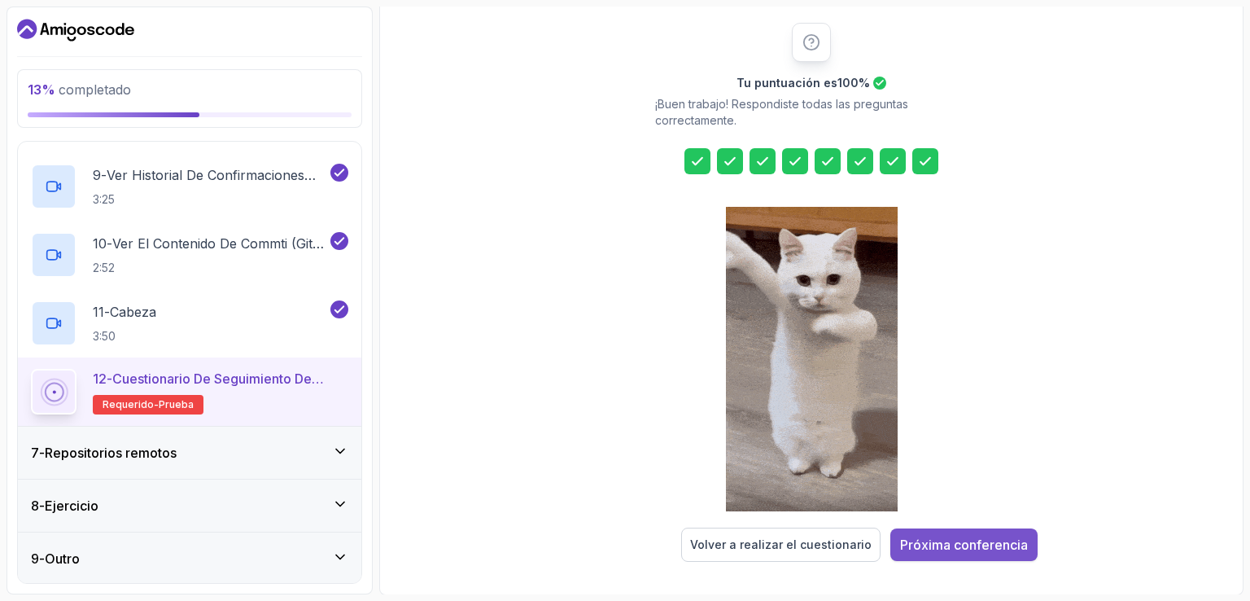
click at [929, 543] on font "Próxima conferencia" at bounding box center [964, 544] width 128 height 16
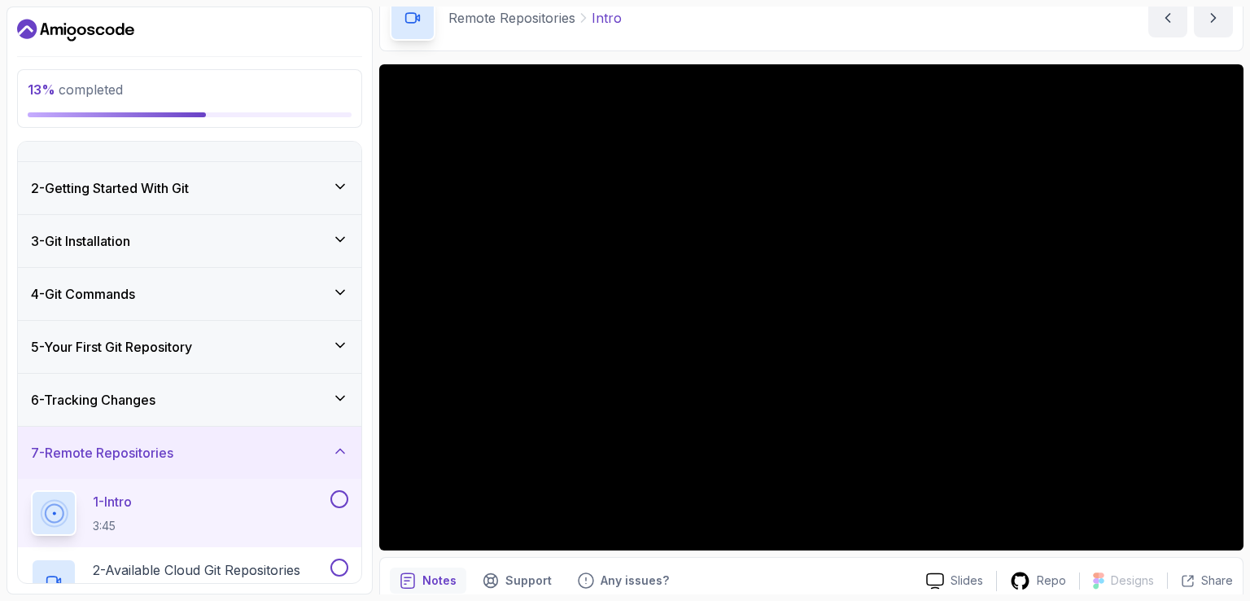
scroll to position [81, 0]
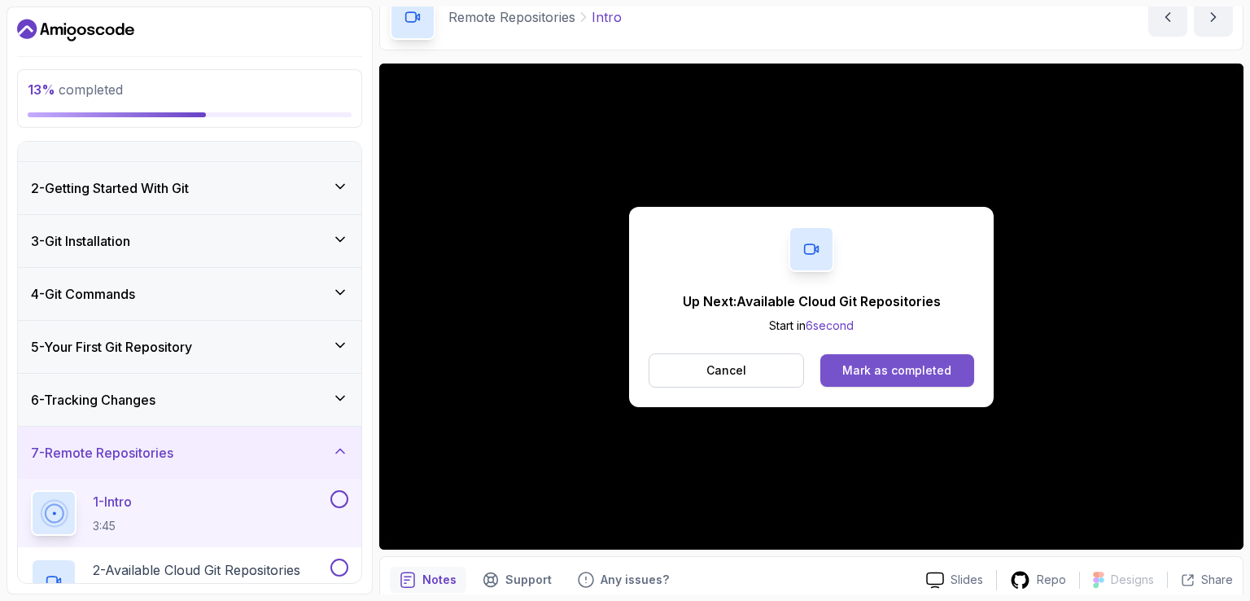
click at [897, 366] on div "Mark as completed" at bounding box center [897, 370] width 109 height 16
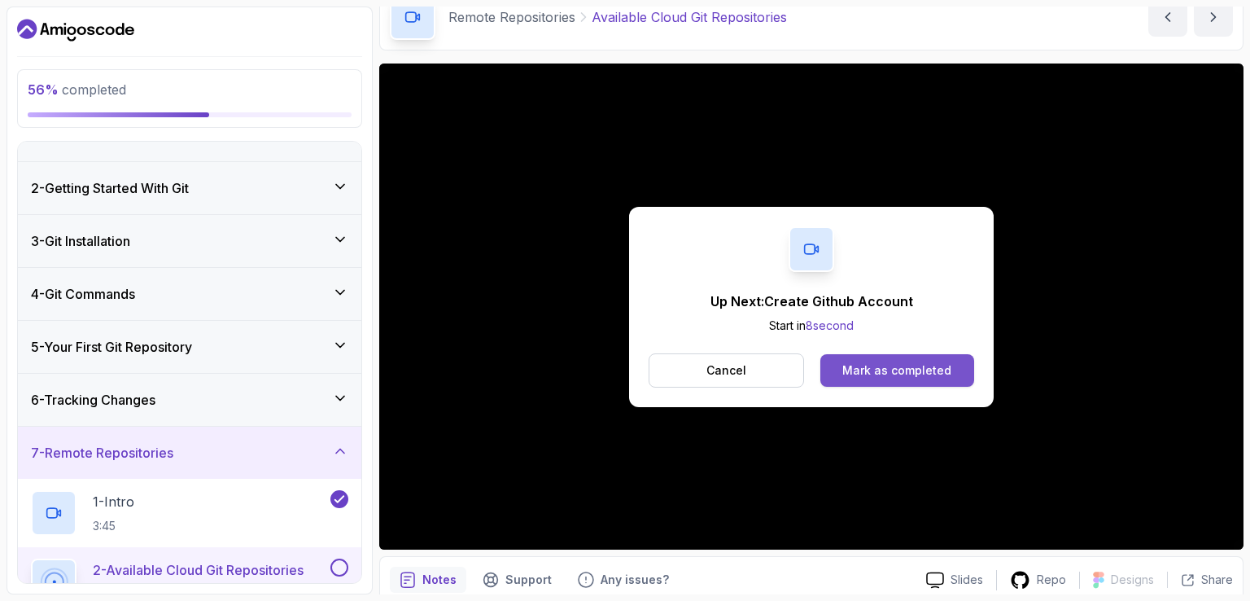
click at [907, 379] on button "Mark as completed" at bounding box center [898, 370] width 154 height 33
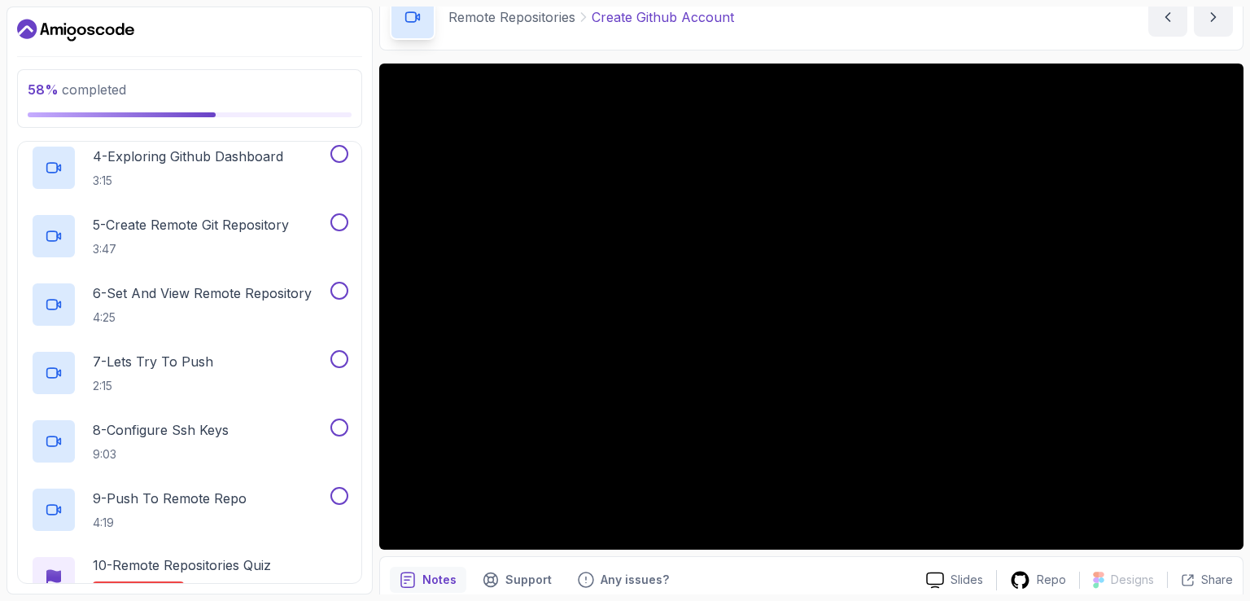
scroll to position [391, 0]
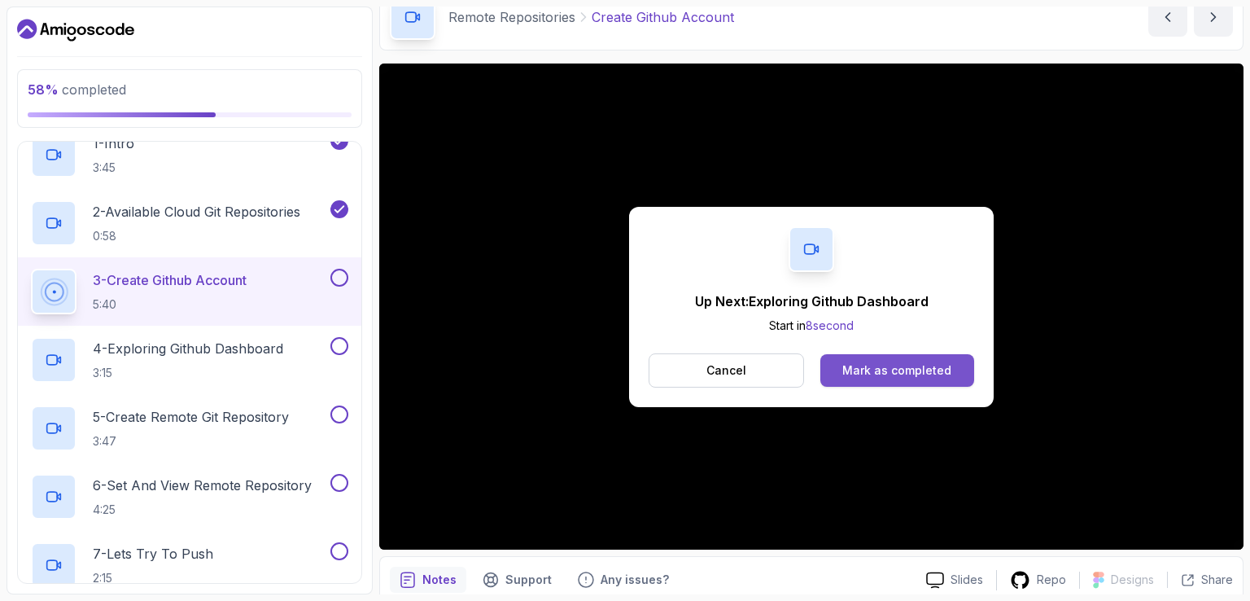
click at [889, 367] on div "Mark as completed" at bounding box center [897, 370] width 109 height 16
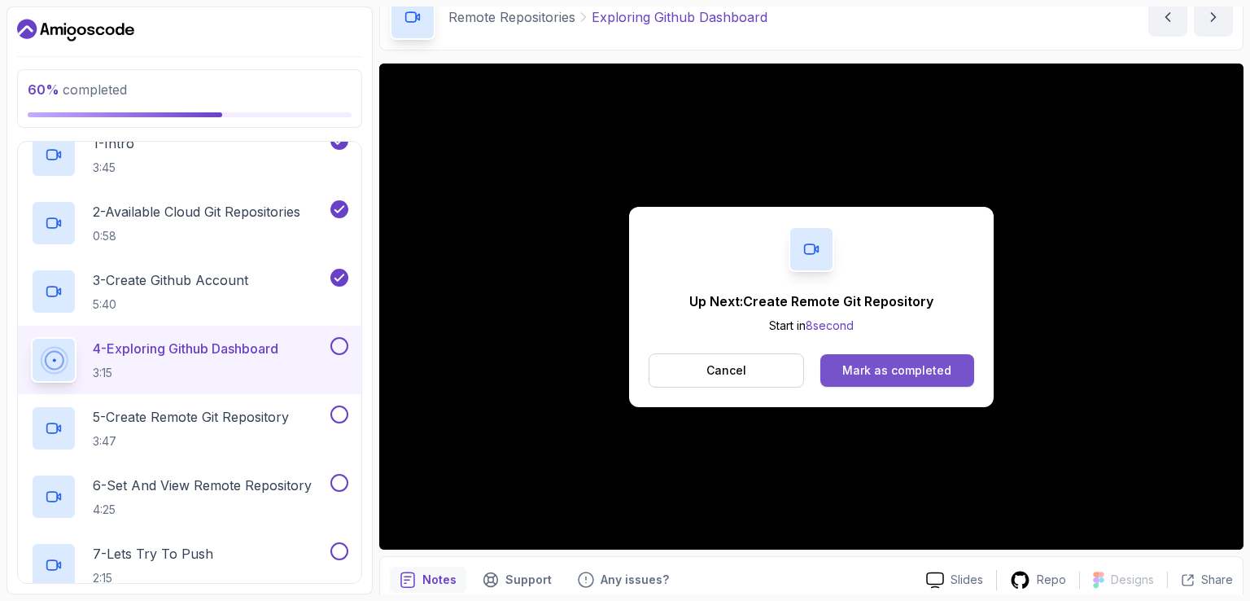
click at [888, 370] on div "Mark as completed" at bounding box center [897, 370] width 109 height 16
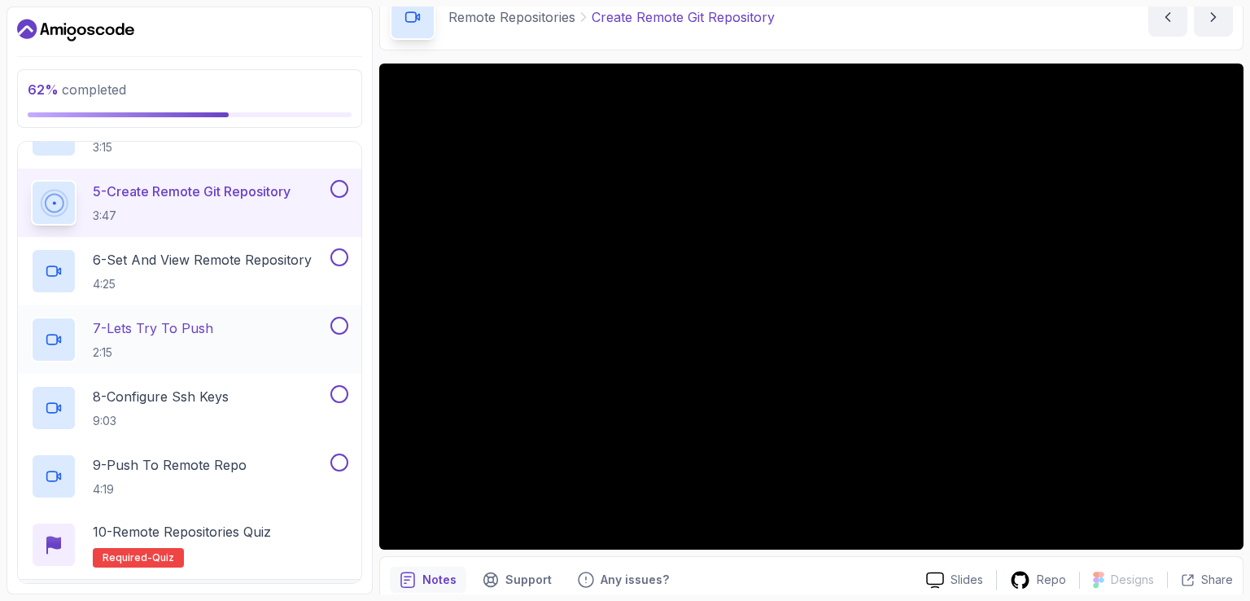
scroll to position [716, 0]
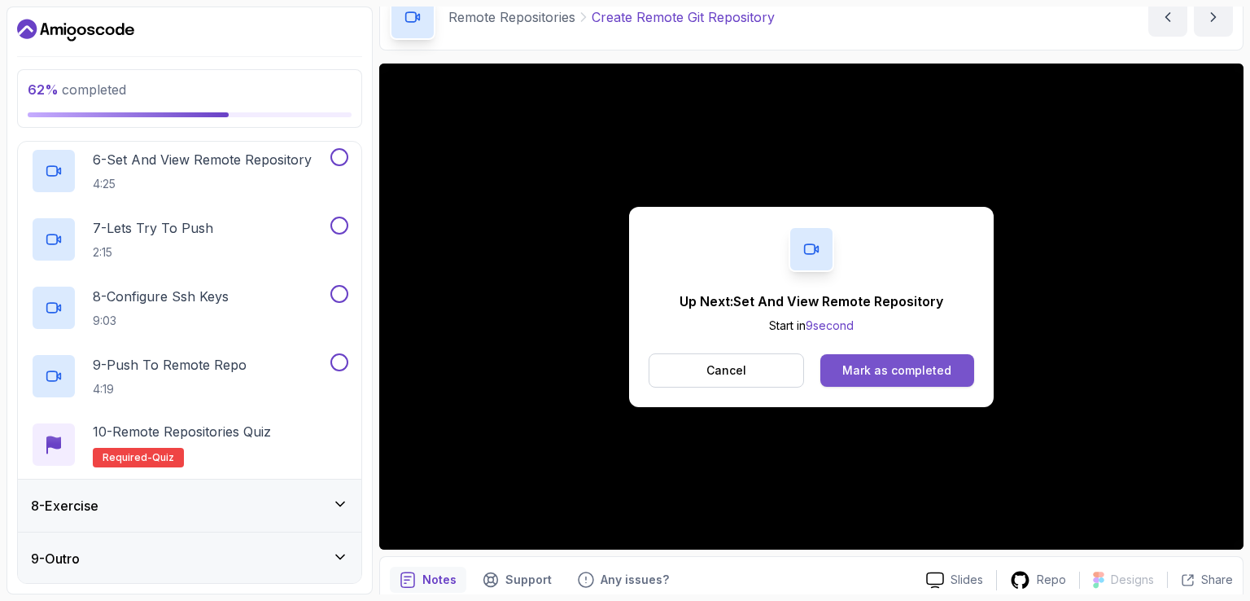
click at [877, 382] on button "Mark as completed" at bounding box center [898, 370] width 154 height 33
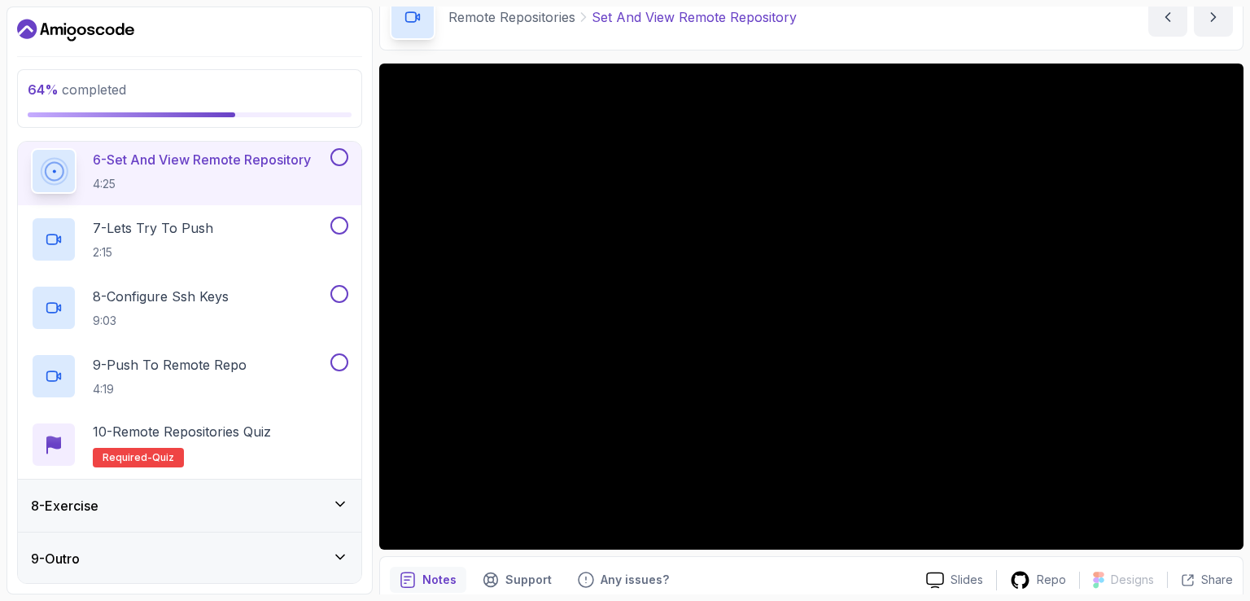
scroll to position [150, 0]
